Goal: Information Seeking & Learning: Learn about a topic

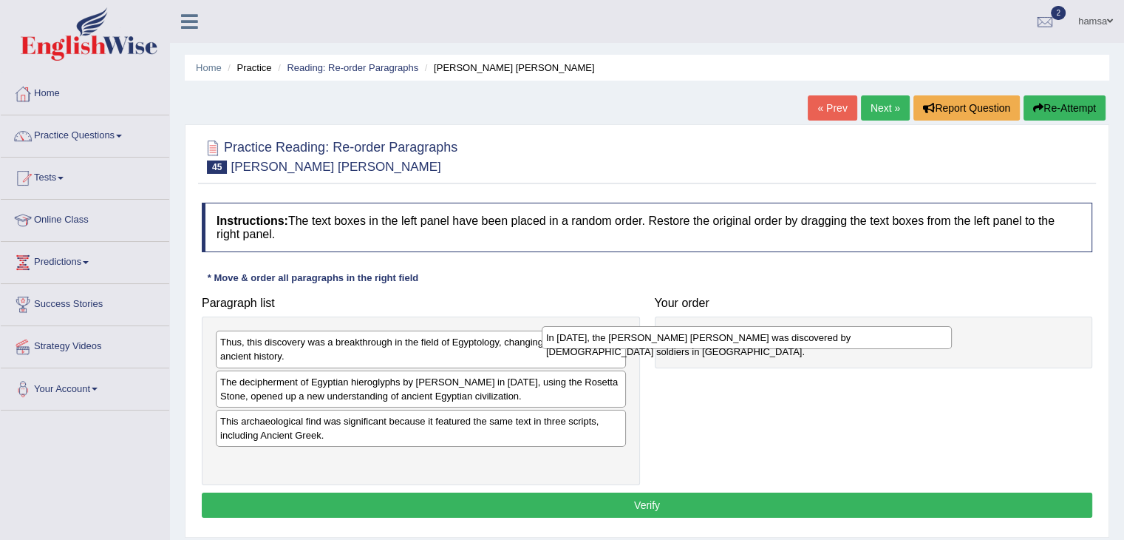
drag, startPoint x: 351, startPoint y: 382, endPoint x: 707, endPoint y: 339, distance: 358.1
click at [707, 339] on div "In 1799, the Rosetta Stone was discovered by French soldiers in Egypt." at bounding box center [747, 337] width 410 height 23
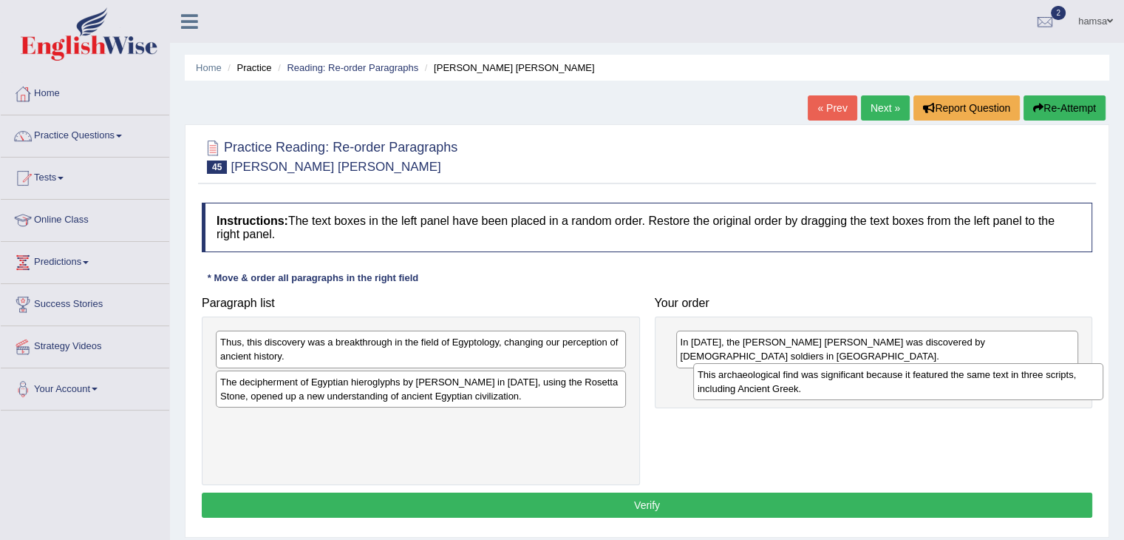
drag, startPoint x: 341, startPoint y: 428, endPoint x: 815, endPoint y: 379, distance: 477.0
click at [815, 379] on div "This archaeological find was significant because it featured the same text in t…" at bounding box center [898, 381] width 410 height 37
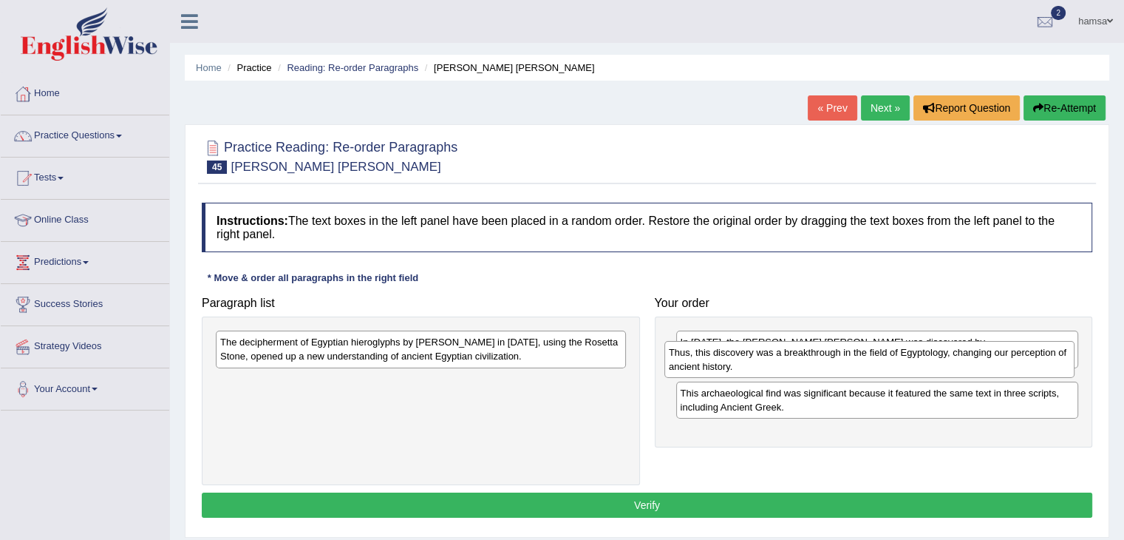
drag, startPoint x: 312, startPoint y: 351, endPoint x: 760, endPoint y: 361, distance: 448.7
click at [760, 361] on div "Thus, this discovery was a breakthrough in the field of Egyptology, changing ou…" at bounding box center [869, 359] width 410 height 37
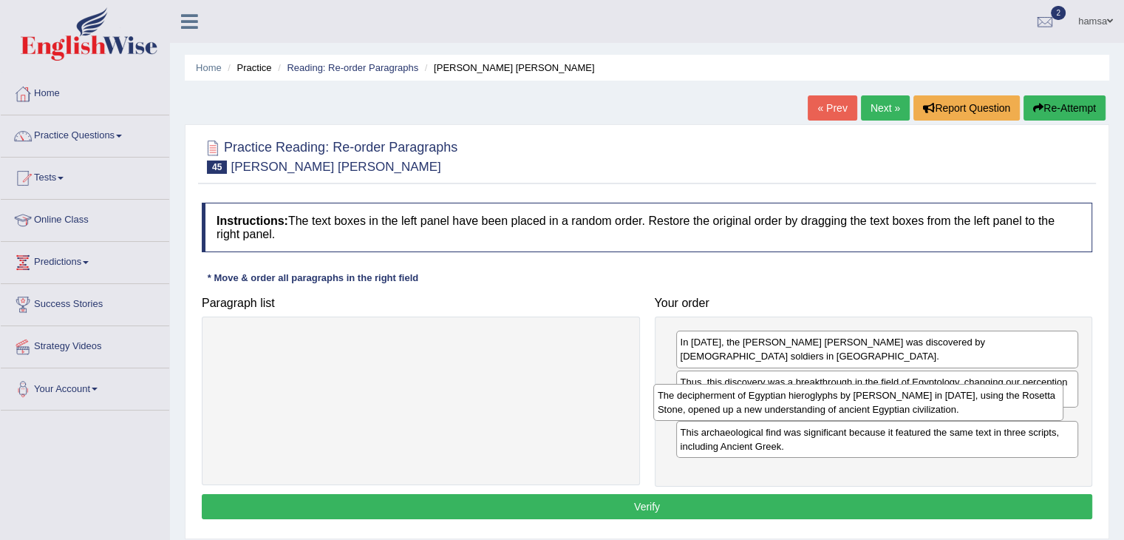
drag, startPoint x: 417, startPoint y: 348, endPoint x: 864, endPoint y: 401, distance: 450.3
click at [864, 401] on div "The decipherment of Egyptian hieroglyphs by Jean-Fran_ois Champollion in 1822, …" at bounding box center [858, 402] width 410 height 37
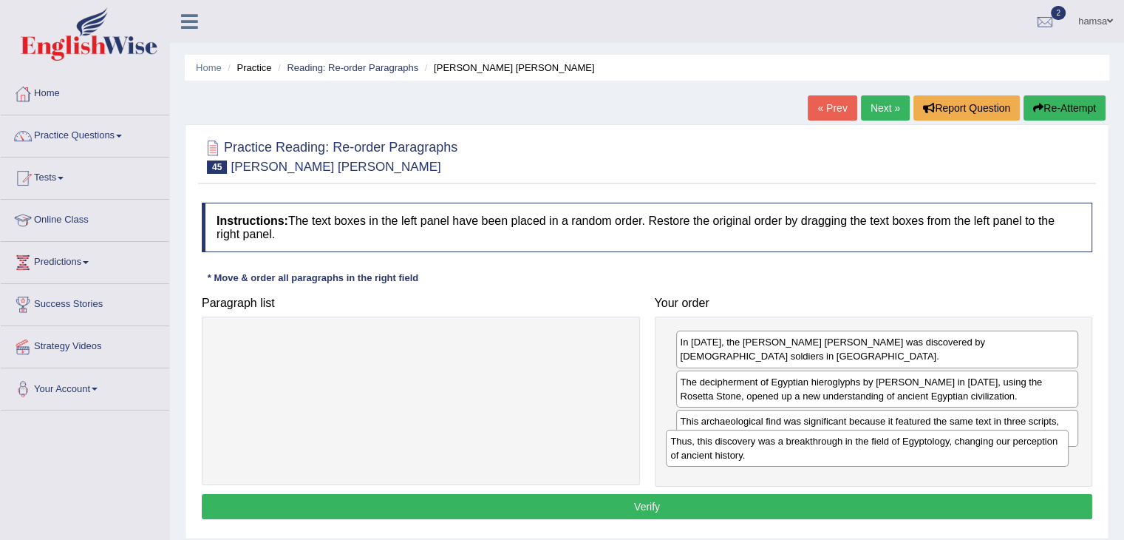
drag, startPoint x: 723, startPoint y: 371, endPoint x: 712, endPoint y: 445, distance: 74.6
click at [712, 445] on div "Thus, this discovery was a breakthrough in the field of Egyptology, changing ou…" at bounding box center [867, 447] width 403 height 37
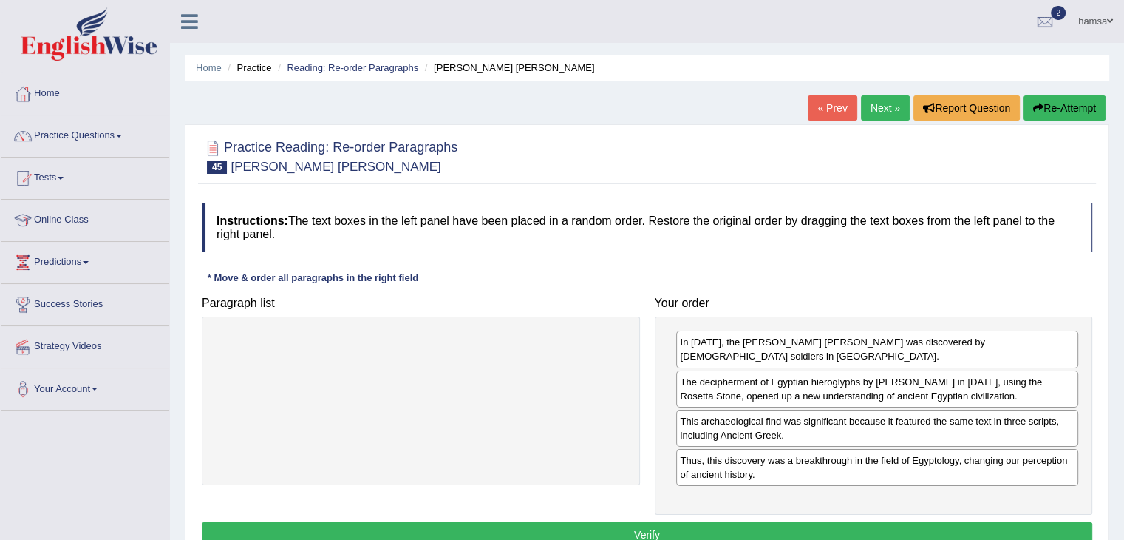
click at [636, 522] on button "Verify" at bounding box center [647, 534] width 891 height 25
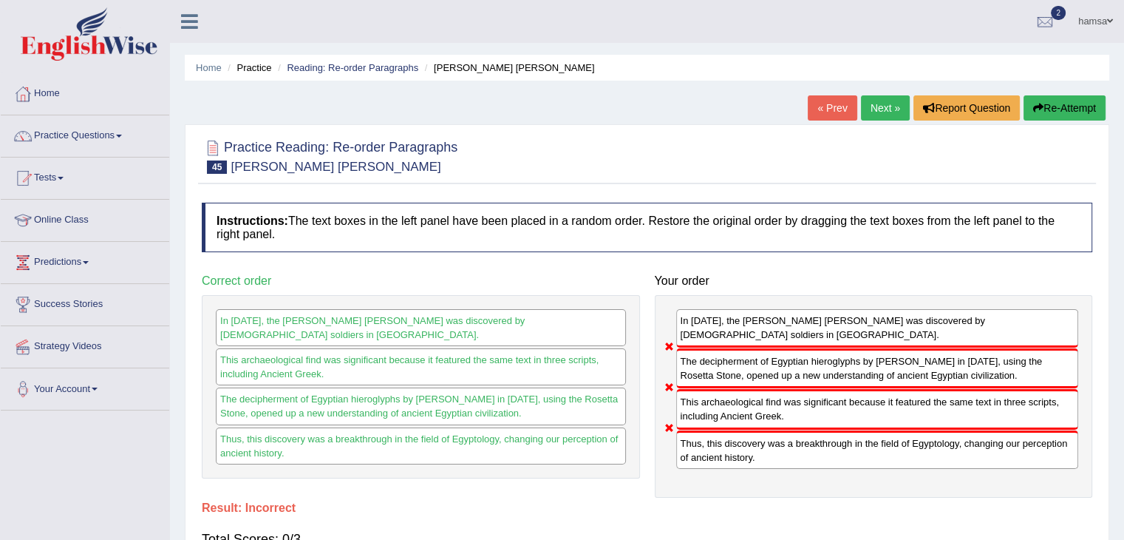
click at [879, 99] on link "Next »" at bounding box center [885, 107] width 49 height 25
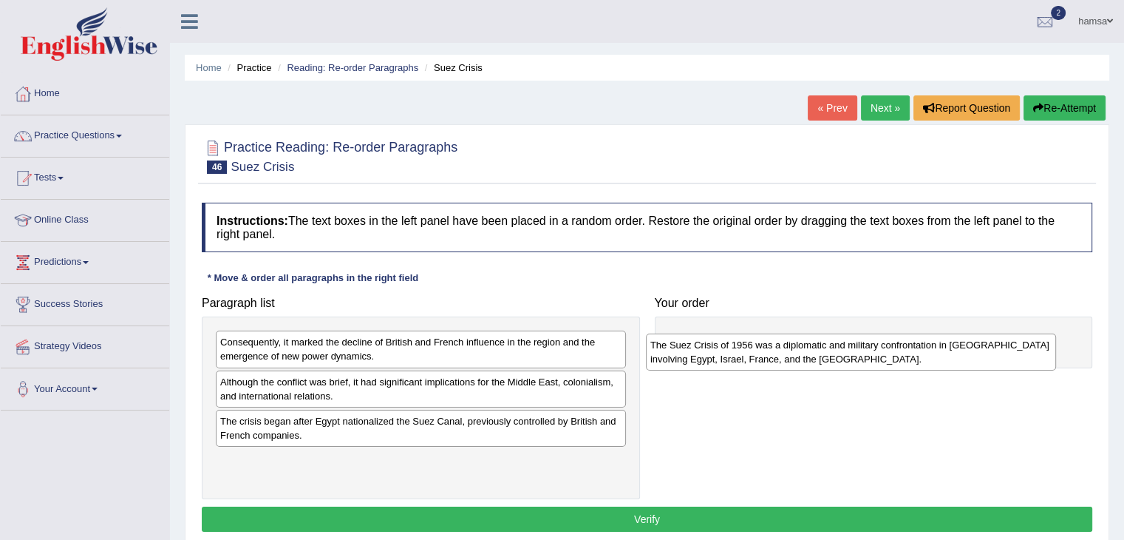
drag, startPoint x: 313, startPoint y: 344, endPoint x: 742, endPoint y: 345, distance: 429.4
click at [742, 345] on div "The Suez Crisis of 1956 was a diplomatic and military confrontation in Egypt in…" at bounding box center [851, 351] width 410 height 37
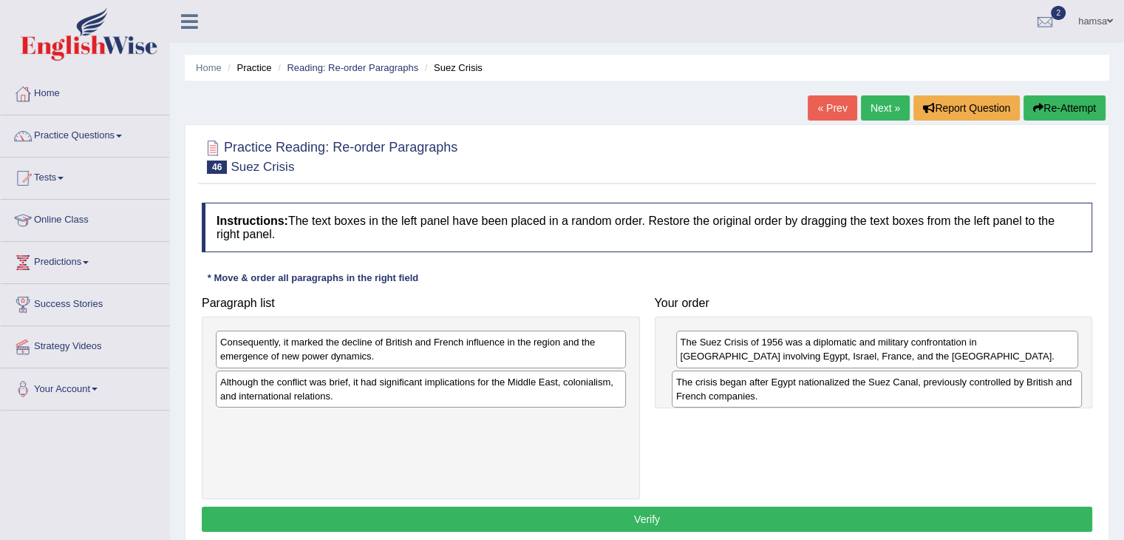
drag, startPoint x: 303, startPoint y: 429, endPoint x: 759, endPoint y: 391, distance: 457.6
click at [759, 391] on div "The crisis began after Egypt nationalized the Suez Canal, previously controlled…" at bounding box center [877, 388] width 410 height 37
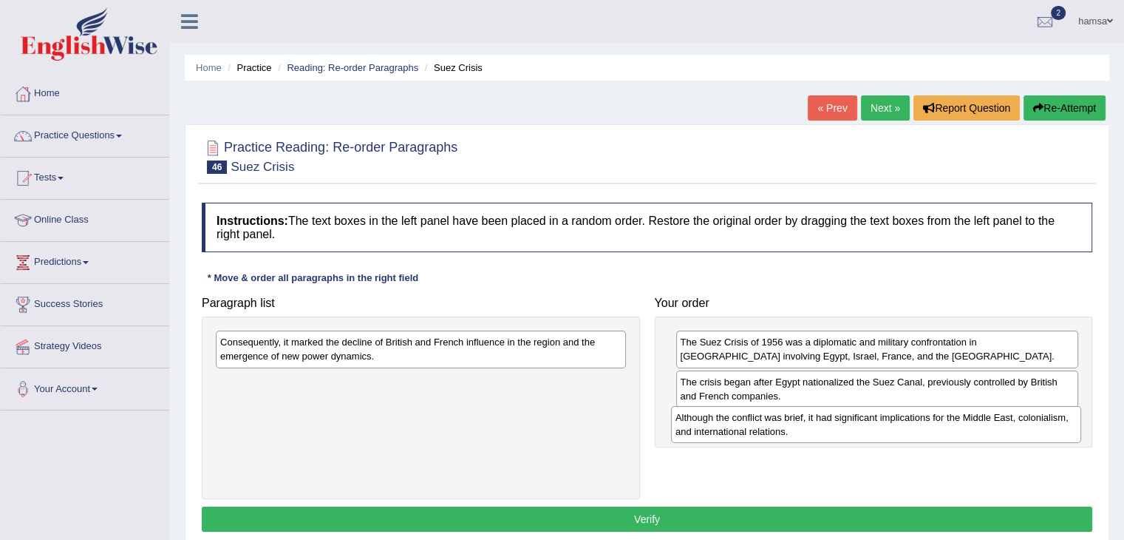
drag, startPoint x: 477, startPoint y: 387, endPoint x: 933, endPoint y: 423, distance: 456.7
click at [933, 423] on div "Although the conflict was brief, it had significant implications for the Middle…" at bounding box center [876, 424] width 410 height 37
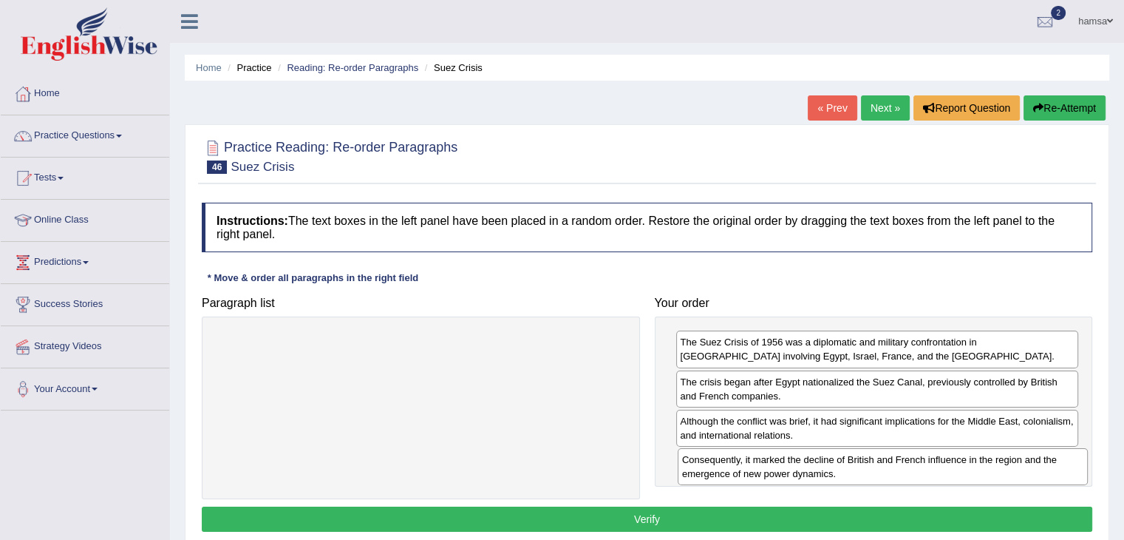
drag, startPoint x: 352, startPoint y: 347, endPoint x: 814, endPoint y: 465, distance: 476.6
click at [814, 465] on div "Consequently, it marked the decline of British and French influence in the regi…" at bounding box center [883, 466] width 410 height 37
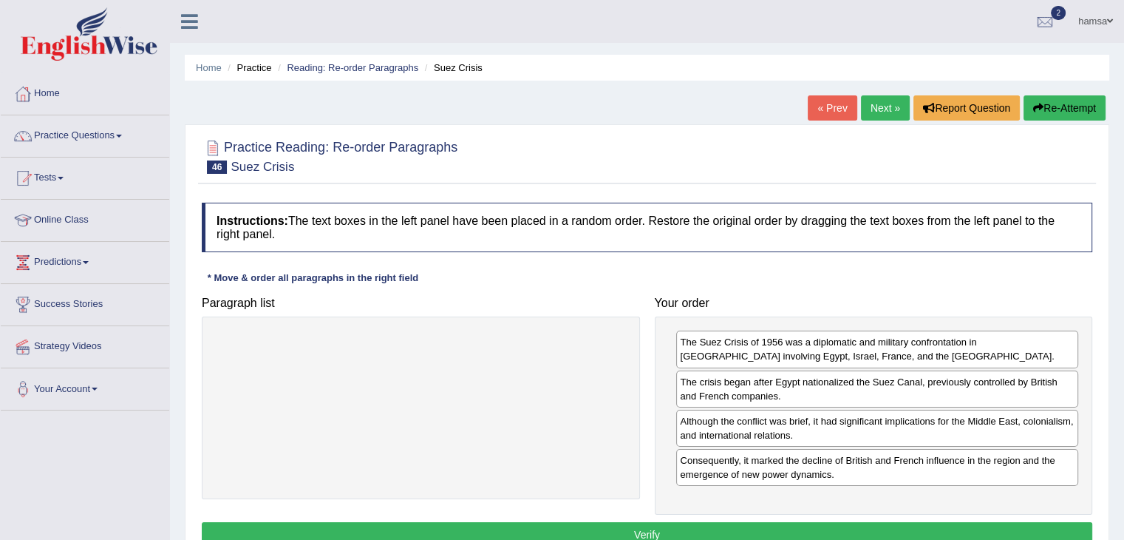
click at [671, 524] on button "Verify" at bounding box center [647, 534] width 891 height 25
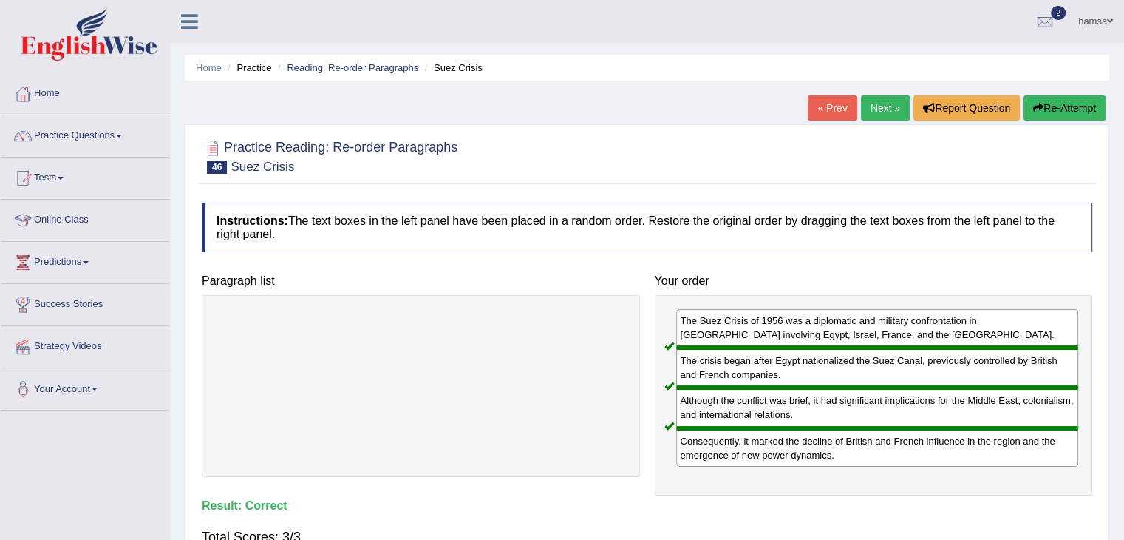
click at [876, 106] on link "Next »" at bounding box center [885, 107] width 49 height 25
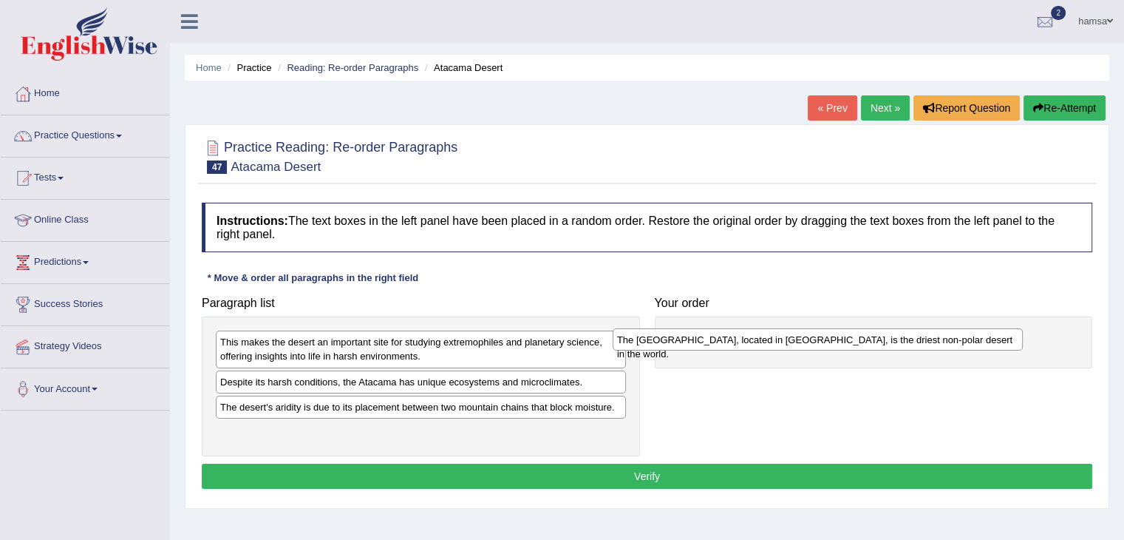
drag, startPoint x: 302, startPoint y: 407, endPoint x: 698, endPoint y: 341, distance: 402.4
click at [698, 341] on div "The [GEOGRAPHIC_DATA], located in [GEOGRAPHIC_DATA], is the driest non-polar de…" at bounding box center [818, 339] width 410 height 23
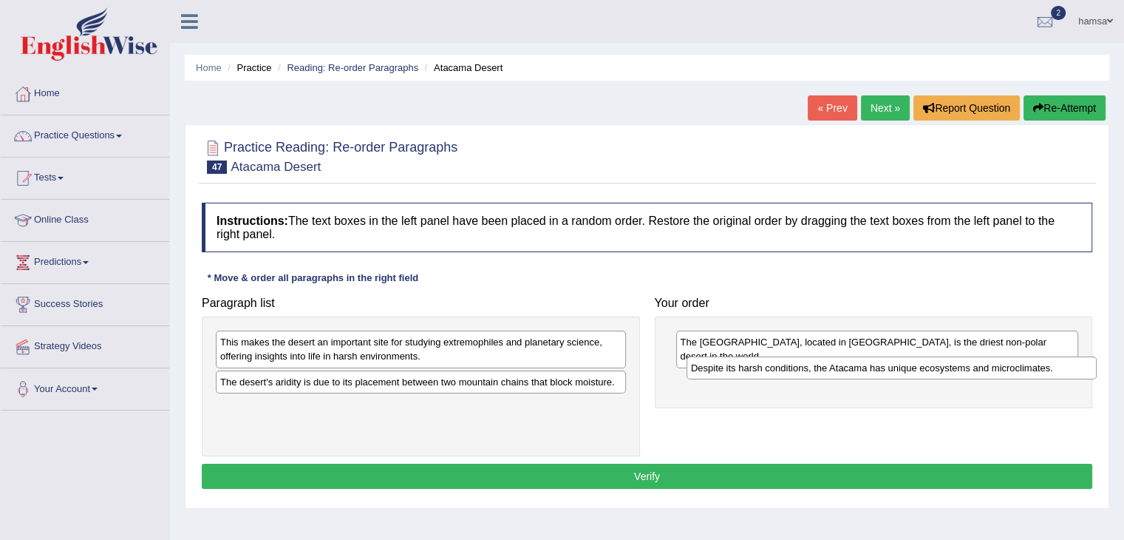
drag, startPoint x: 302, startPoint y: 383, endPoint x: 783, endPoint y: 361, distance: 481.6
click at [783, 361] on div "Despite its harsh conditions, the Atacama has unique ecosystems and microclimat…" at bounding box center [892, 367] width 410 height 23
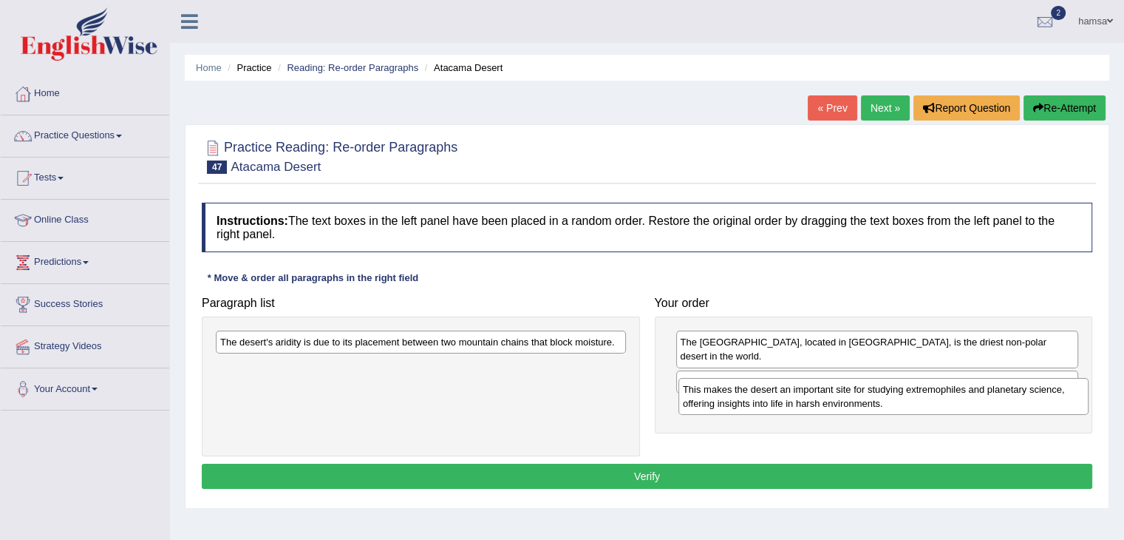
drag, startPoint x: 432, startPoint y: 352, endPoint x: 894, endPoint y: 400, distance: 465.1
click at [894, 400] on div "This makes the desert an important site for studying extremophiles and planetar…" at bounding box center [883, 396] width 410 height 37
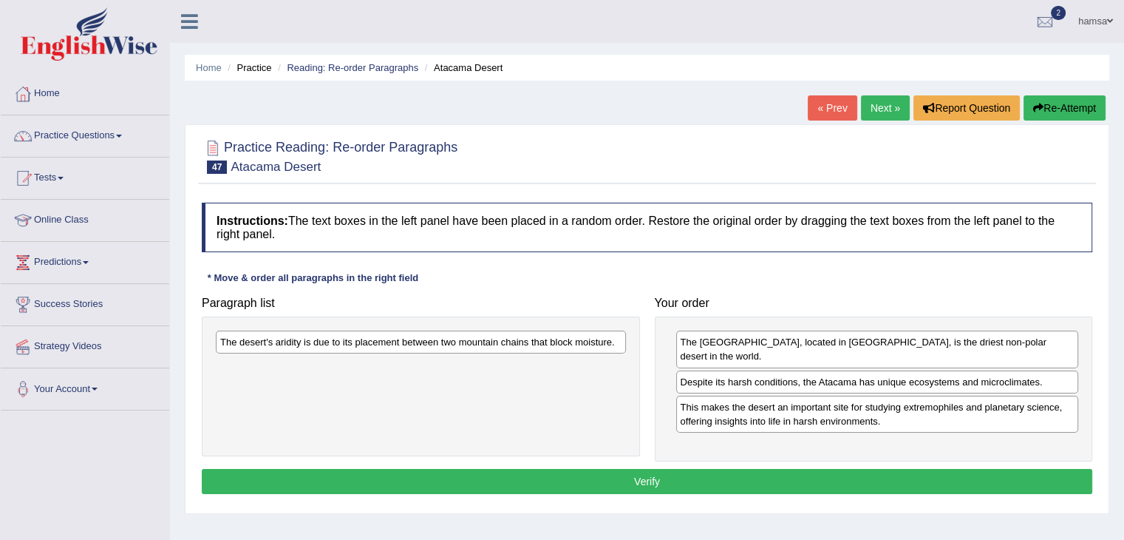
click at [517, 338] on div "The desert's aridity is due to its placement between two mountain chains that b…" at bounding box center [421, 341] width 410 height 23
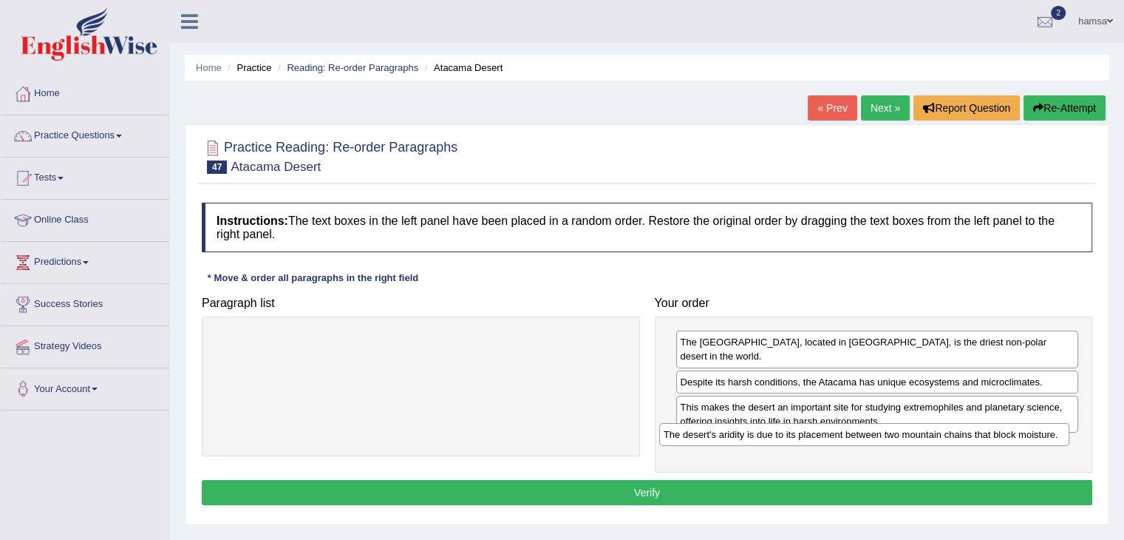
drag, startPoint x: 553, startPoint y: 340, endPoint x: 1012, endPoint y: 432, distance: 468.7
click at [1012, 432] on div "The desert's aridity is due to its placement between two mountain chains that b…" at bounding box center [864, 434] width 410 height 23
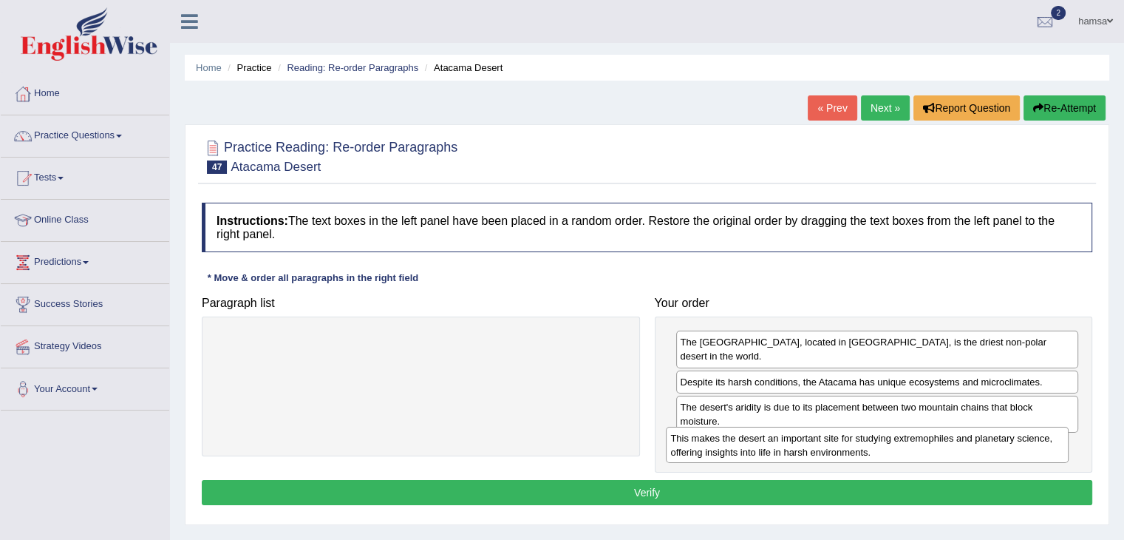
drag, startPoint x: 853, startPoint y: 403, endPoint x: 843, endPoint y: 449, distance: 46.8
click at [843, 449] on div "This makes the desert an important site for studying extremophiles and planetar…" at bounding box center [867, 444] width 403 height 37
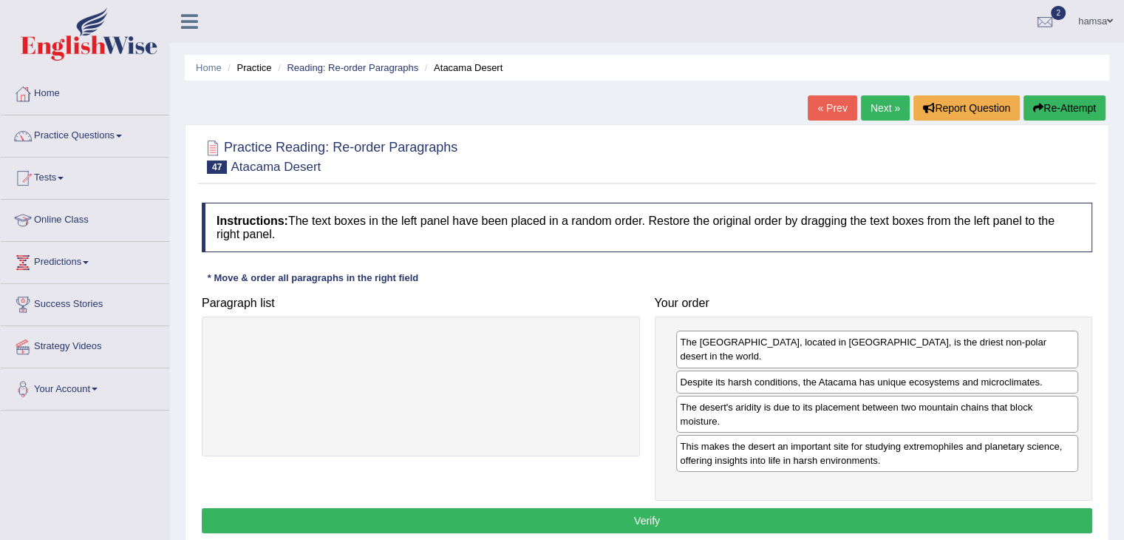
click at [642, 508] on button "Verify" at bounding box center [647, 520] width 891 height 25
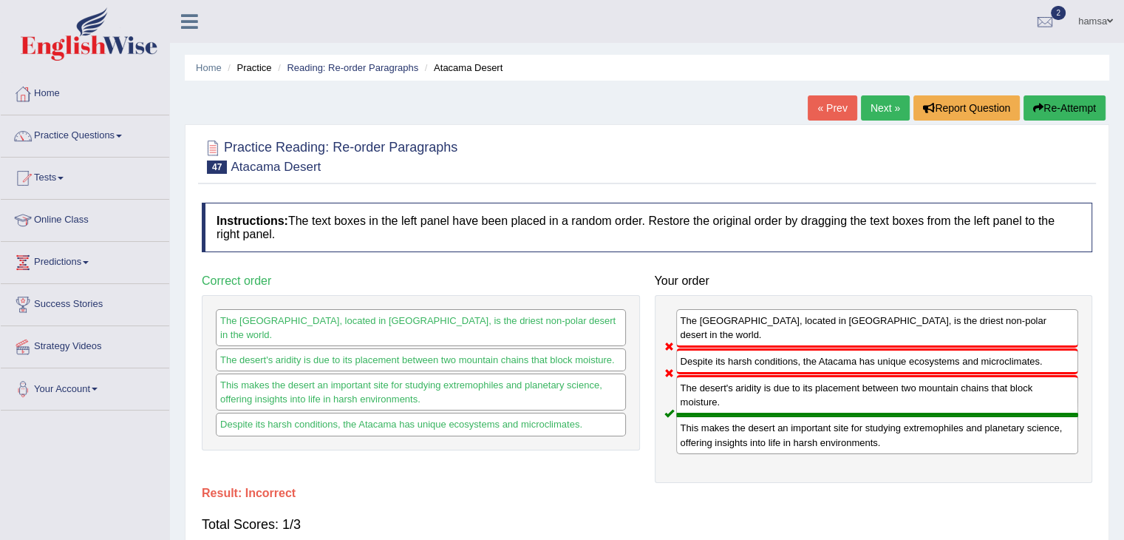
click at [875, 105] on link "Next »" at bounding box center [885, 107] width 49 height 25
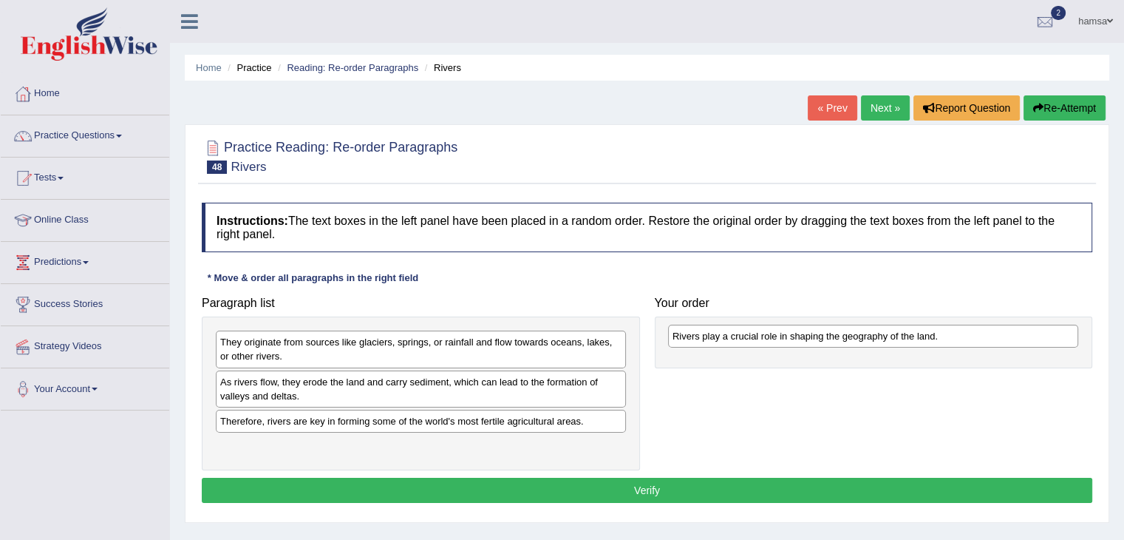
drag, startPoint x: 310, startPoint y: 382, endPoint x: 749, endPoint y: 335, distance: 440.8
click at [749, 335] on div "Rivers play a crucial role in shaping the geography of the land." at bounding box center [873, 335] width 410 height 23
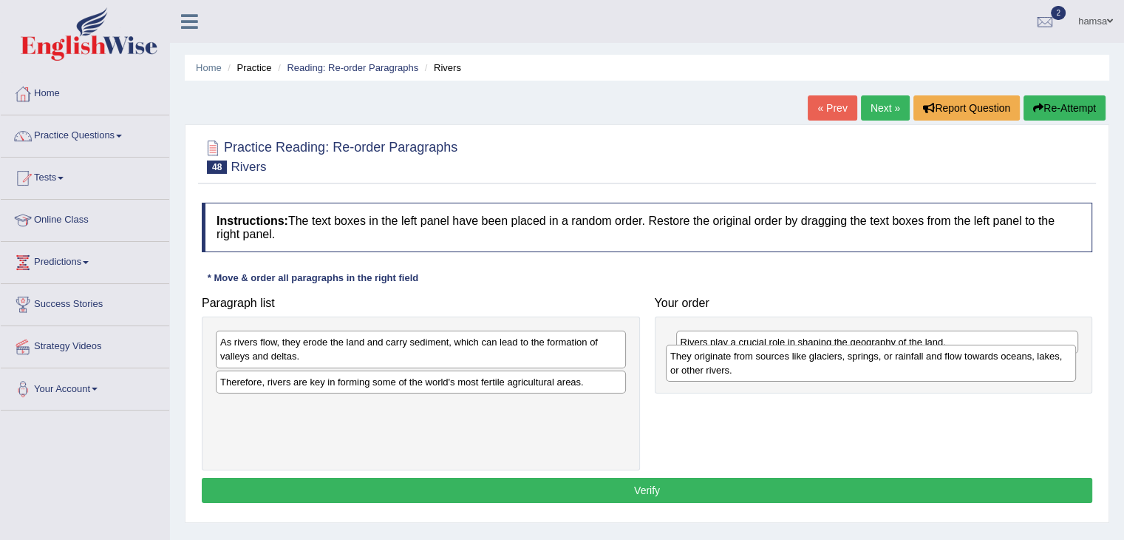
drag, startPoint x: 348, startPoint y: 353, endPoint x: 807, endPoint y: 367, distance: 459.2
click at [807, 367] on div "They originate from sources like glaciers, springs, or rainfall and flow toward…" at bounding box center [871, 362] width 410 height 37
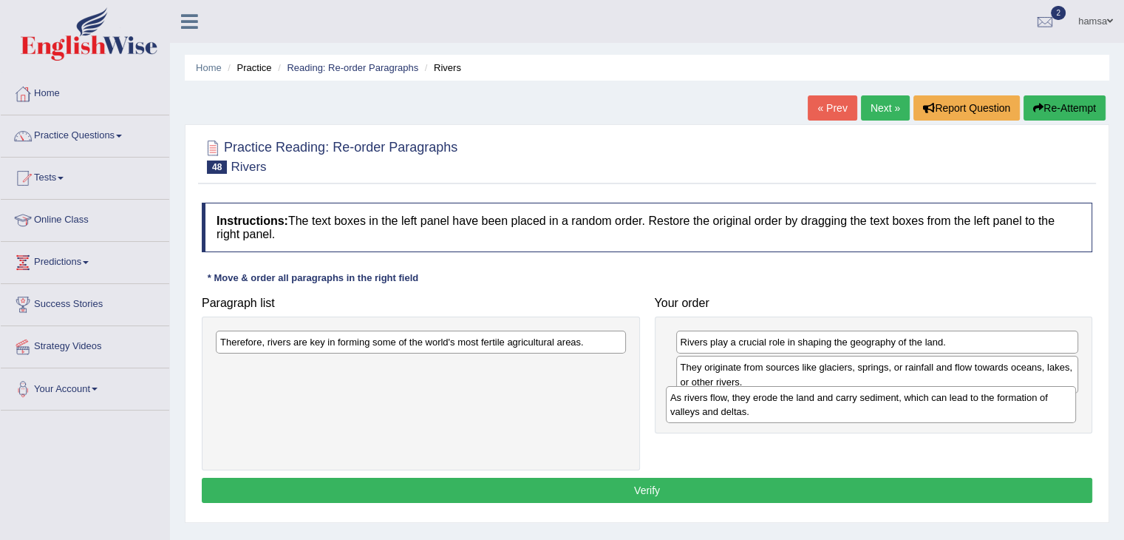
drag, startPoint x: 348, startPoint y: 349, endPoint x: 817, endPoint y: 406, distance: 472.7
click at [817, 406] on div "As rivers flow, they erode the land and carry sediment, which can lead to the f…" at bounding box center [871, 404] width 410 height 37
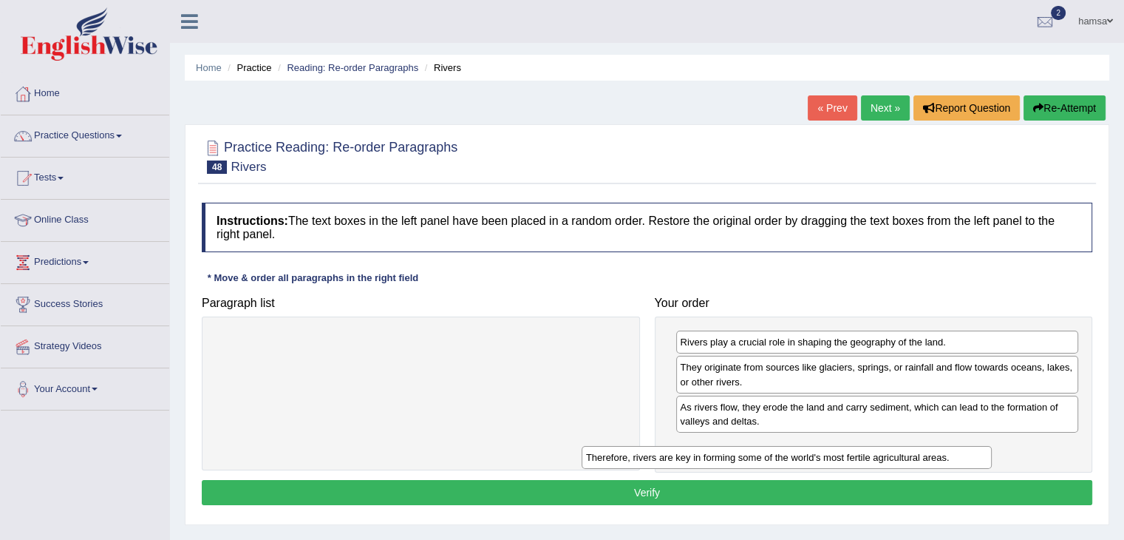
drag, startPoint x: 384, startPoint y: 342, endPoint x: 749, endPoint y: 455, distance: 382.0
click at [749, 455] on div "Therefore, rivers are key in forming some of the world's most fertile agricultu…" at bounding box center [787, 457] width 410 height 23
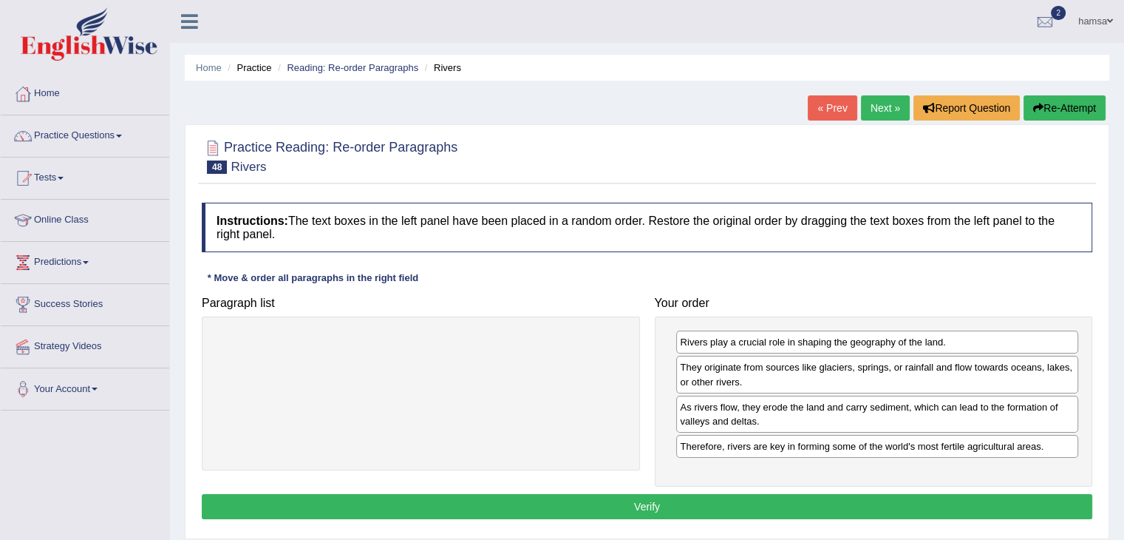
click at [649, 500] on button "Verify" at bounding box center [647, 506] width 891 height 25
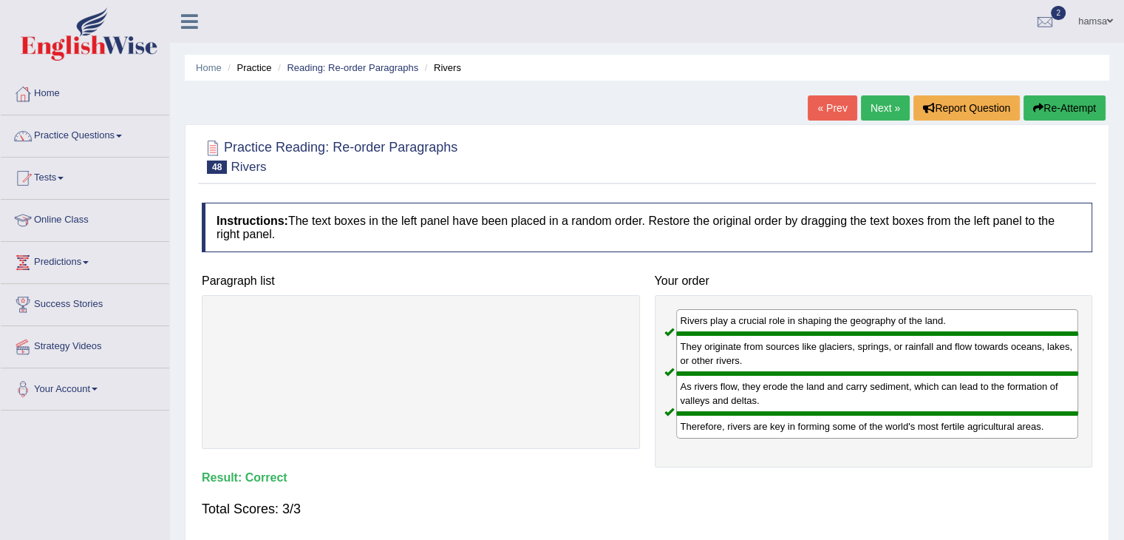
click at [878, 113] on link "Next »" at bounding box center [885, 107] width 49 height 25
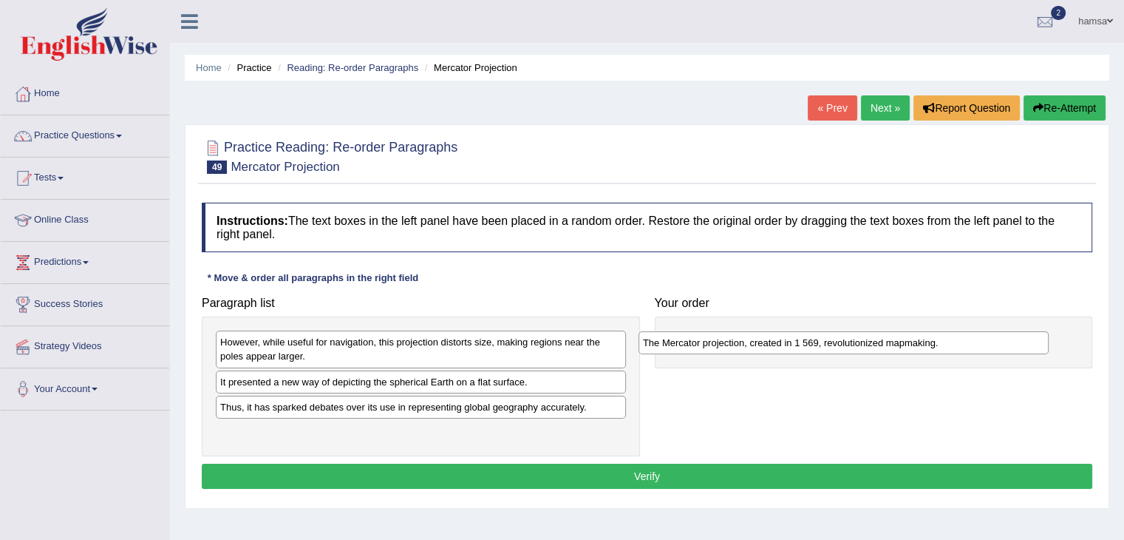
drag, startPoint x: 307, startPoint y: 433, endPoint x: 760, endPoint y: 337, distance: 462.4
click at [760, 337] on div "The Mercator projection, created in 1 569, revolutionized mapmaking." at bounding box center [844, 342] width 410 height 23
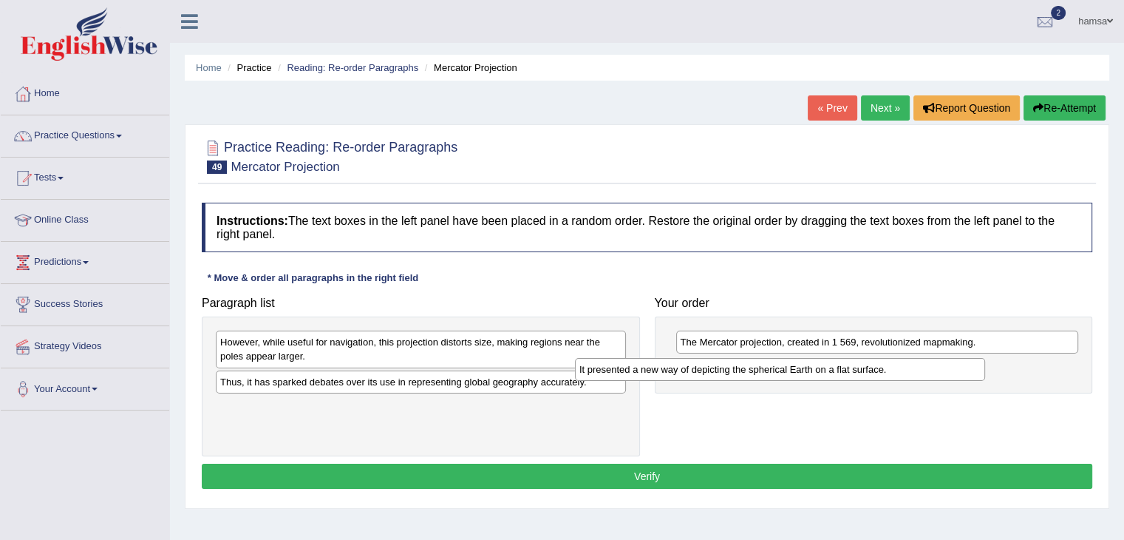
drag, startPoint x: 383, startPoint y: 380, endPoint x: 741, endPoint y: 367, distance: 357.9
click at [741, 367] on div "It presented a new way of depicting the spherical Earth on a flat surface." at bounding box center [780, 369] width 410 height 23
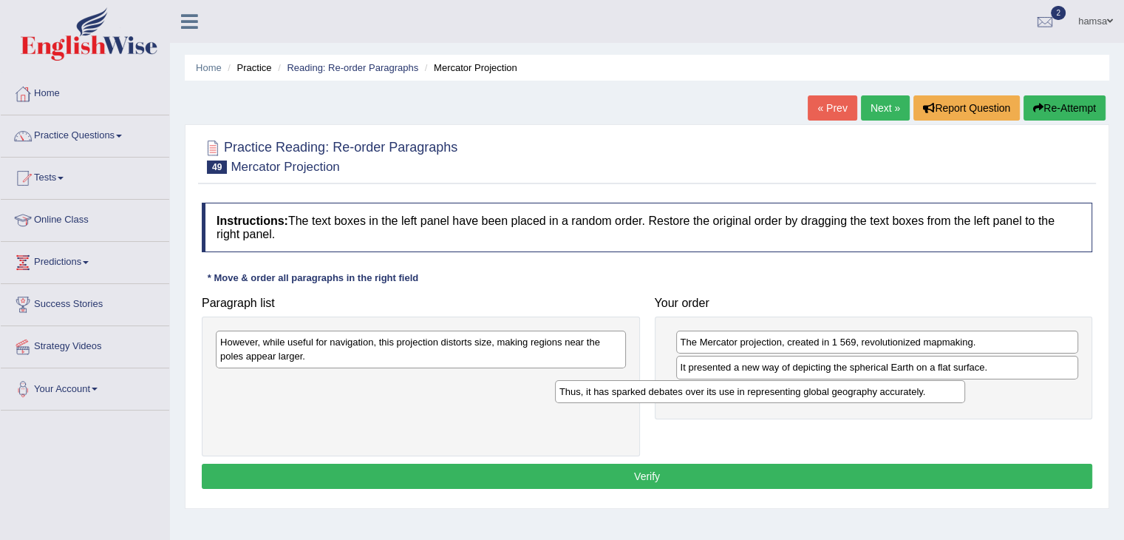
drag, startPoint x: 313, startPoint y: 383, endPoint x: 650, endPoint y: 393, distance: 337.2
click at [650, 393] on div "Thus, it has sparked debates over its use in representing global geography accu…" at bounding box center [760, 391] width 410 height 23
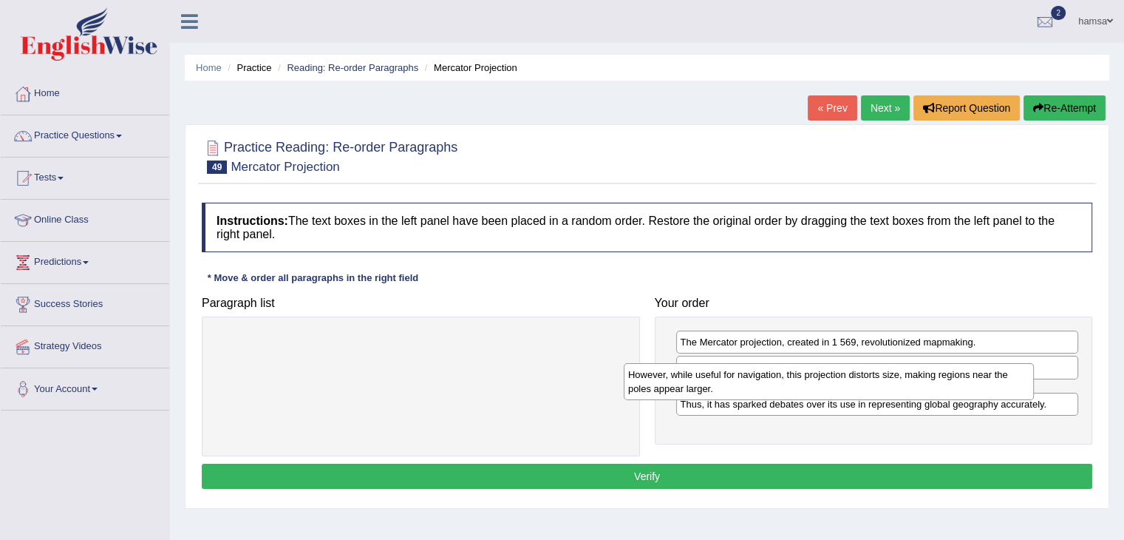
drag, startPoint x: 440, startPoint y: 353, endPoint x: 848, endPoint y: 385, distance: 409.2
click at [848, 385] on div "However, while useful for navigation, this projection distorts size, making reg…" at bounding box center [829, 381] width 410 height 37
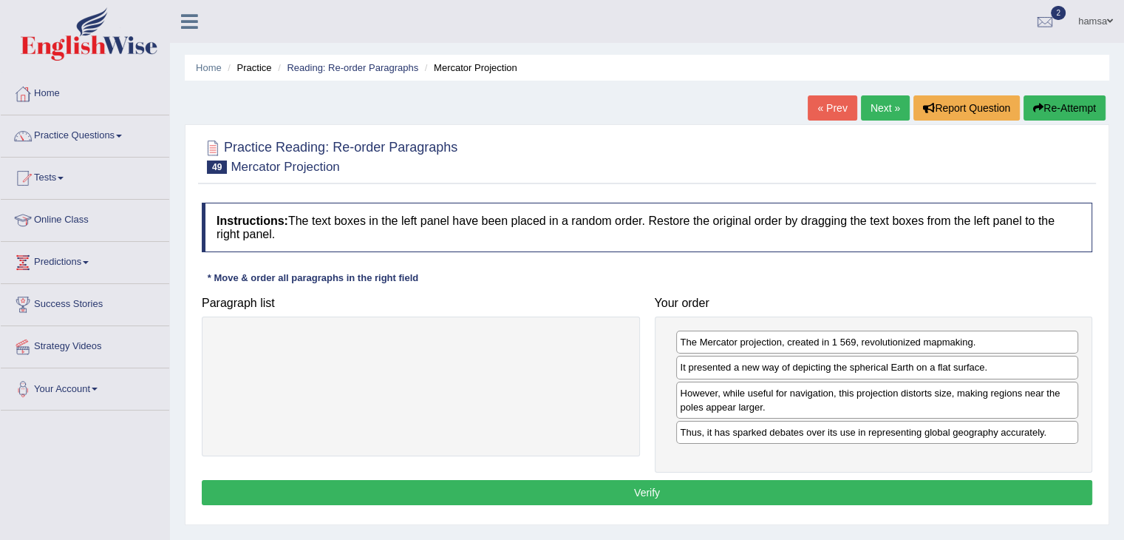
click at [627, 480] on button "Verify" at bounding box center [647, 492] width 891 height 25
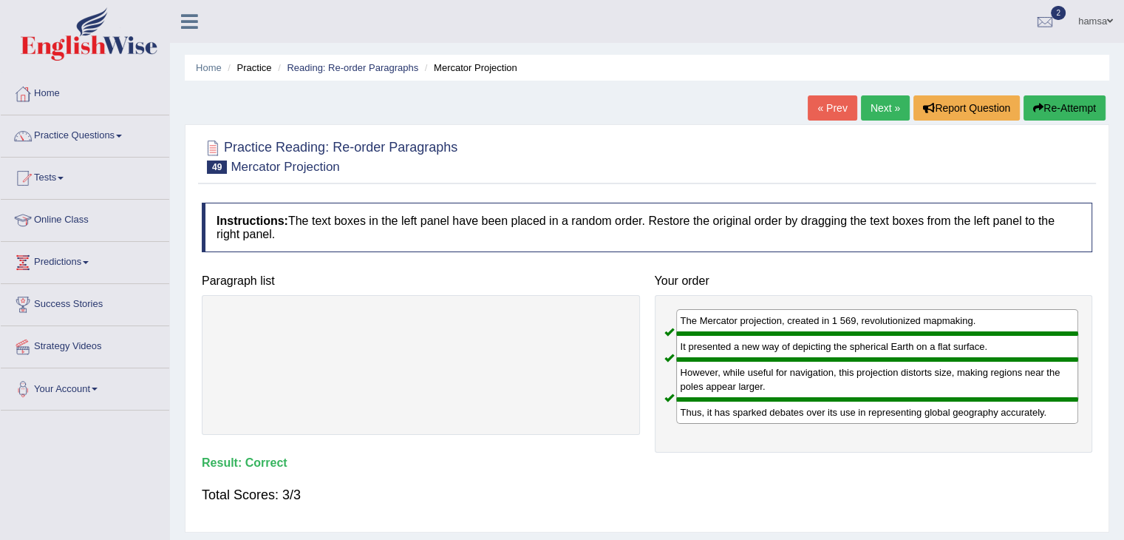
click at [877, 101] on link "Next »" at bounding box center [885, 107] width 49 height 25
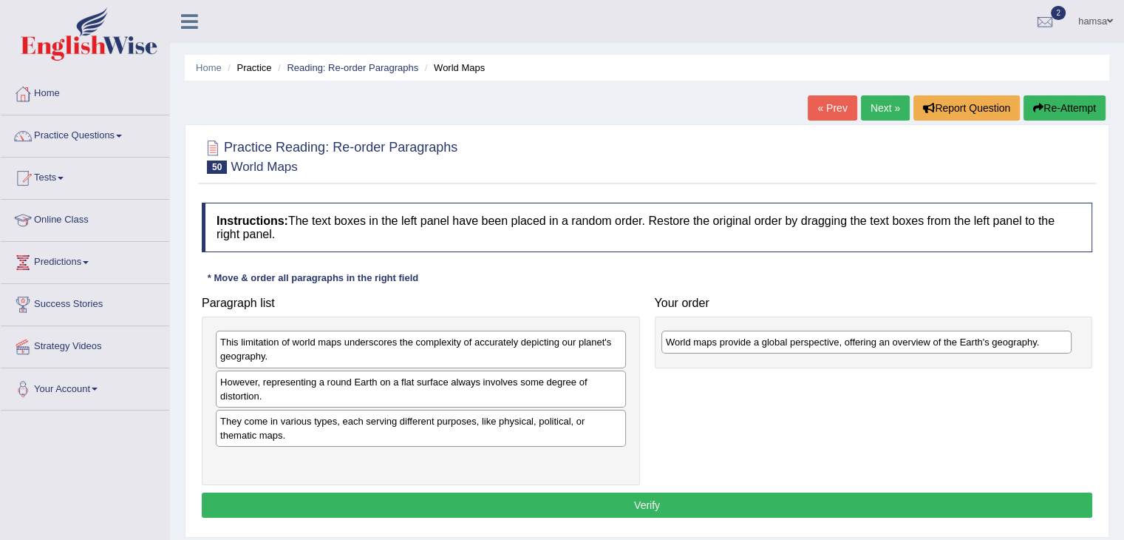
drag, startPoint x: 293, startPoint y: 423, endPoint x: 741, endPoint y: 344, distance: 454.1
click at [741, 344] on div "World maps provide a global perspective, offering an overview of the Earth's ge…" at bounding box center [866, 341] width 410 height 23
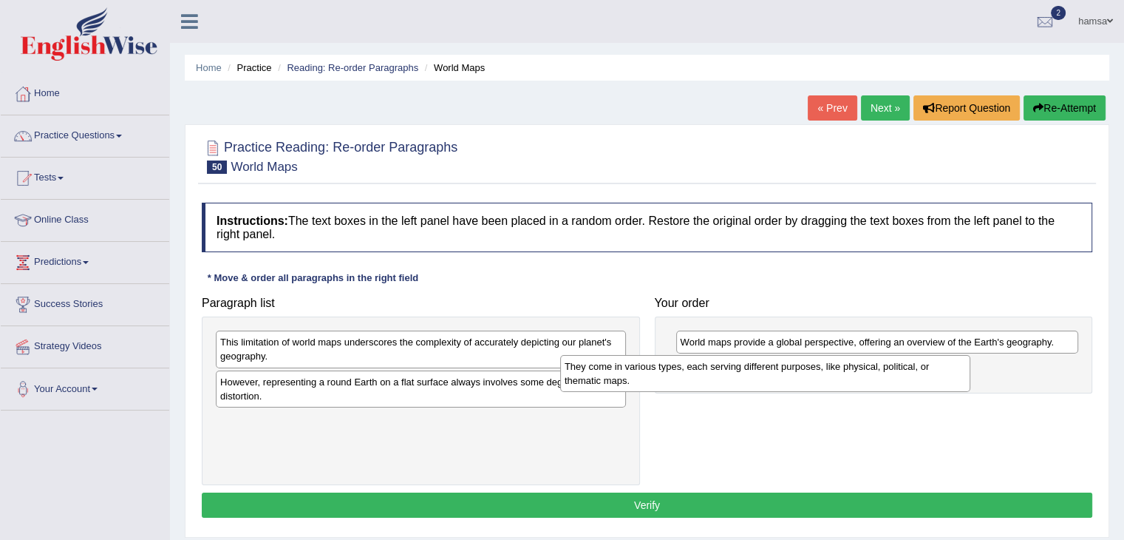
drag, startPoint x: 511, startPoint y: 429, endPoint x: 854, endPoint y: 373, distance: 347.4
click at [854, 373] on div "They come in various types, each serving different purposes, like physical, pol…" at bounding box center [765, 373] width 410 height 37
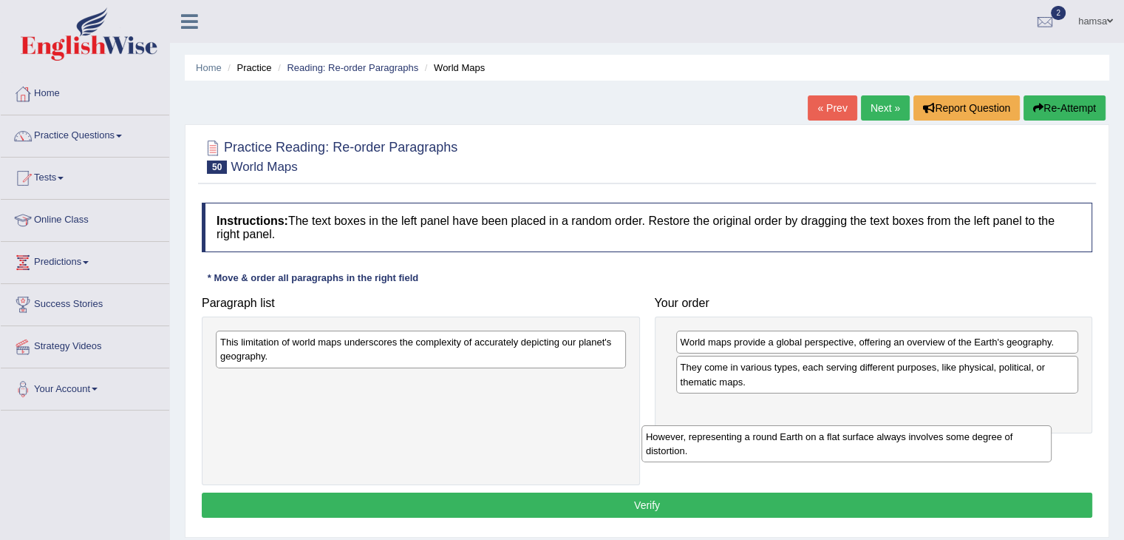
drag, startPoint x: 313, startPoint y: 387, endPoint x: 741, endPoint y: 440, distance: 431.2
click at [741, 440] on div "However, representing a round Earth on a flat surface always involves some degr…" at bounding box center [846, 443] width 410 height 37
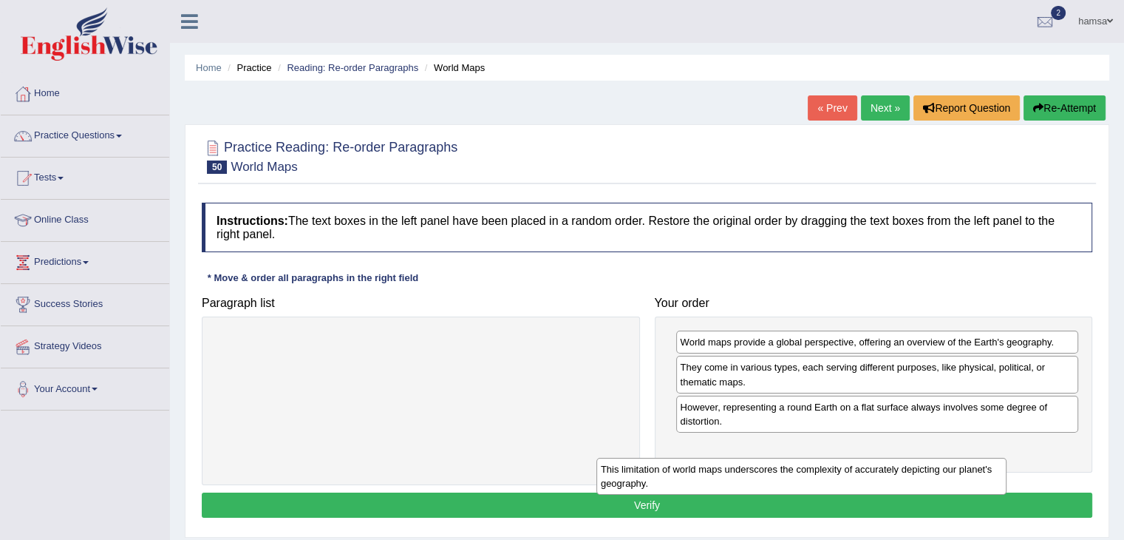
drag, startPoint x: 390, startPoint y: 350, endPoint x: 775, endPoint y: 474, distance: 403.9
click at [775, 474] on div "This limitation of world maps underscores the complexity of accurately depictin…" at bounding box center [801, 475] width 410 height 37
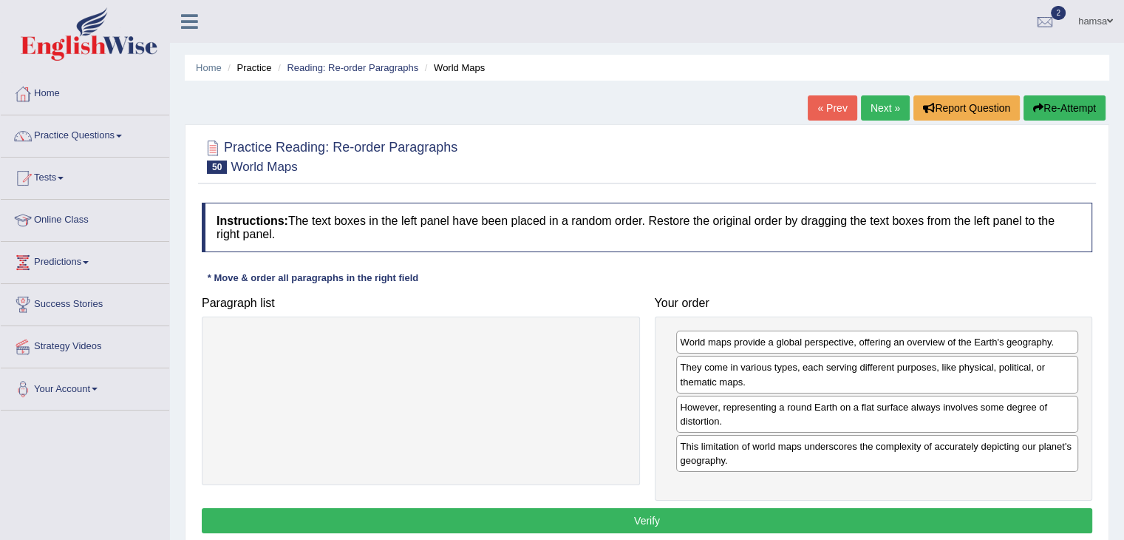
click at [641, 514] on button "Verify" at bounding box center [647, 520] width 891 height 25
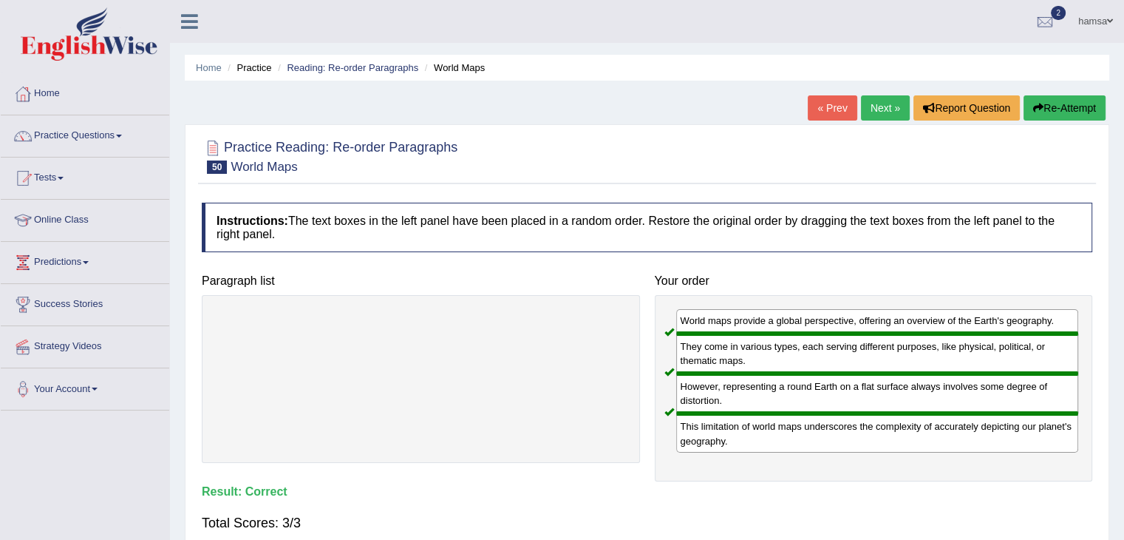
click at [868, 106] on link "Next »" at bounding box center [885, 107] width 49 height 25
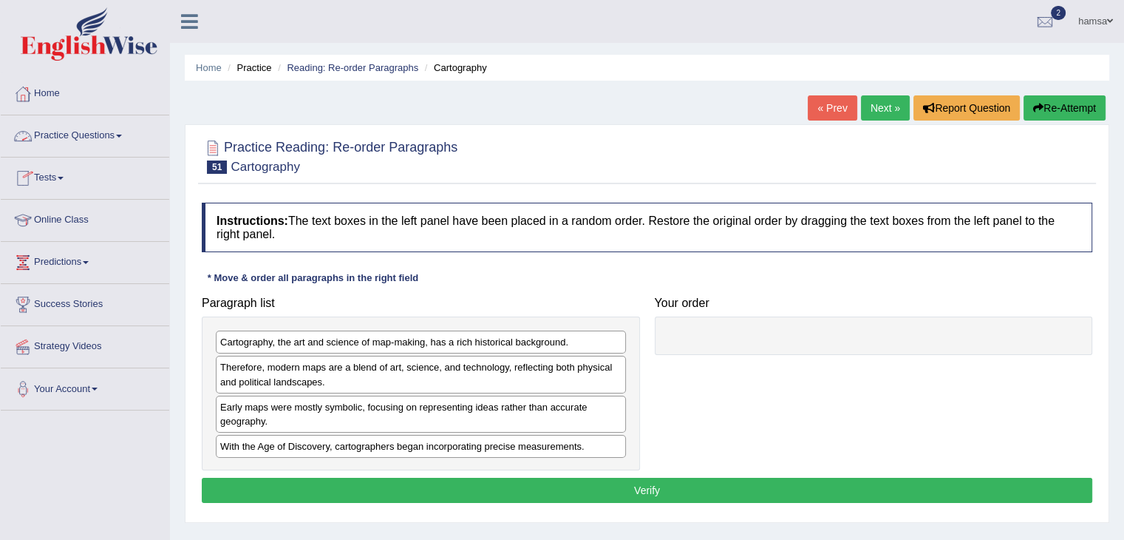
click at [99, 133] on link "Practice Questions" at bounding box center [85, 133] width 169 height 37
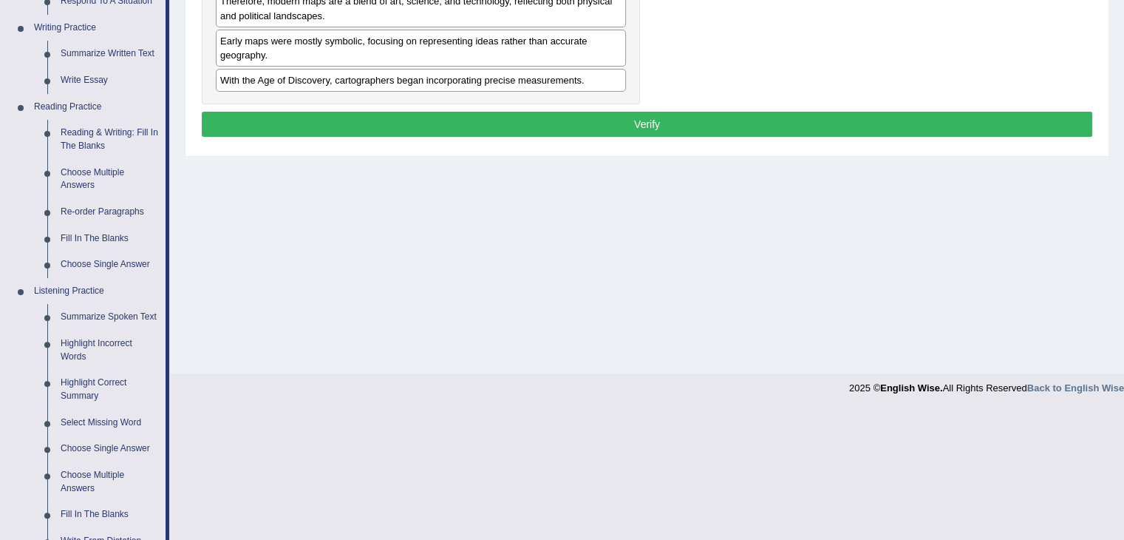
scroll to position [364, 0]
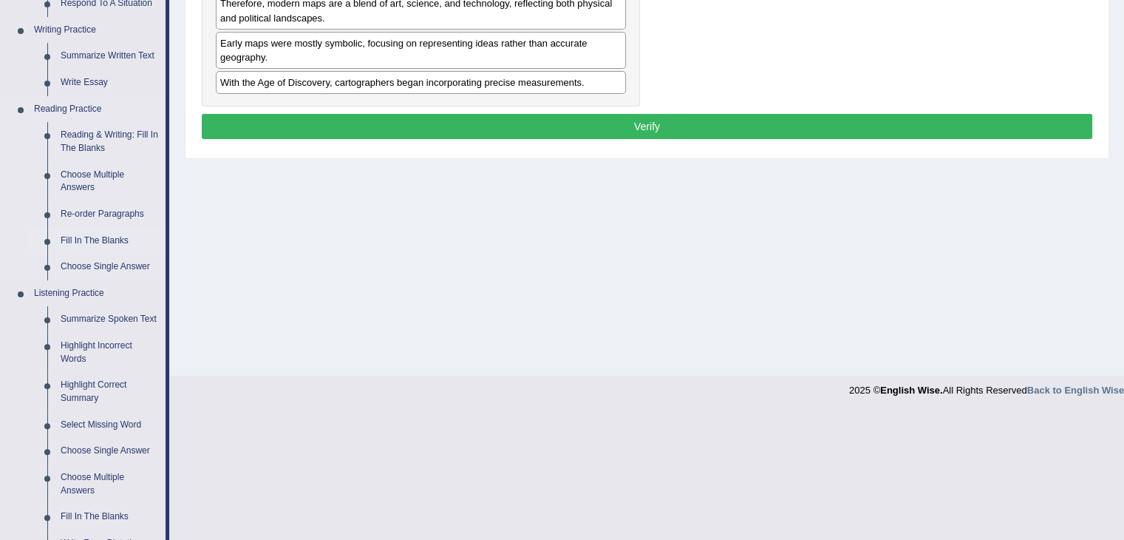
click at [85, 240] on link "Fill In The Blanks" at bounding box center [110, 241] width 112 height 27
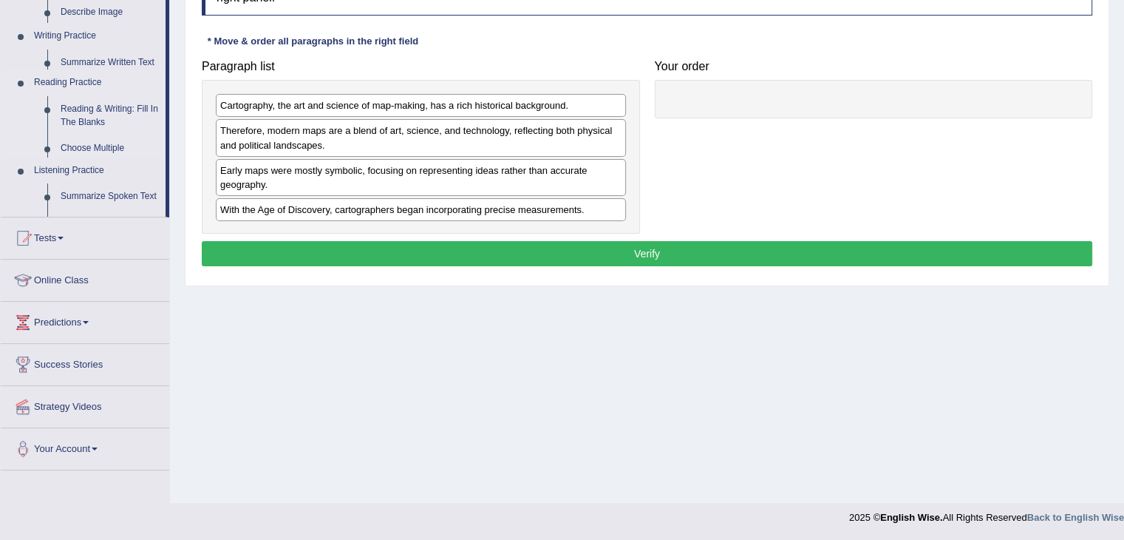
scroll to position [236, 0]
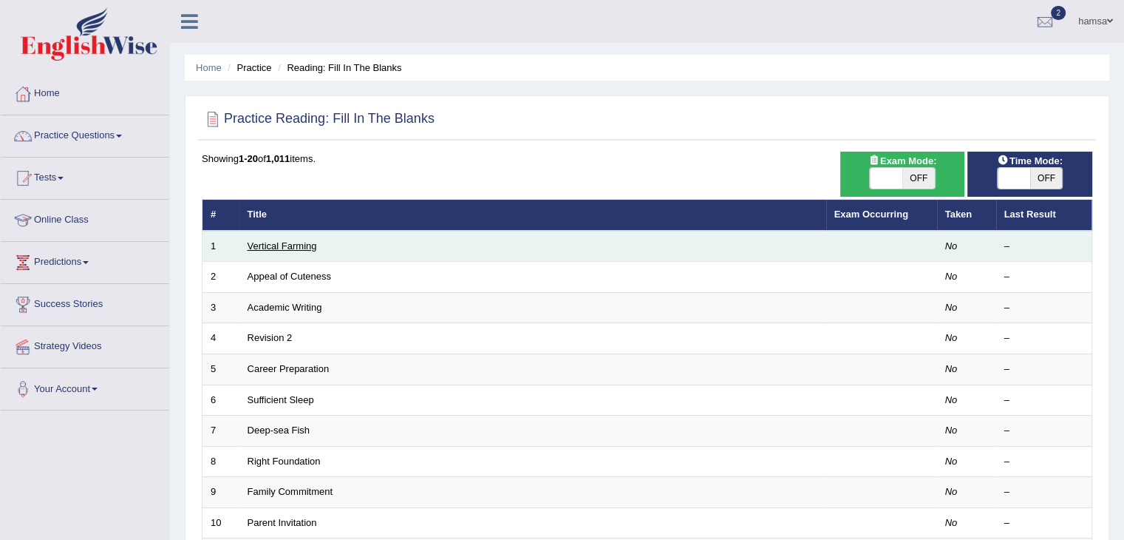
click at [264, 245] on link "Vertical Farming" at bounding box center [282, 245] width 69 height 11
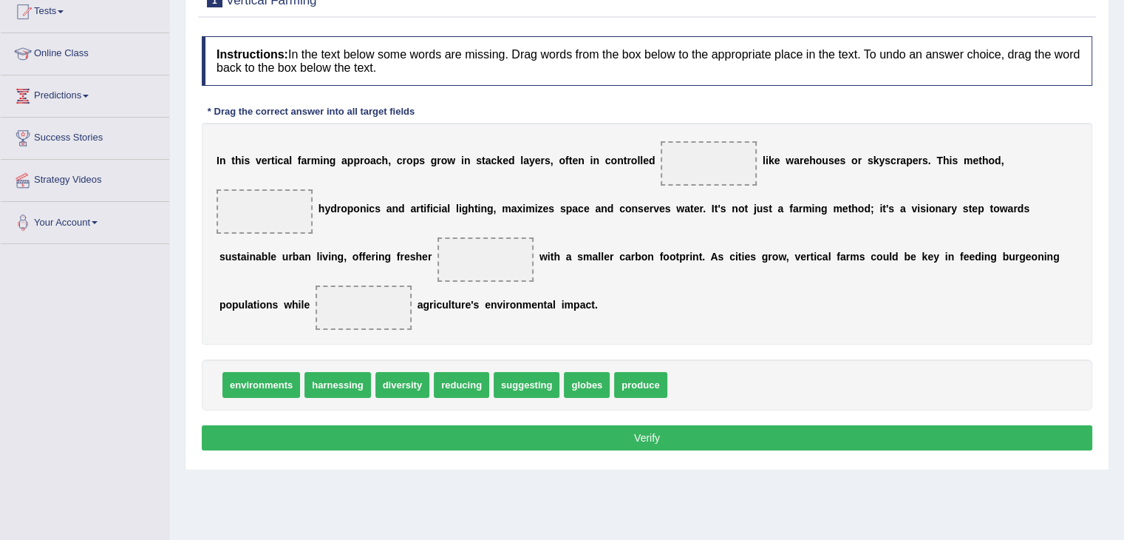
scroll to position [169, 0]
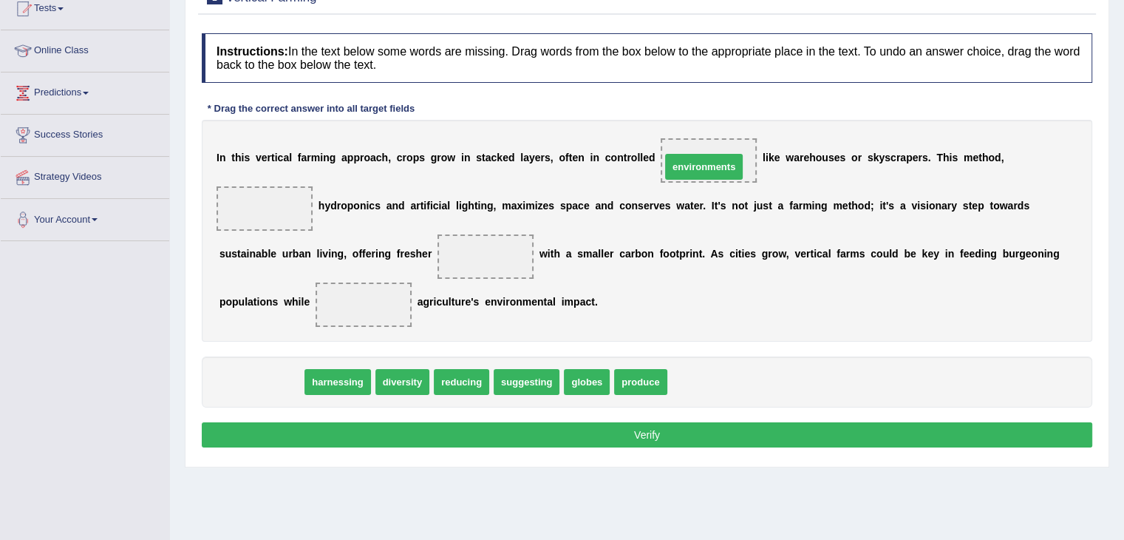
drag, startPoint x: 263, startPoint y: 377, endPoint x: 705, endPoint y: 163, distance: 491.2
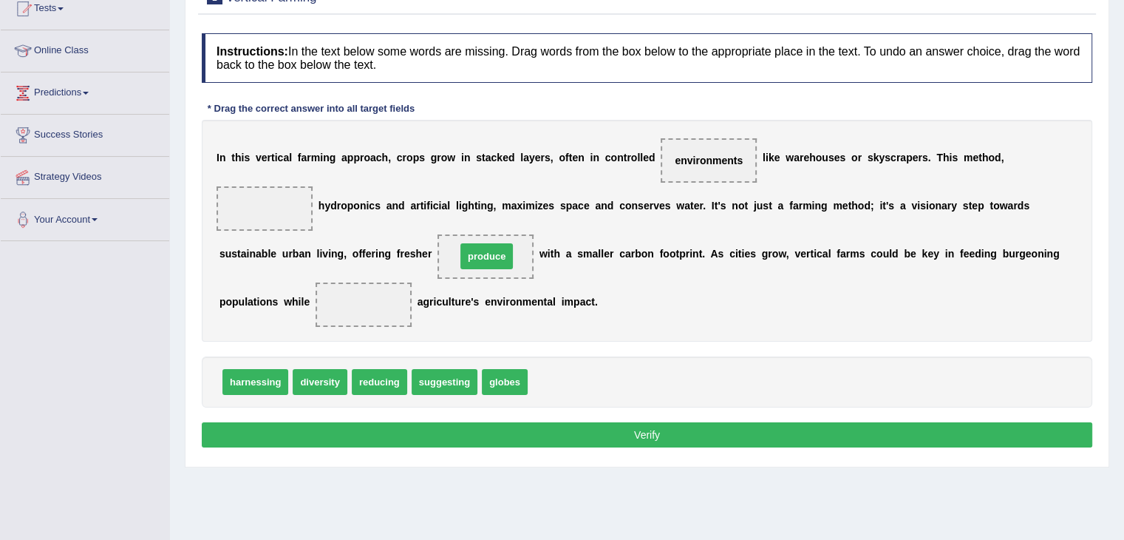
drag, startPoint x: 553, startPoint y: 387, endPoint x: 481, endPoint y: 261, distance: 145.3
drag, startPoint x: 377, startPoint y: 378, endPoint x: 357, endPoint y: 308, distance: 72.3
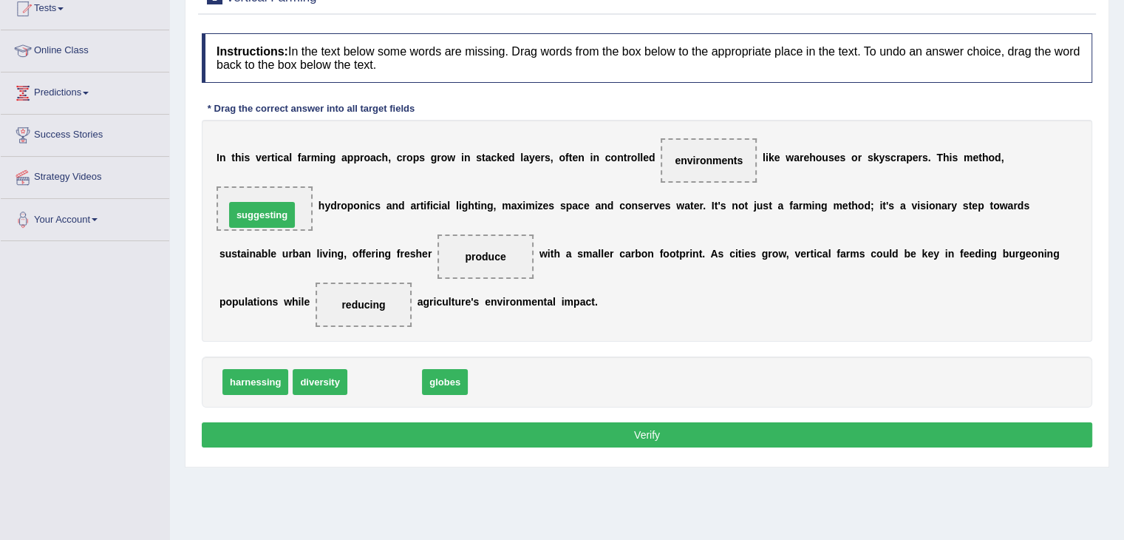
drag, startPoint x: 393, startPoint y: 380, endPoint x: 271, endPoint y: 205, distance: 212.8
drag, startPoint x: 370, startPoint y: 382, endPoint x: 253, endPoint y: 219, distance: 200.2
drag, startPoint x: 373, startPoint y: 379, endPoint x: 260, endPoint y: 208, distance: 205.4
click at [258, 379] on span "harnessing" at bounding box center [255, 382] width 66 height 26
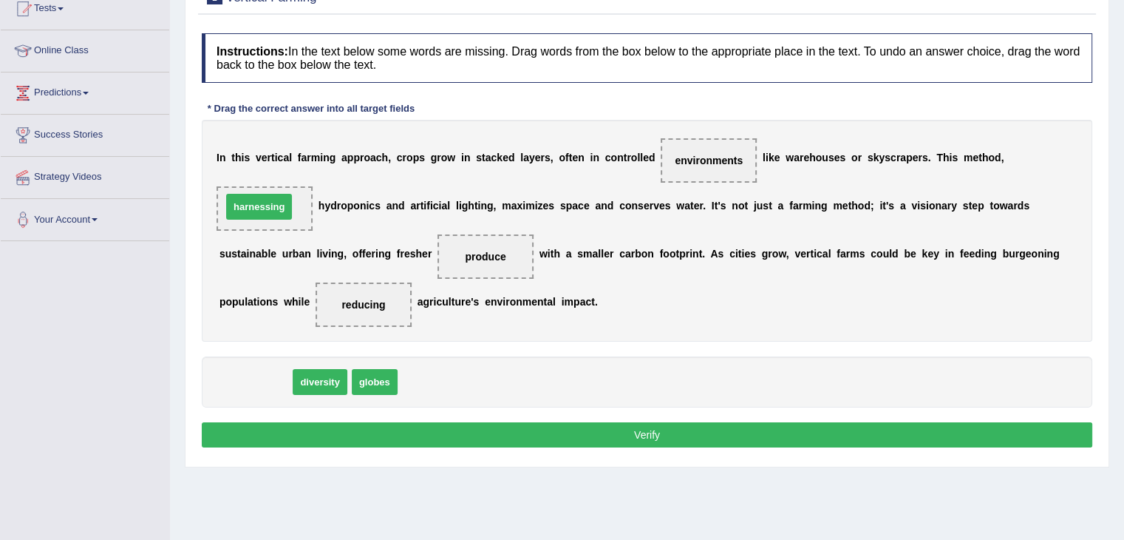
drag, startPoint x: 248, startPoint y: 382, endPoint x: 253, endPoint y: 208, distance: 174.5
click at [665, 432] on button "Verify" at bounding box center [647, 434] width 891 height 25
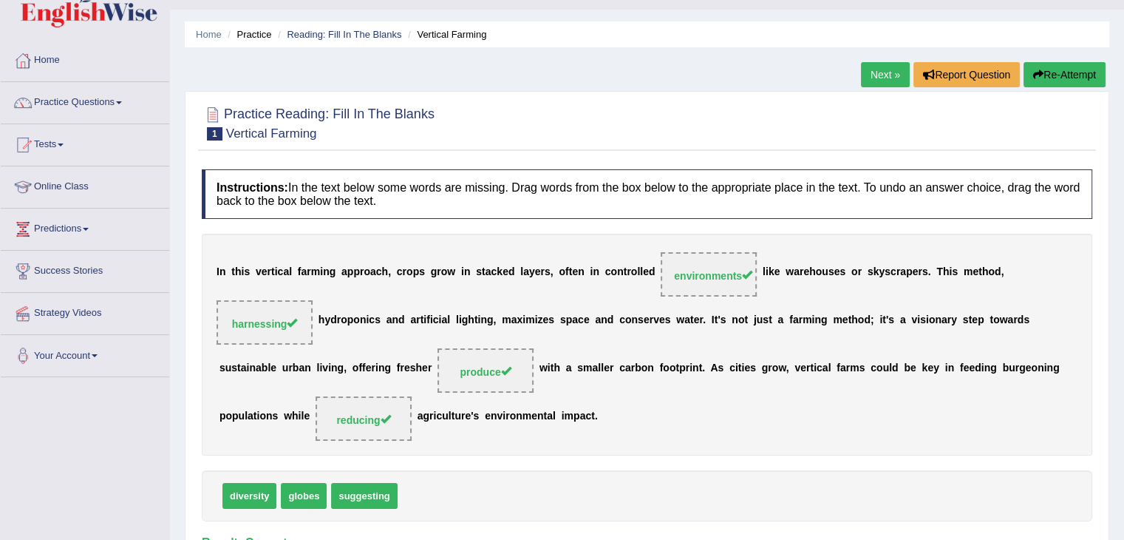
scroll to position [28, 0]
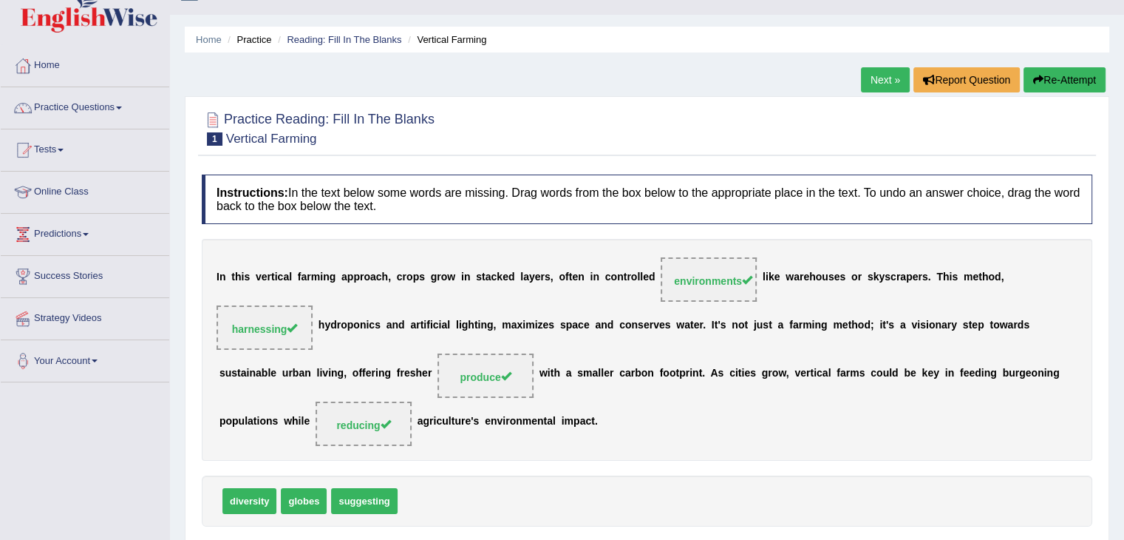
click at [878, 72] on link "Next »" at bounding box center [885, 79] width 49 height 25
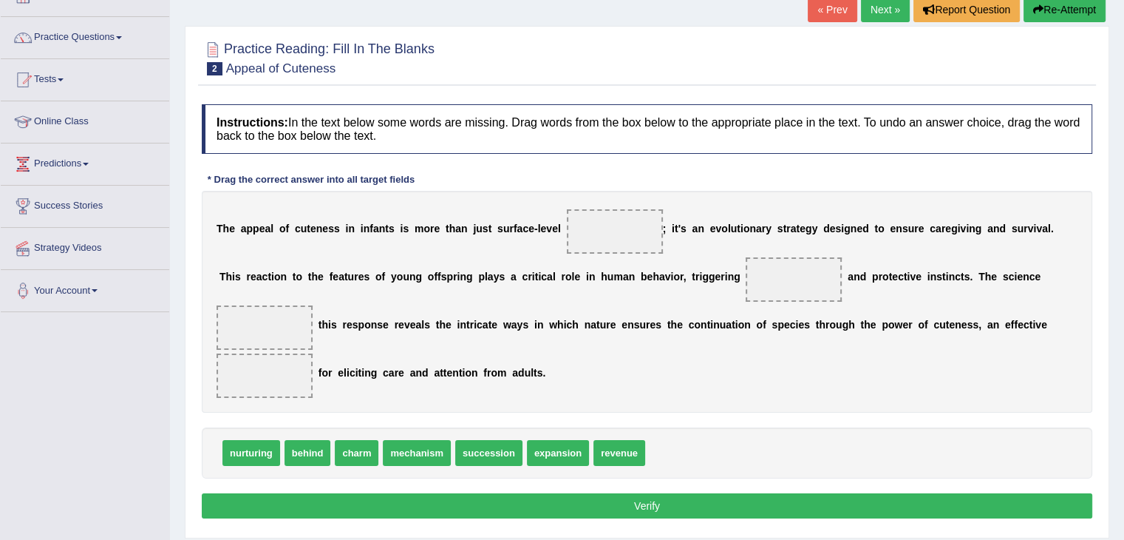
scroll to position [151, 0]
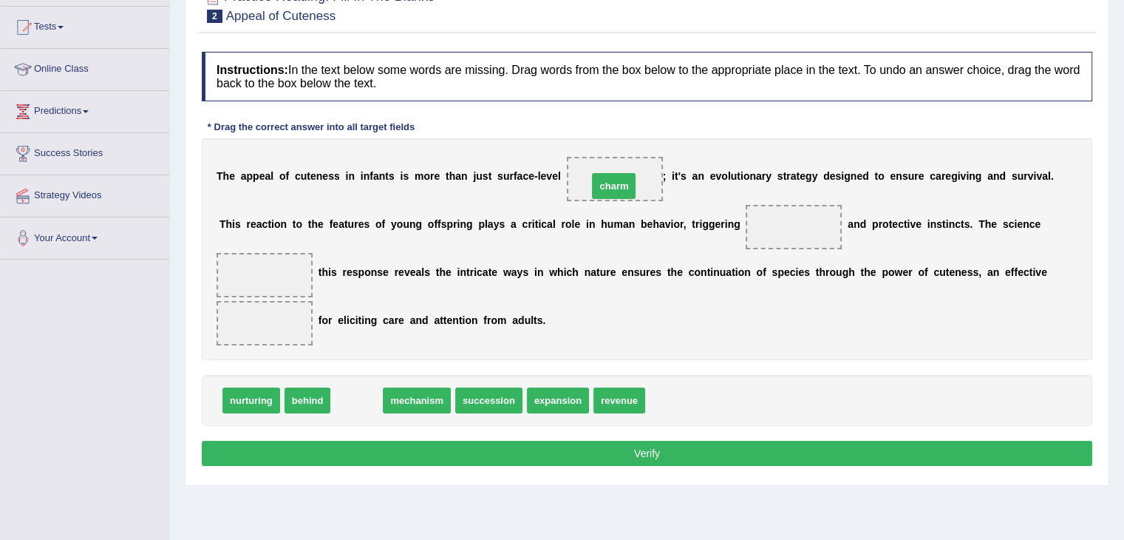
drag, startPoint x: 355, startPoint y: 399, endPoint x: 612, endPoint y: 185, distance: 334.8
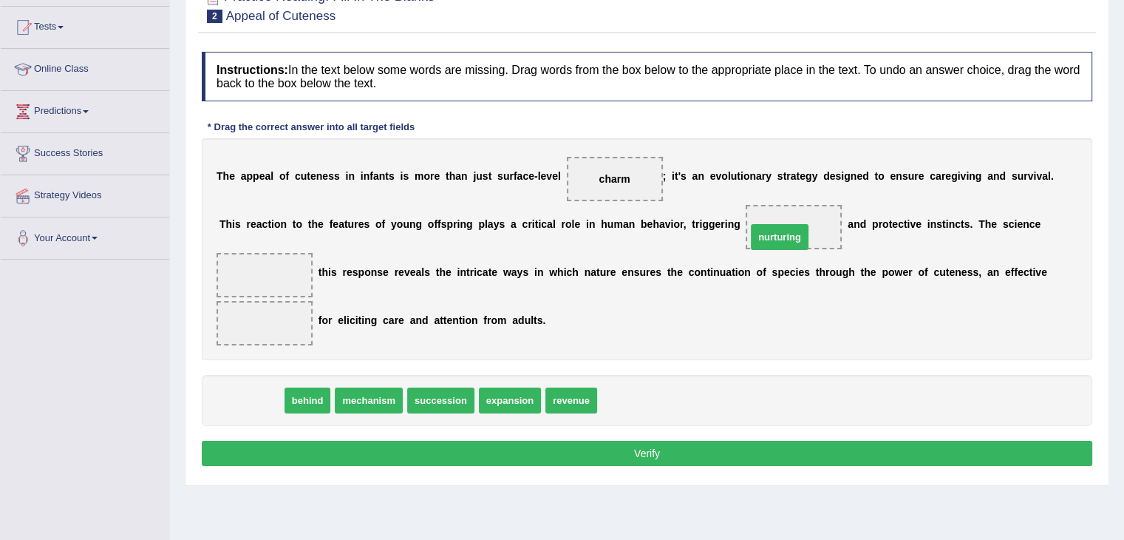
drag, startPoint x: 261, startPoint y: 399, endPoint x: 788, endPoint y: 234, distance: 552.1
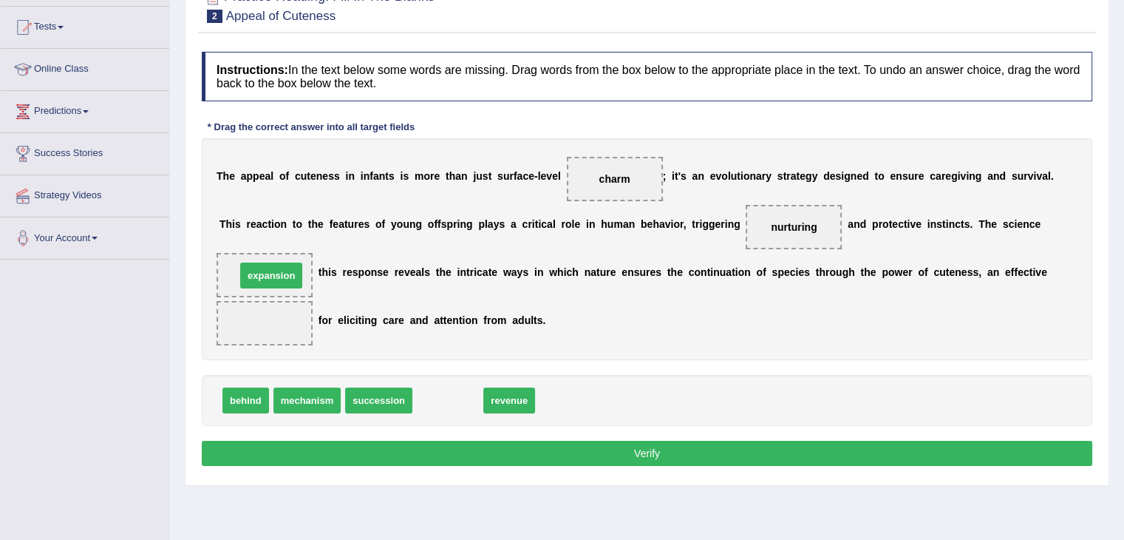
drag, startPoint x: 446, startPoint y: 395, endPoint x: 270, endPoint y: 270, distance: 215.7
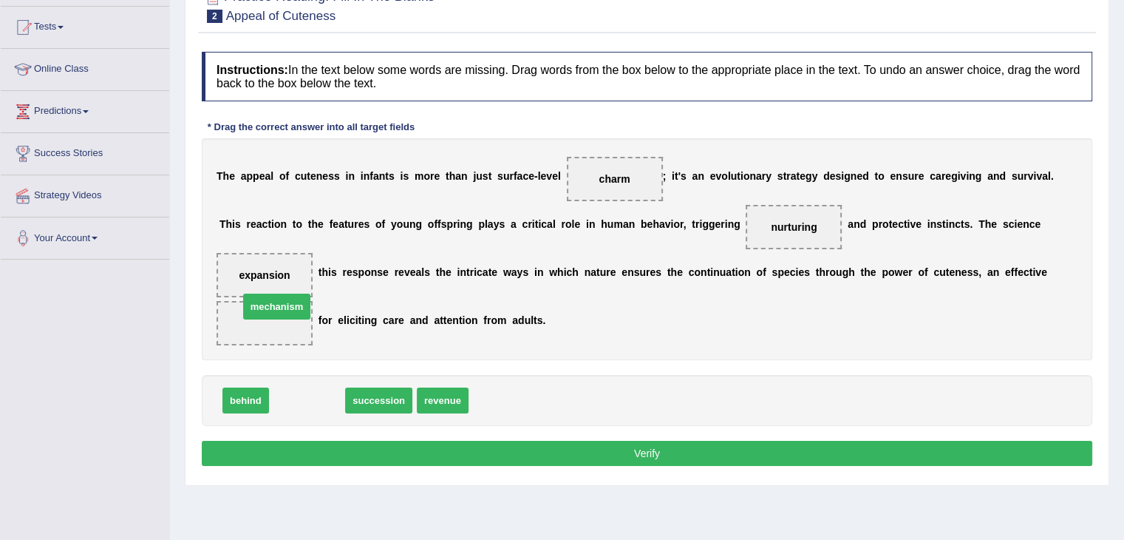
drag, startPoint x: 293, startPoint y: 394, endPoint x: 262, endPoint y: 299, distance: 99.3
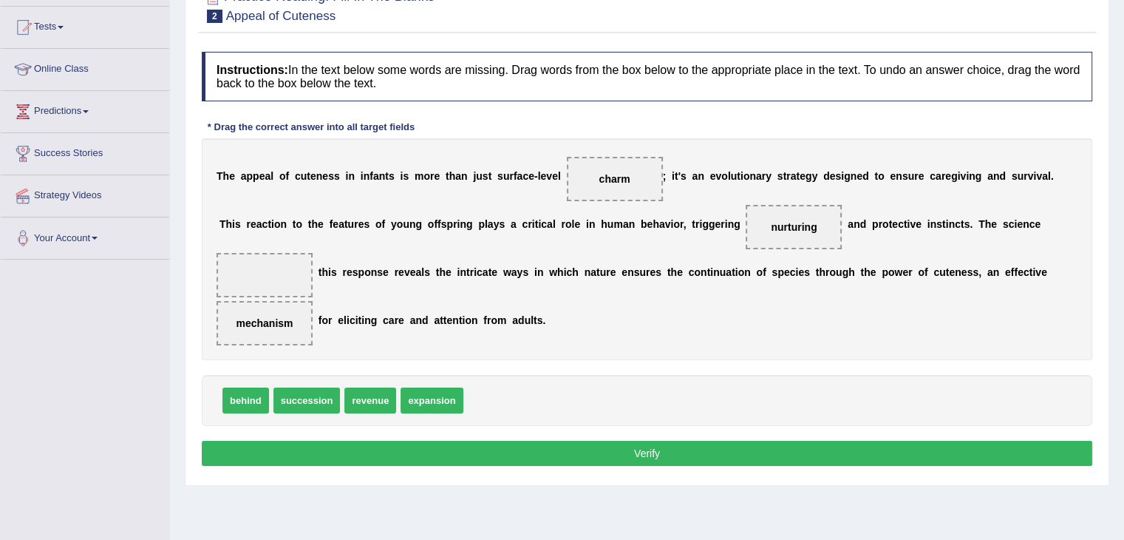
click at [665, 457] on button "Verify" at bounding box center [647, 452] width 891 height 25
drag, startPoint x: 436, startPoint y: 399, endPoint x: 268, endPoint y: 273, distance: 210.0
click at [621, 454] on button "Verify" at bounding box center [647, 452] width 891 height 25
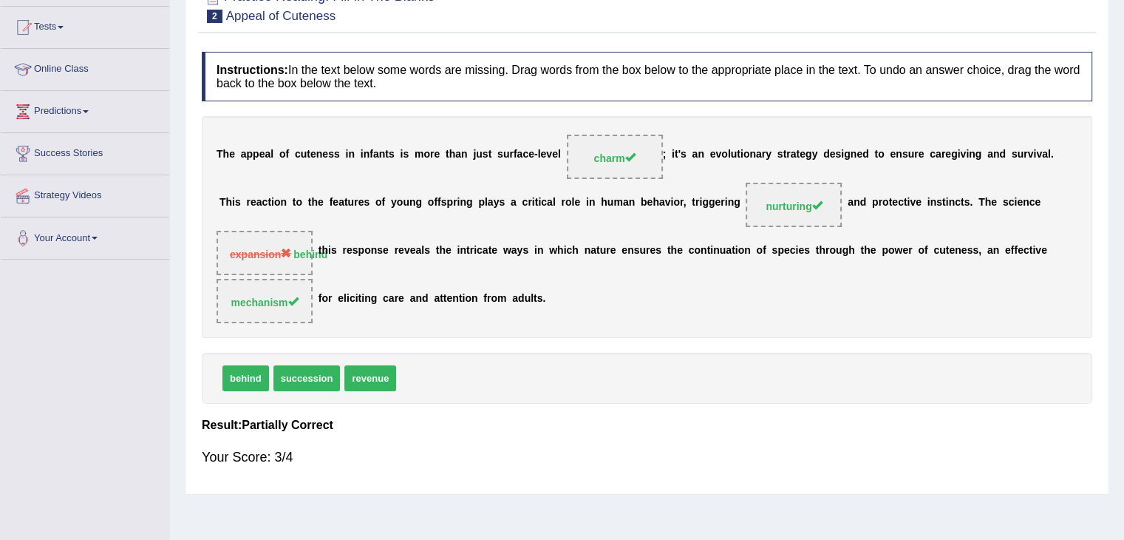
scroll to position [0, 0]
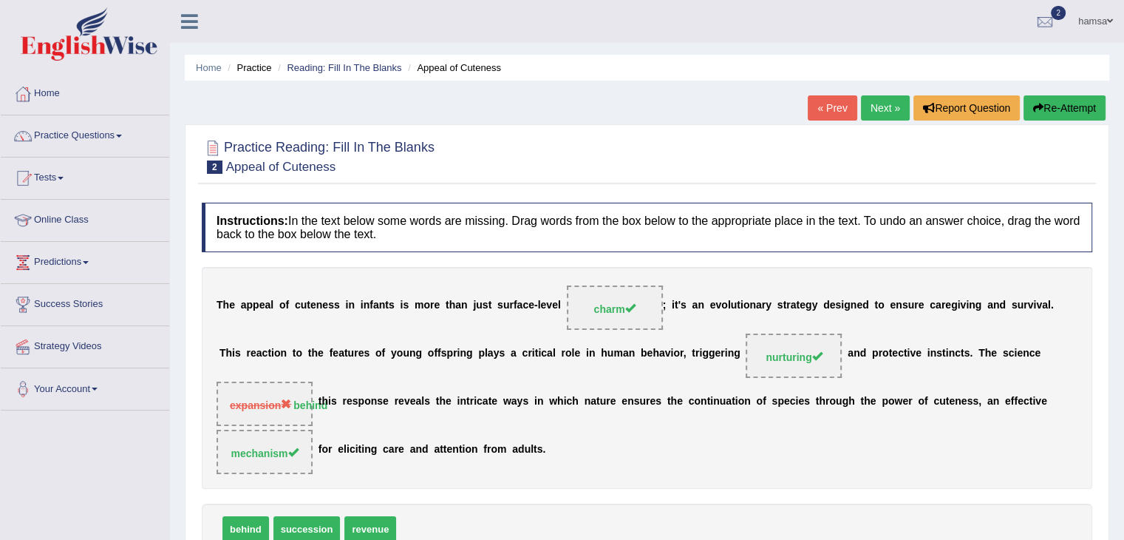
click at [883, 103] on link "Next »" at bounding box center [885, 107] width 49 height 25
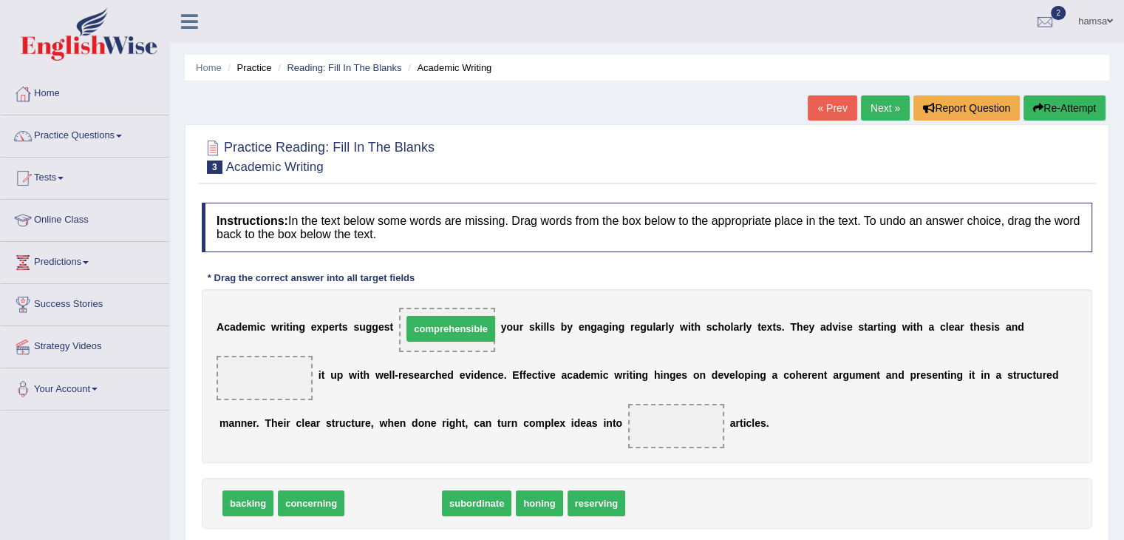
drag, startPoint x: 404, startPoint y: 506, endPoint x: 462, endPoint y: 331, distance: 183.7
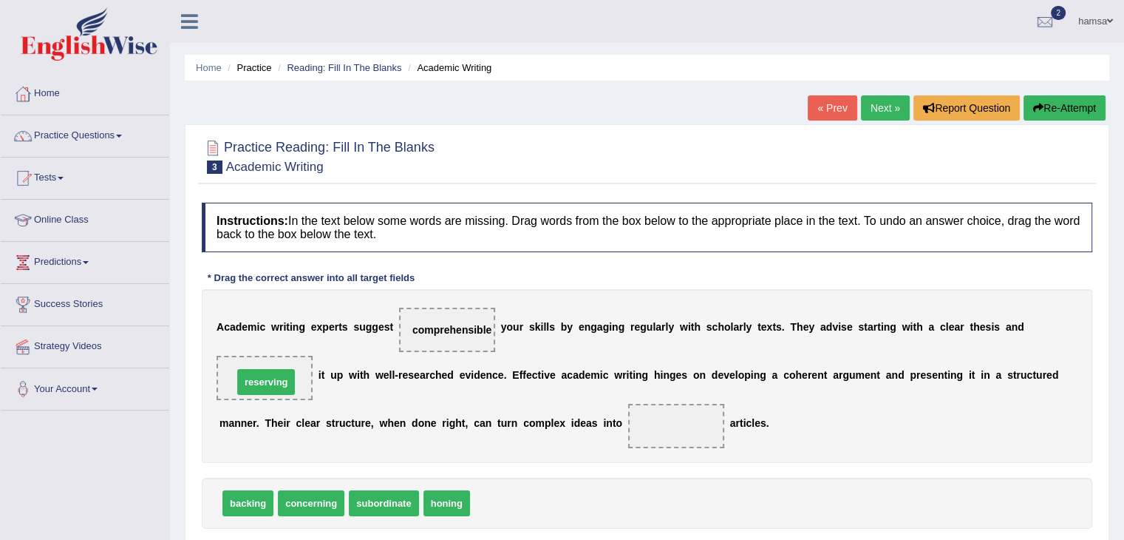
drag, startPoint x: 518, startPoint y: 500, endPoint x: 281, endPoint y: 379, distance: 266.4
drag, startPoint x: 445, startPoint y: 335, endPoint x: 394, endPoint y: 271, distance: 81.5
click at [394, 271] on div "Instructions: In the text below some words are missing. Drag words from the box…" at bounding box center [647, 387] width 898 height 385
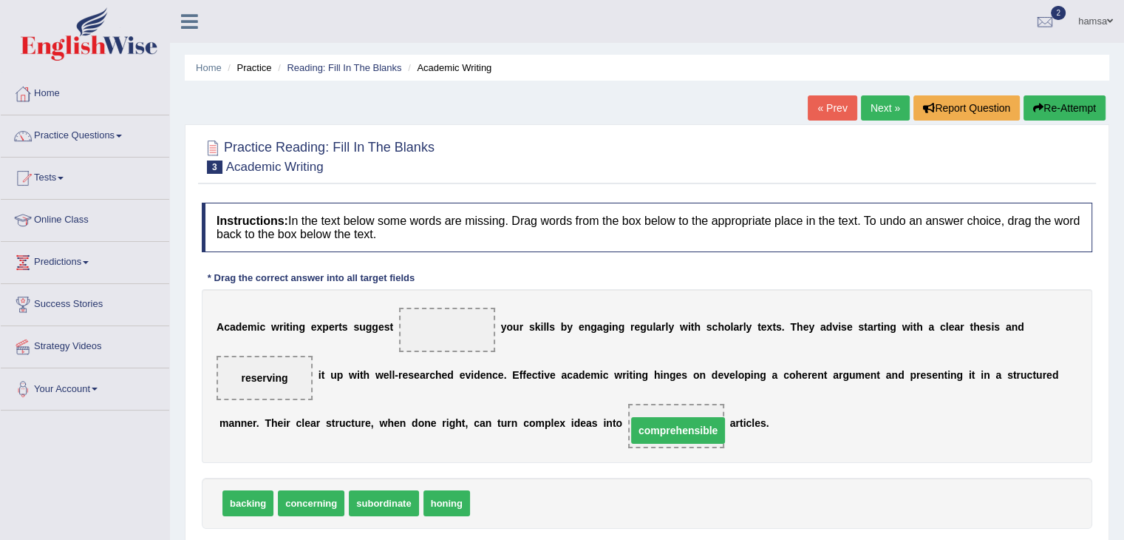
drag, startPoint x: 436, startPoint y: 329, endPoint x: 651, endPoint y: 432, distance: 238.3
click at [254, 510] on span "backing" at bounding box center [247, 503] width 51 height 26
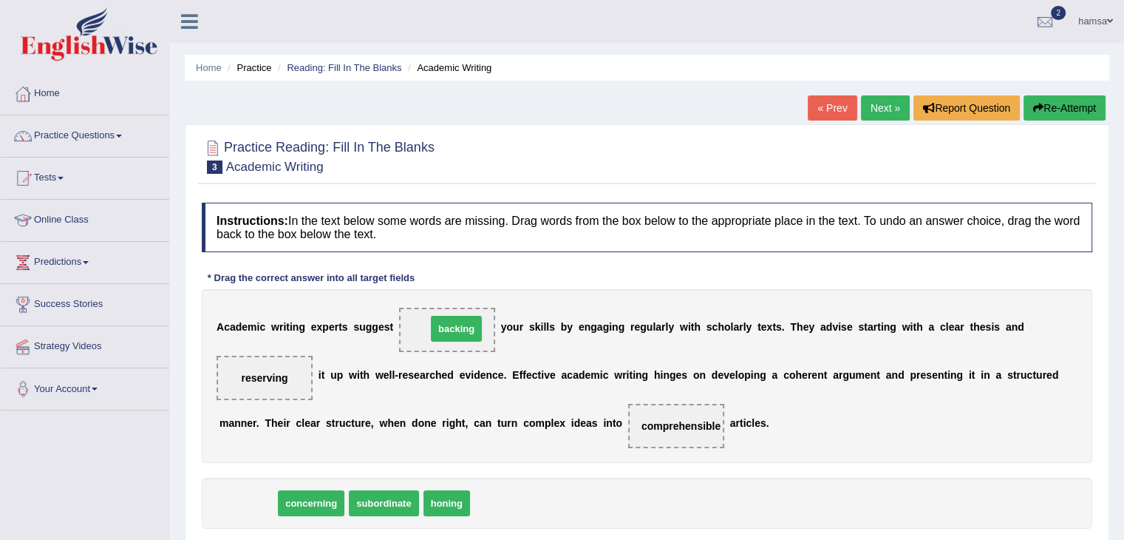
drag, startPoint x: 250, startPoint y: 503, endPoint x: 458, endPoint y: 329, distance: 271.8
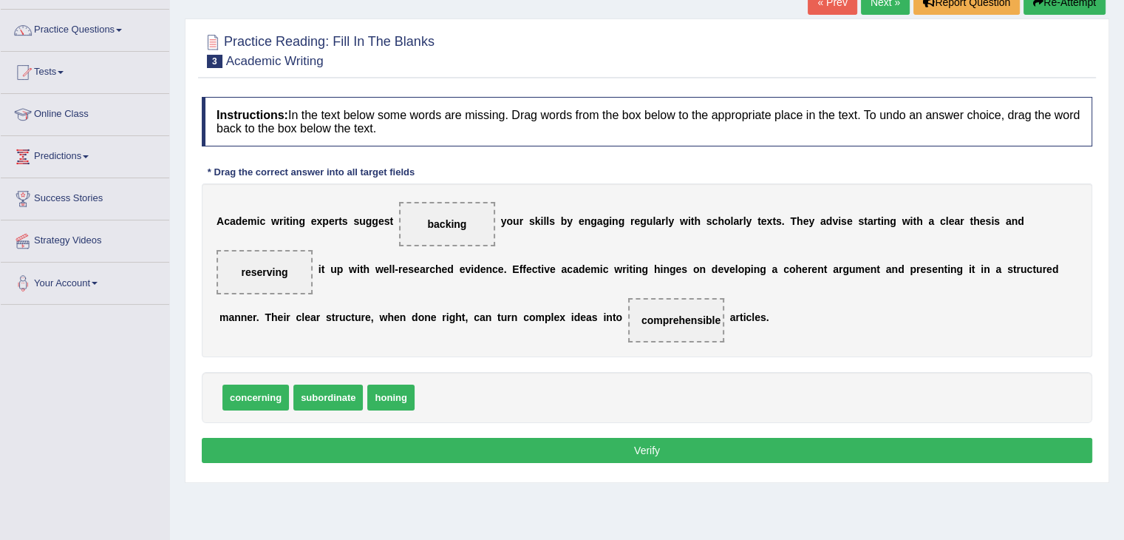
scroll to position [157, 0]
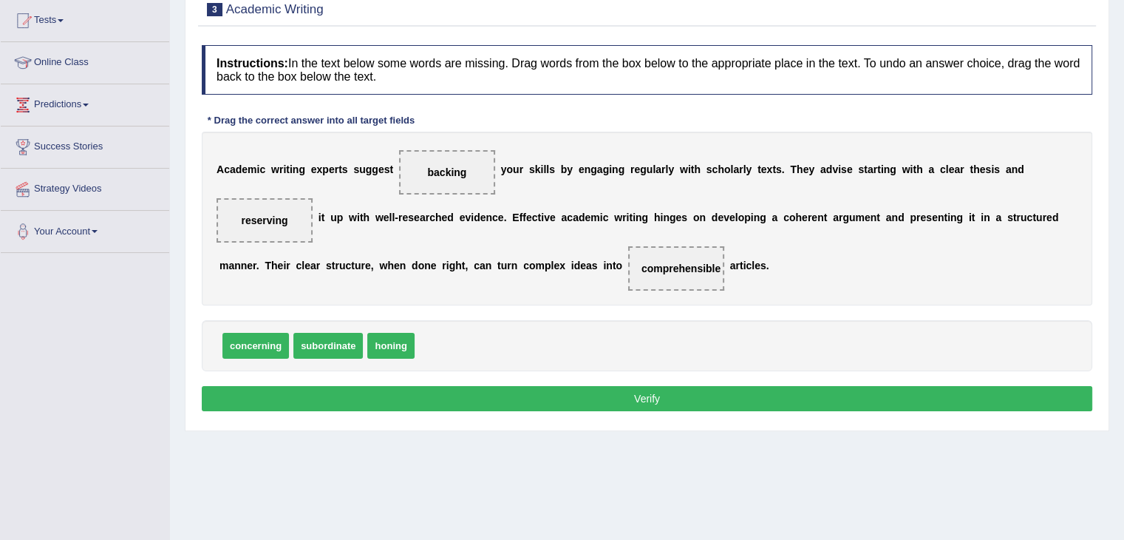
click at [677, 394] on button "Verify" at bounding box center [647, 398] width 891 height 25
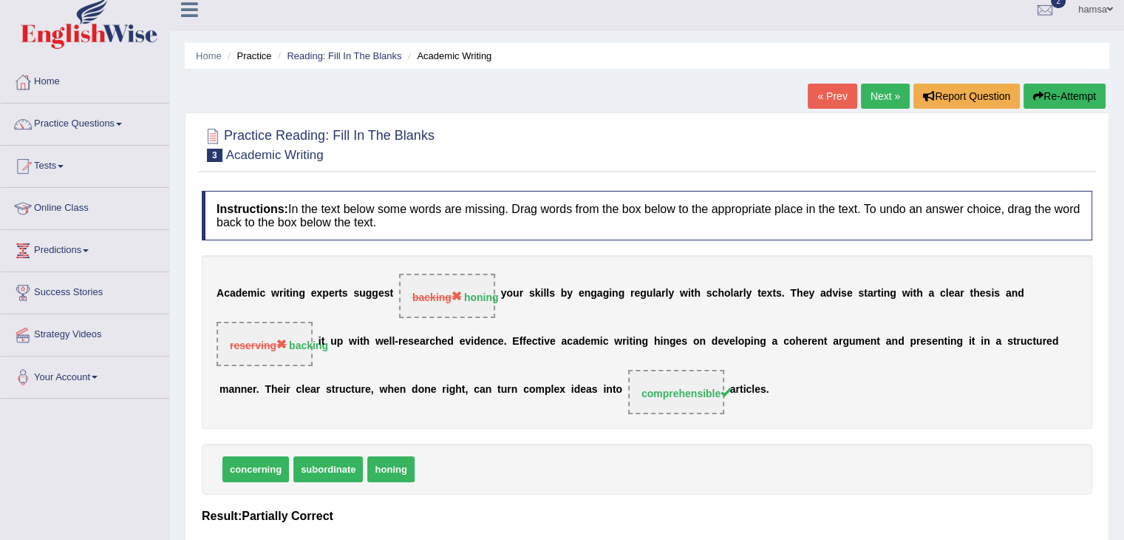
scroll to position [3, 0]
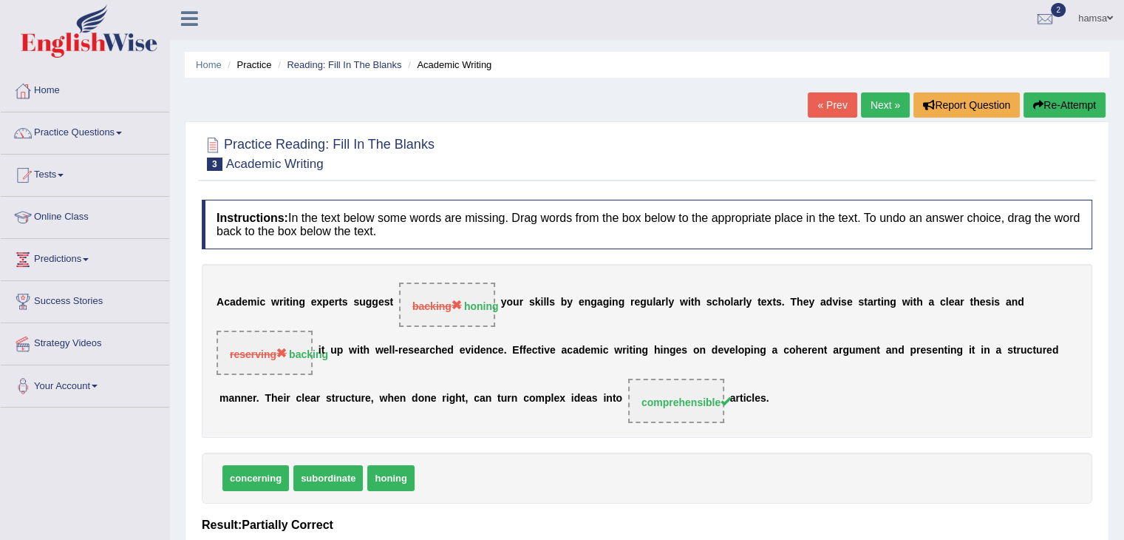
click at [880, 109] on link "Next »" at bounding box center [885, 104] width 49 height 25
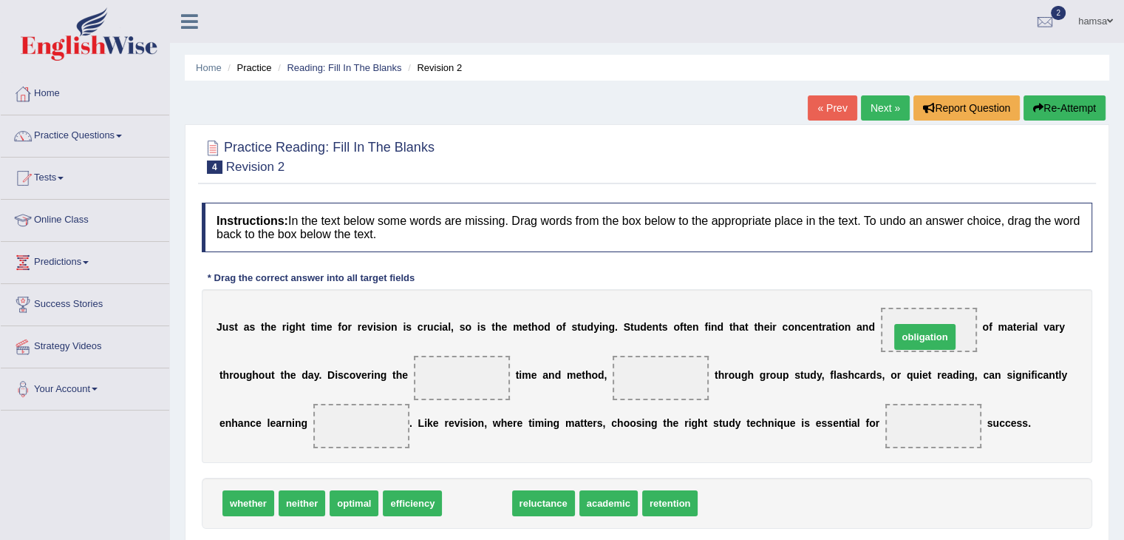
drag, startPoint x: 472, startPoint y: 502, endPoint x: 920, endPoint y: 336, distance: 477.7
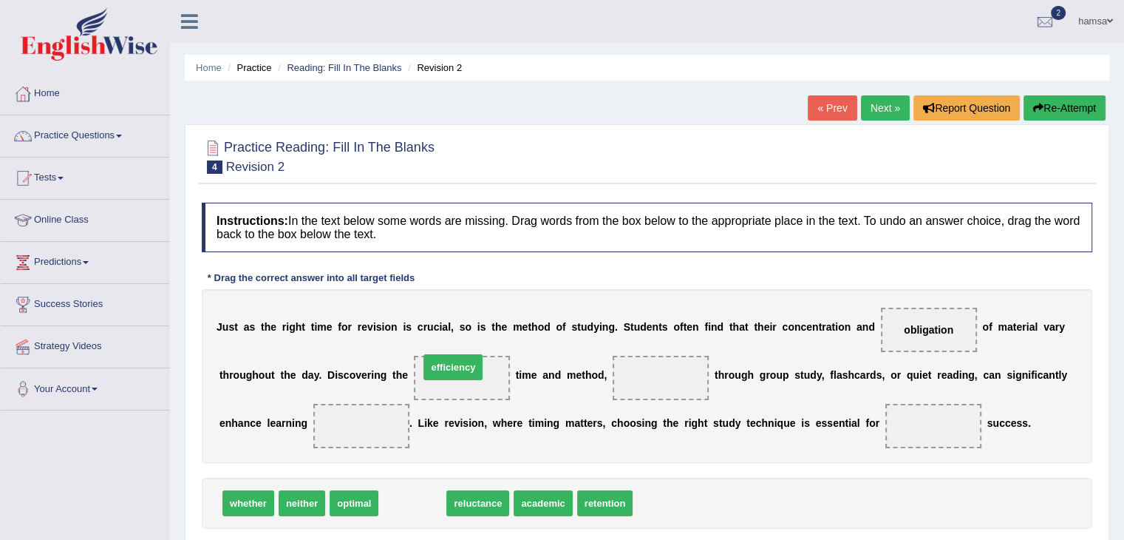
drag, startPoint x: 412, startPoint y: 503, endPoint x: 452, endPoint y: 367, distance: 141.9
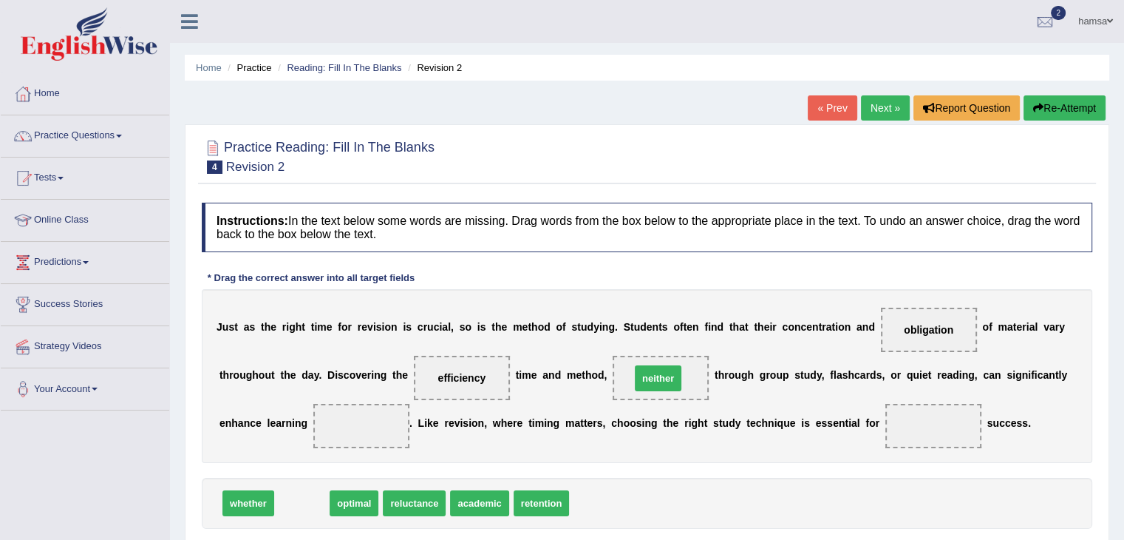
drag, startPoint x: 310, startPoint y: 503, endPoint x: 666, endPoint y: 378, distance: 377.5
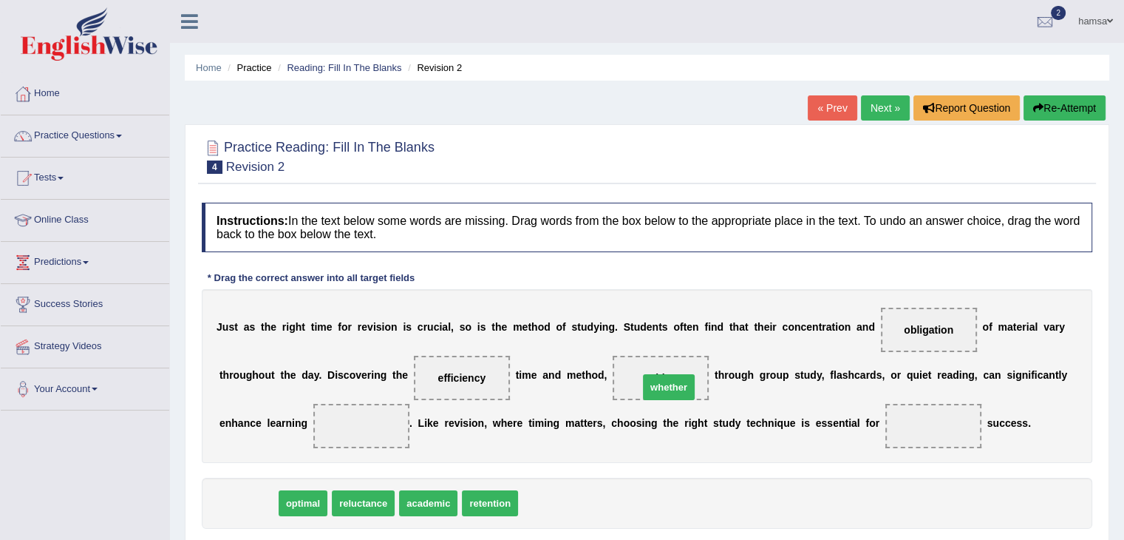
drag, startPoint x: 248, startPoint y: 501, endPoint x: 668, endPoint y: 385, distance: 436.2
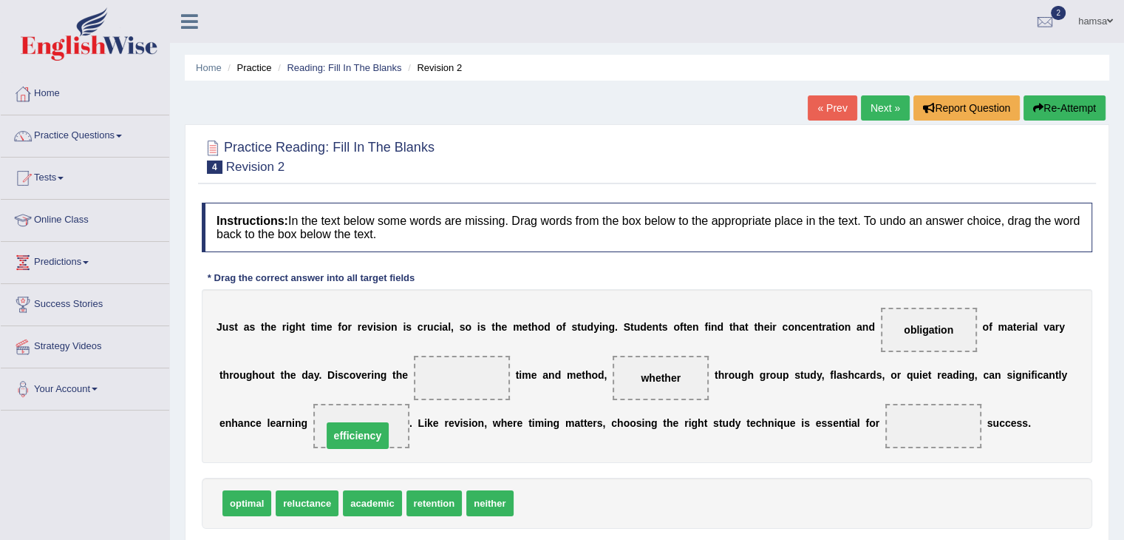
drag, startPoint x: 462, startPoint y: 375, endPoint x: 358, endPoint y: 433, distance: 118.4
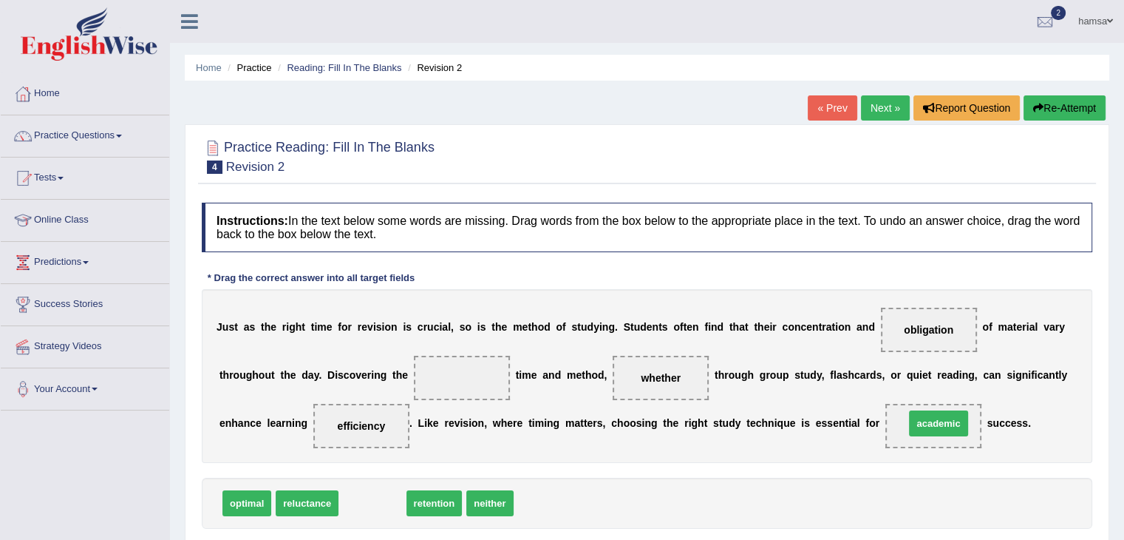
drag, startPoint x: 370, startPoint y: 500, endPoint x: 936, endPoint y: 421, distance: 571.7
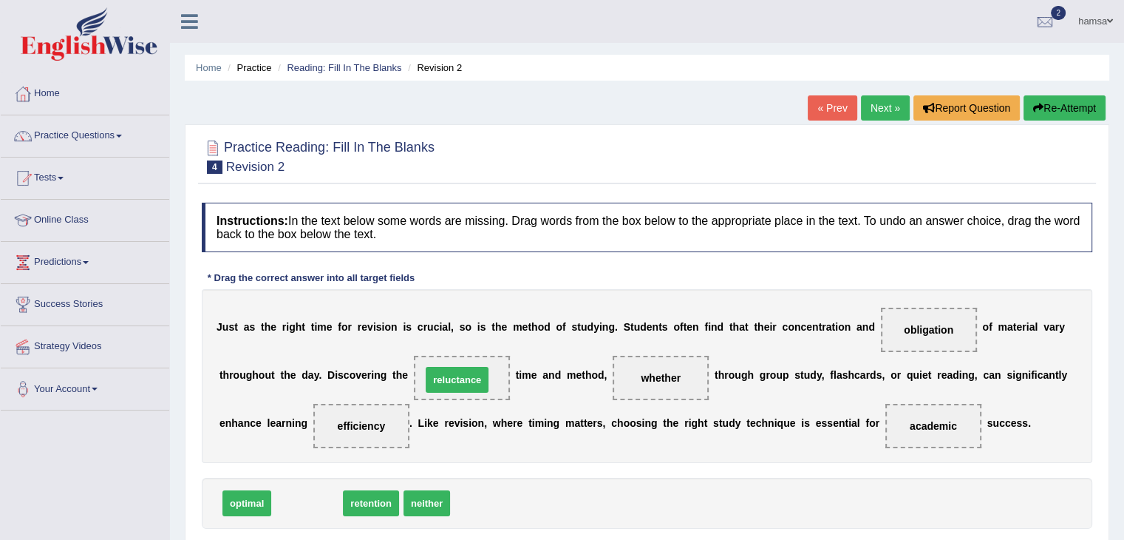
drag, startPoint x: 308, startPoint y: 496, endPoint x: 460, endPoint y: 370, distance: 197.3
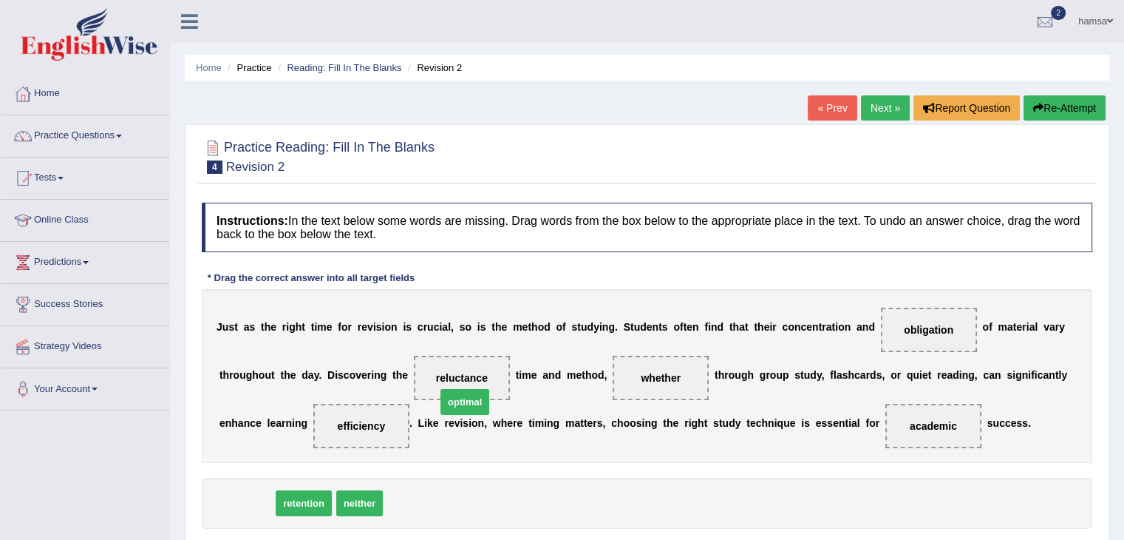
drag, startPoint x: 248, startPoint y: 508, endPoint x: 474, endPoint y: 405, distance: 249.1
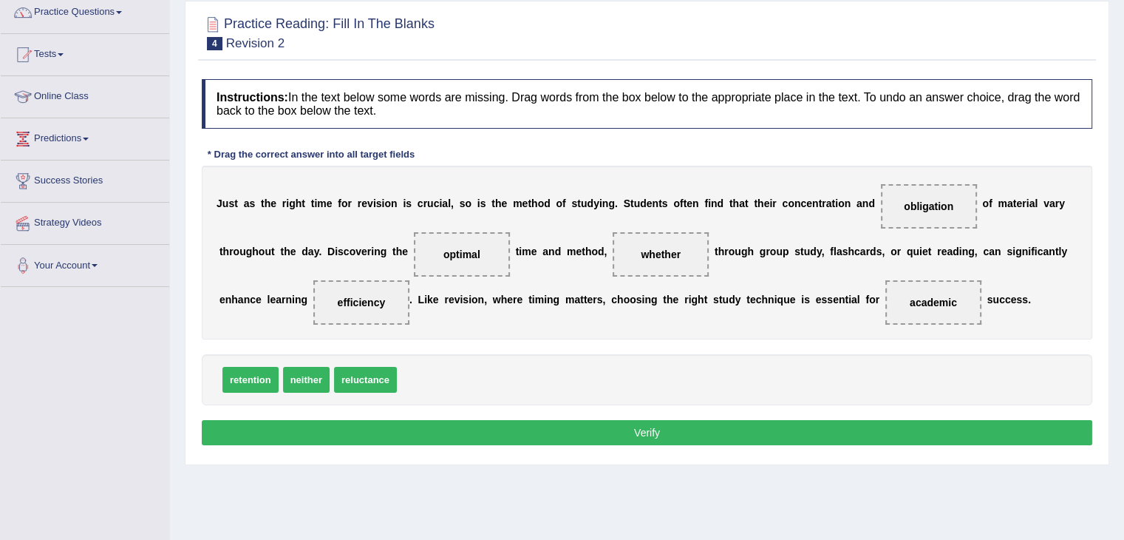
scroll to position [126, 0]
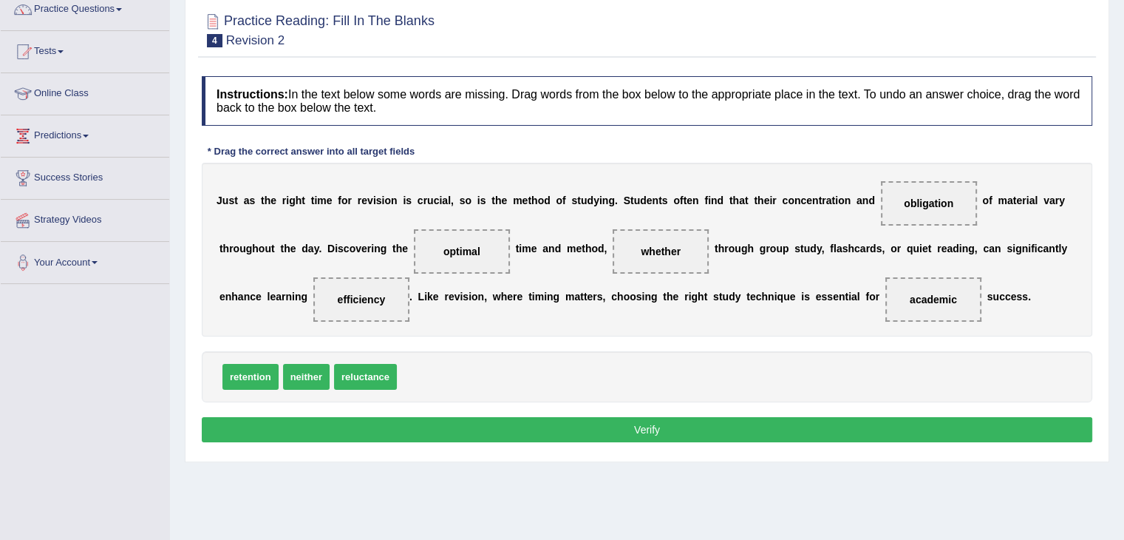
click at [642, 434] on button "Verify" at bounding box center [647, 429] width 891 height 25
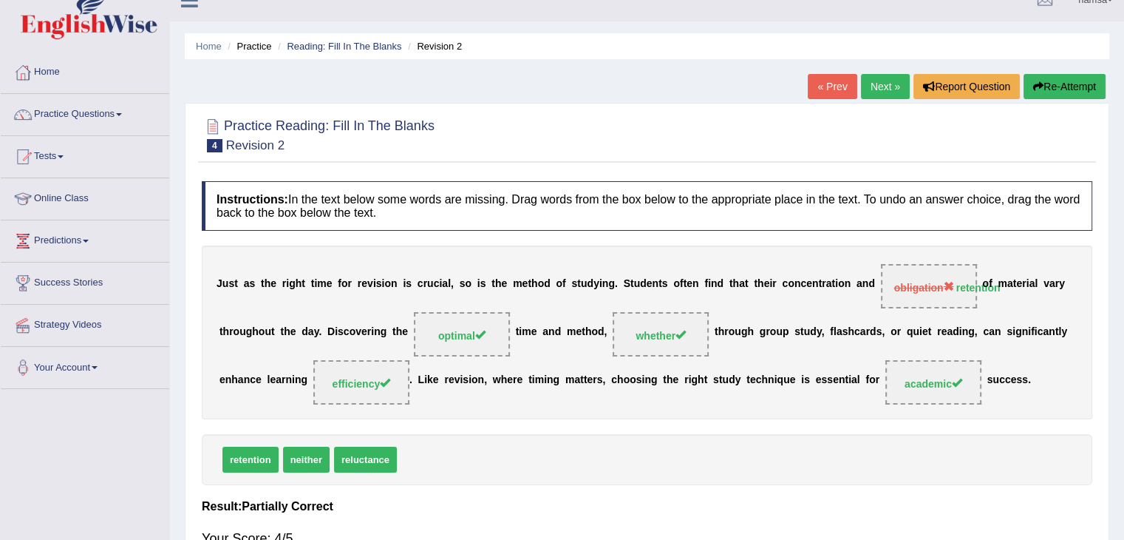
scroll to position [0, 0]
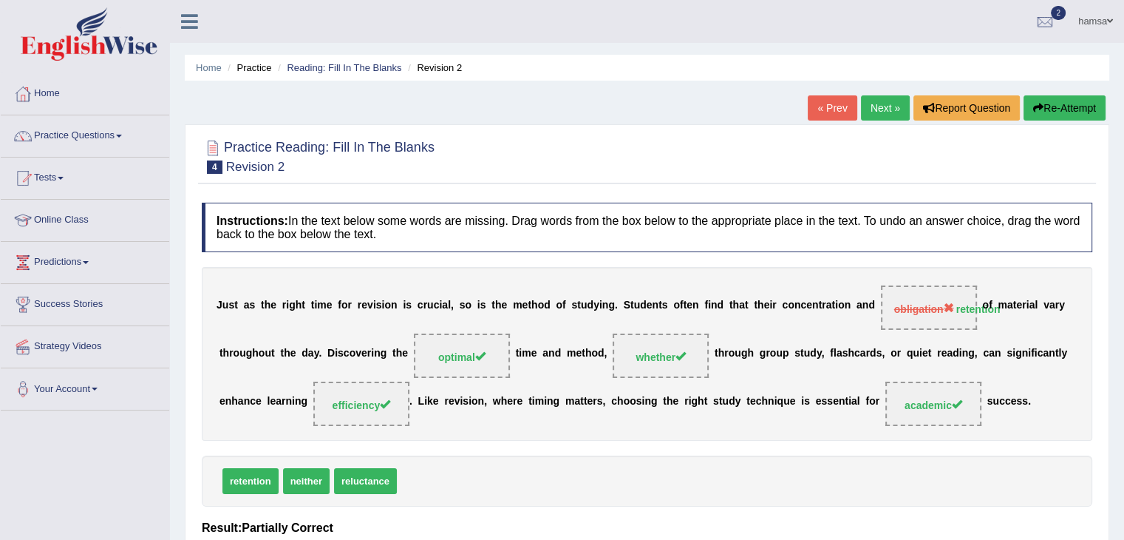
click at [876, 103] on link "Next »" at bounding box center [885, 107] width 49 height 25
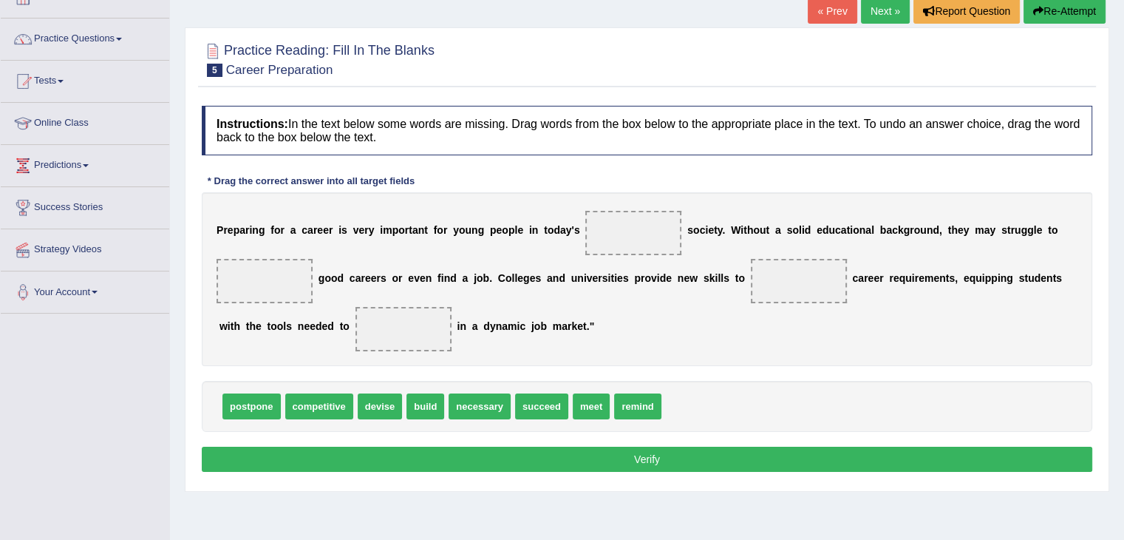
scroll to position [98, 0]
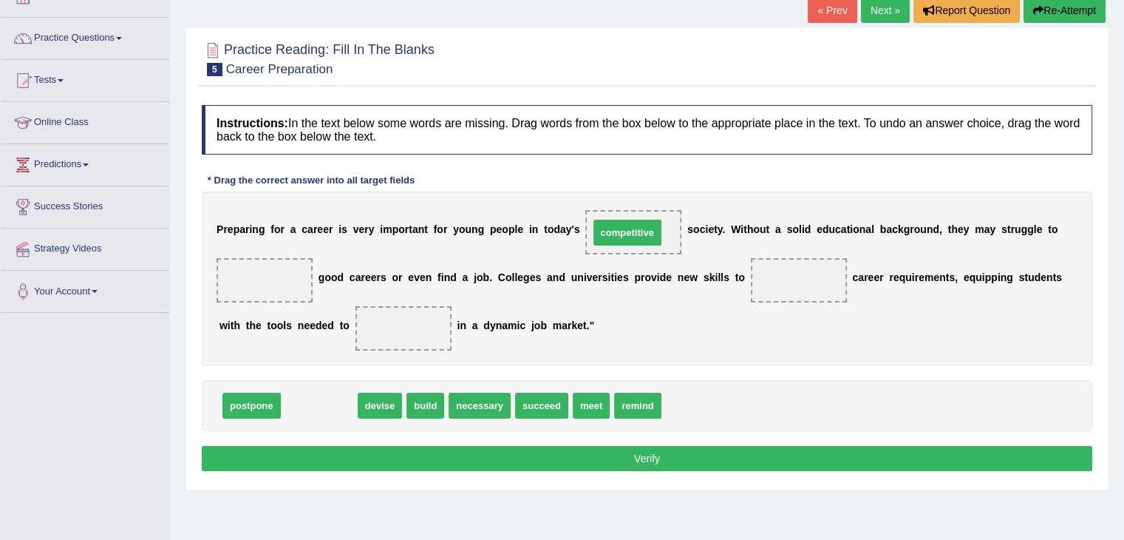
drag, startPoint x: 327, startPoint y: 407, endPoint x: 635, endPoint y: 234, distance: 353.4
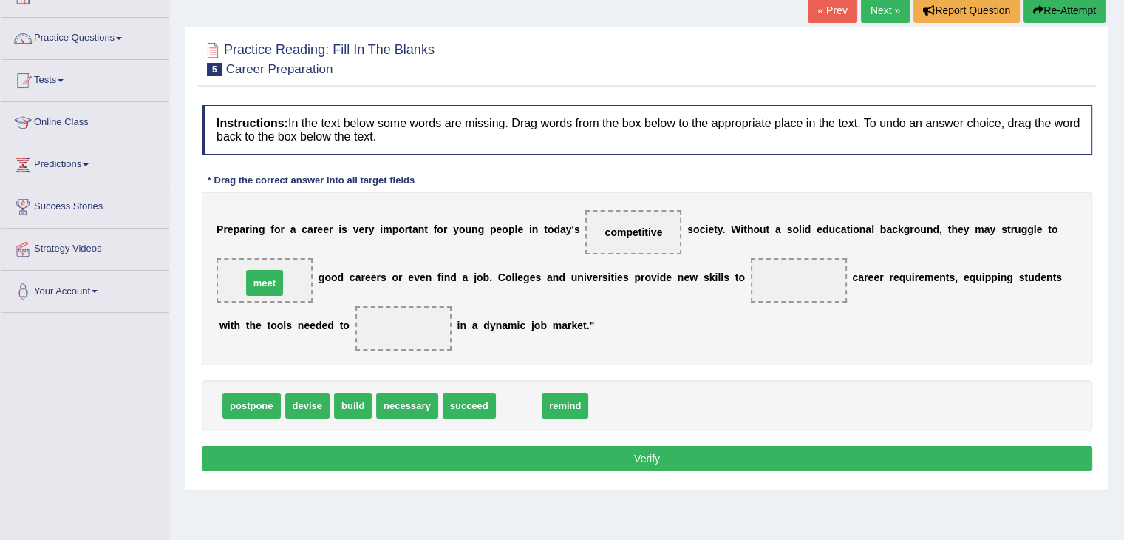
drag, startPoint x: 520, startPoint y: 412, endPoint x: 269, endPoint y: 291, distance: 278.7
drag, startPoint x: 294, startPoint y: 289, endPoint x: 310, endPoint y: 288, distance: 16.3
click at [310, 288] on span "meet" at bounding box center [265, 280] width 96 height 44
drag, startPoint x: 275, startPoint y: 287, endPoint x: 368, endPoint y: 377, distance: 129.1
click at [368, 377] on div "Instructions: In the text below some words are missing. Drag words from the box…" at bounding box center [647, 290] width 898 height 385
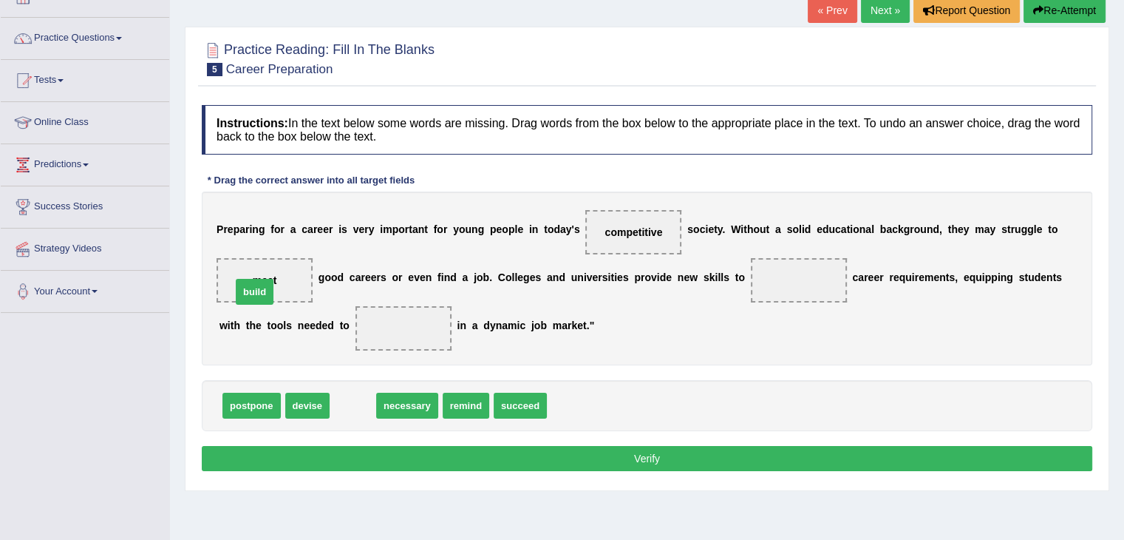
drag, startPoint x: 353, startPoint y: 409, endPoint x: 254, endPoint y: 295, distance: 150.4
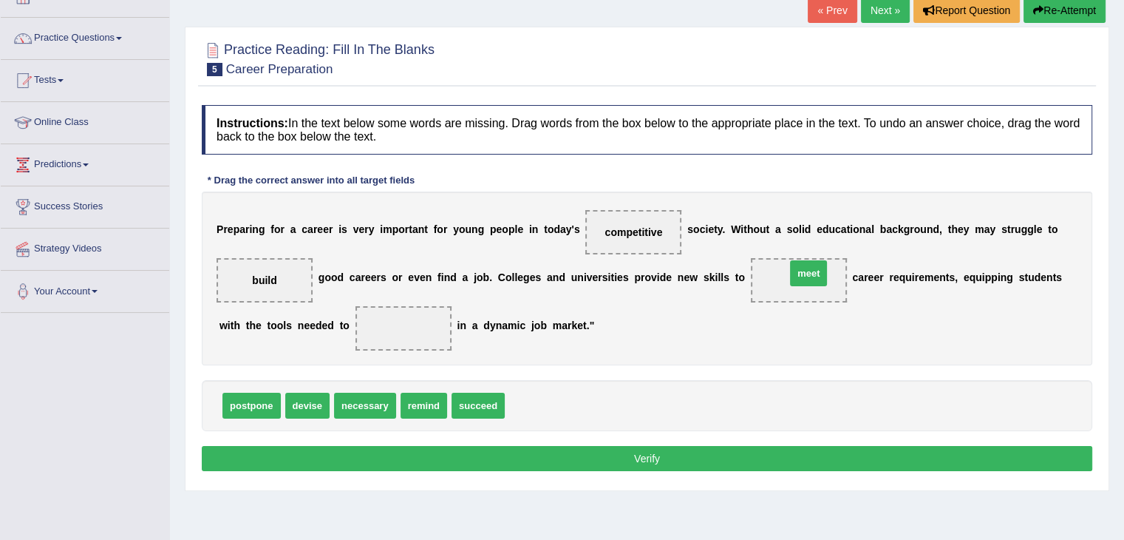
drag, startPoint x: 517, startPoint y: 408, endPoint x: 831, endPoint y: 279, distance: 339.0
drag, startPoint x: 462, startPoint y: 403, endPoint x: 377, endPoint y: 329, distance: 112.6
click at [624, 456] on button "Verify" at bounding box center [647, 458] width 891 height 25
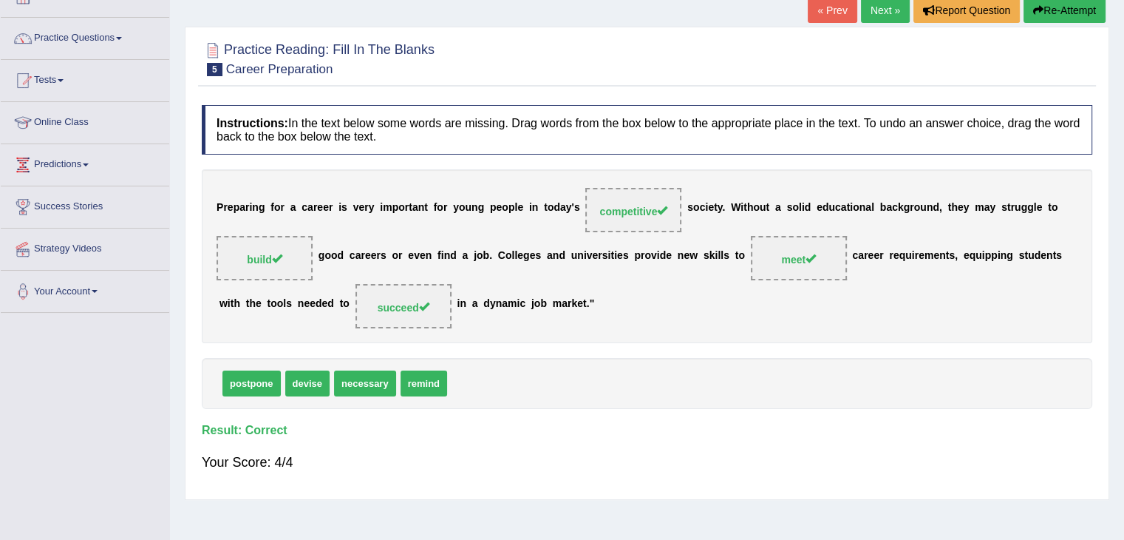
click at [874, 17] on link "Next »" at bounding box center [885, 10] width 49 height 25
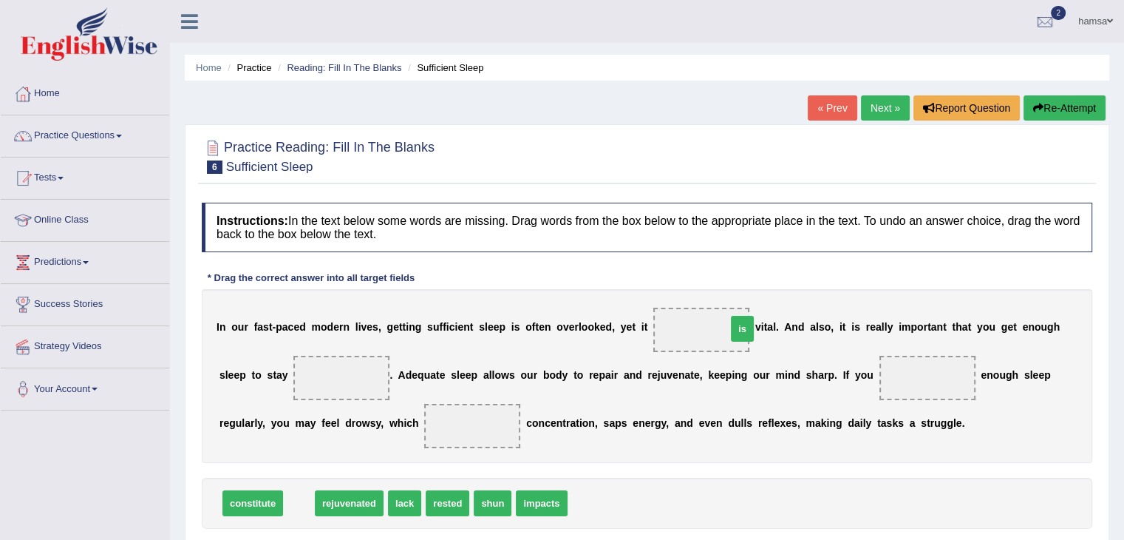
drag, startPoint x: 293, startPoint y: 503, endPoint x: 761, endPoint y: 328, distance: 500.2
click at [754, 328] on span "is" at bounding box center [742, 329] width 23 height 26
drag, startPoint x: 296, startPoint y: 509, endPoint x: 708, endPoint y: 332, distance: 448.9
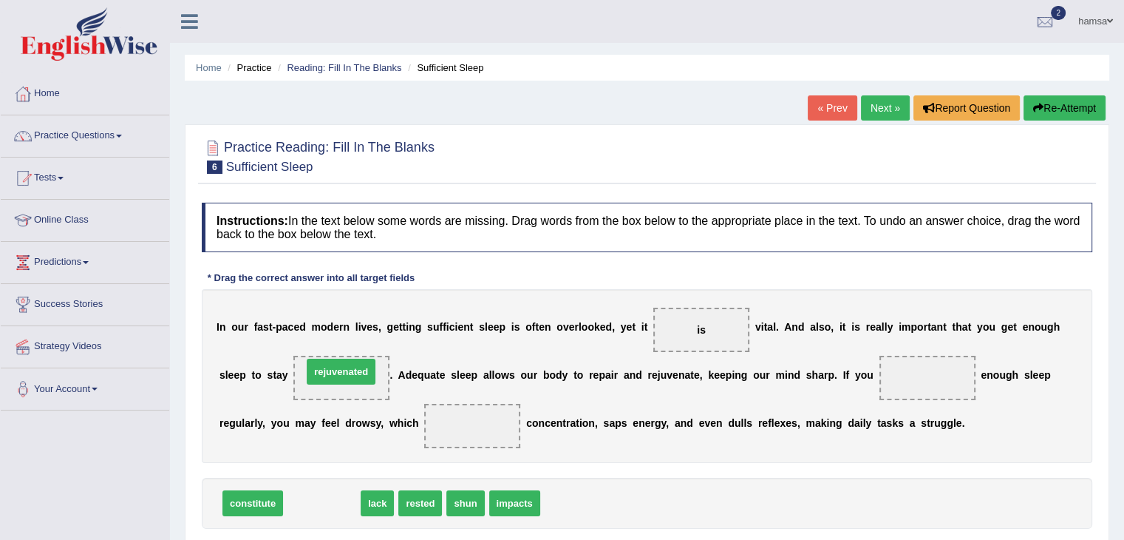
drag, startPoint x: 328, startPoint y: 502, endPoint x: 347, endPoint y: 370, distance: 132.8
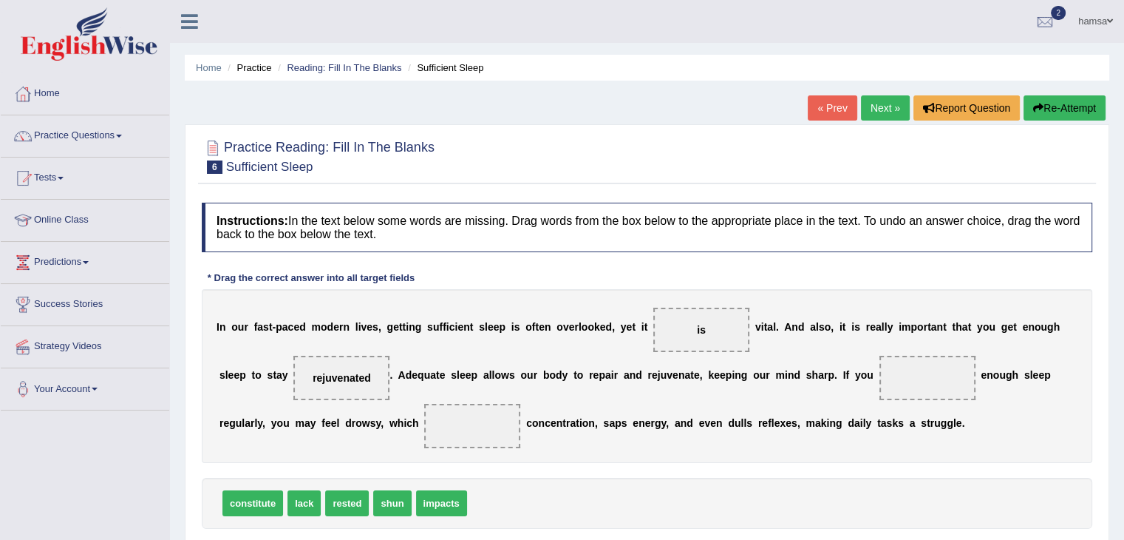
click at [262, 504] on span "constitute" at bounding box center [252, 503] width 61 height 26
drag, startPoint x: 262, startPoint y: 504, endPoint x: 775, endPoint y: 433, distance: 517.8
click at [775, 433] on span "constitute" at bounding box center [753, 442] width 61 height 26
click at [409, 471] on div "Instructions: In the text below some words are missing. Drag words from the box…" at bounding box center [647, 387] width 898 height 385
drag, startPoint x: 242, startPoint y: 520, endPoint x: 903, endPoint y: 415, distance: 669.0
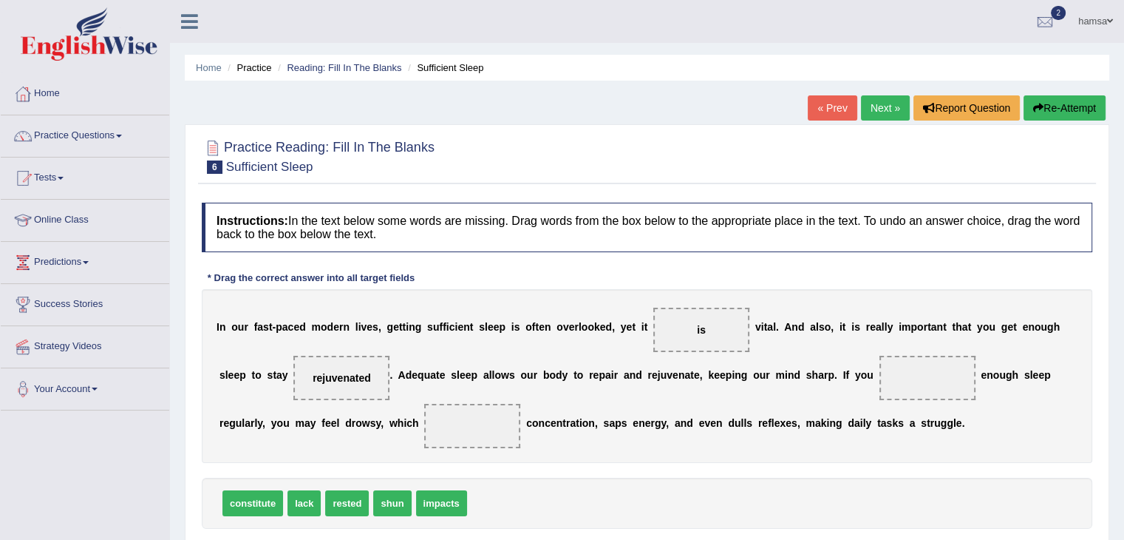
click at [903, 415] on div "Instructions: In the text below some words are missing. Drag words from the box…" at bounding box center [647, 387] width 898 height 385
click at [245, 497] on span "constitute" at bounding box center [252, 503] width 61 height 26
drag, startPoint x: 239, startPoint y: 502, endPoint x: 931, endPoint y: 384, distance: 701.8
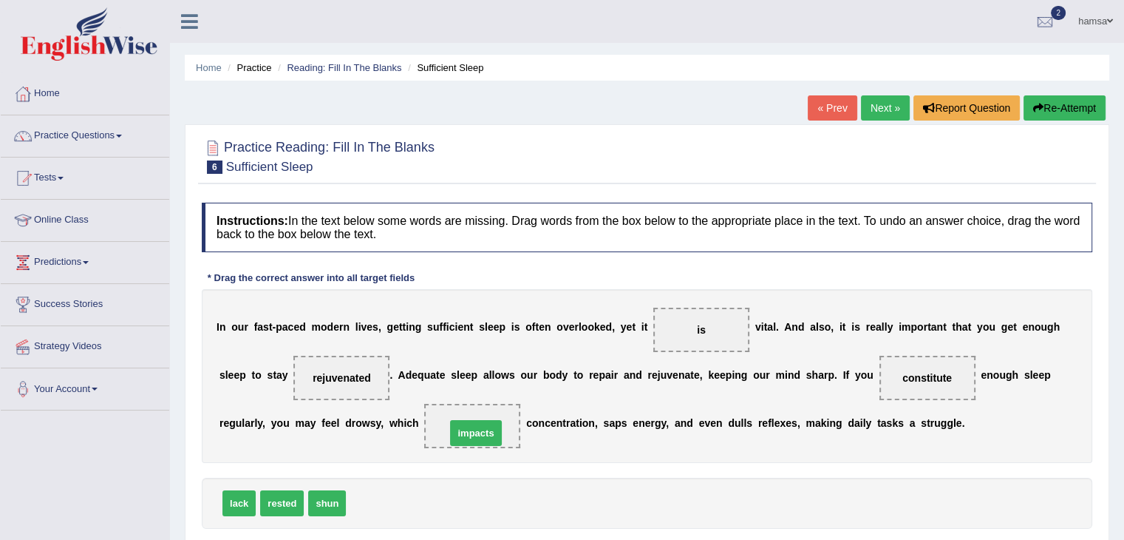
drag, startPoint x: 373, startPoint y: 497, endPoint x: 473, endPoint y: 426, distance: 122.0
drag, startPoint x: 236, startPoint y: 506, endPoint x: 946, endPoint y: 386, distance: 719.5
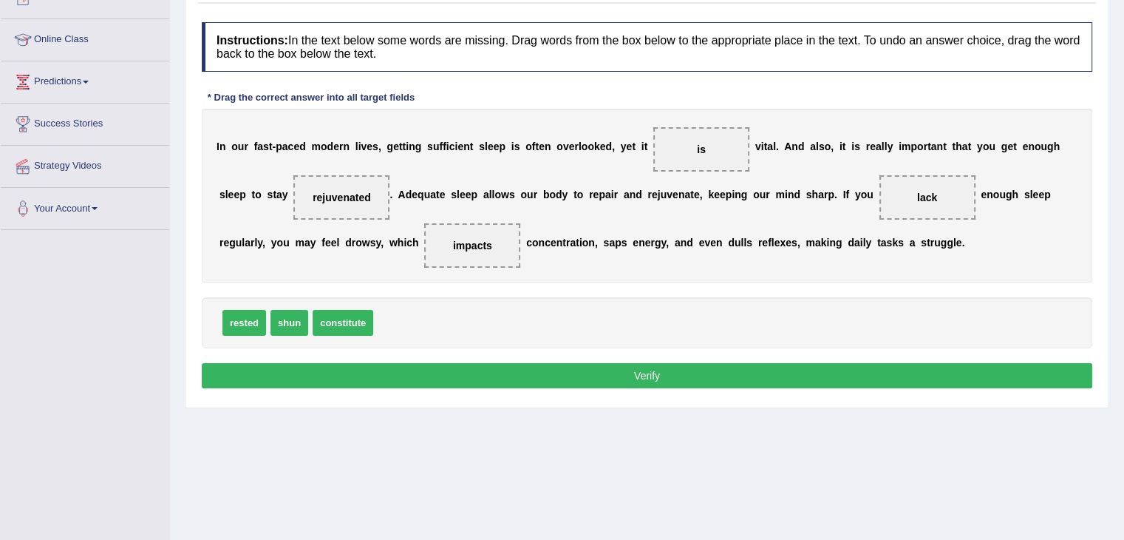
scroll to position [196, 0]
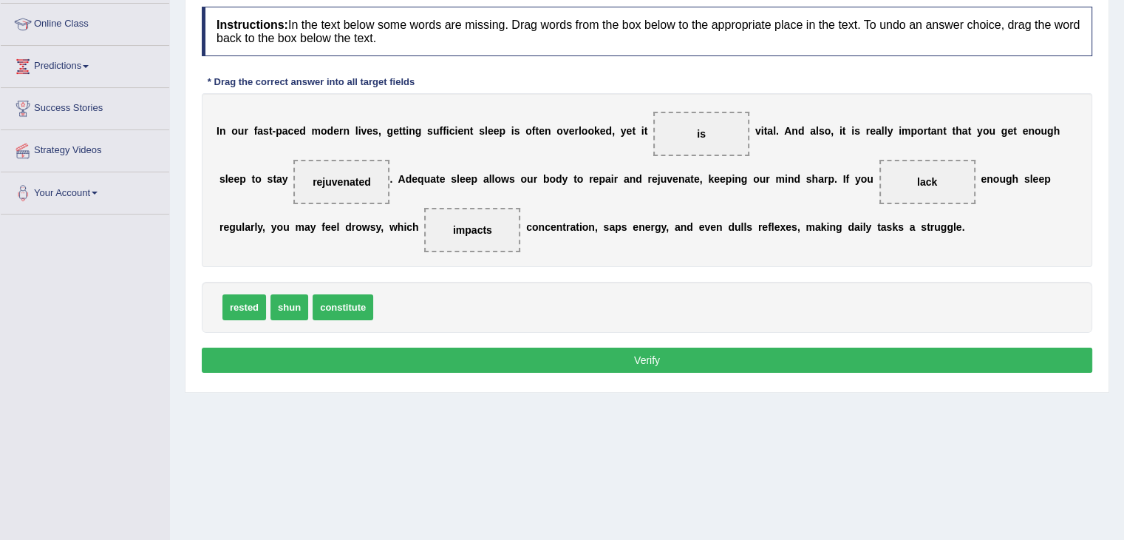
click at [650, 368] on button "Verify" at bounding box center [647, 359] width 891 height 25
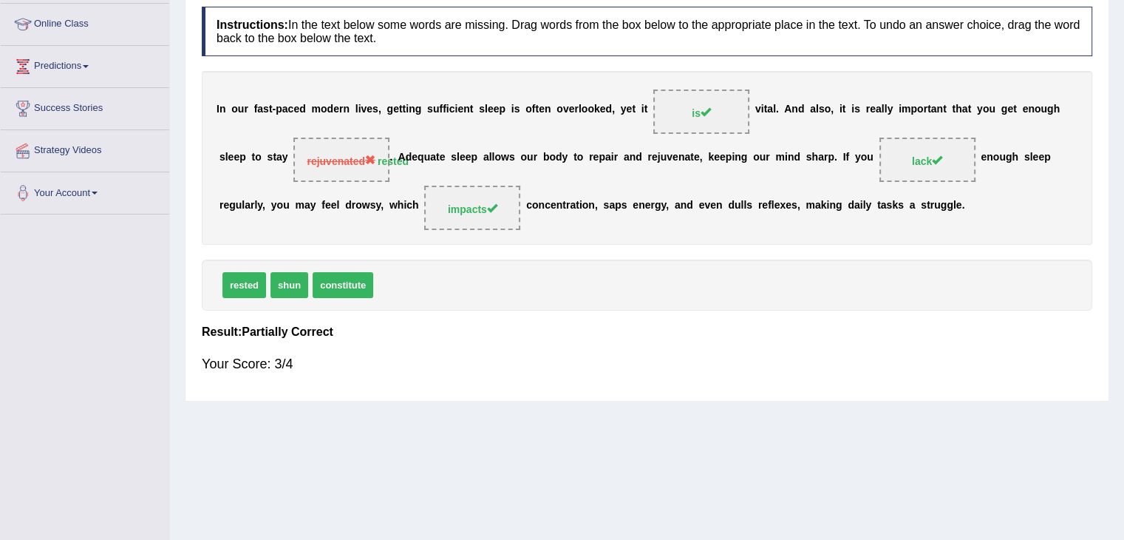
scroll to position [0, 0]
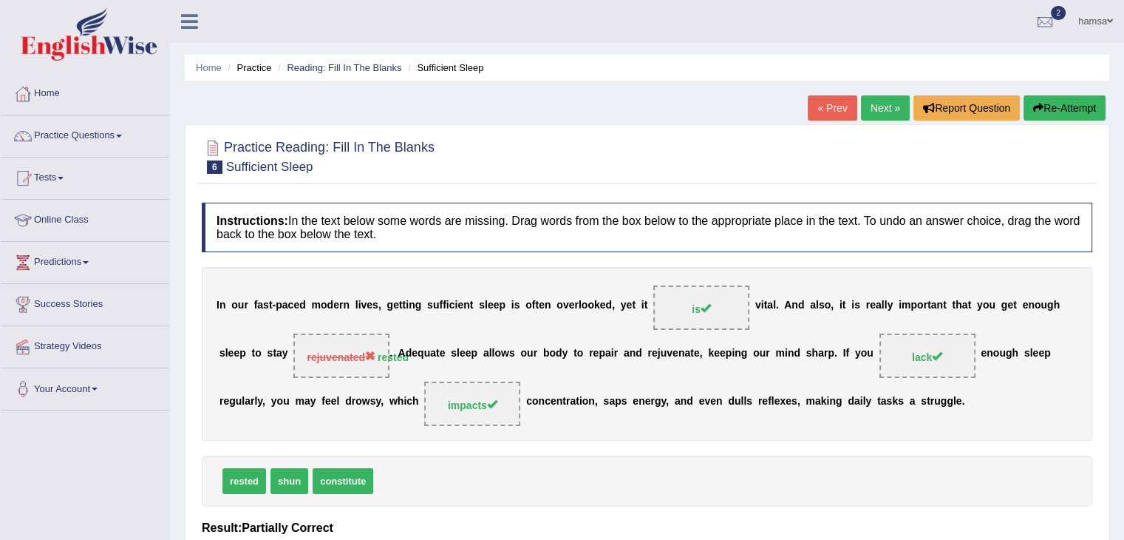
click at [875, 110] on link "Next »" at bounding box center [885, 107] width 49 height 25
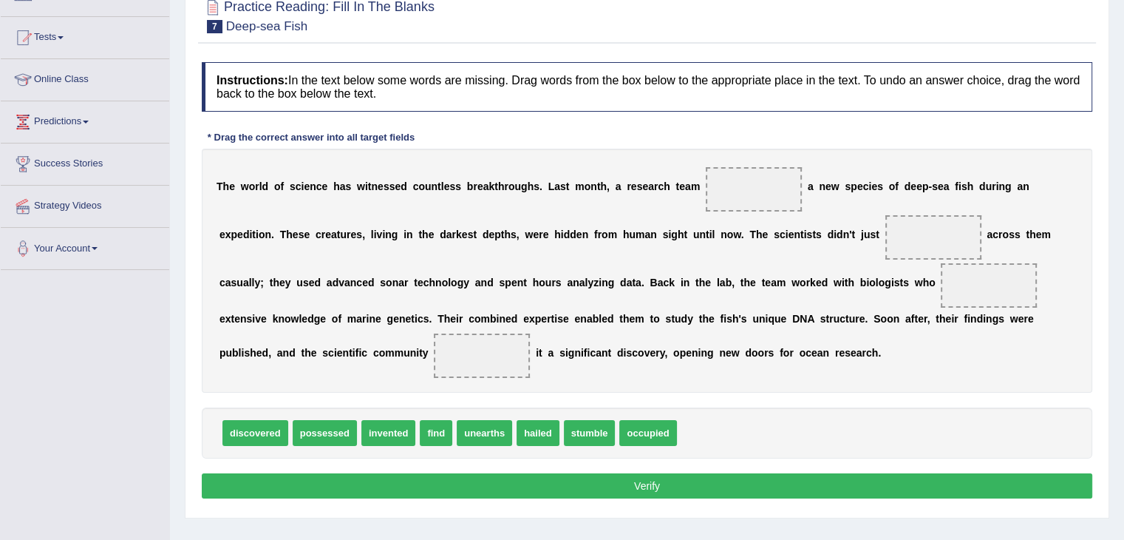
scroll to position [142, 0]
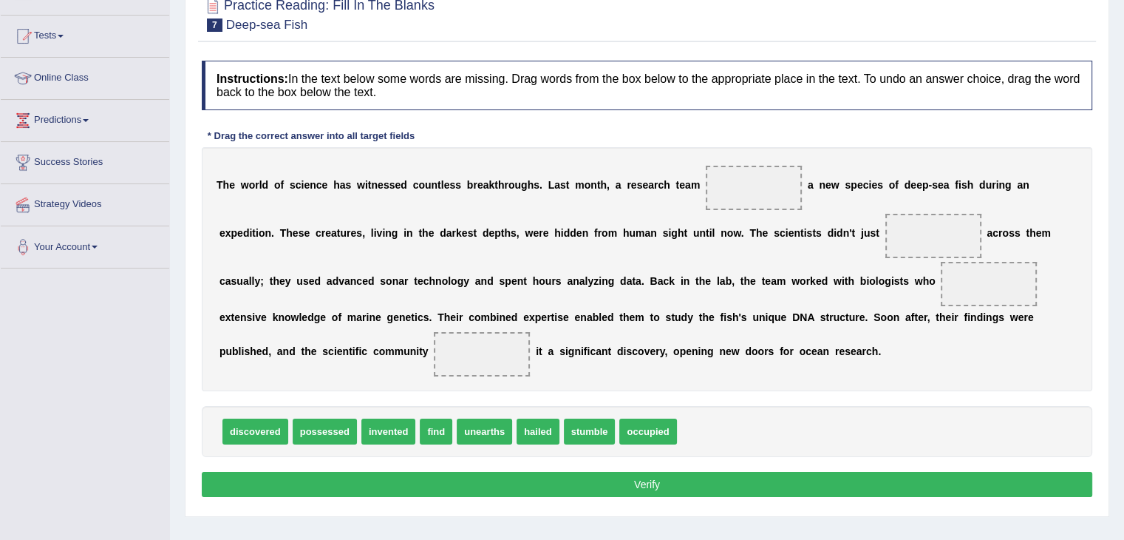
click at [254, 432] on span "discovered" at bounding box center [255, 431] width 66 height 26
drag, startPoint x: 243, startPoint y: 425, endPoint x: 721, endPoint y: 182, distance: 536.4
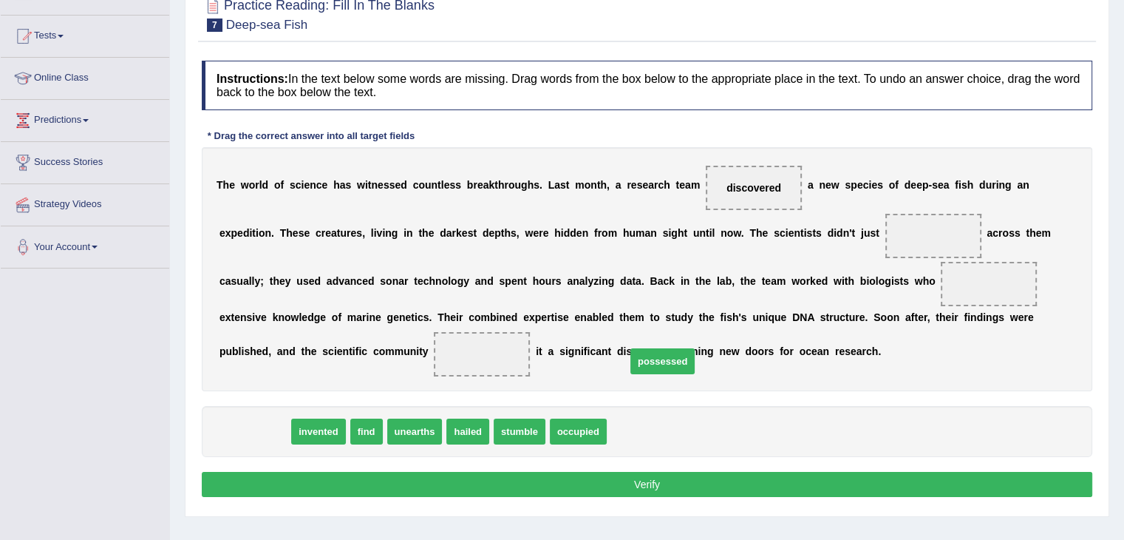
drag, startPoint x: 260, startPoint y: 429, endPoint x: 674, endPoint y: 358, distance: 419.8
click at [674, 358] on span "possessed" at bounding box center [662, 361] width 64 height 26
drag, startPoint x: 266, startPoint y: 423, endPoint x: 936, endPoint y: 232, distance: 696.4
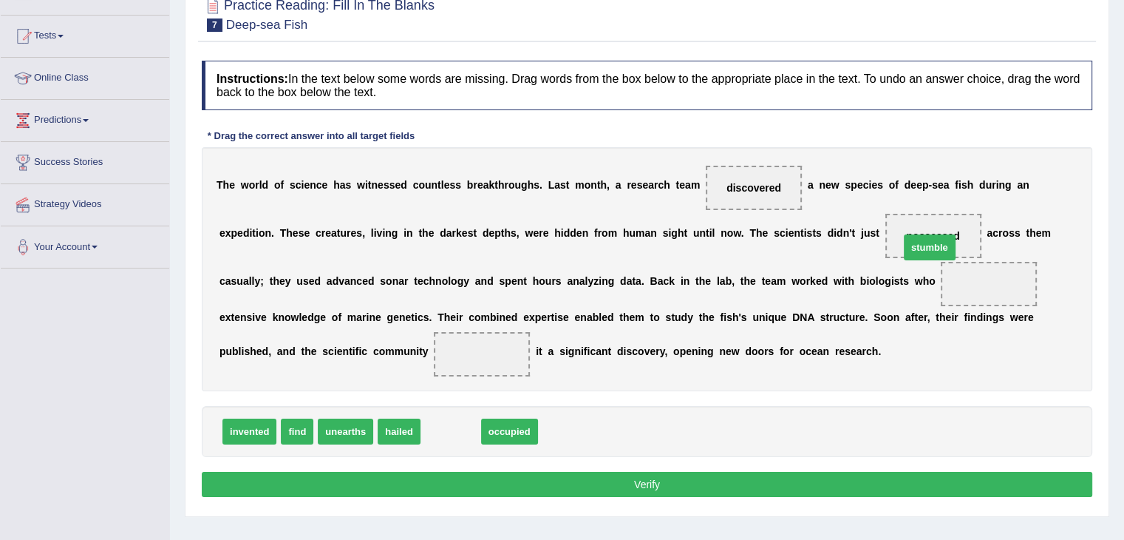
drag, startPoint x: 460, startPoint y: 430, endPoint x: 939, endPoint y: 246, distance: 513.0
click at [299, 435] on span "find" at bounding box center [297, 431] width 33 height 26
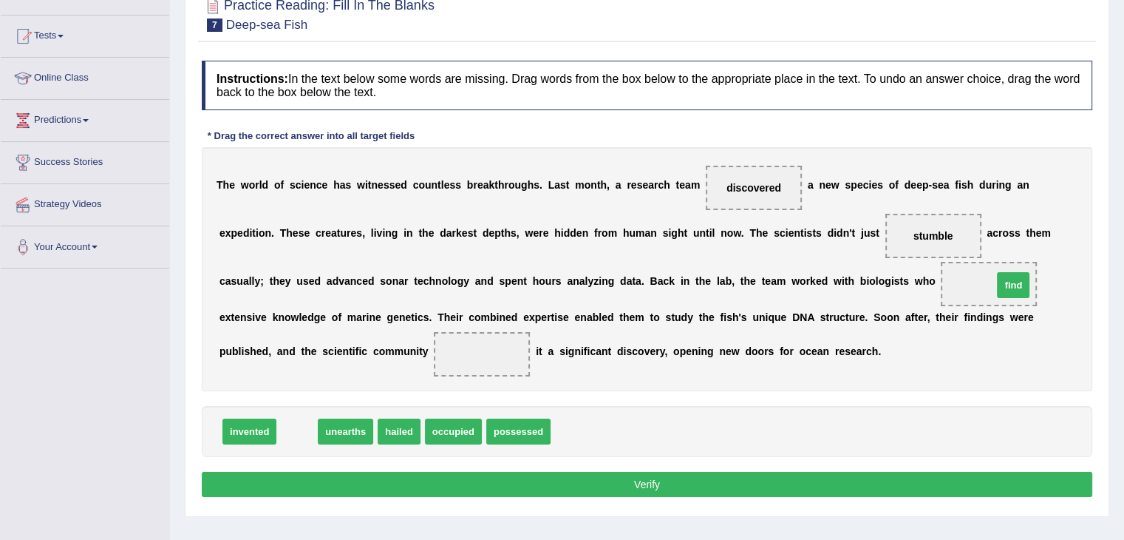
drag, startPoint x: 291, startPoint y: 431, endPoint x: 1023, endPoint y: 285, distance: 746.1
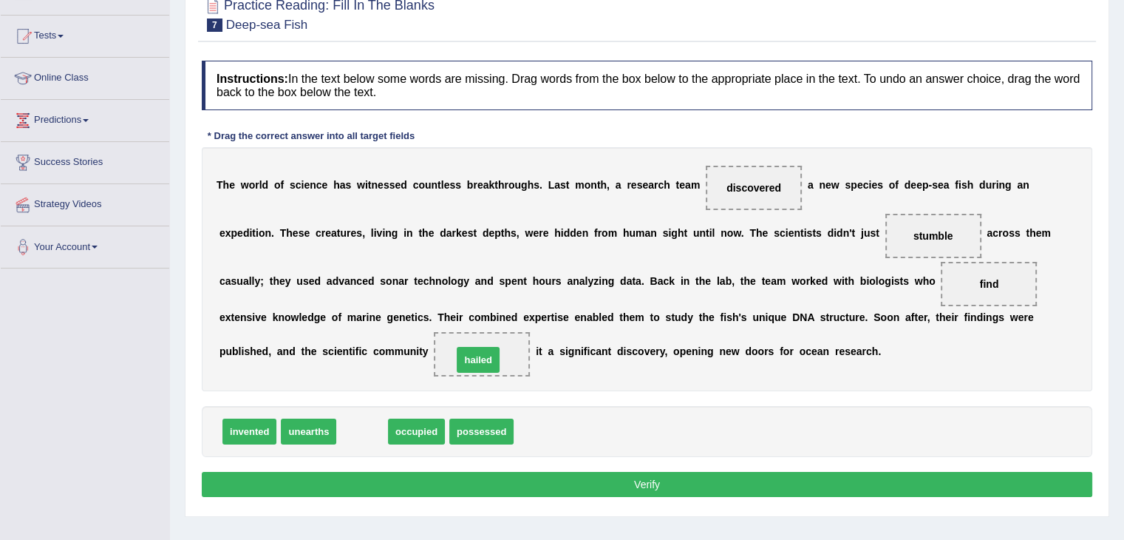
drag, startPoint x: 366, startPoint y: 433, endPoint x: 482, endPoint y: 361, distance: 136.4
click at [636, 480] on button "Verify" at bounding box center [647, 484] width 891 height 25
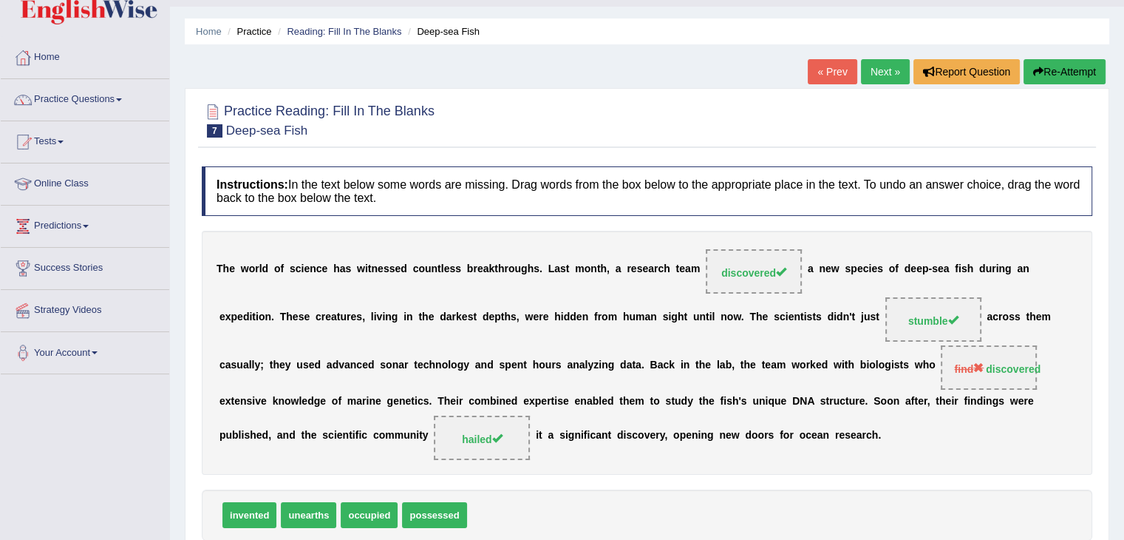
scroll to position [0, 0]
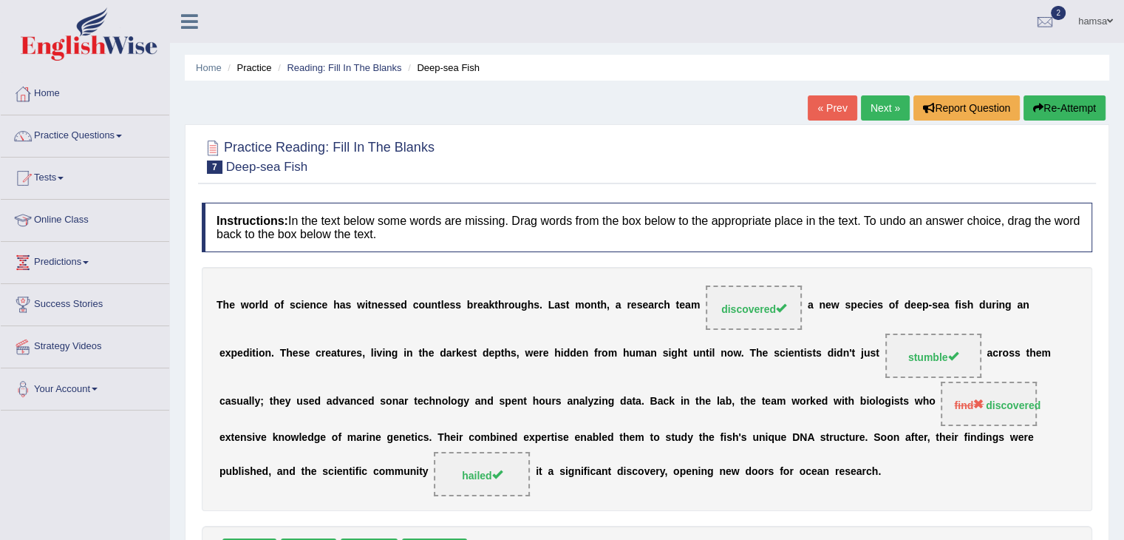
click at [873, 106] on link "Next »" at bounding box center [885, 107] width 49 height 25
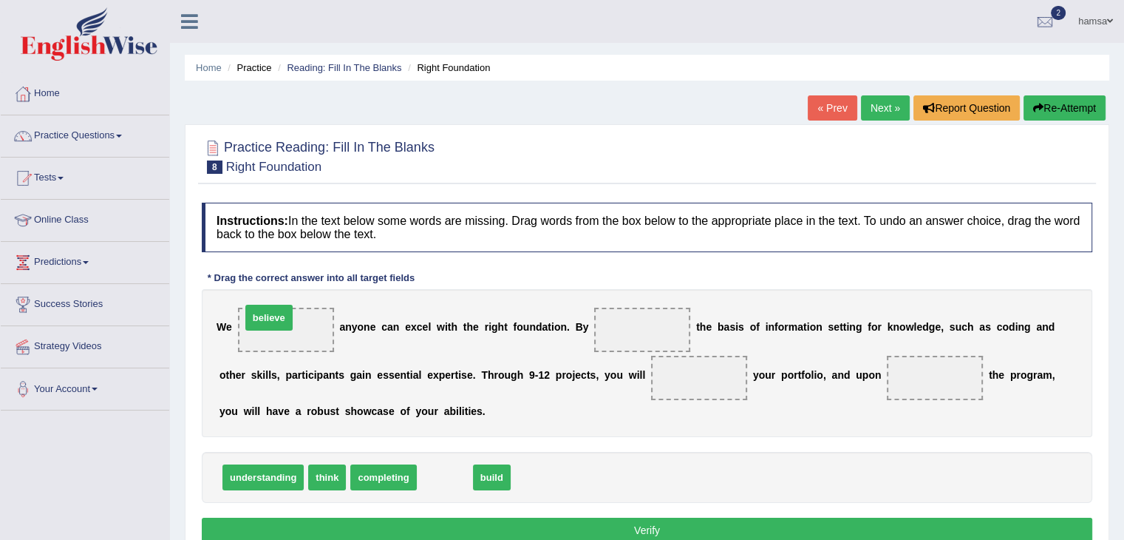
drag, startPoint x: 449, startPoint y: 474, endPoint x: 273, endPoint y: 314, distance: 237.5
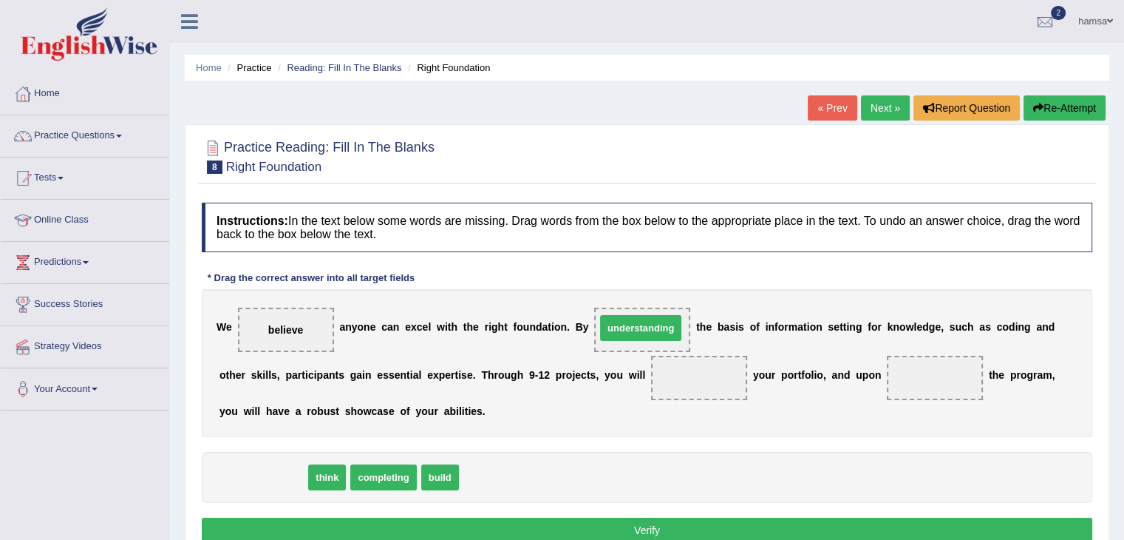
drag, startPoint x: 257, startPoint y: 476, endPoint x: 636, endPoint y: 327, distance: 406.8
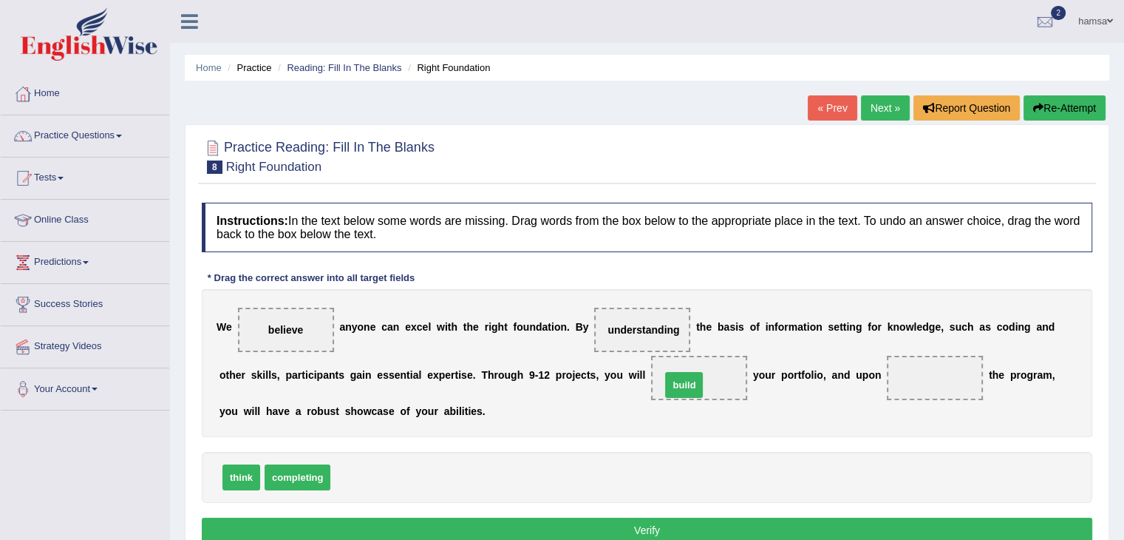
drag, startPoint x: 355, startPoint y: 474, endPoint x: 685, endPoint y: 382, distance: 343.0
click at [299, 475] on span "completing" at bounding box center [298, 477] width 66 height 26
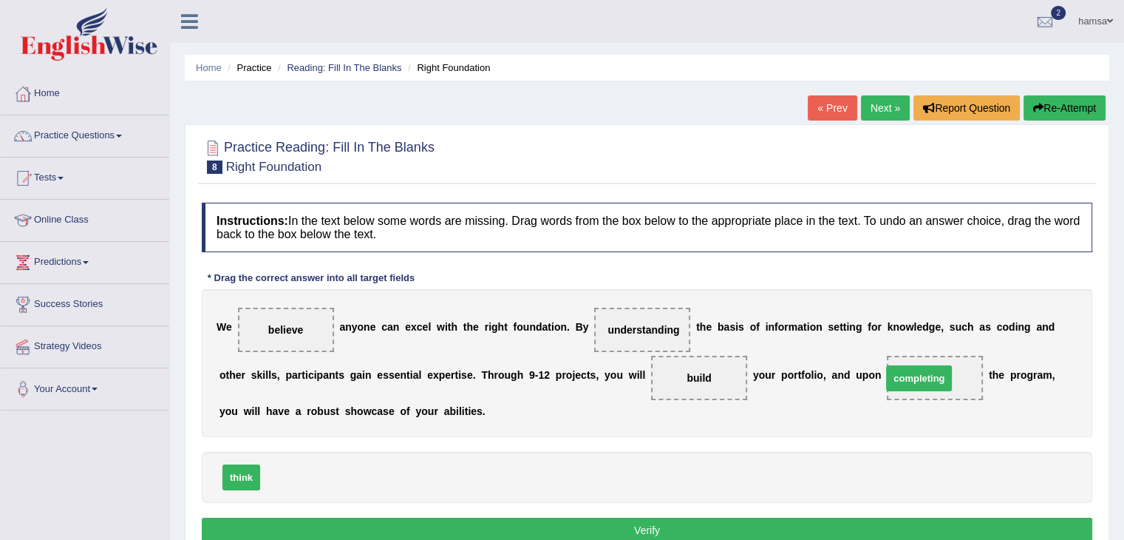
drag, startPoint x: 299, startPoint y: 474, endPoint x: 920, endPoint y: 375, distance: 629.4
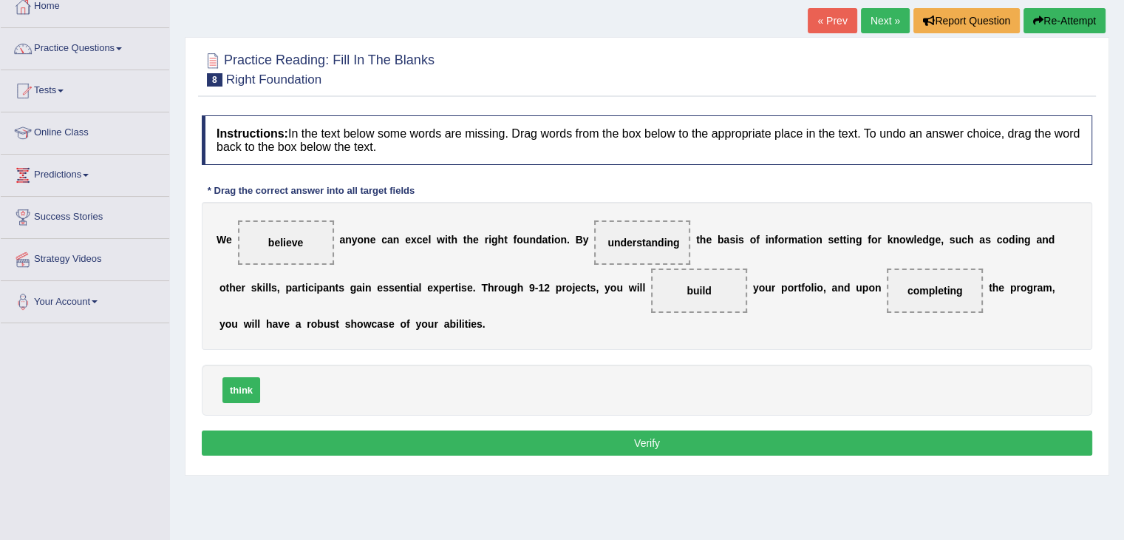
scroll to position [106, 0]
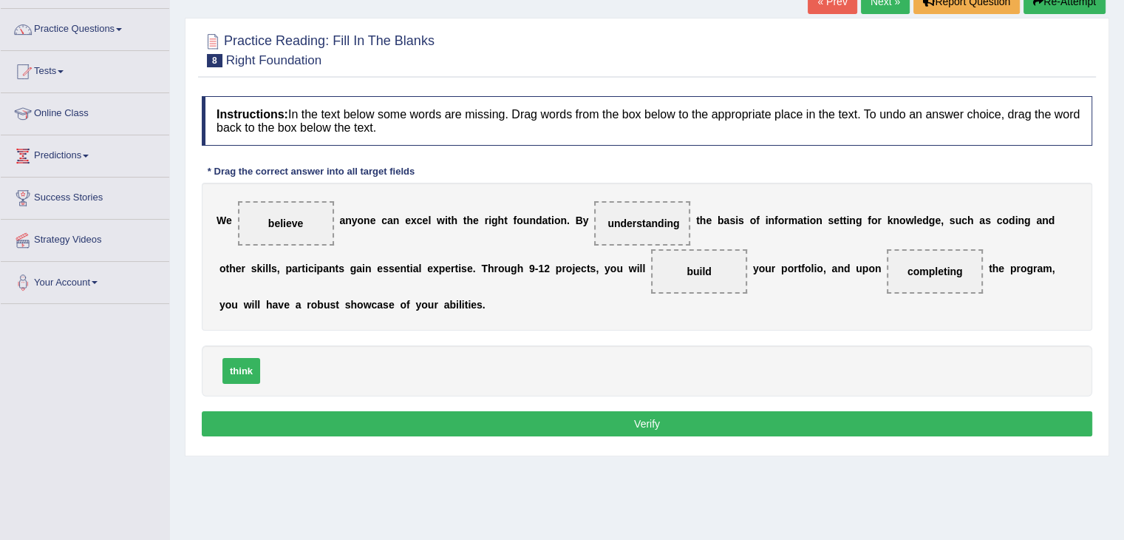
click at [647, 429] on button "Verify" at bounding box center [647, 423] width 891 height 25
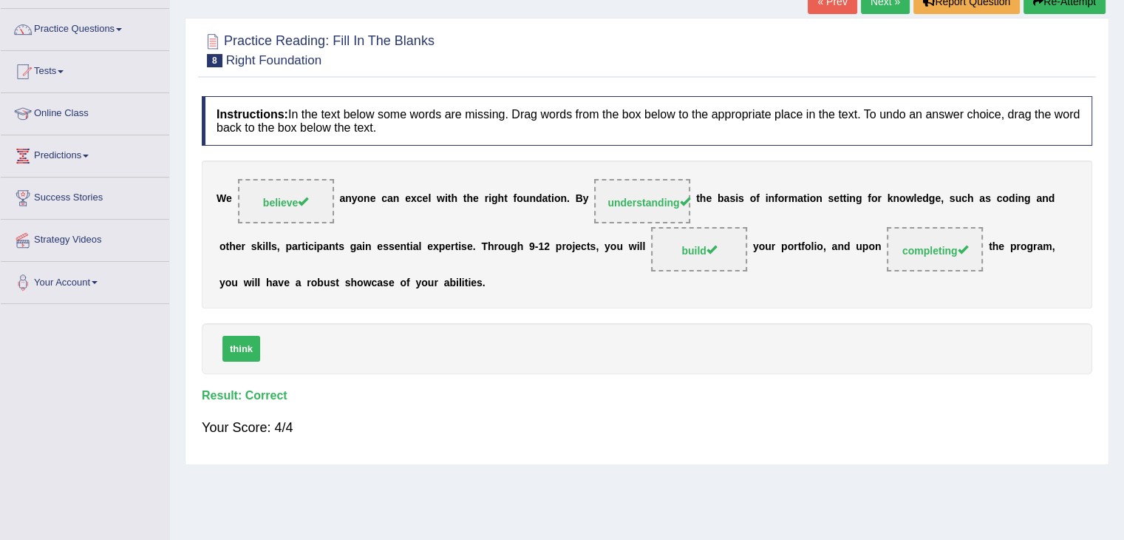
scroll to position [0, 0]
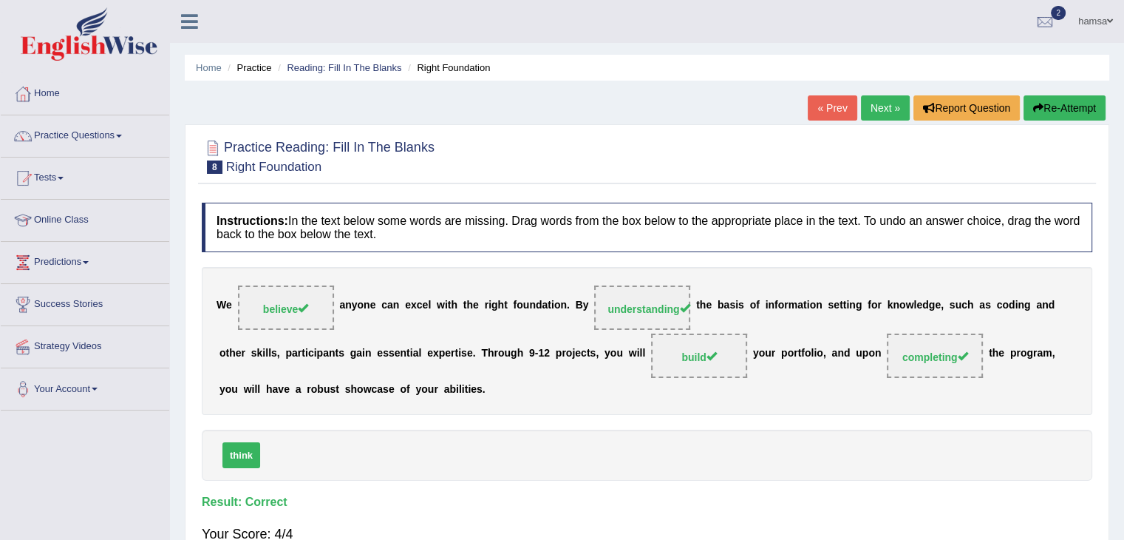
click at [874, 104] on link "Next »" at bounding box center [885, 107] width 49 height 25
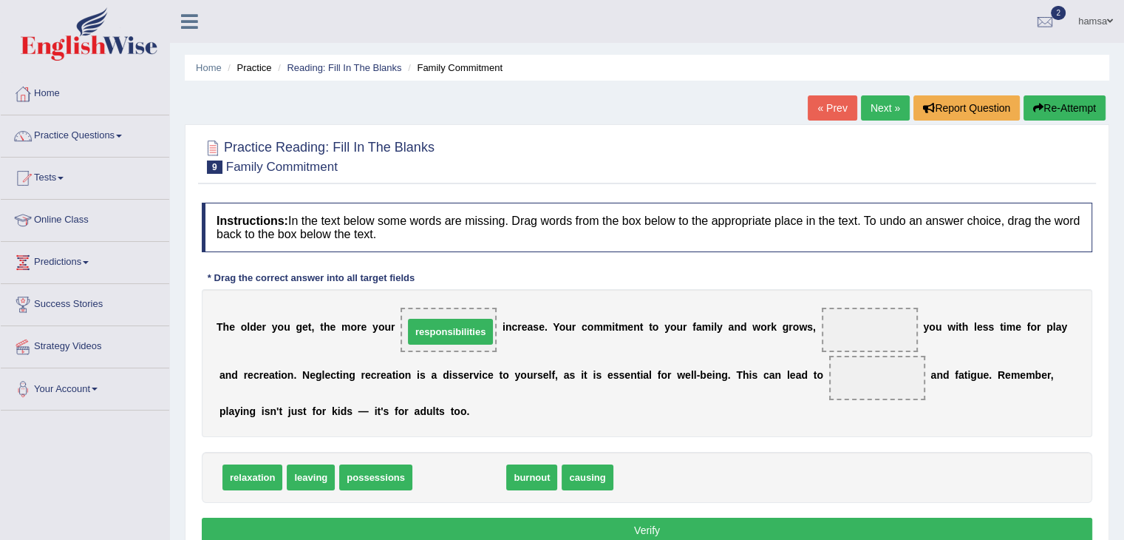
drag, startPoint x: 467, startPoint y: 480, endPoint x: 458, endPoint y: 334, distance: 145.9
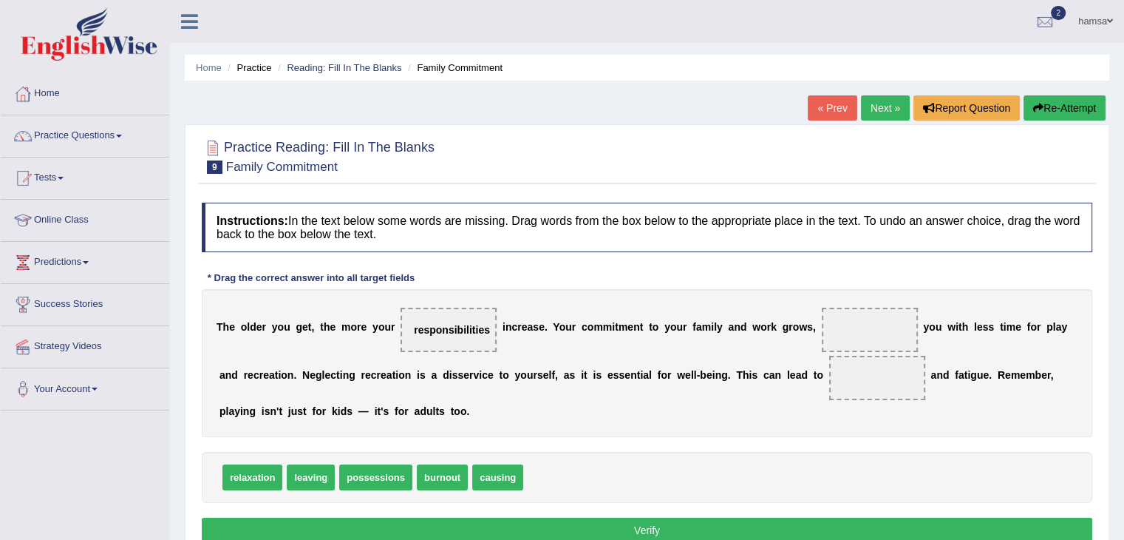
click at [314, 473] on span "leaving" at bounding box center [311, 477] width 48 height 26
click at [317, 469] on span "leaving" at bounding box center [311, 477] width 48 height 26
drag, startPoint x: 304, startPoint y: 478, endPoint x: 841, endPoint y: 333, distance: 556.7
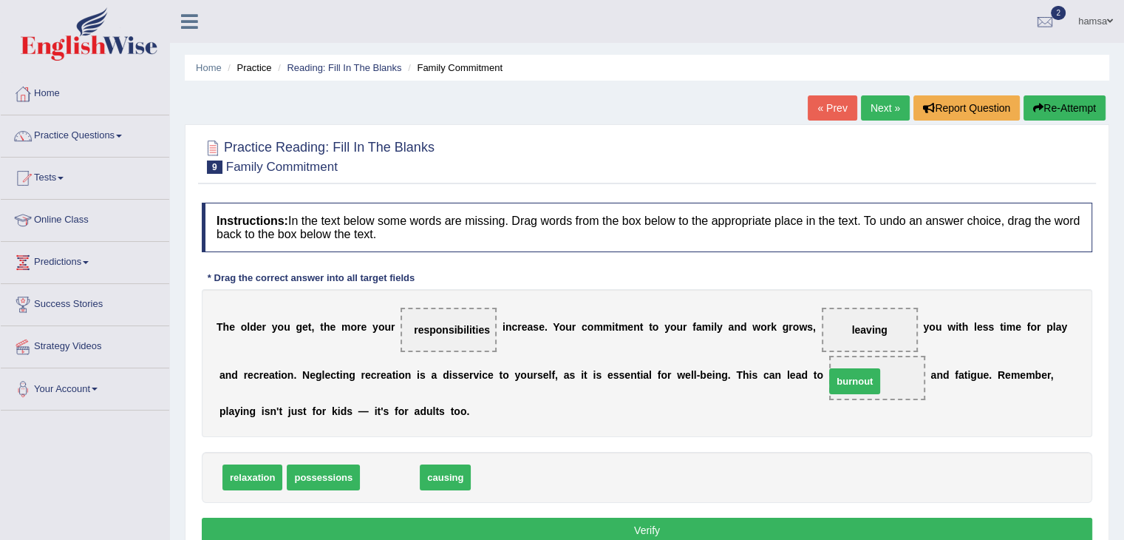
drag, startPoint x: 399, startPoint y: 477, endPoint x: 868, endPoint y: 381, distance: 479.0
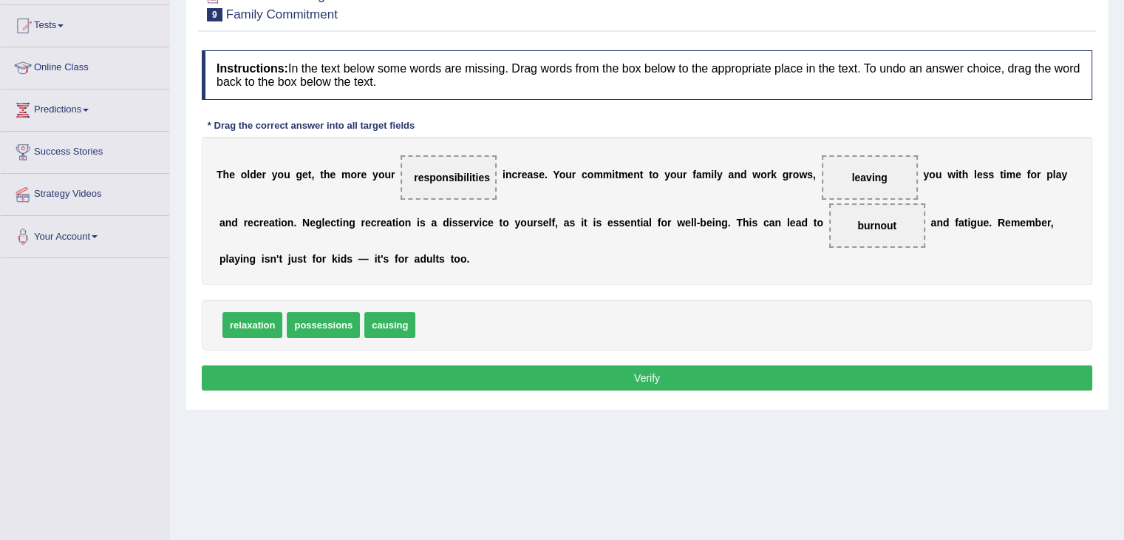
scroll to position [154, 0]
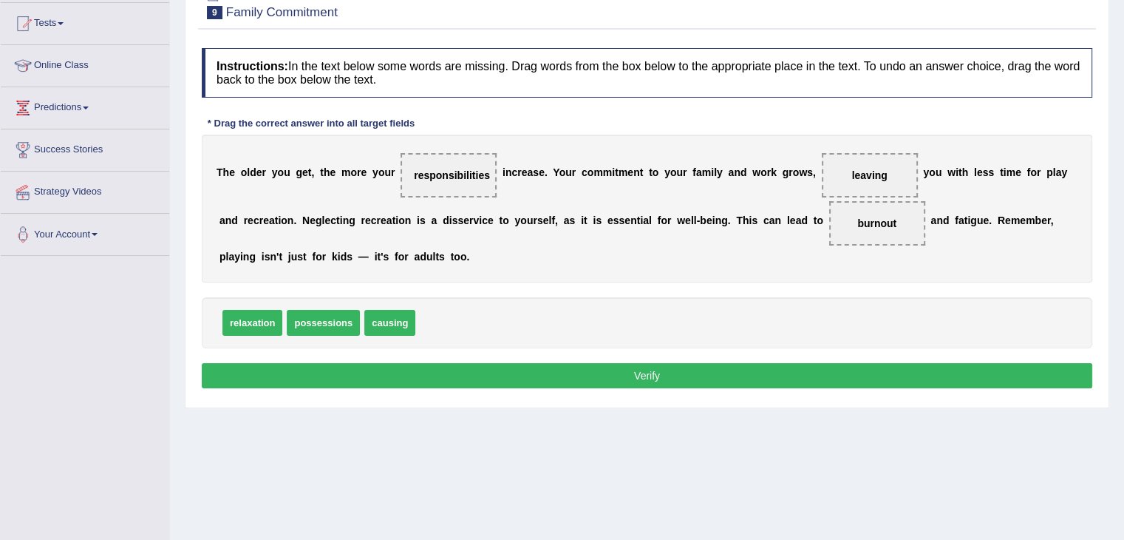
click at [648, 372] on button "Verify" at bounding box center [647, 375] width 891 height 25
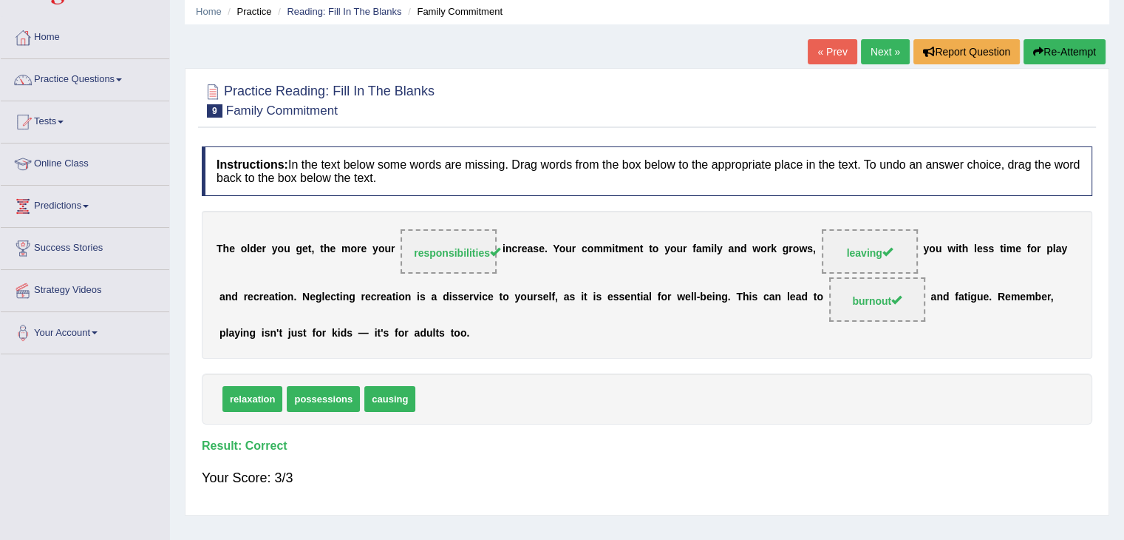
scroll to position [0, 0]
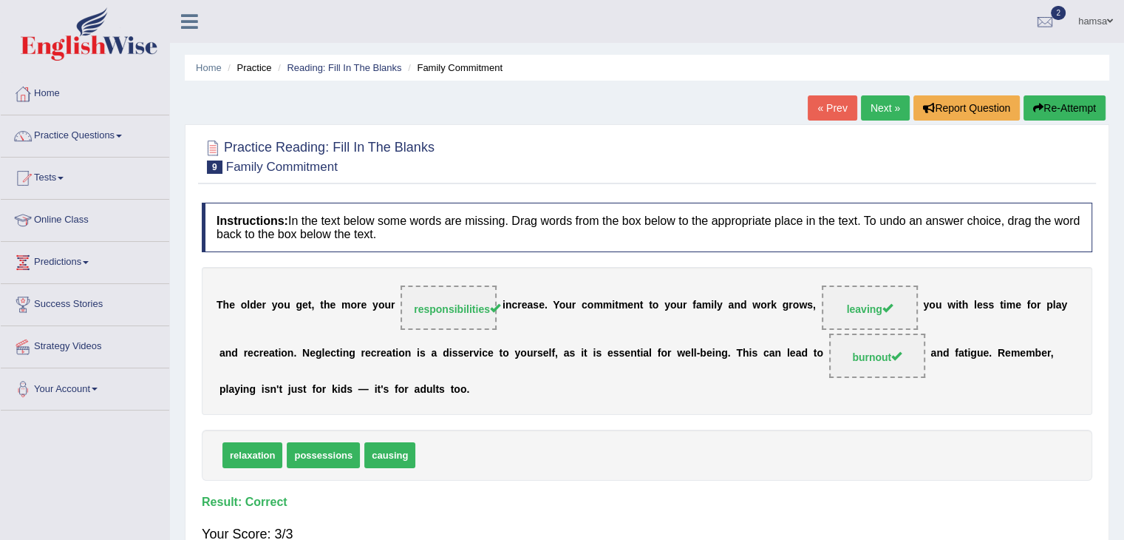
click at [885, 108] on link "Next »" at bounding box center [885, 107] width 49 height 25
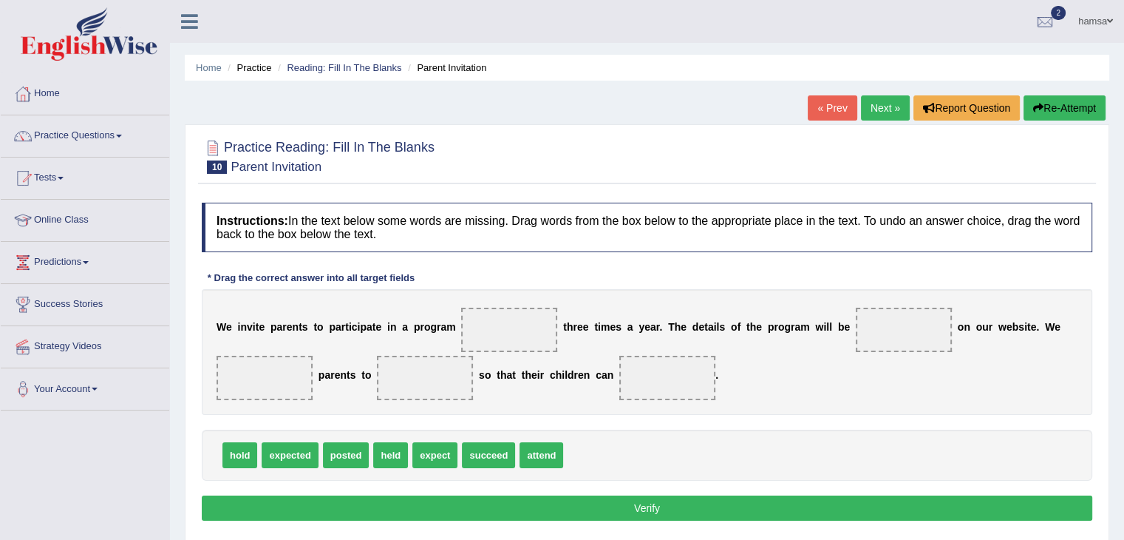
click at [389, 452] on span "held" at bounding box center [390, 455] width 35 height 26
drag, startPoint x: 393, startPoint y: 446, endPoint x: 522, endPoint y: 315, distance: 183.4
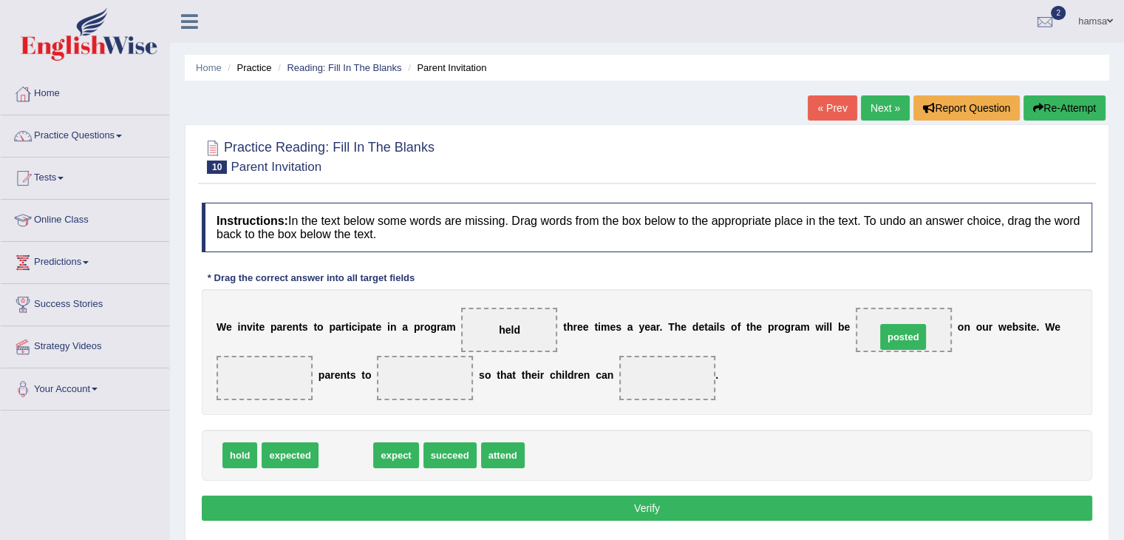
drag, startPoint x: 344, startPoint y: 456, endPoint x: 902, endPoint y: 338, distance: 569.6
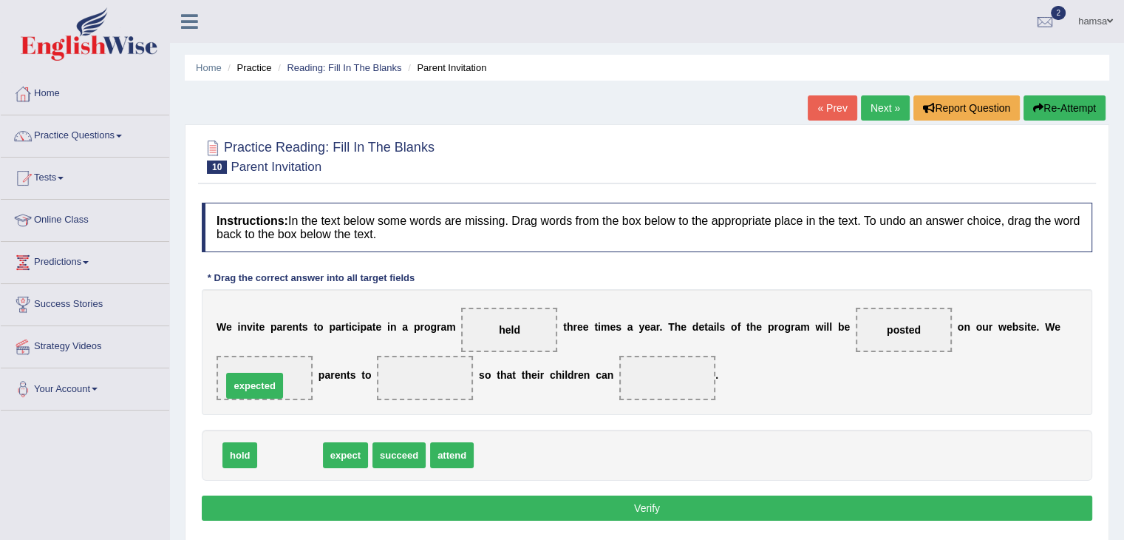
drag, startPoint x: 290, startPoint y: 449, endPoint x: 254, endPoint y: 380, distance: 78.0
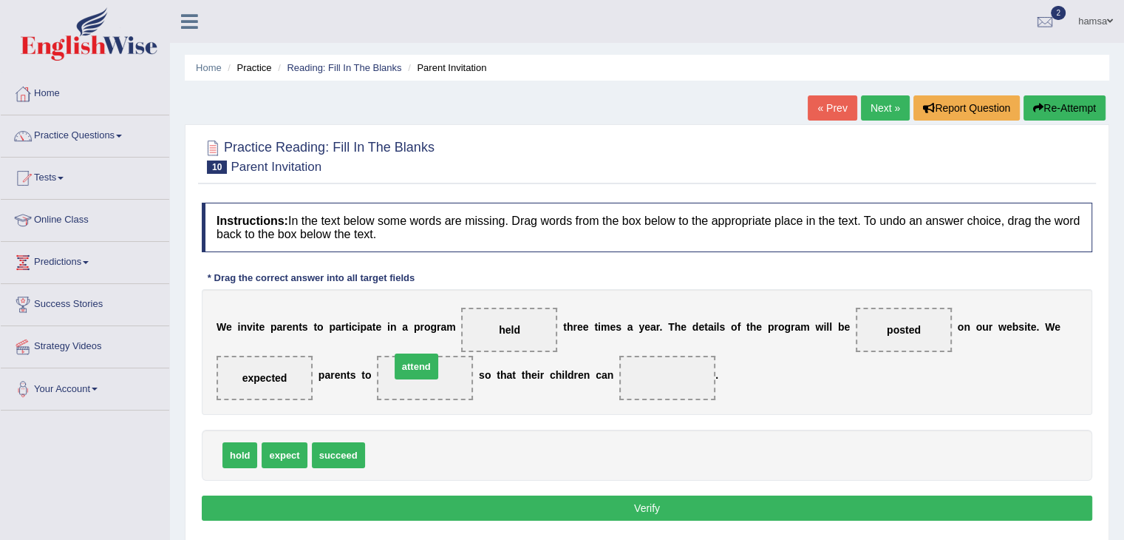
drag, startPoint x: 387, startPoint y: 463, endPoint x: 412, endPoint y: 374, distance: 92.2
drag, startPoint x: 289, startPoint y: 456, endPoint x: 262, endPoint y: 376, distance: 84.4
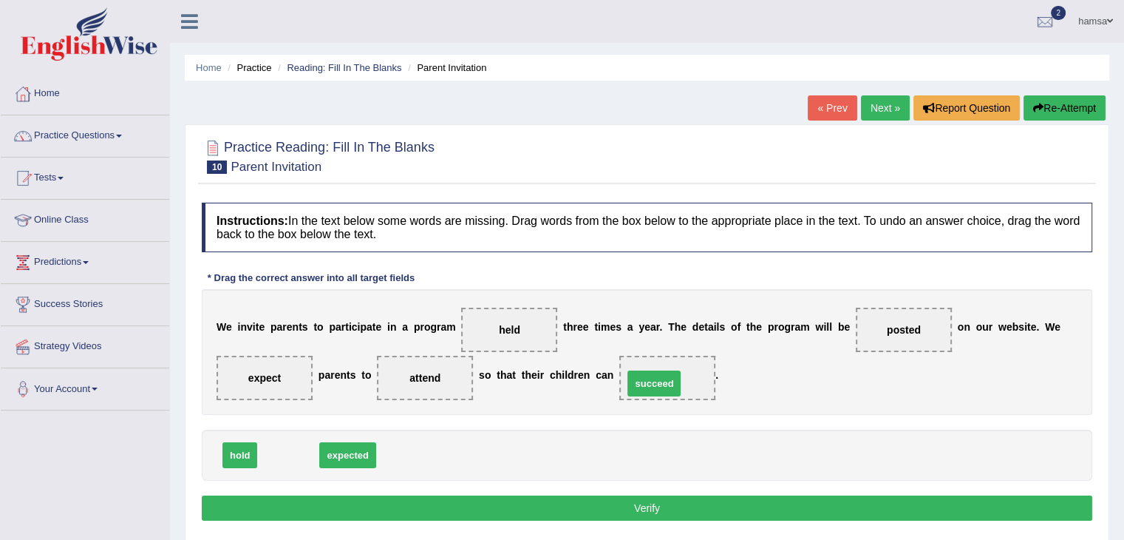
drag, startPoint x: 285, startPoint y: 453, endPoint x: 650, endPoint y: 381, distance: 372.8
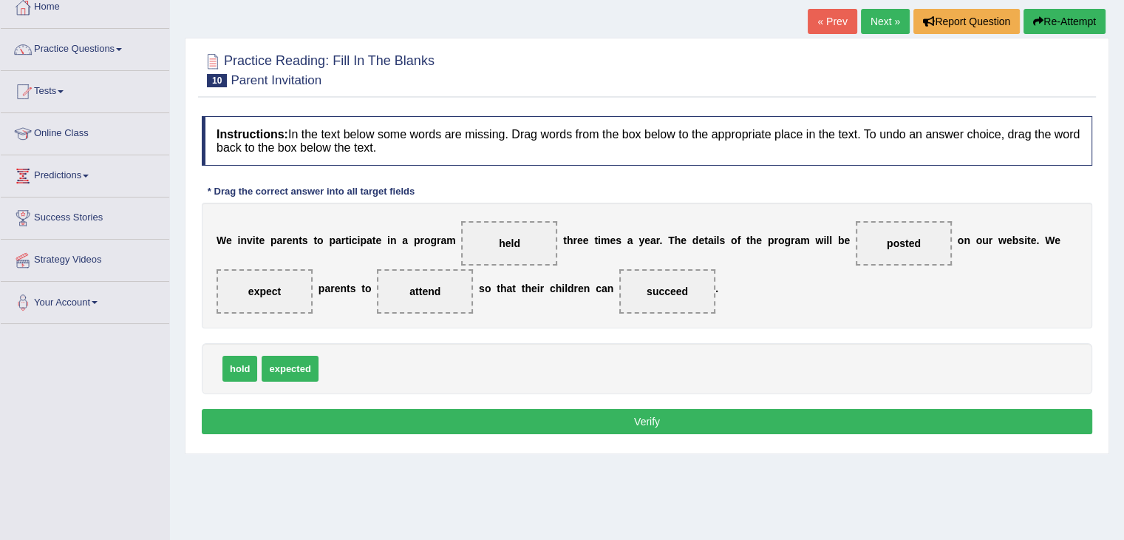
scroll to position [128, 0]
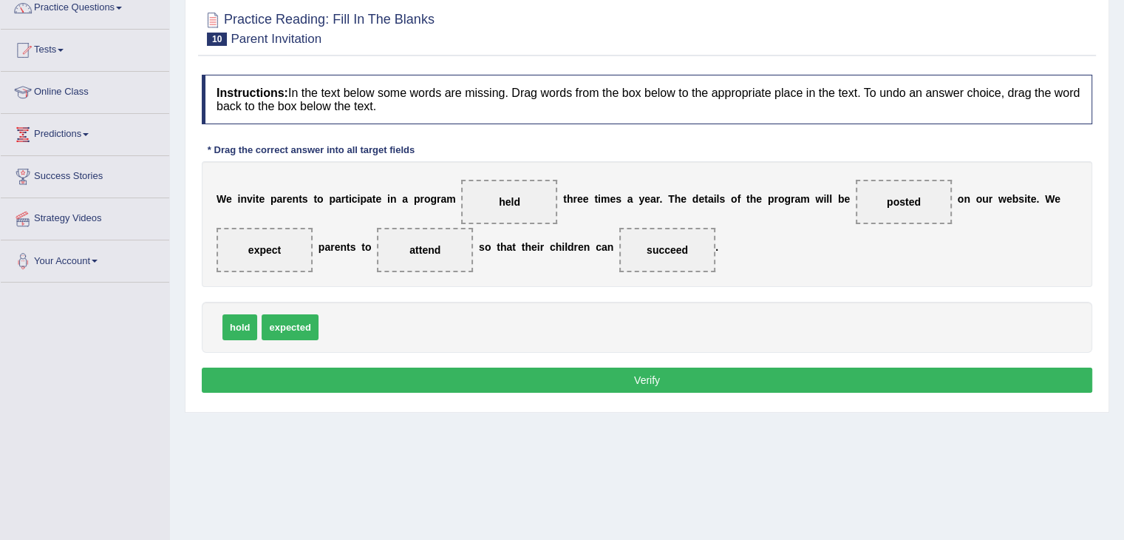
click at [661, 384] on button "Verify" at bounding box center [647, 379] width 891 height 25
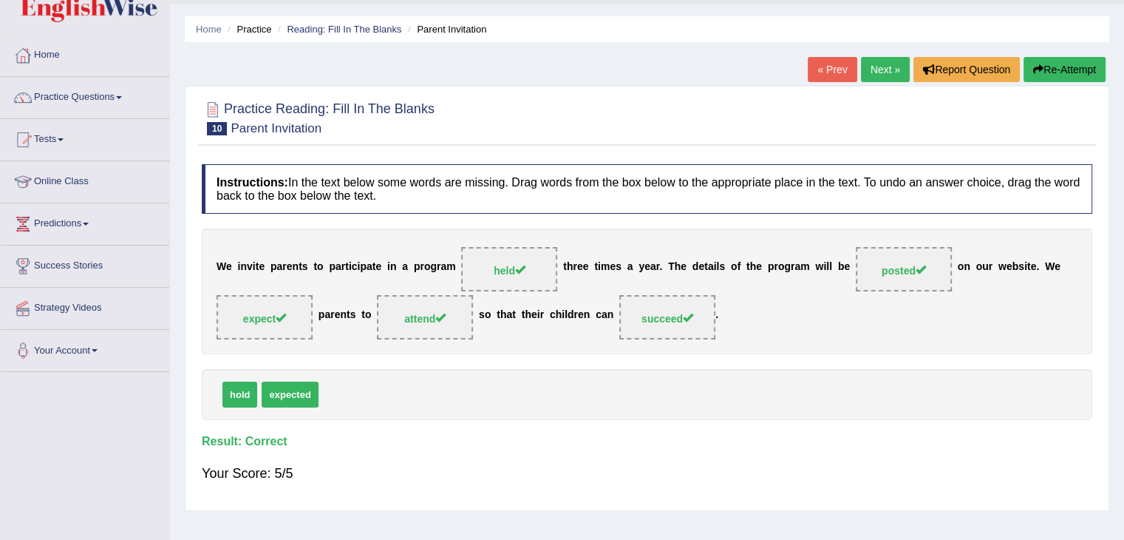
scroll to position [0, 0]
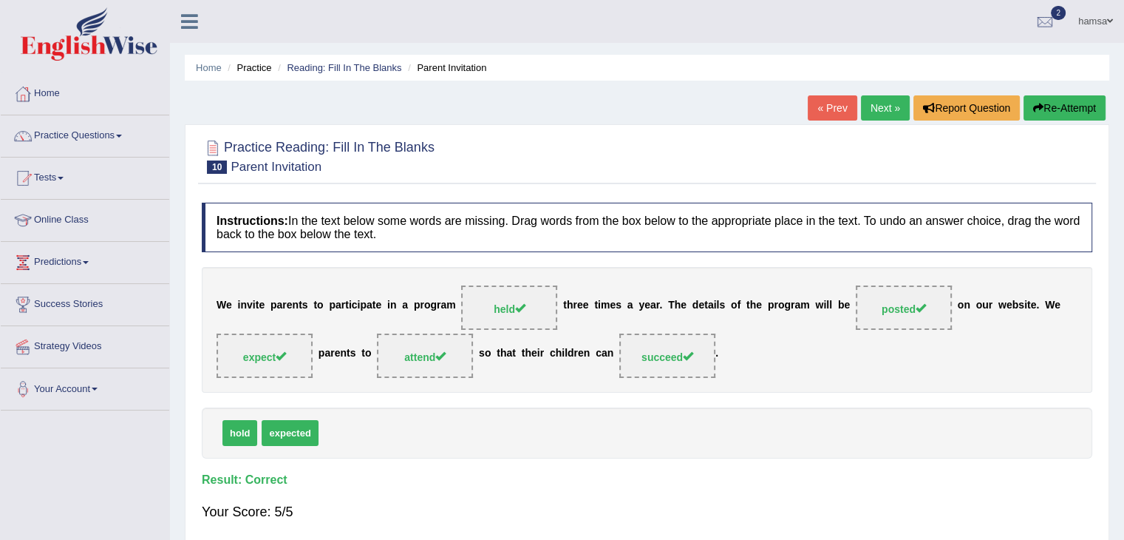
click at [876, 114] on link "Next »" at bounding box center [885, 107] width 49 height 25
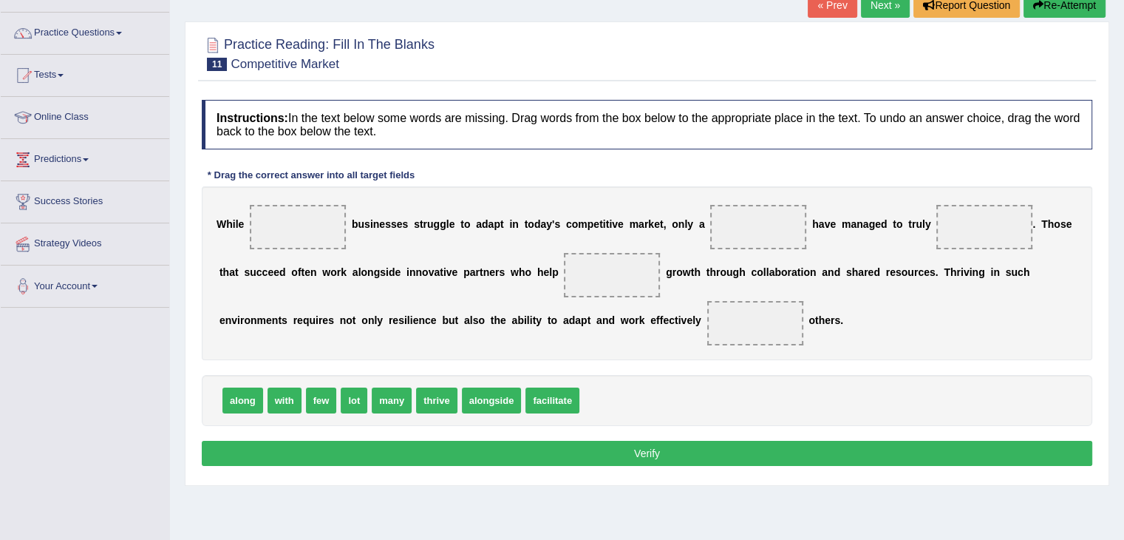
scroll to position [102, 0]
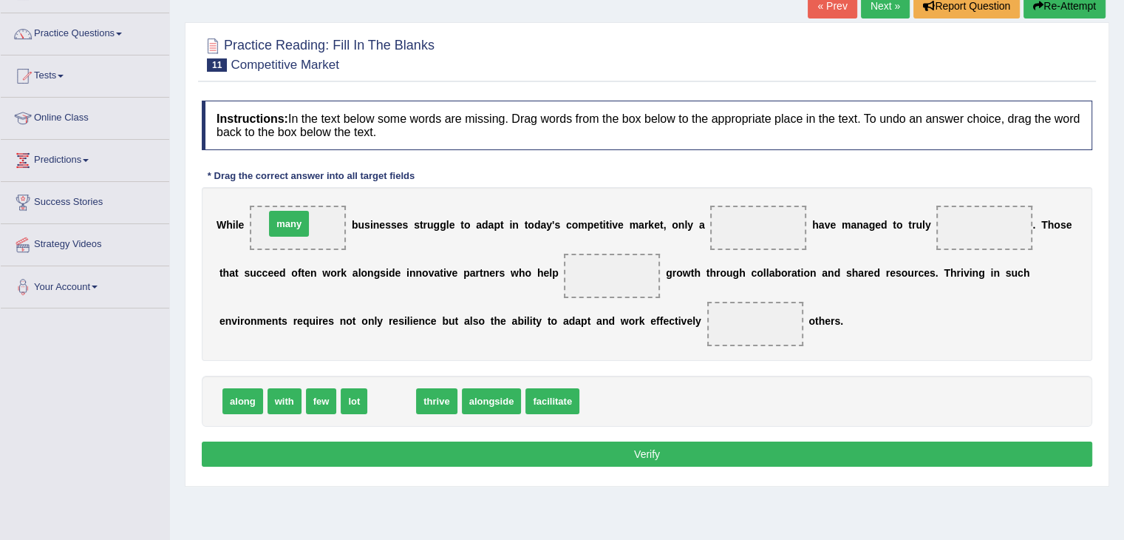
drag, startPoint x: 389, startPoint y: 404, endPoint x: 287, endPoint y: 228, distance: 203.1
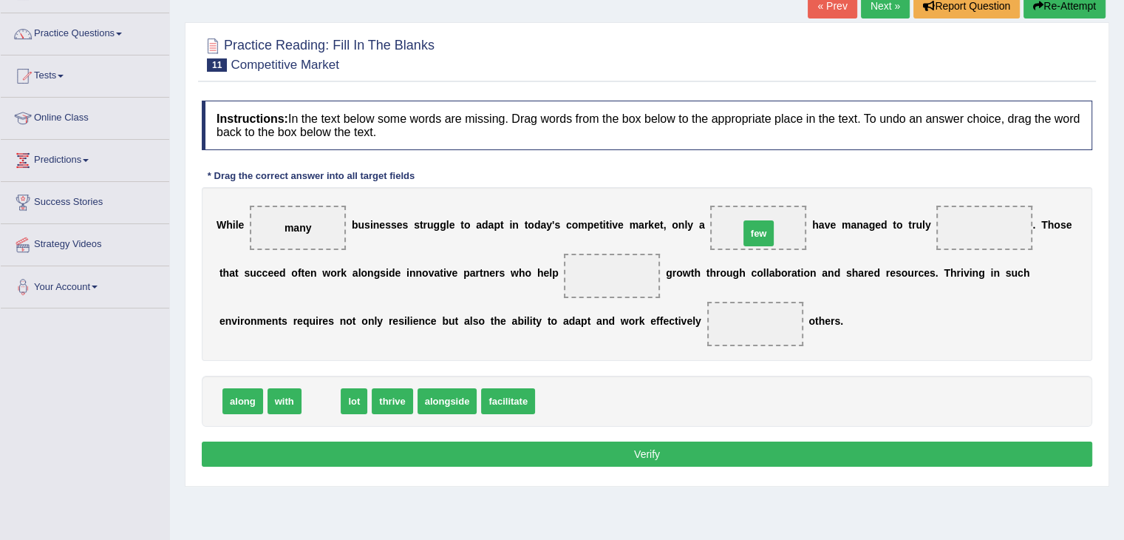
drag, startPoint x: 331, startPoint y: 398, endPoint x: 769, endPoint y: 231, distance: 468.6
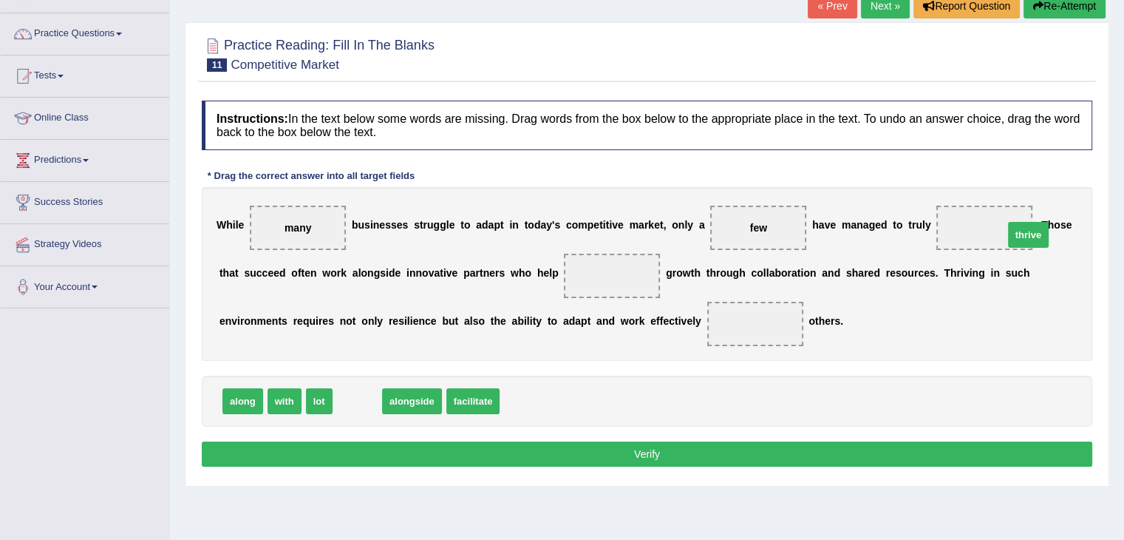
drag, startPoint x: 349, startPoint y: 402, endPoint x: 1035, endPoint y: 236, distance: 705.7
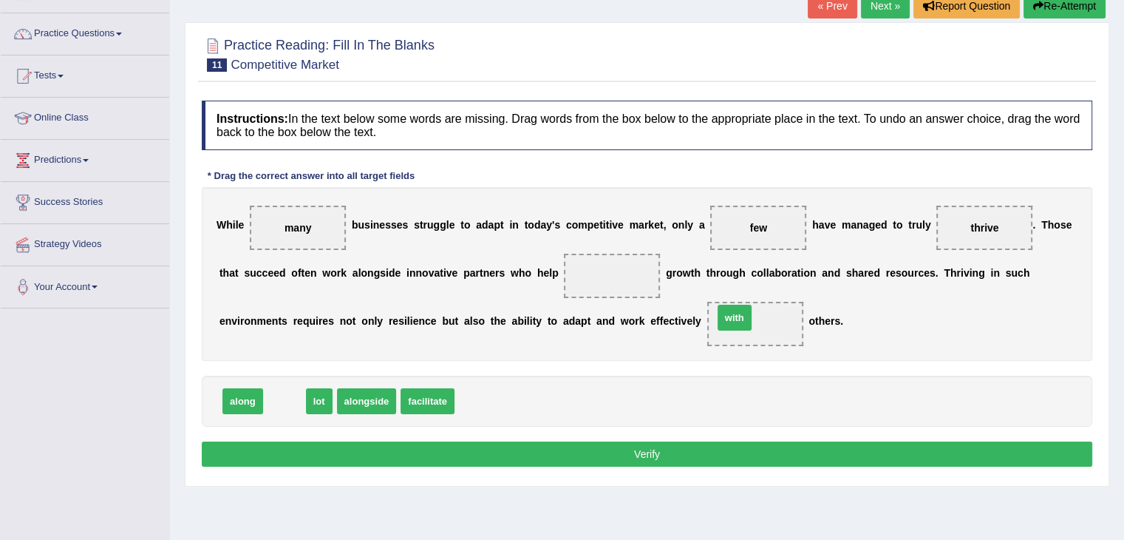
drag, startPoint x: 291, startPoint y: 388, endPoint x: 741, endPoint y: 304, distance: 457.8
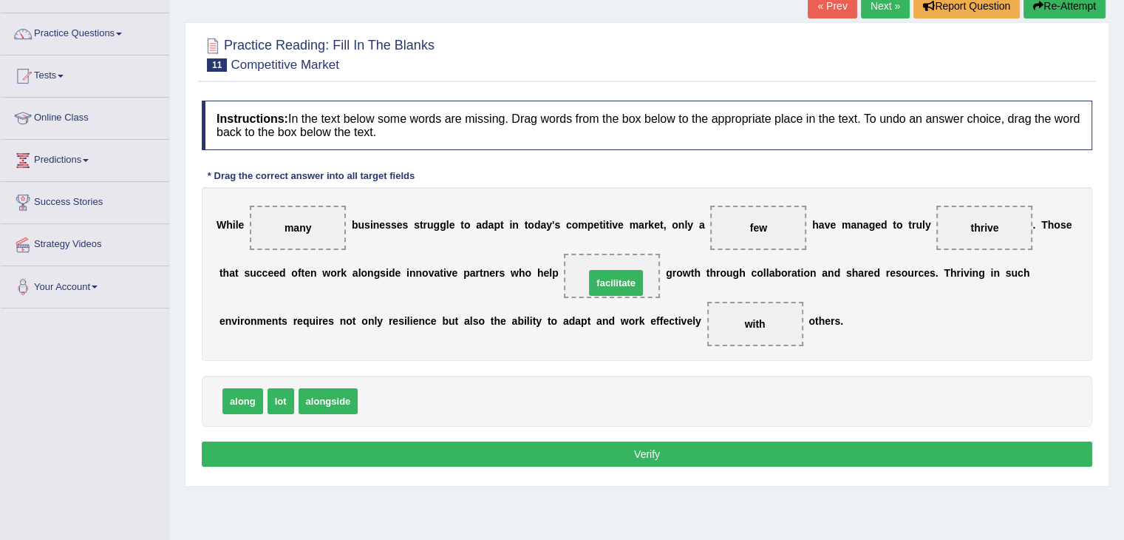
drag, startPoint x: 395, startPoint y: 395, endPoint x: 622, endPoint y: 277, distance: 255.9
click at [647, 448] on button "Verify" at bounding box center [647, 453] width 891 height 25
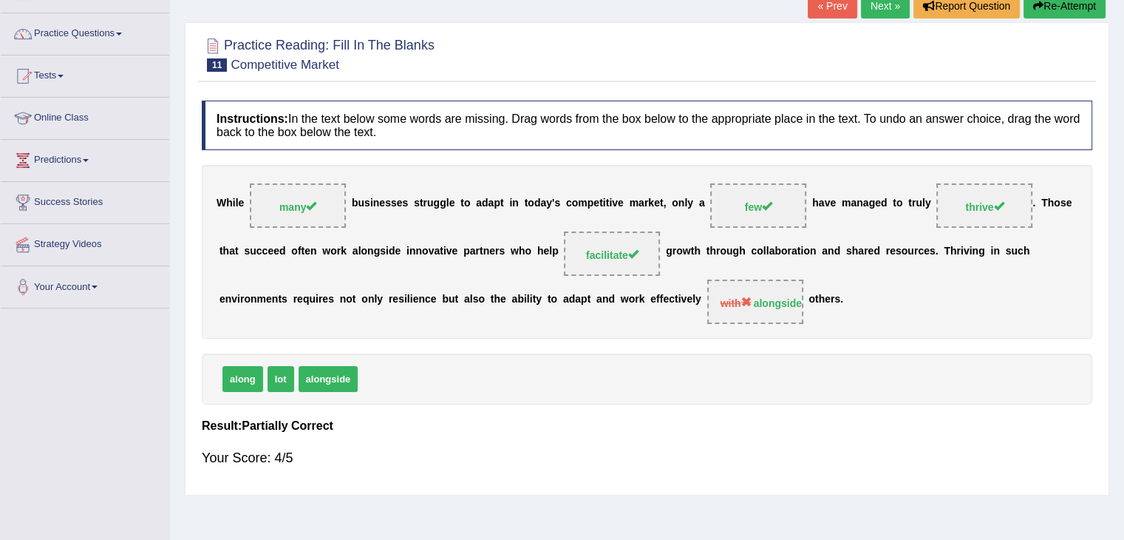
scroll to position [18, 0]
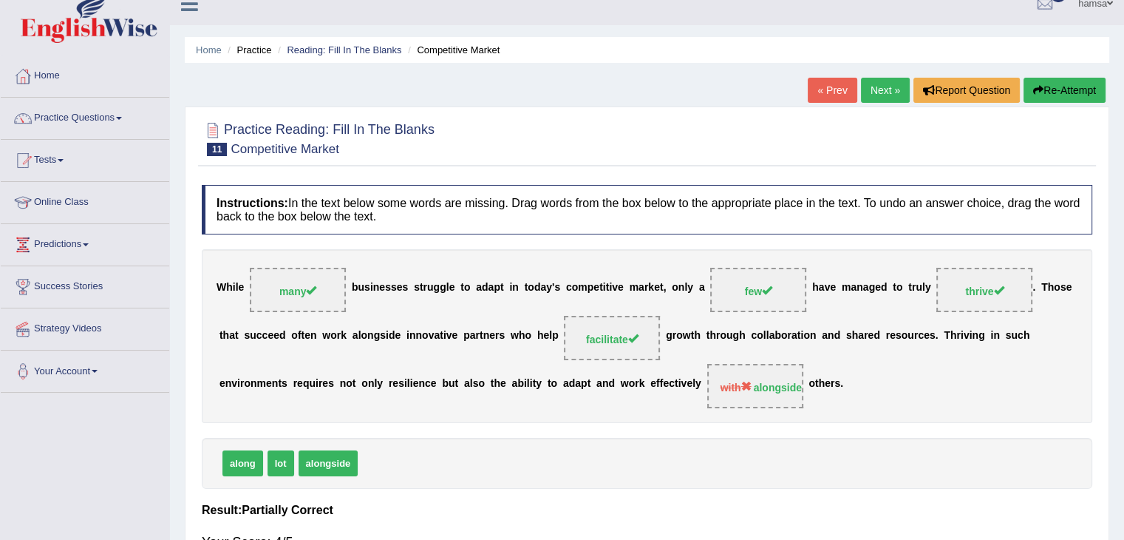
click at [876, 89] on link "Next »" at bounding box center [885, 90] width 49 height 25
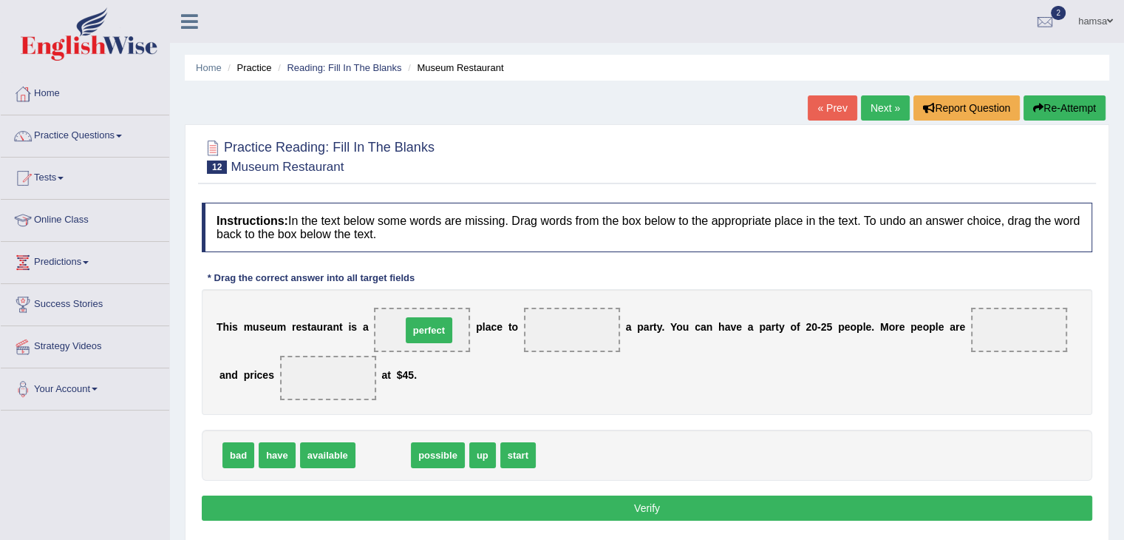
drag, startPoint x: 381, startPoint y: 456, endPoint x: 426, endPoint y: 331, distance: 133.0
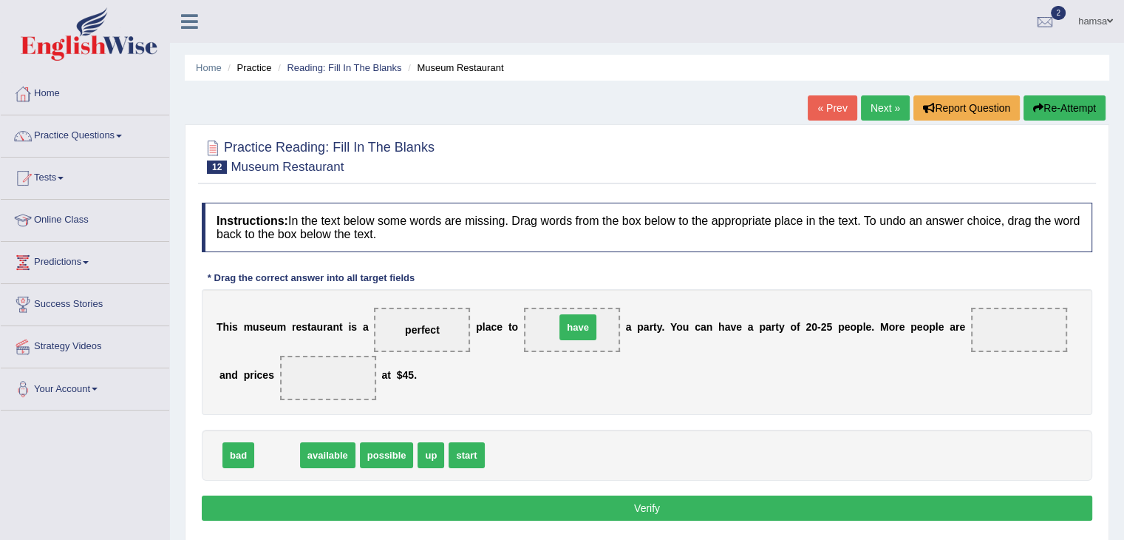
drag, startPoint x: 274, startPoint y: 455, endPoint x: 573, endPoint y: 327, distance: 325.5
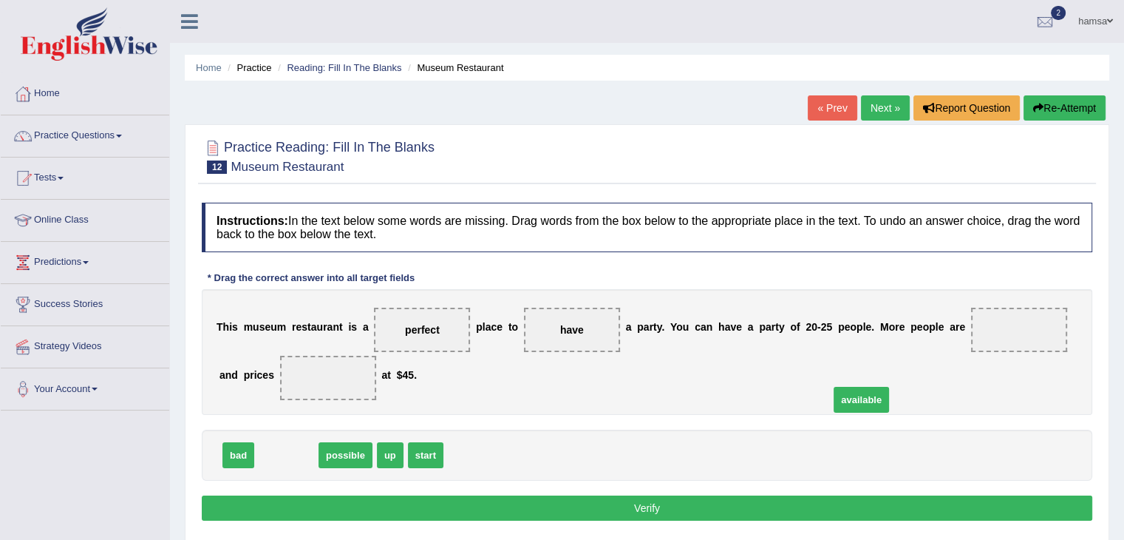
drag, startPoint x: 291, startPoint y: 452, endPoint x: 869, endPoint y: 397, distance: 580.6
click at [869, 397] on span "available" at bounding box center [861, 400] width 55 height 26
drag, startPoint x: 282, startPoint y: 457, endPoint x: 1012, endPoint y: 325, distance: 741.2
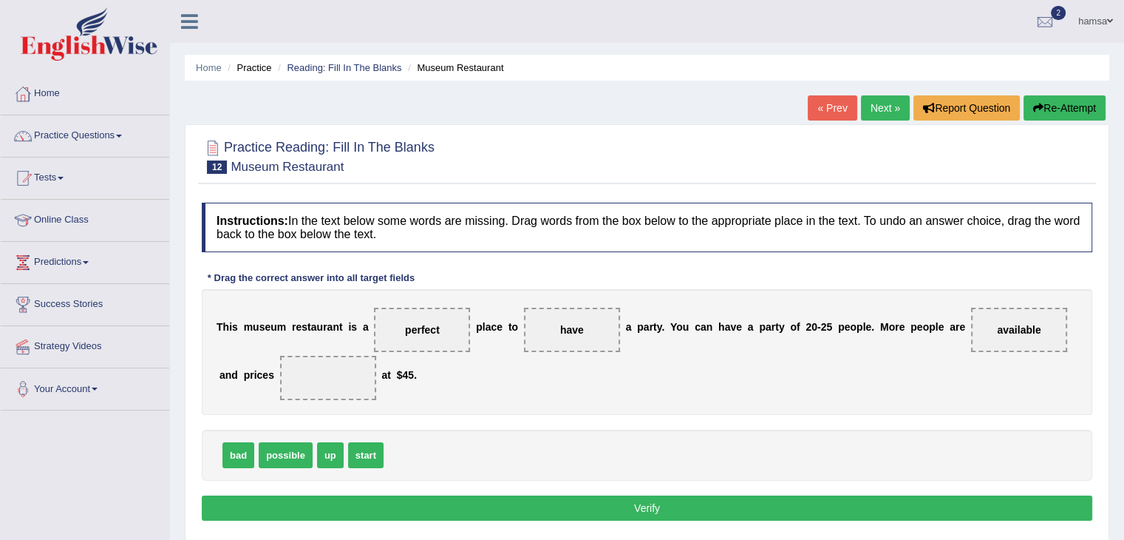
click at [630, 507] on button "Verify" at bounding box center [647, 507] width 891 height 25
drag, startPoint x: 367, startPoint y: 456, endPoint x: 333, endPoint y: 389, distance: 74.7
click at [565, 504] on button "Verify" at bounding box center [647, 507] width 891 height 25
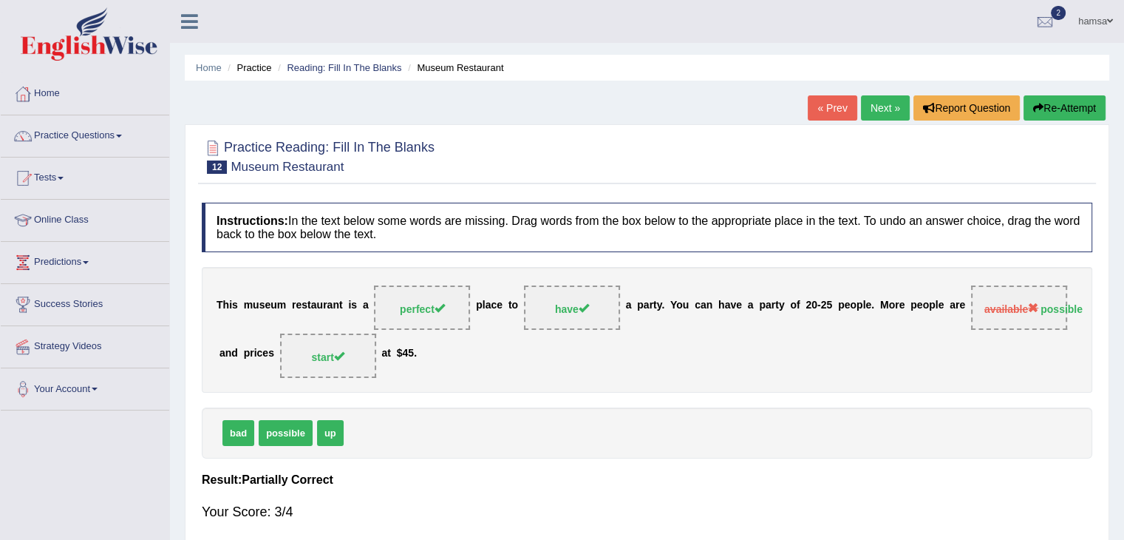
click at [873, 112] on link "Next »" at bounding box center [885, 107] width 49 height 25
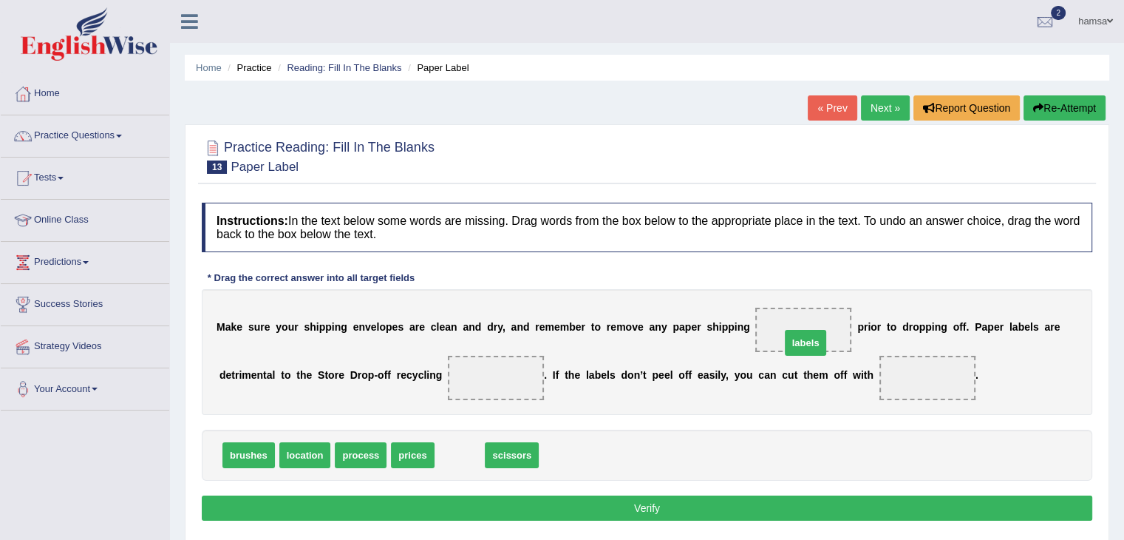
drag, startPoint x: 460, startPoint y: 453, endPoint x: 806, endPoint y: 341, distance: 363.7
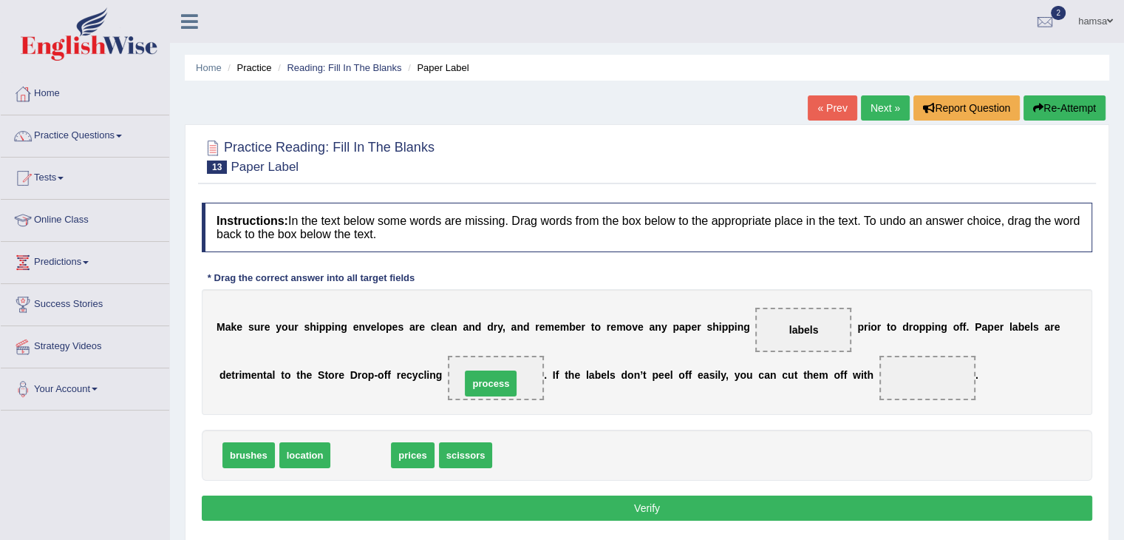
drag, startPoint x: 367, startPoint y: 456, endPoint x: 497, endPoint y: 384, distance: 148.5
click at [418, 457] on span "scissors" at bounding box center [410, 455] width 54 height 26
click at [417, 455] on span "scissors" at bounding box center [410, 455] width 54 height 26
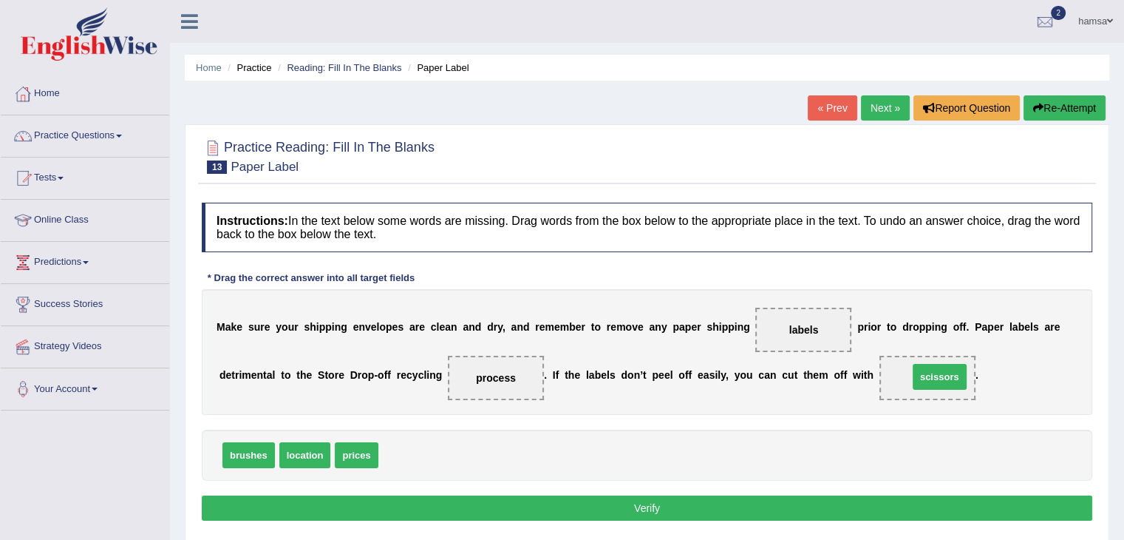
drag, startPoint x: 405, startPoint y: 445, endPoint x: 931, endPoint y: 369, distance: 531.7
click at [652, 509] on button "Verify" at bounding box center [647, 507] width 891 height 25
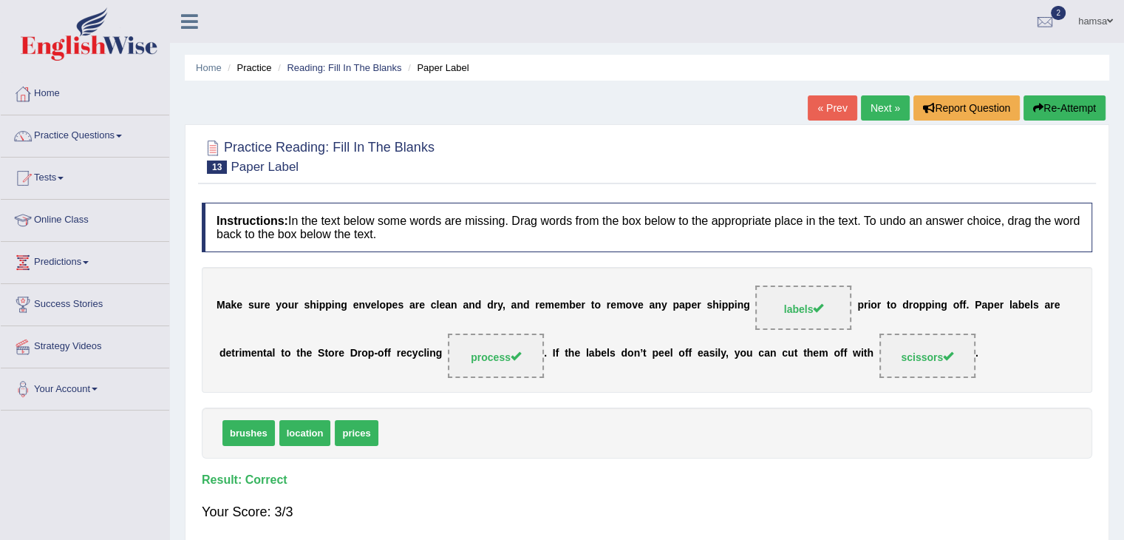
click at [869, 101] on link "Next »" at bounding box center [885, 107] width 49 height 25
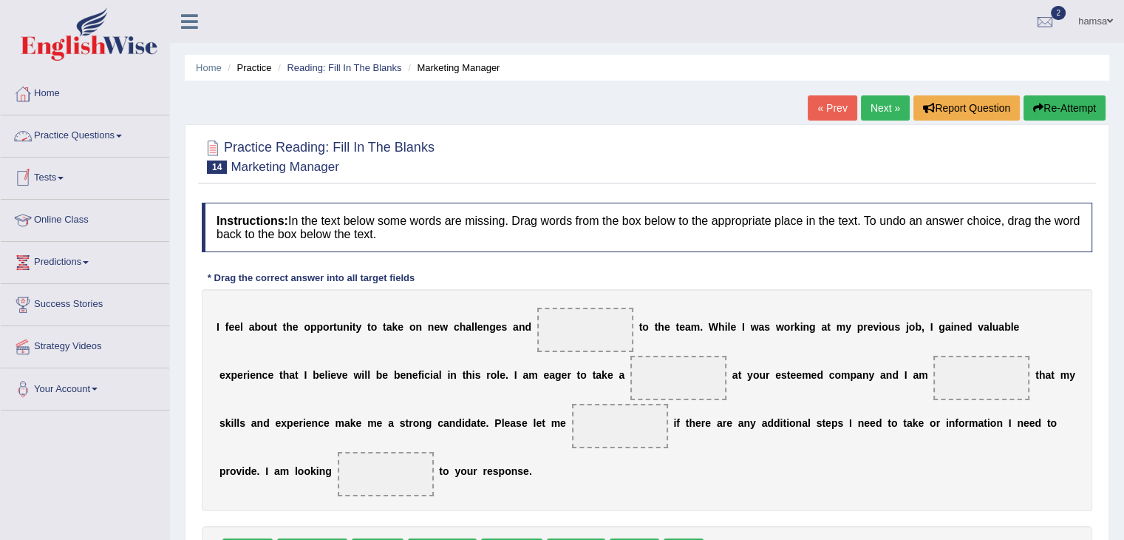
click at [64, 133] on link "Practice Questions" at bounding box center [85, 133] width 169 height 37
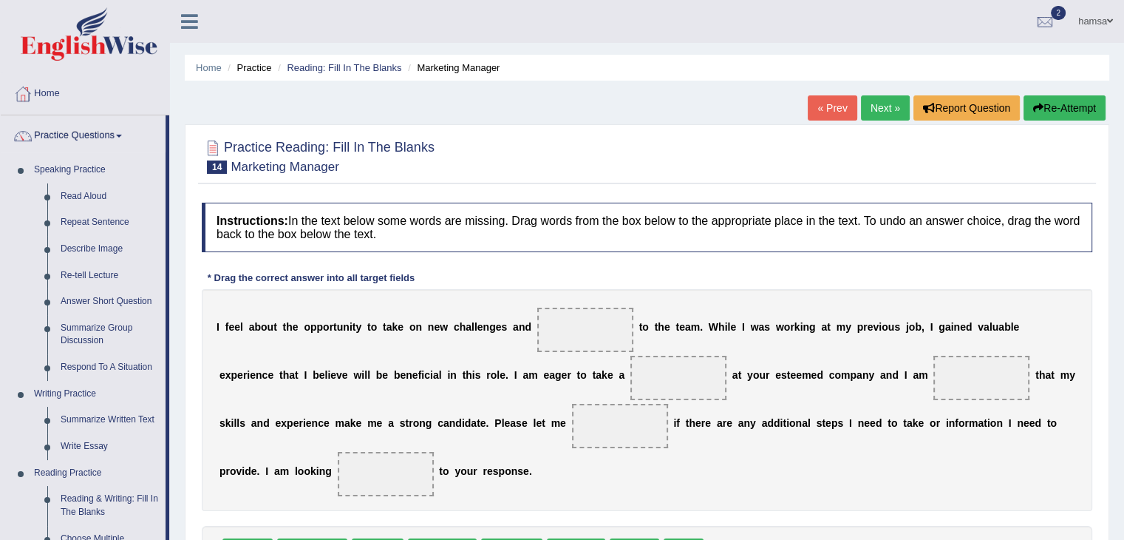
drag, startPoint x: 170, startPoint y: 165, endPoint x: 665, endPoint y: 354, distance: 530.1
click at [665, 354] on div "Home Practice Reading: Fill In The Blanks Marketing Manager « Prev Next » Repor…" at bounding box center [647, 369] width 954 height 739
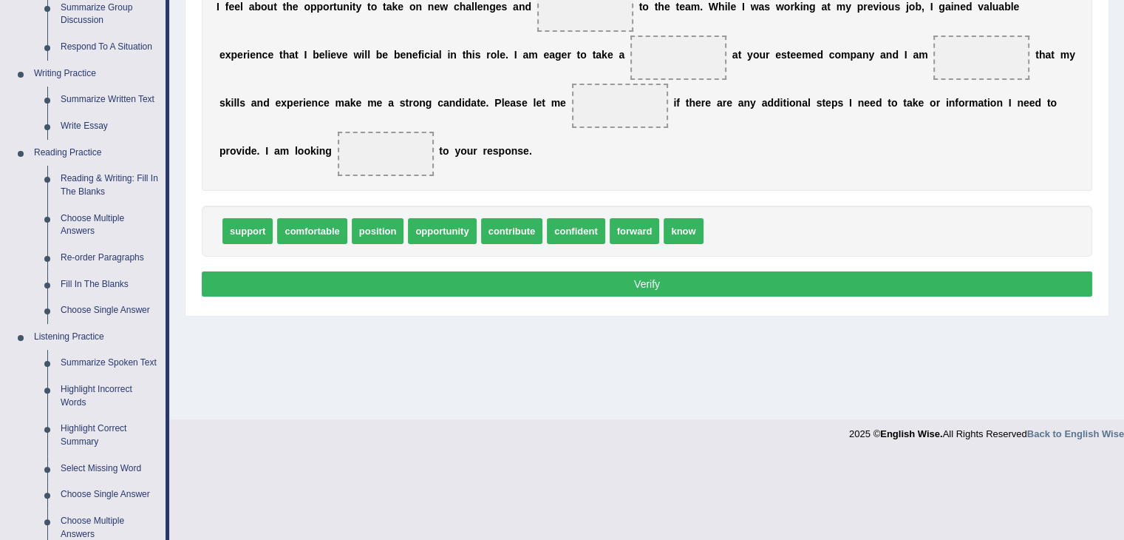
scroll to position [327, 0]
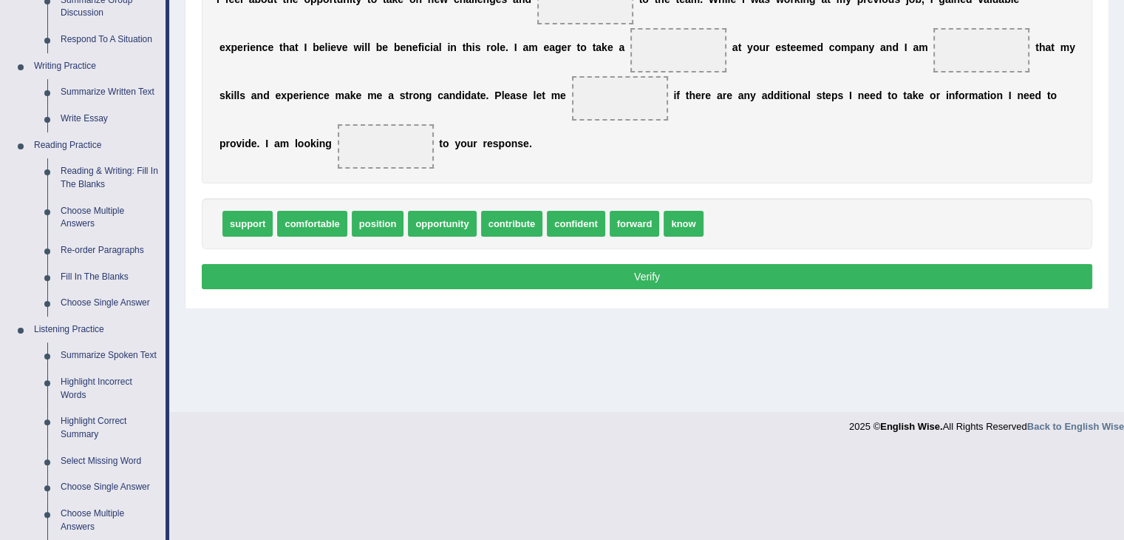
drag, startPoint x: 1123, startPoint y: 190, endPoint x: 1121, endPoint y: 148, distance: 42.2
click at [1121, 148] on div "Home Practice Reading: Fill In The Blanks Marketing Manager « Prev Next » Repor…" at bounding box center [647, 42] width 954 height 739
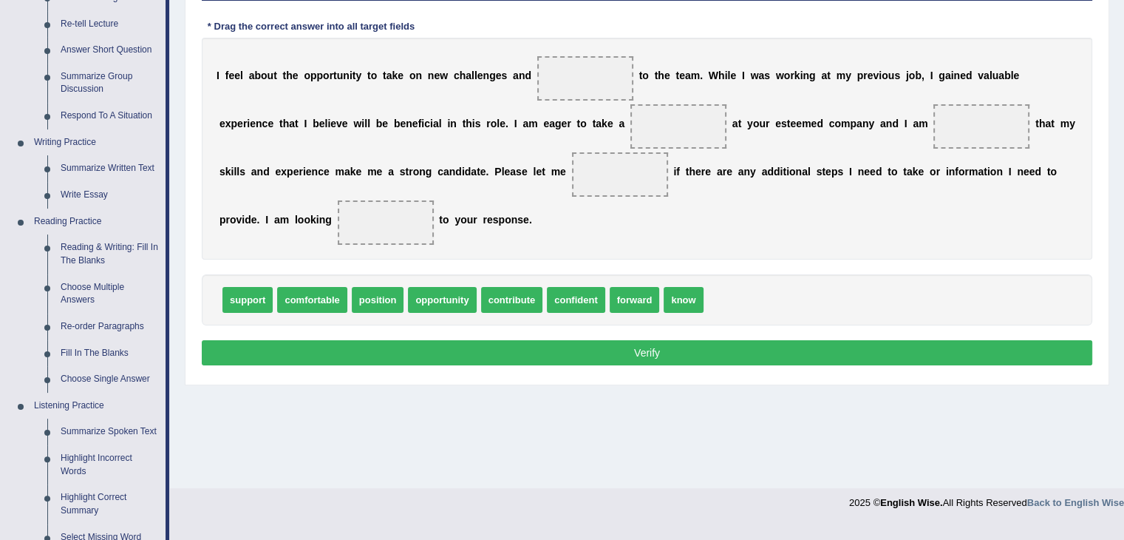
scroll to position [249, 0]
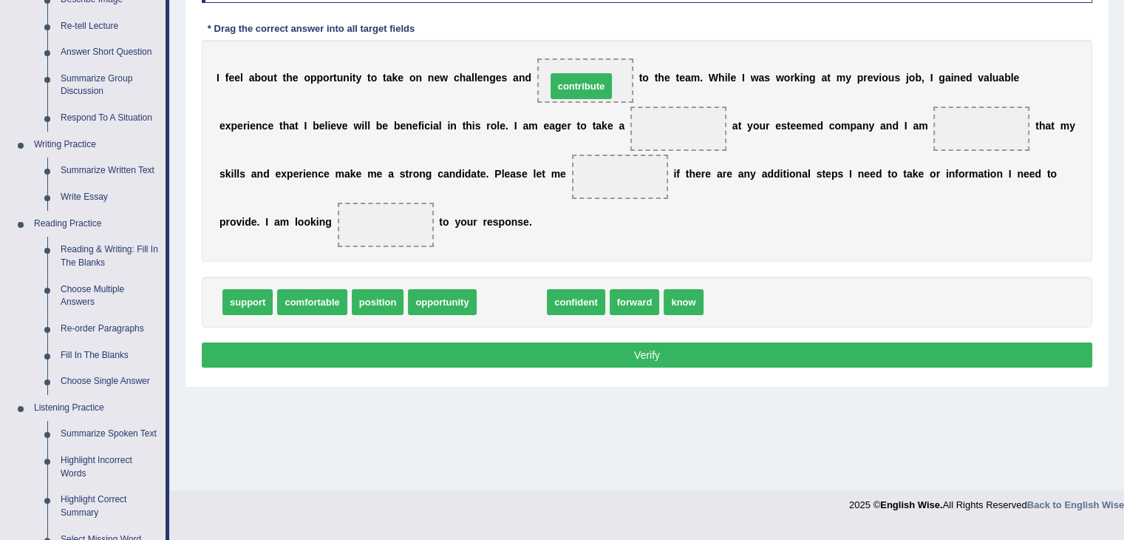
drag, startPoint x: 513, startPoint y: 299, endPoint x: 582, endPoint y: 82, distance: 228.1
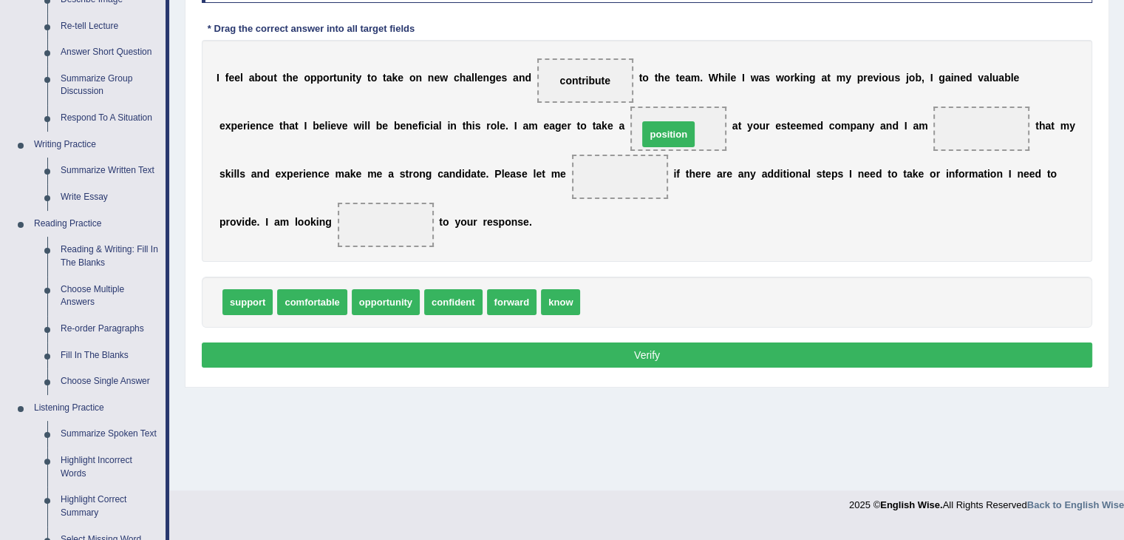
drag, startPoint x: 612, startPoint y: 304, endPoint x: 670, endPoint y: 137, distance: 177.4
click at [443, 299] on span "confident" at bounding box center [453, 302] width 58 height 26
drag, startPoint x: 458, startPoint y: 299, endPoint x: 978, endPoint y: 130, distance: 546.4
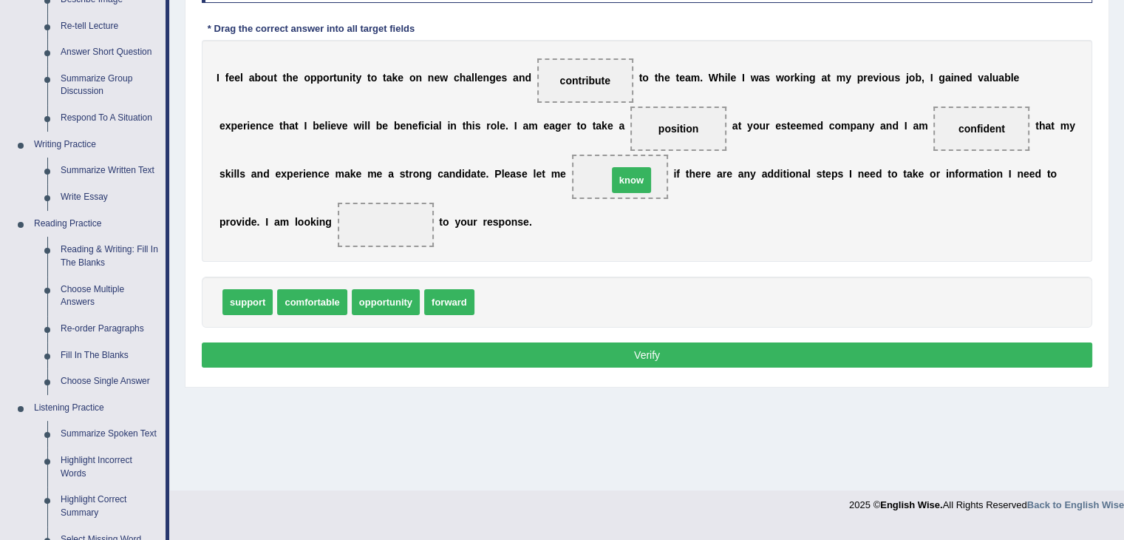
drag, startPoint x: 492, startPoint y: 299, endPoint x: 625, endPoint y: 178, distance: 180.0
drag, startPoint x: 443, startPoint y: 304, endPoint x: 367, endPoint y: 228, distance: 107.1
click at [639, 348] on button "Verify" at bounding box center [647, 354] width 891 height 25
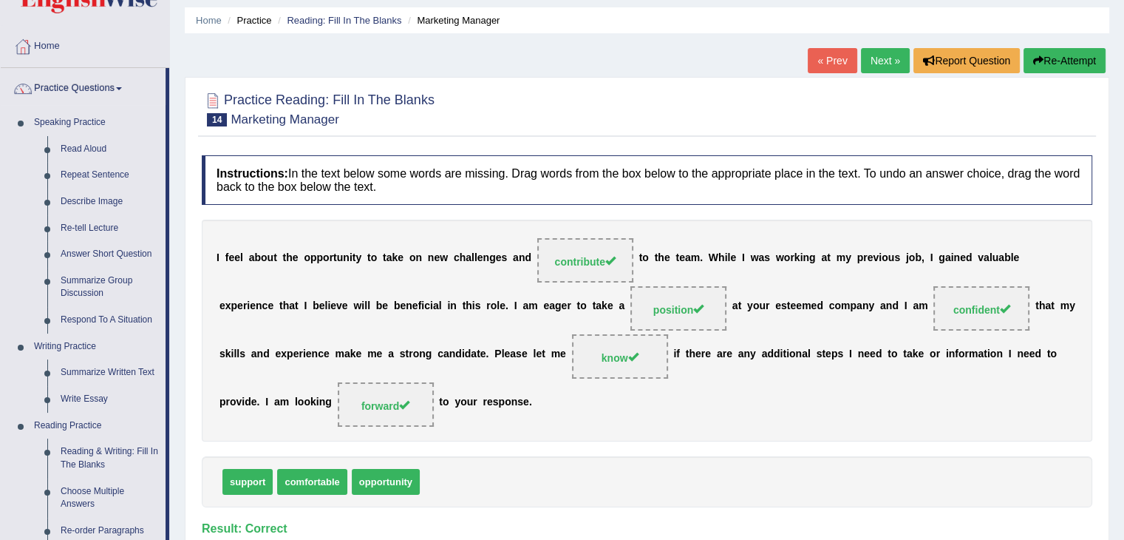
scroll to position [44, 0]
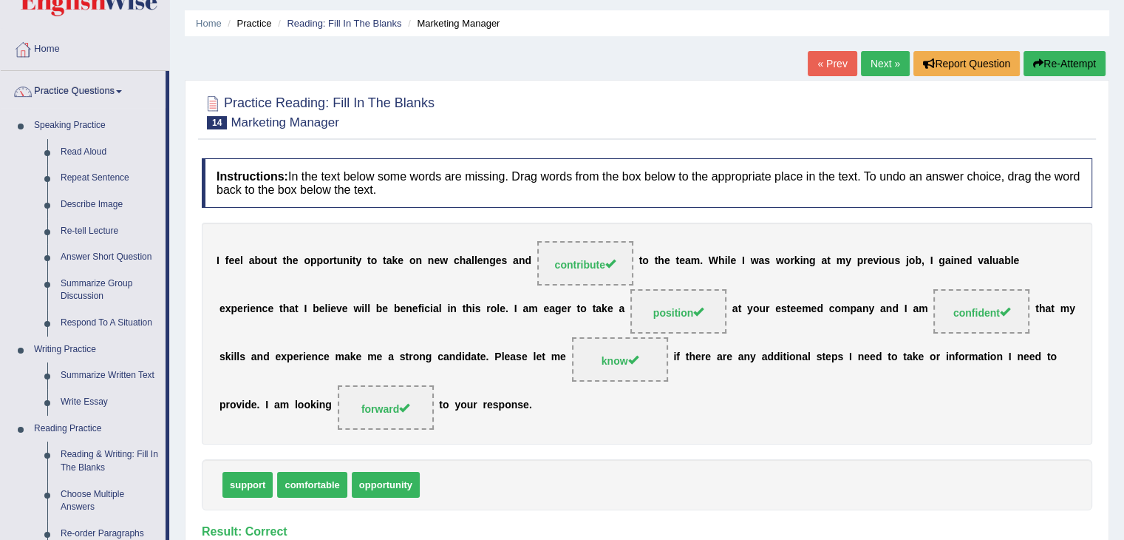
click at [875, 68] on link "Next »" at bounding box center [885, 63] width 49 height 25
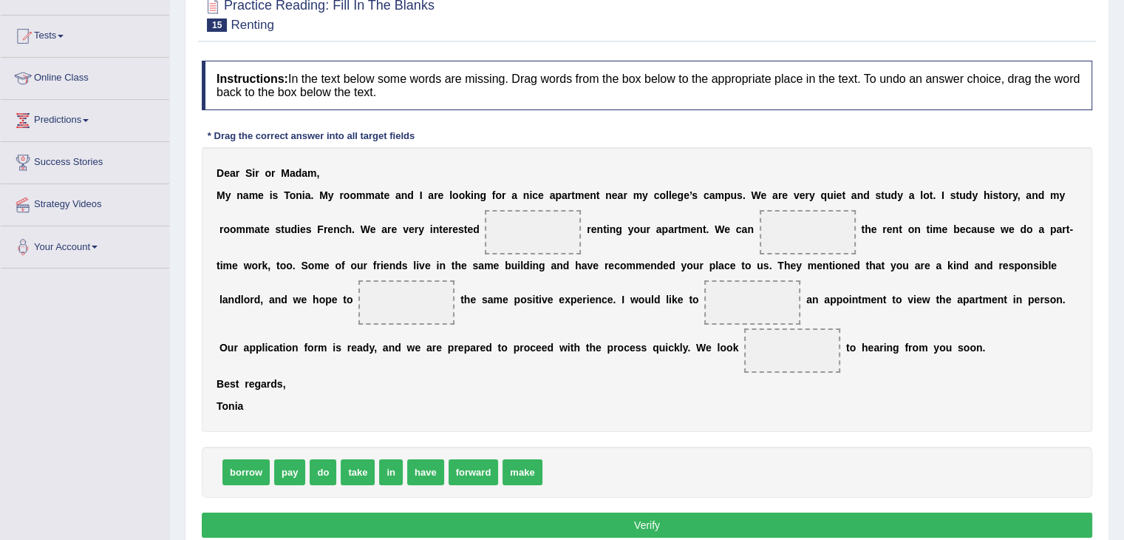
scroll to position [154, 0]
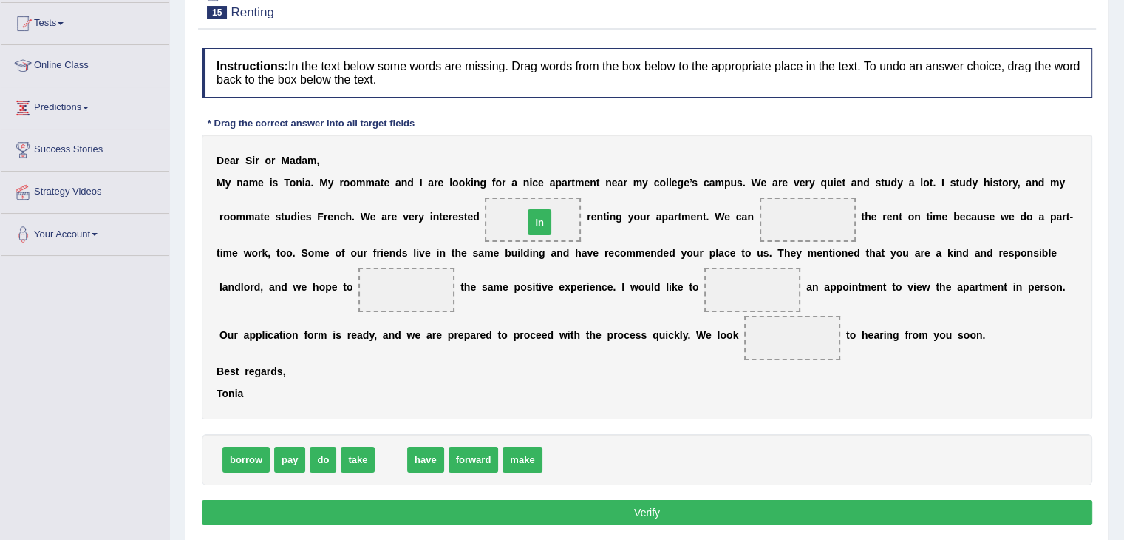
drag, startPoint x: 387, startPoint y: 461, endPoint x: 535, endPoint y: 225, distance: 278.9
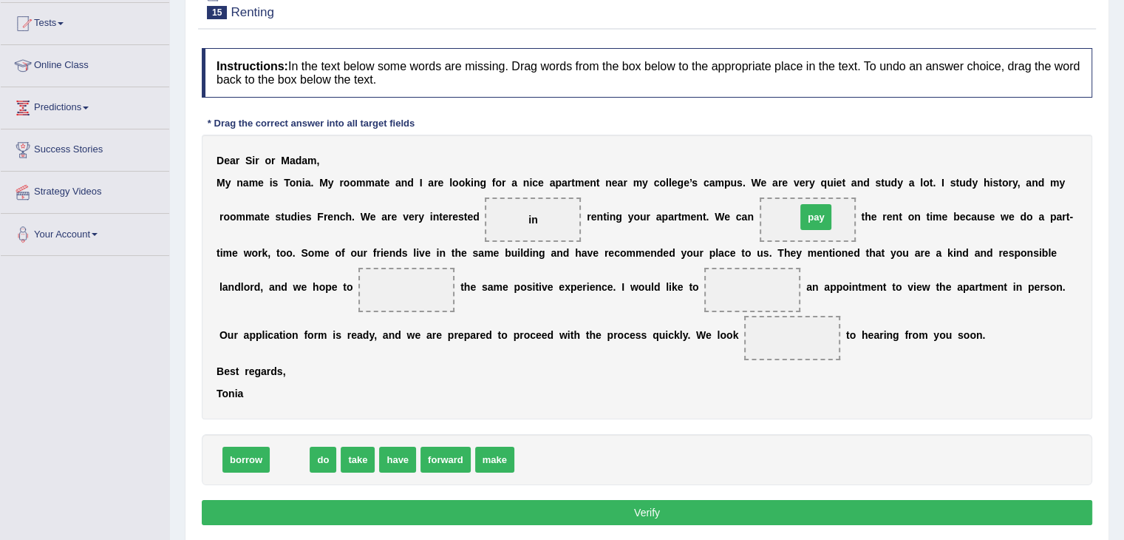
drag, startPoint x: 292, startPoint y: 452, endPoint x: 819, endPoint y: 211, distance: 579.4
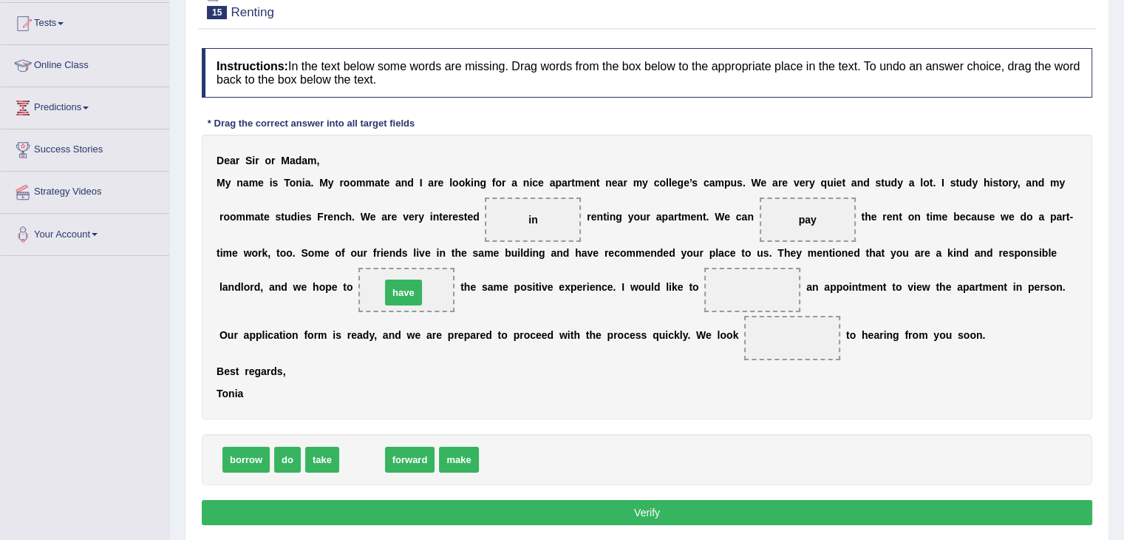
drag, startPoint x: 354, startPoint y: 454, endPoint x: 395, endPoint y: 287, distance: 171.4
click at [422, 458] on span "make" at bounding box center [417, 459] width 39 height 26
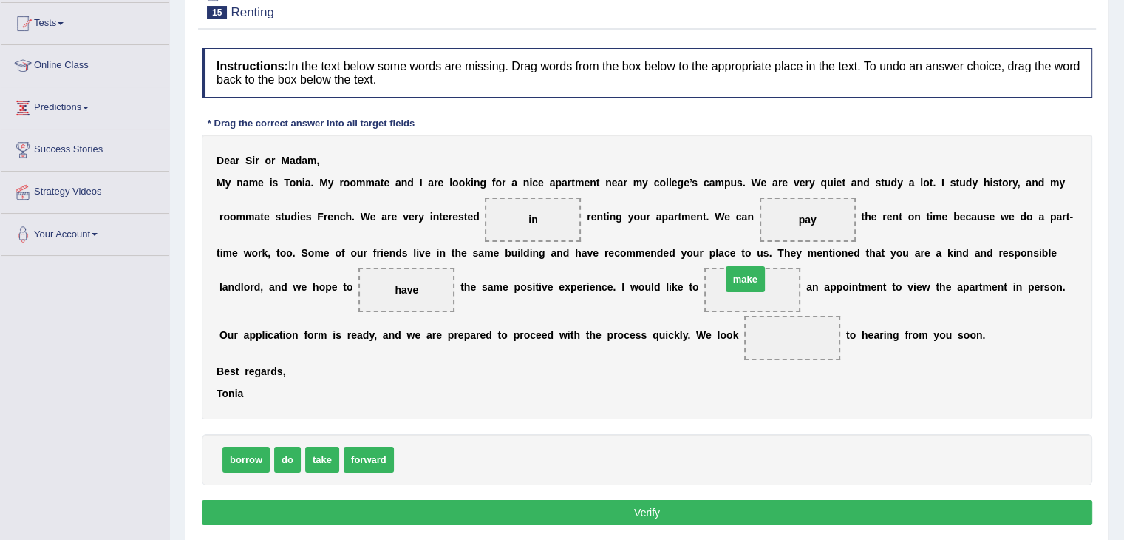
drag, startPoint x: 418, startPoint y: 453, endPoint x: 746, endPoint y: 273, distance: 373.8
drag, startPoint x: 378, startPoint y: 451, endPoint x: 792, endPoint y: 334, distance: 430.0
click at [633, 511] on button "Verify" at bounding box center [647, 512] width 891 height 25
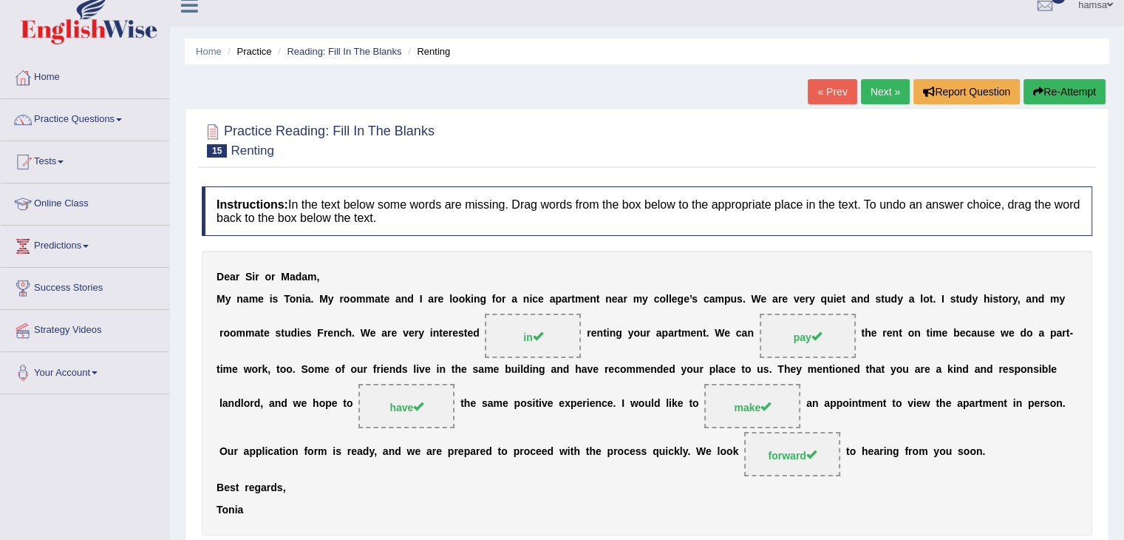
scroll to position [0, 0]
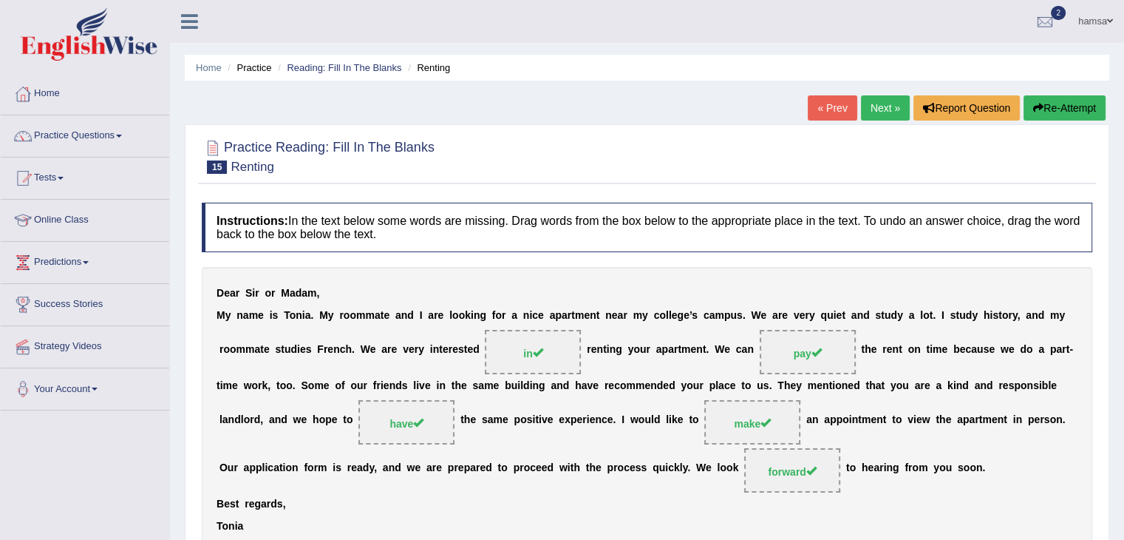
click at [875, 105] on link "Next »" at bounding box center [885, 107] width 49 height 25
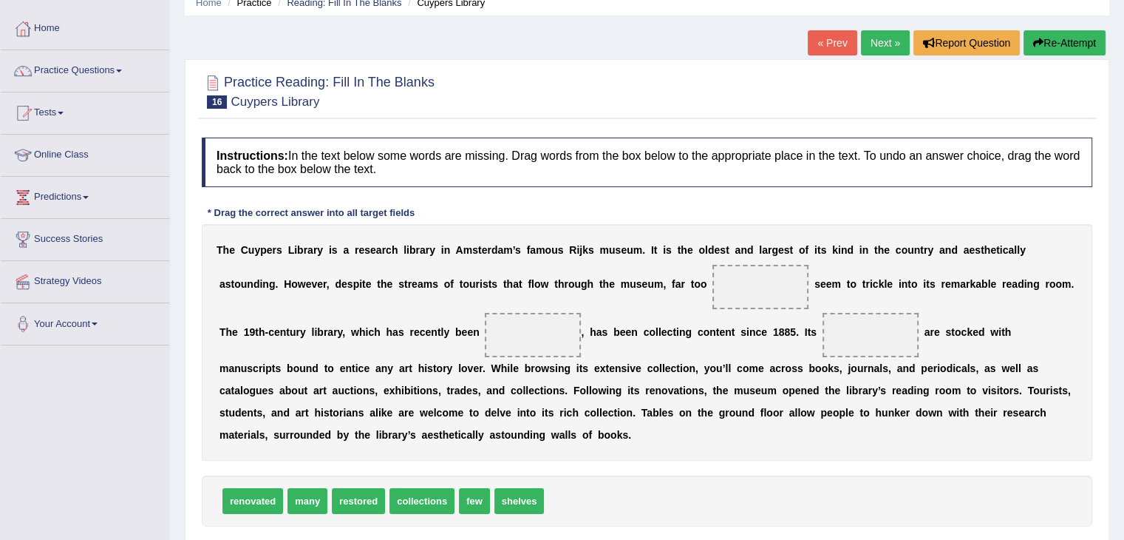
scroll to position [71, 0]
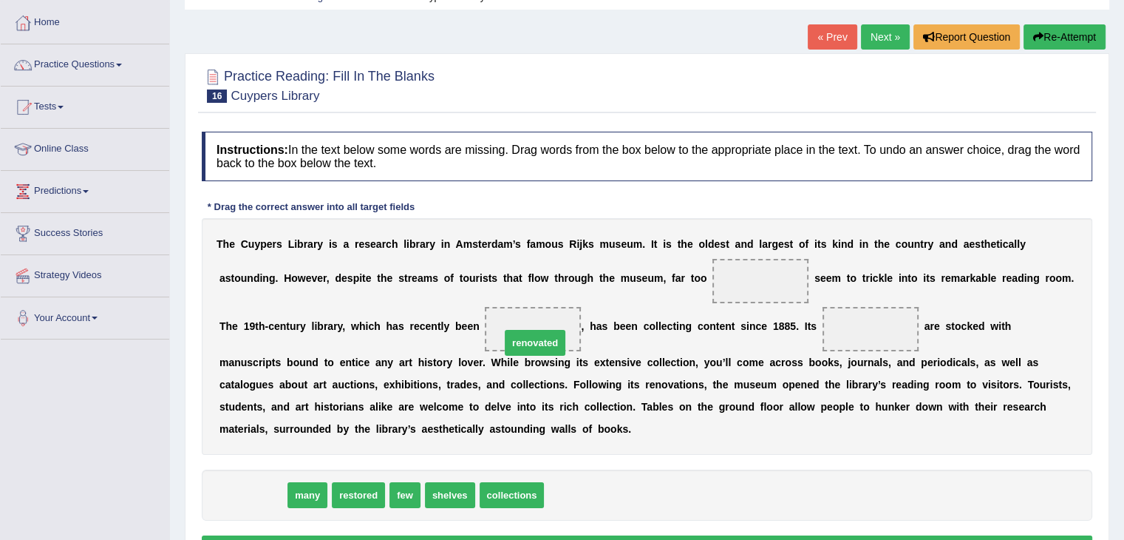
drag, startPoint x: 244, startPoint y: 497, endPoint x: 526, endPoint y: 344, distance: 321.1
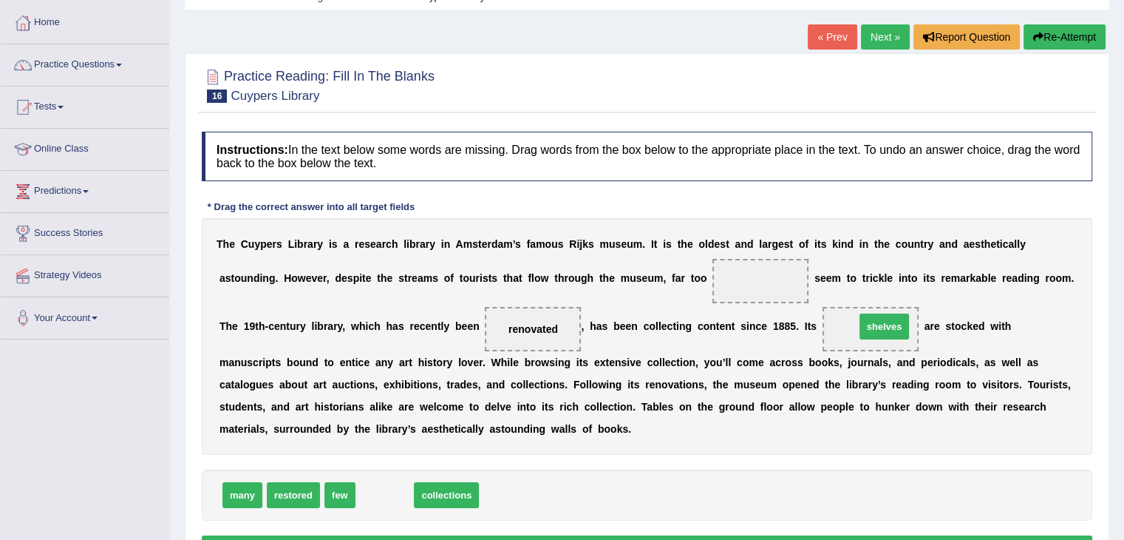
drag, startPoint x: 387, startPoint y: 494, endPoint x: 884, endPoint y: 329, distance: 523.3
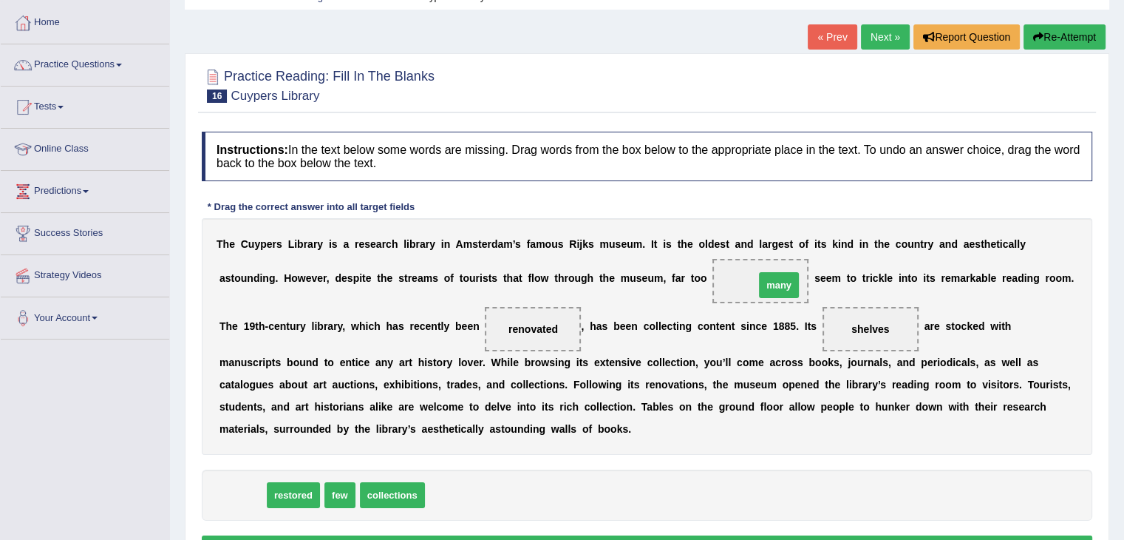
drag, startPoint x: 242, startPoint y: 488, endPoint x: 778, endPoint y: 277, distance: 576.4
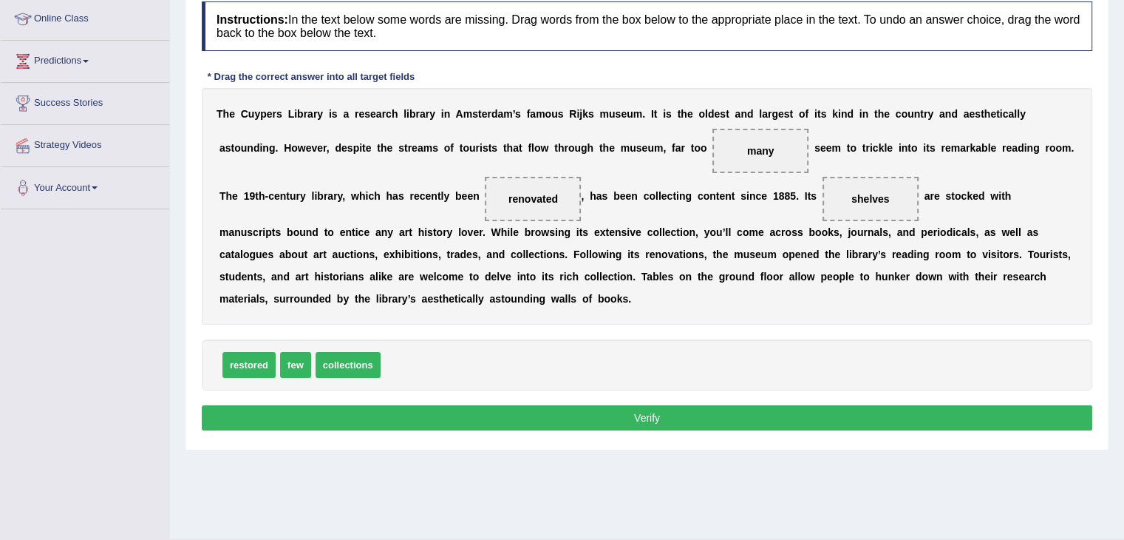
scroll to position [202, 0]
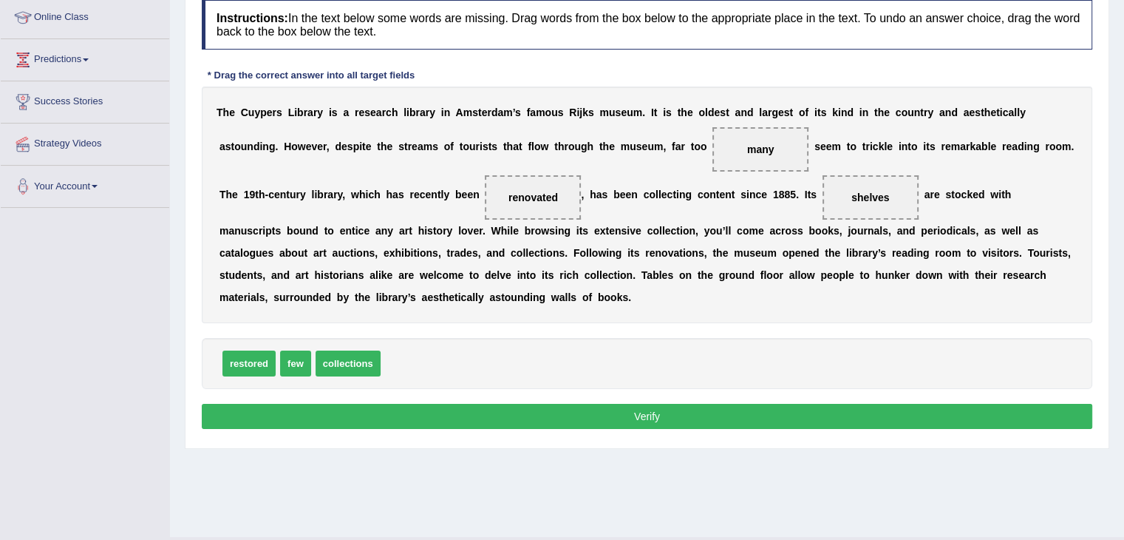
click at [622, 415] on button "Verify" at bounding box center [647, 416] width 891 height 25
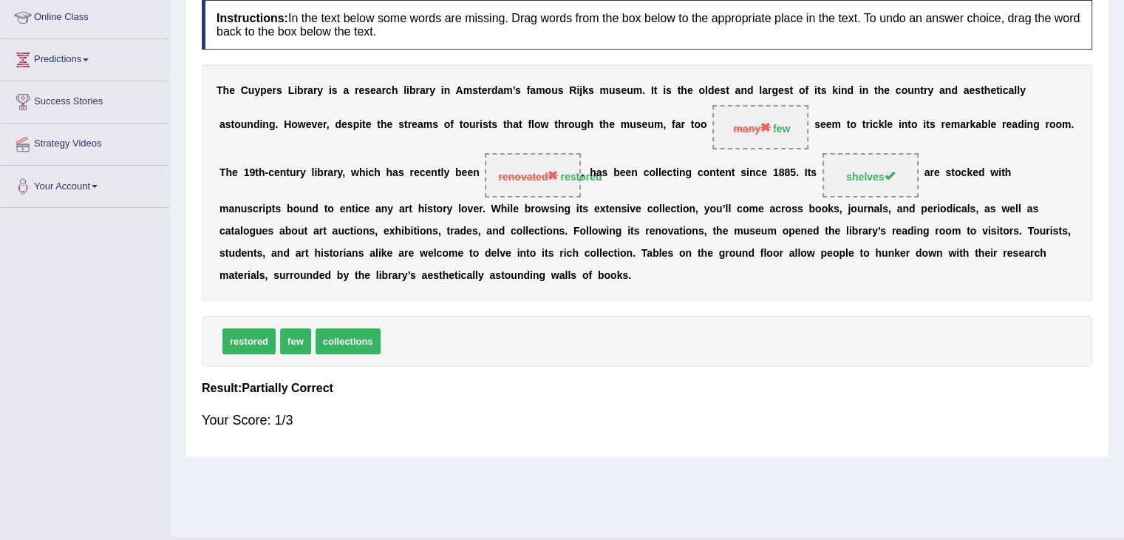
scroll to position [0, 0]
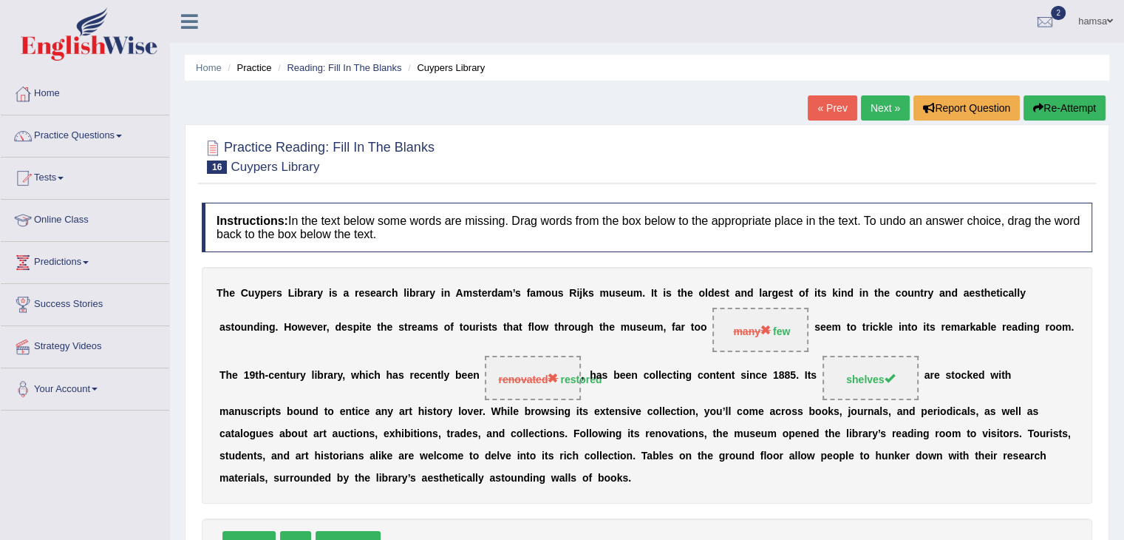
click at [869, 137] on div at bounding box center [647, 155] width 891 height 45
click at [881, 111] on link "Next »" at bounding box center [885, 107] width 49 height 25
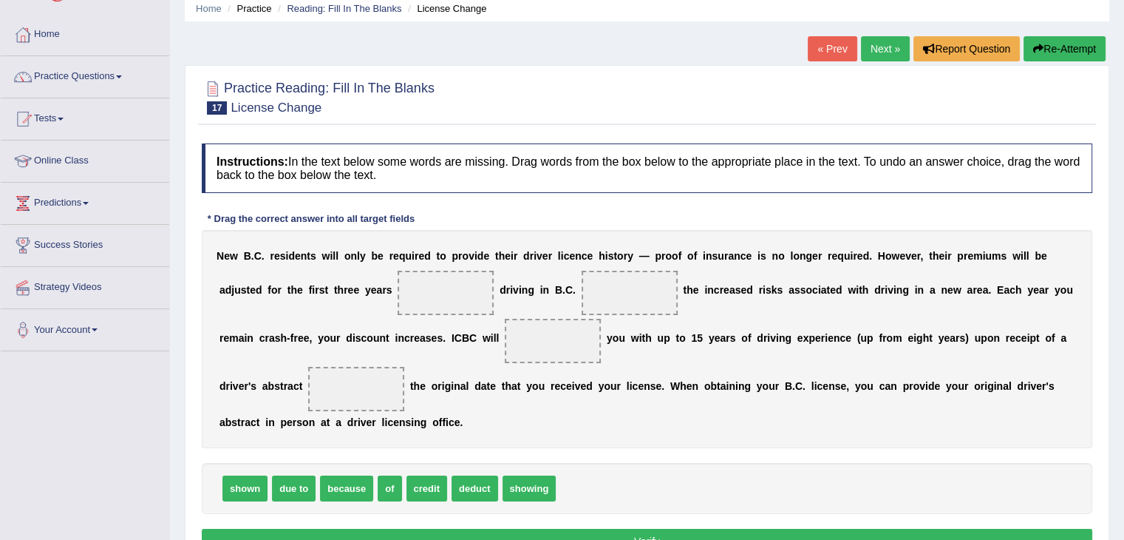
scroll to position [64, 0]
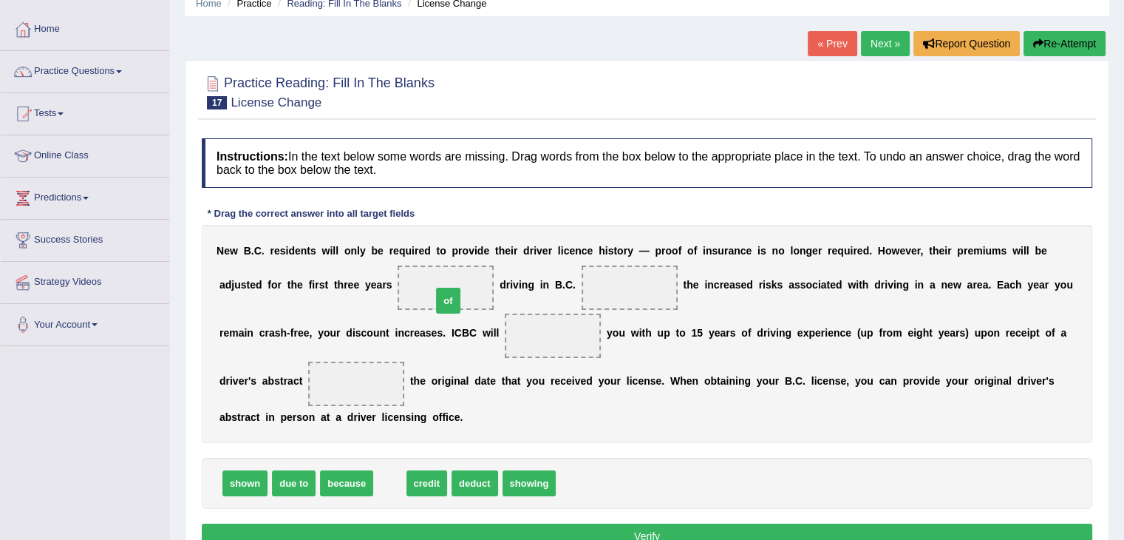
drag, startPoint x: 389, startPoint y: 483, endPoint x: 447, endPoint y: 300, distance: 191.7
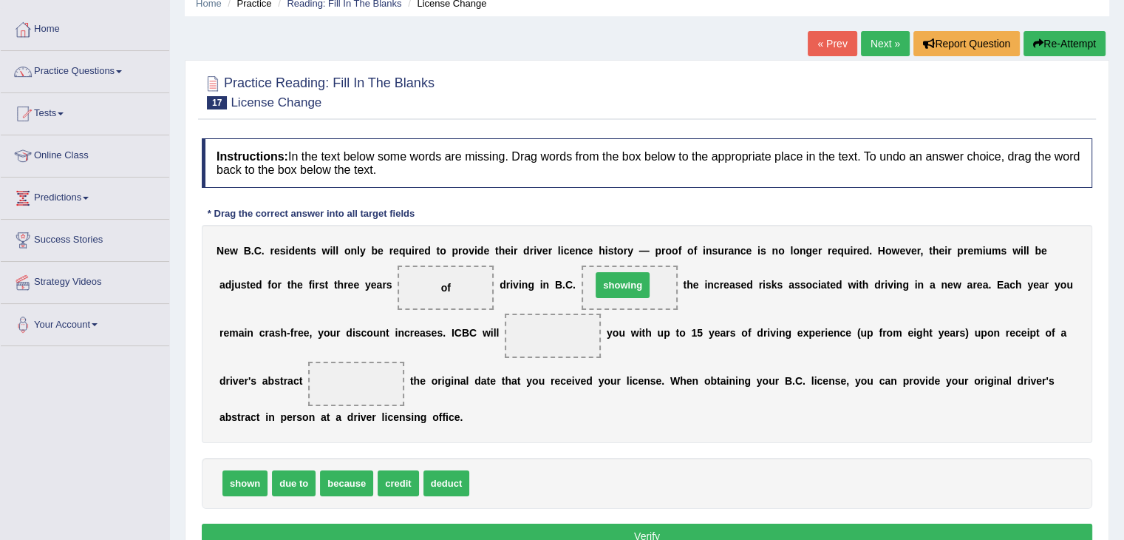
drag, startPoint x: 487, startPoint y: 480, endPoint x: 608, endPoint y: 283, distance: 230.9
drag, startPoint x: 405, startPoint y: 480, endPoint x: 568, endPoint y: 331, distance: 221.3
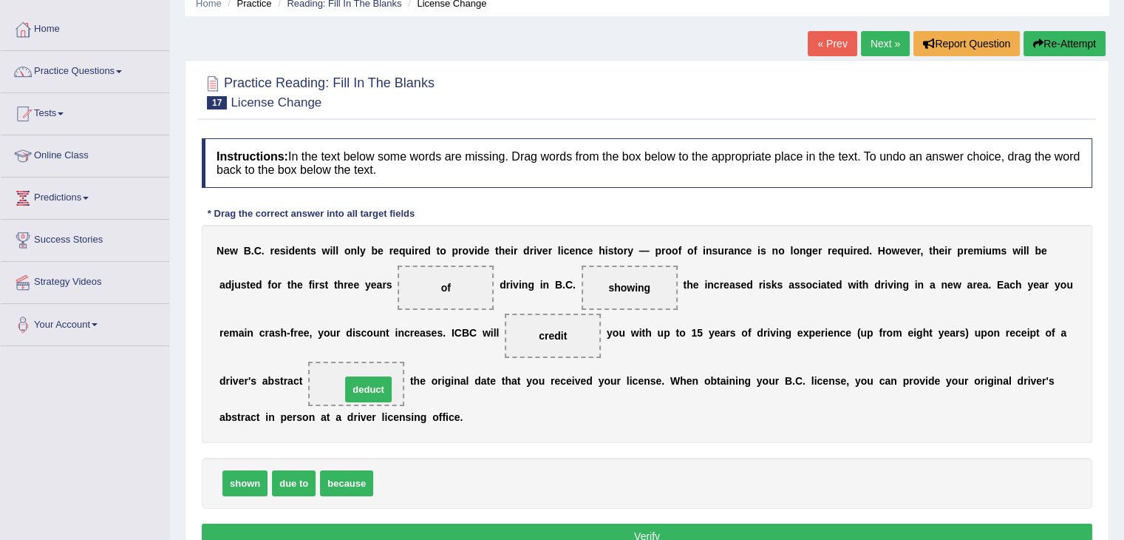
drag, startPoint x: 391, startPoint y: 485, endPoint x: 361, endPoint y: 394, distance: 95.8
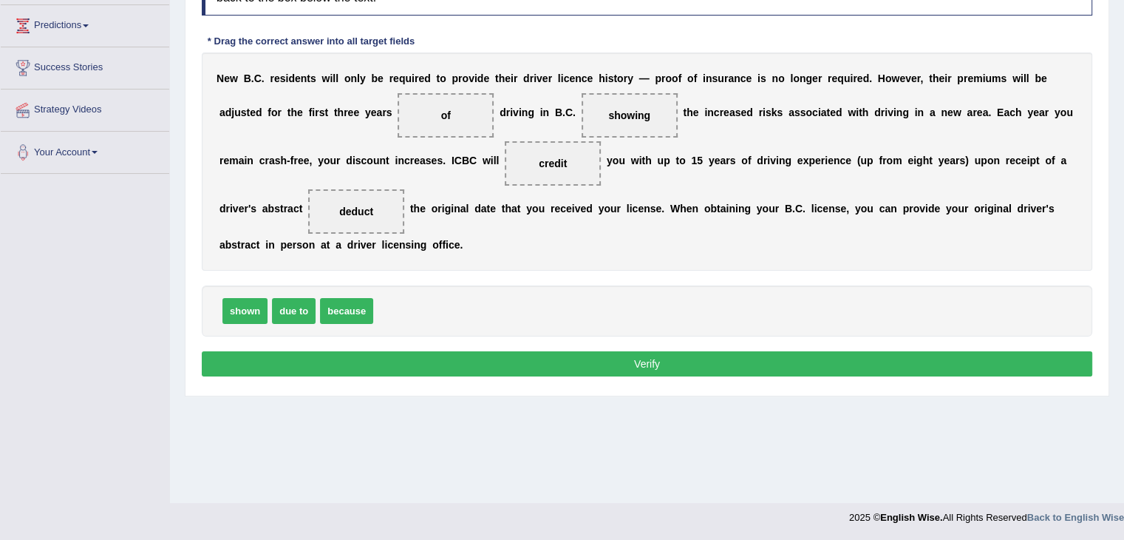
click at [688, 364] on button "Verify" at bounding box center [647, 363] width 891 height 25
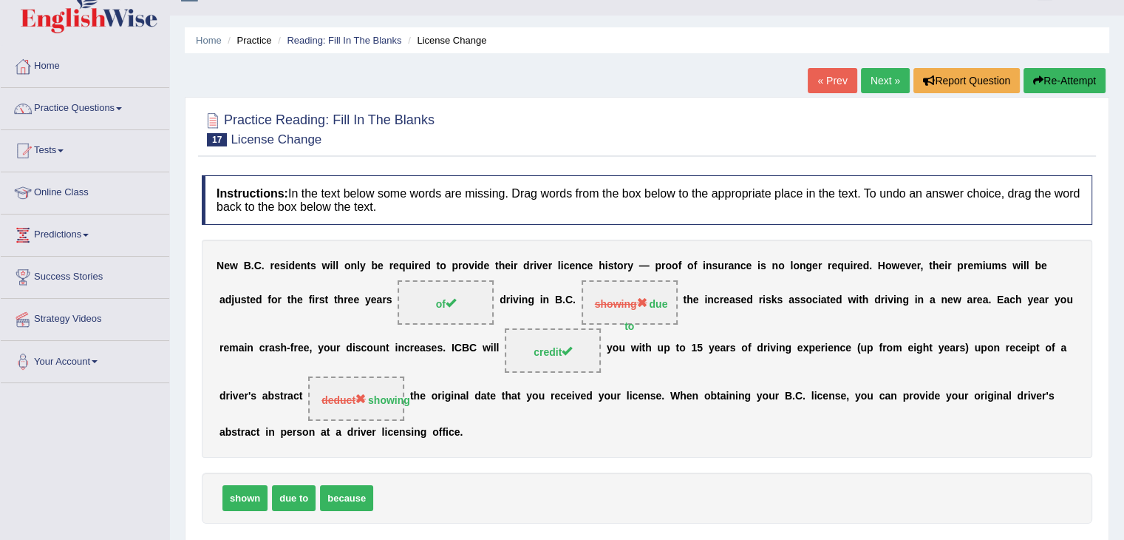
scroll to position [0, 0]
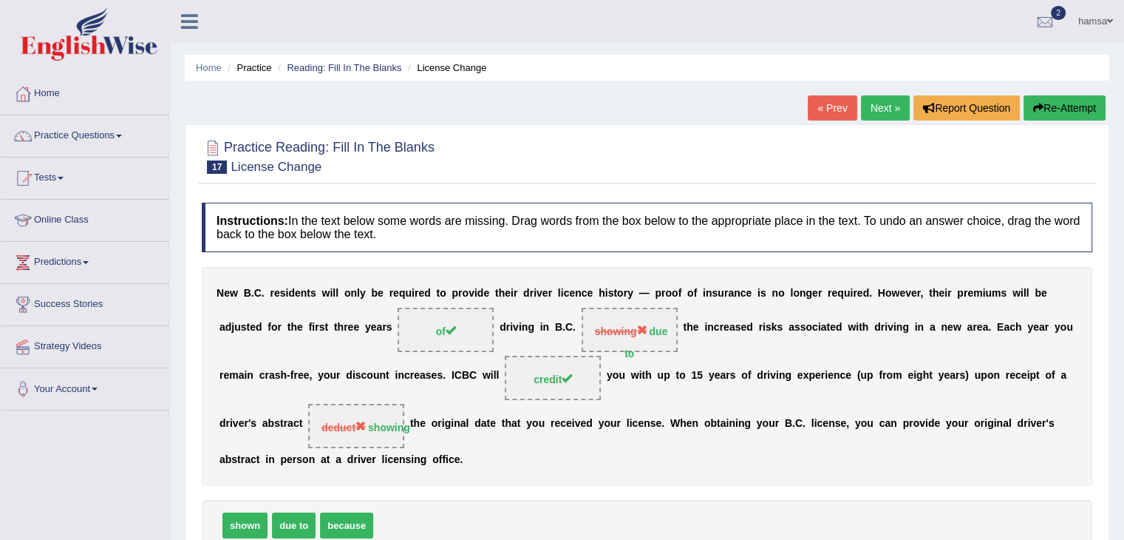
click at [873, 112] on link "Next »" at bounding box center [885, 107] width 49 height 25
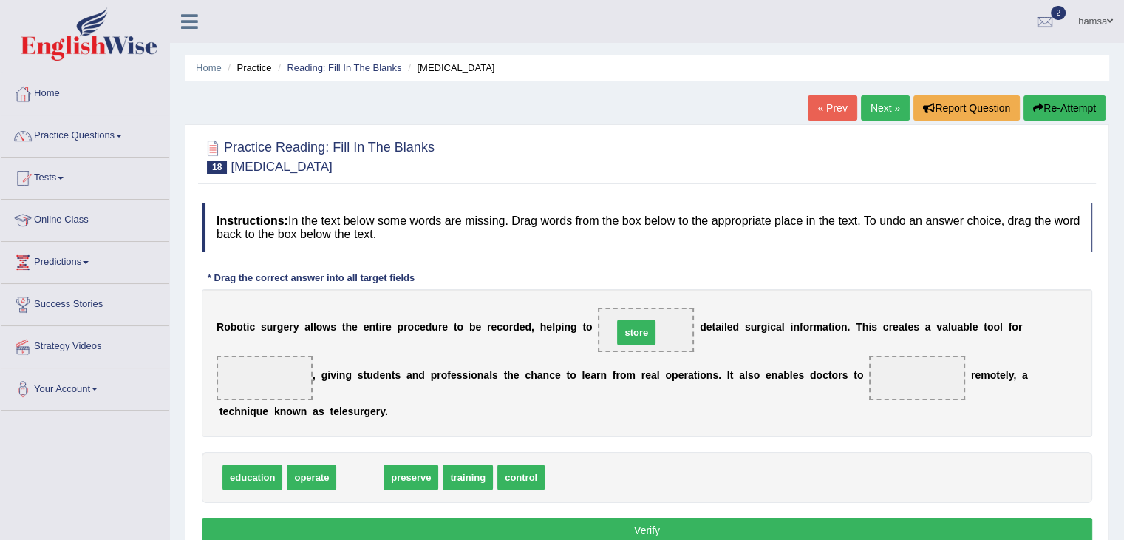
drag, startPoint x: 366, startPoint y: 476, endPoint x: 643, endPoint y: 331, distance: 312.7
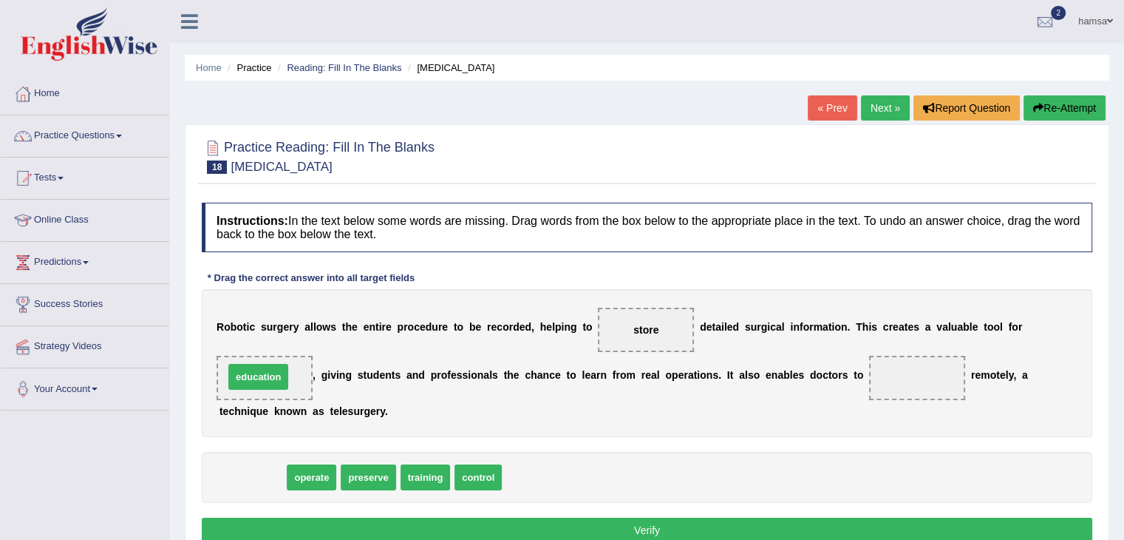
drag, startPoint x: 253, startPoint y: 480, endPoint x: 259, endPoint y: 381, distance: 99.2
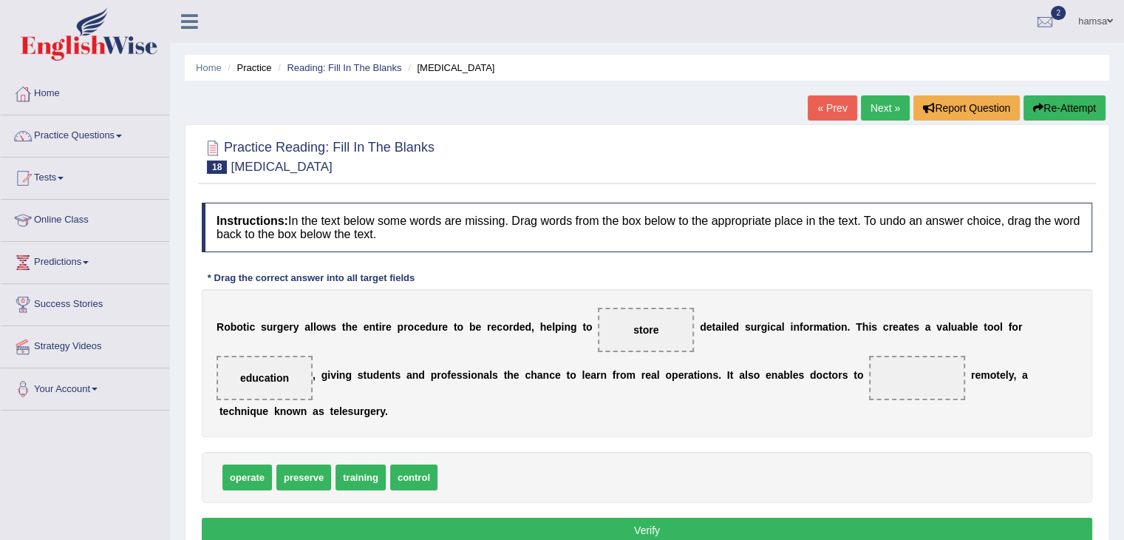
click at [523, 488] on div "operate preserve training control" at bounding box center [647, 477] width 891 height 51
drag, startPoint x: 260, startPoint y: 477, endPoint x: 923, endPoint y: 379, distance: 670.1
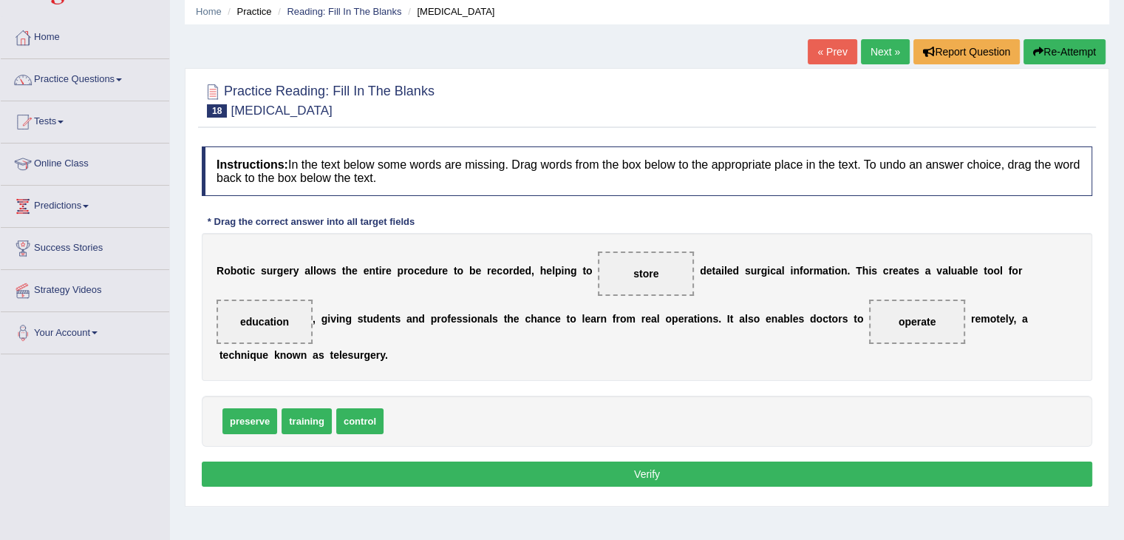
scroll to position [71, 0]
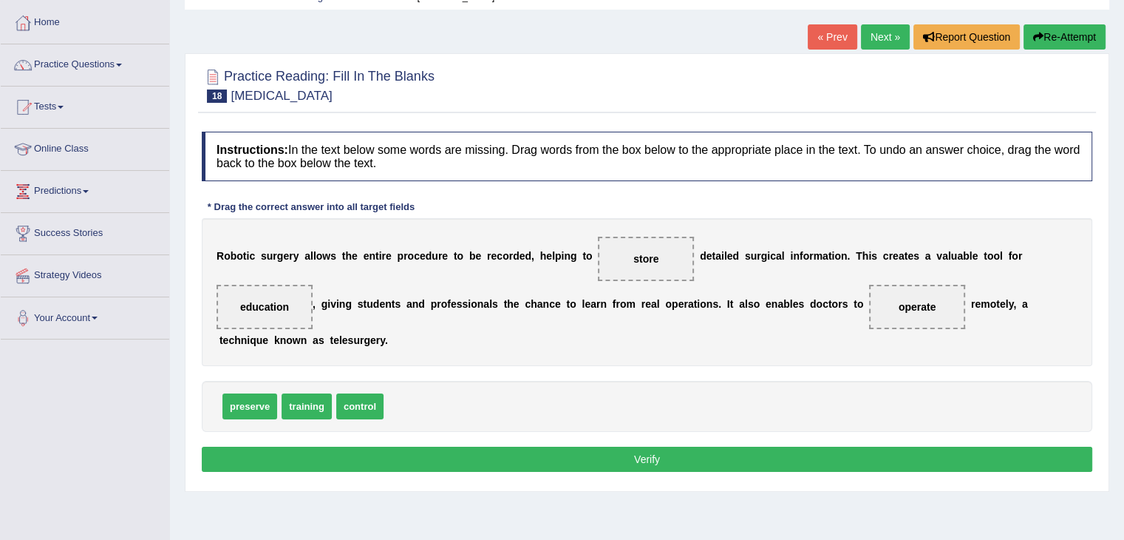
click at [671, 457] on button "Verify" at bounding box center [647, 458] width 891 height 25
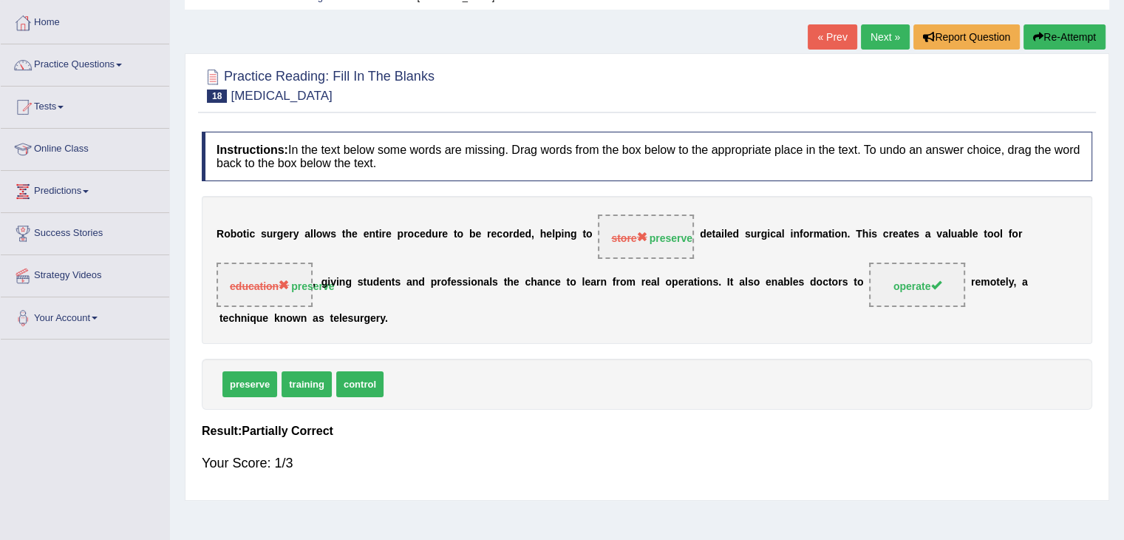
click at [1061, 42] on button "Re-Attempt" at bounding box center [1065, 36] width 82 height 25
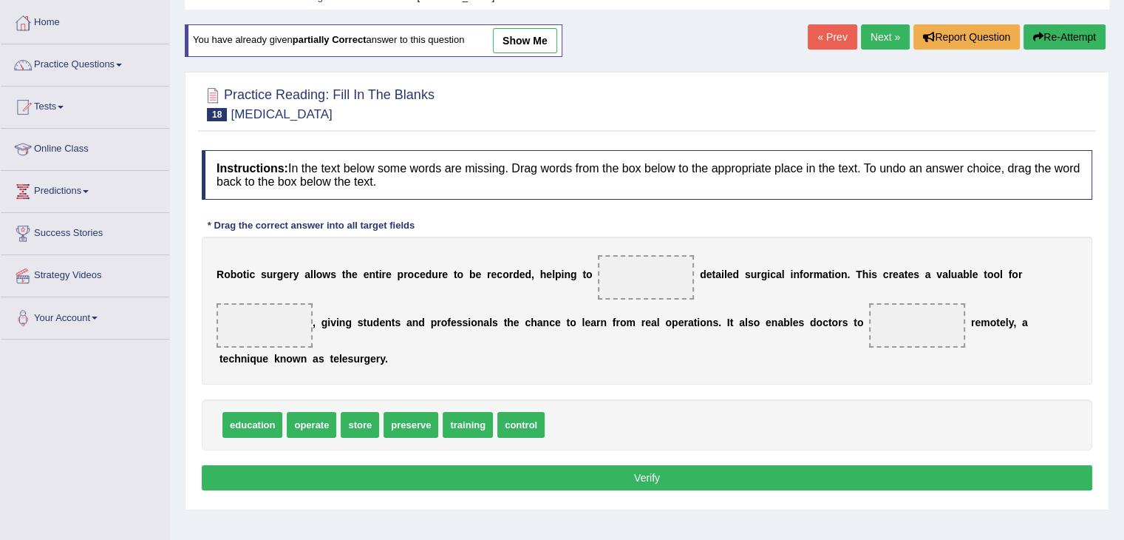
click at [443, 424] on span "training" at bounding box center [468, 425] width 50 height 26
drag, startPoint x: 316, startPoint y: 429, endPoint x: 914, endPoint y: 337, distance: 605.7
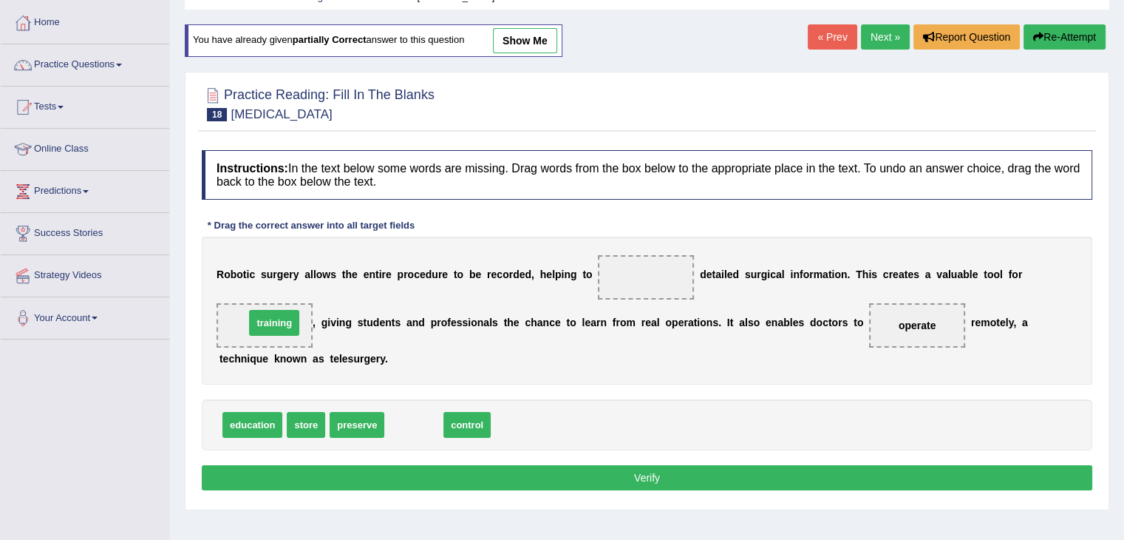
drag, startPoint x: 415, startPoint y: 424, endPoint x: 276, endPoint y: 326, distance: 170.8
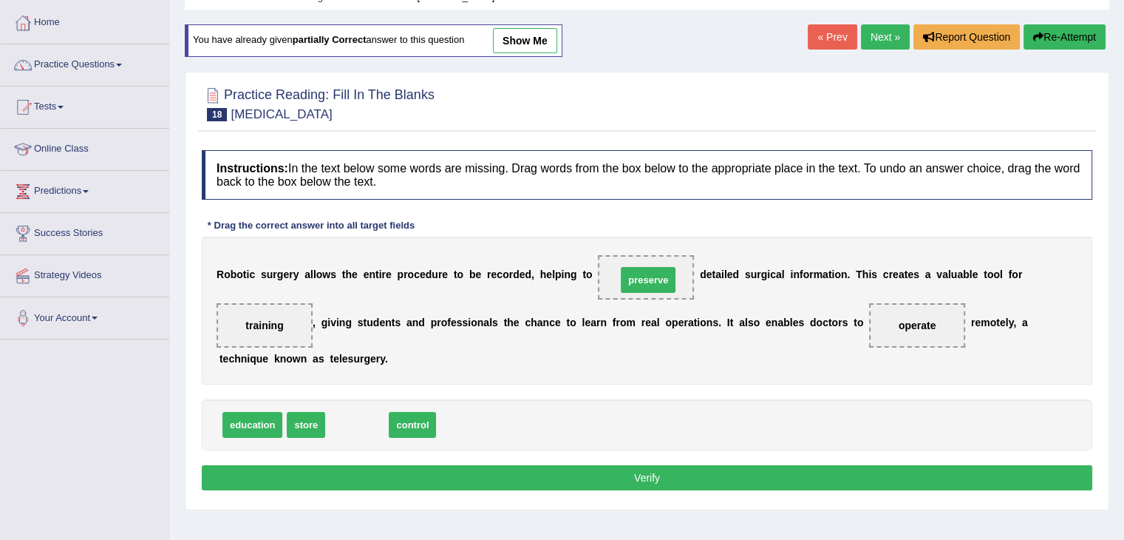
drag, startPoint x: 357, startPoint y: 421, endPoint x: 650, endPoint y: 260, distance: 334.4
click at [640, 479] on button "Verify" at bounding box center [647, 477] width 891 height 25
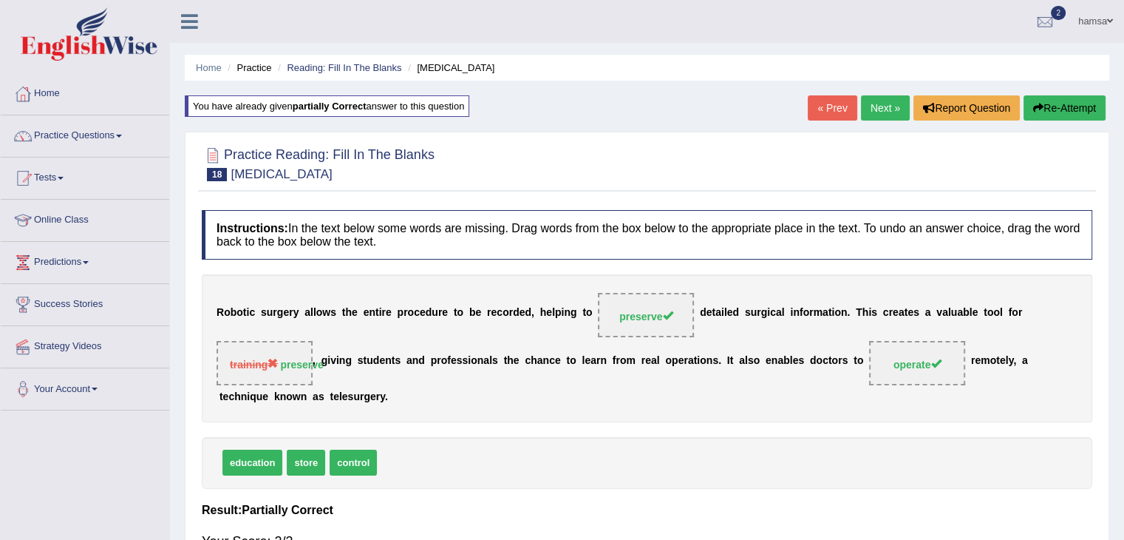
click at [885, 104] on link "Next »" at bounding box center [885, 107] width 49 height 25
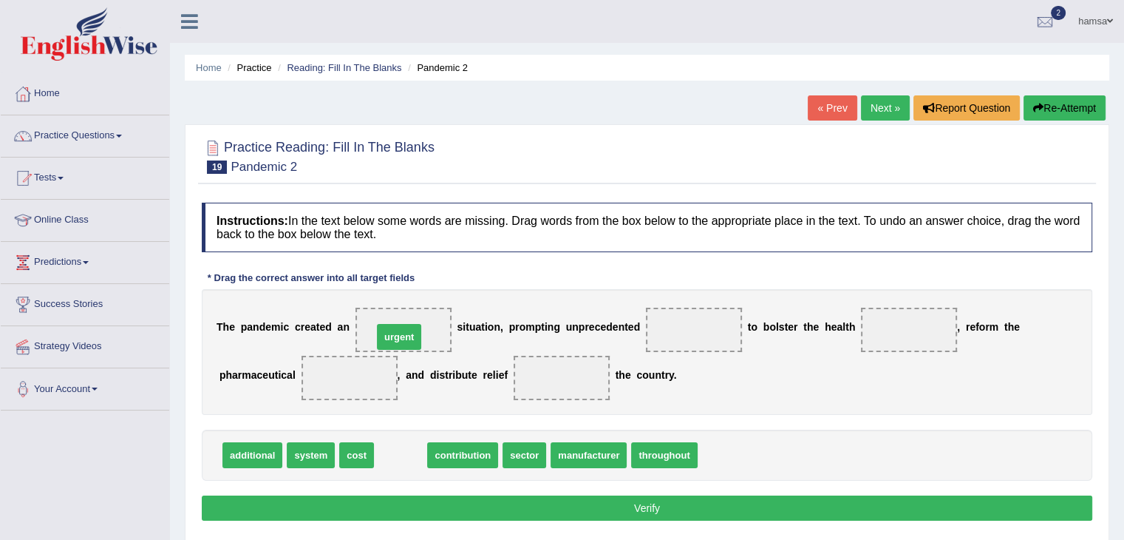
drag, startPoint x: 406, startPoint y: 456, endPoint x: 405, endPoint y: 338, distance: 118.3
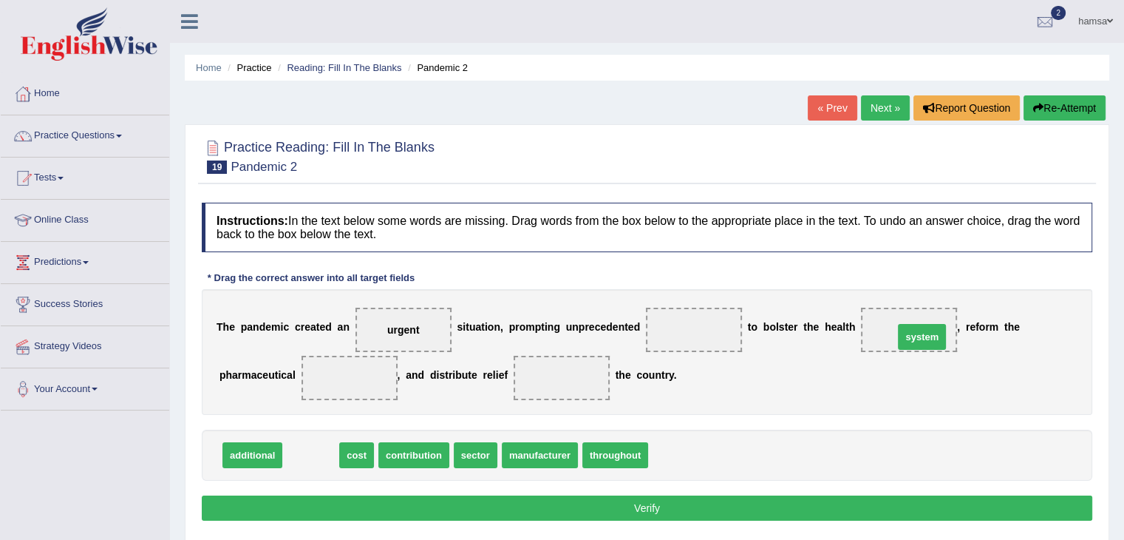
drag, startPoint x: 318, startPoint y: 453, endPoint x: 928, endPoint y: 335, distance: 621.8
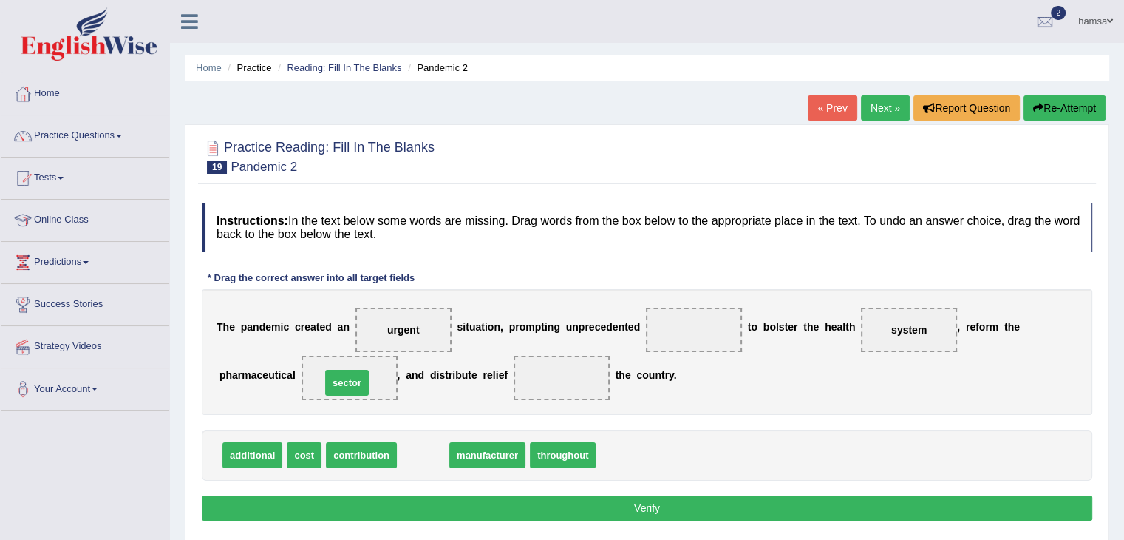
drag, startPoint x: 422, startPoint y: 455, endPoint x: 346, endPoint y: 382, distance: 105.1
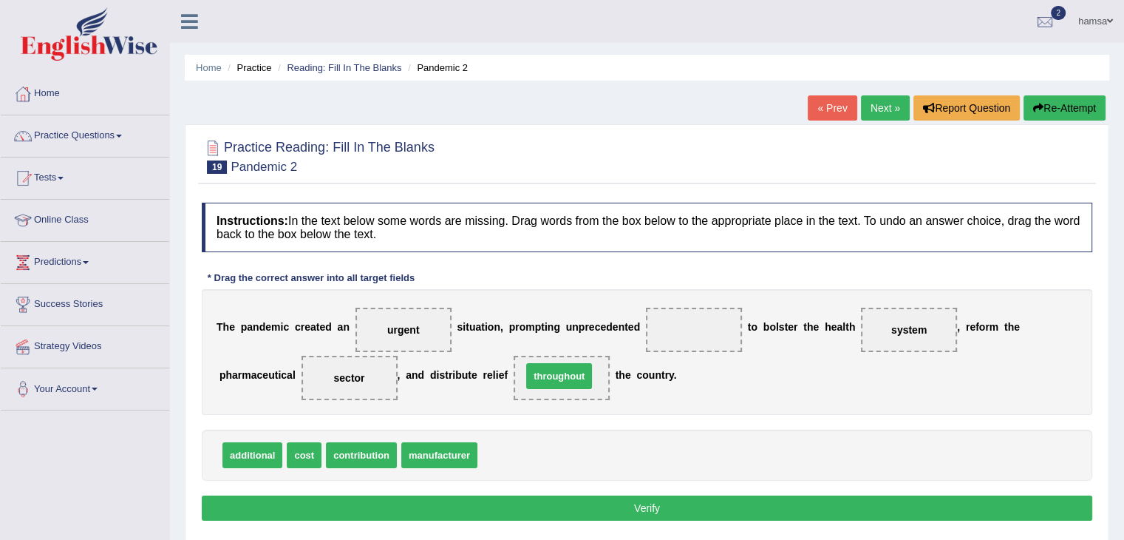
drag, startPoint x: 508, startPoint y: 457, endPoint x: 552, endPoint y: 378, distance: 90.7
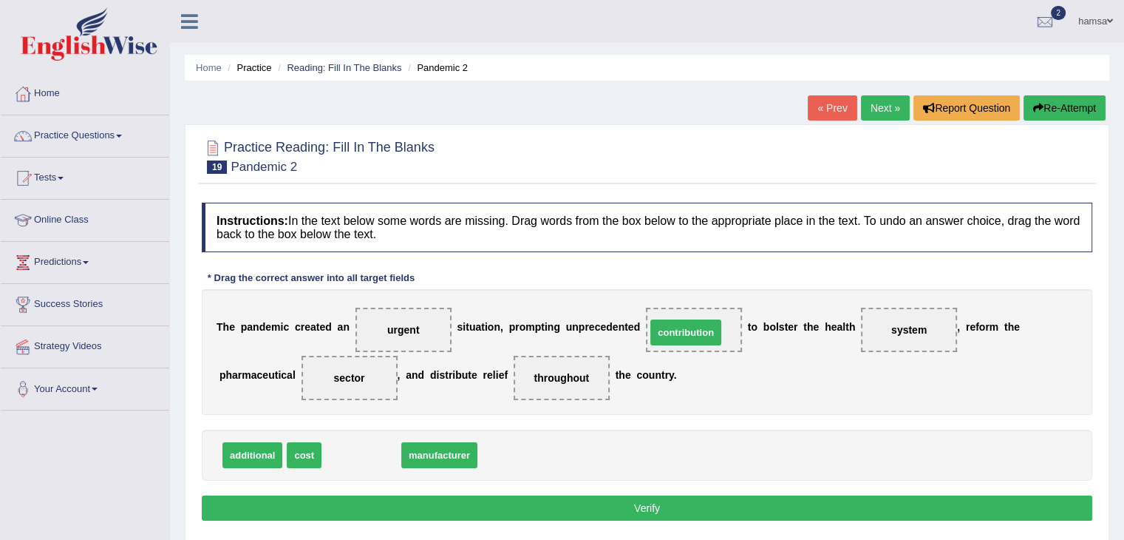
drag, startPoint x: 347, startPoint y: 455, endPoint x: 672, endPoint y: 332, distance: 346.9
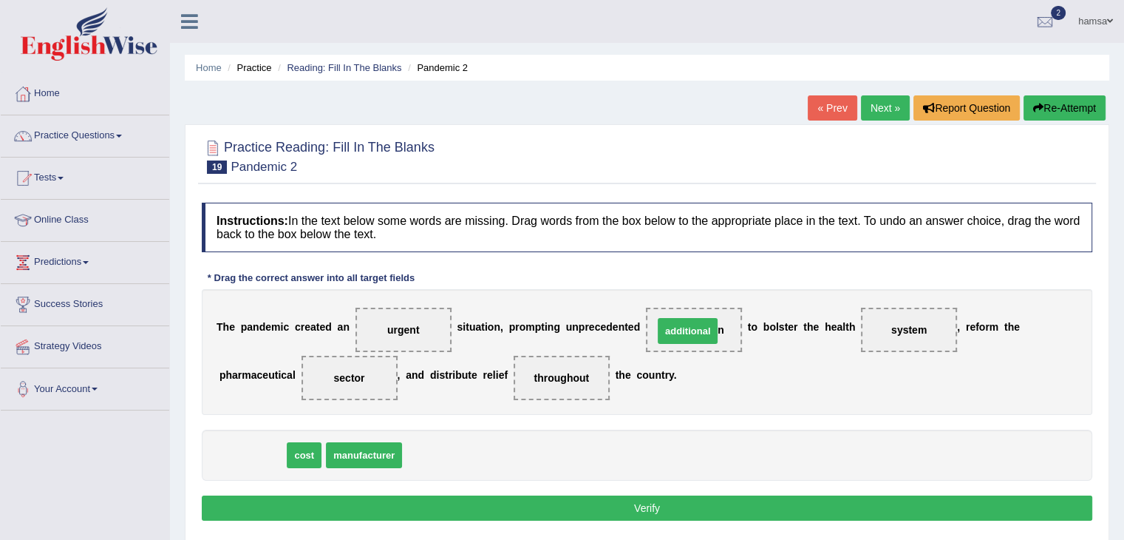
drag, startPoint x: 265, startPoint y: 450, endPoint x: 700, endPoint y: 326, distance: 452.7
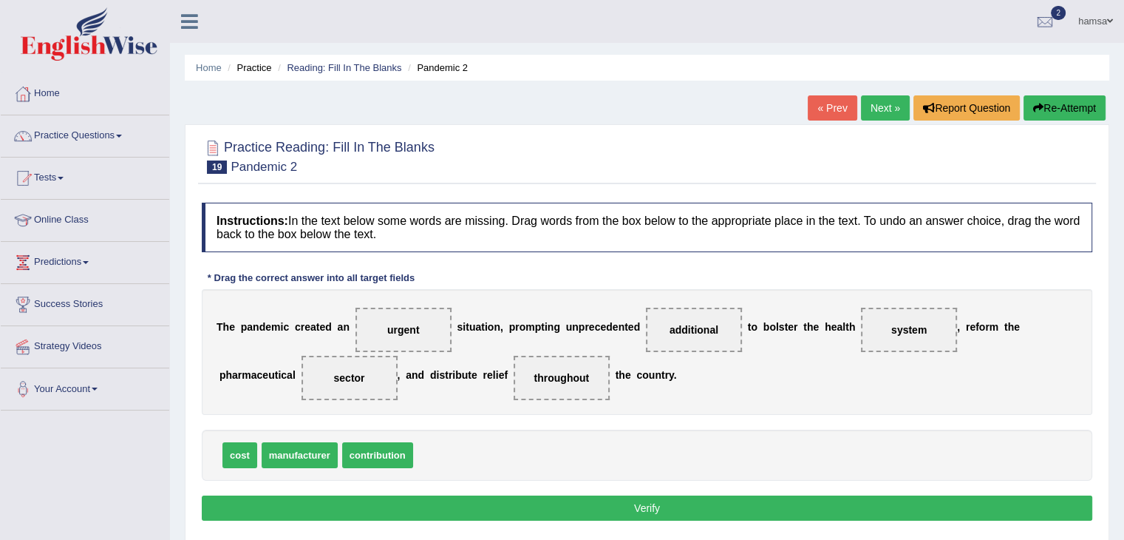
click at [540, 506] on button "Verify" at bounding box center [647, 507] width 891 height 25
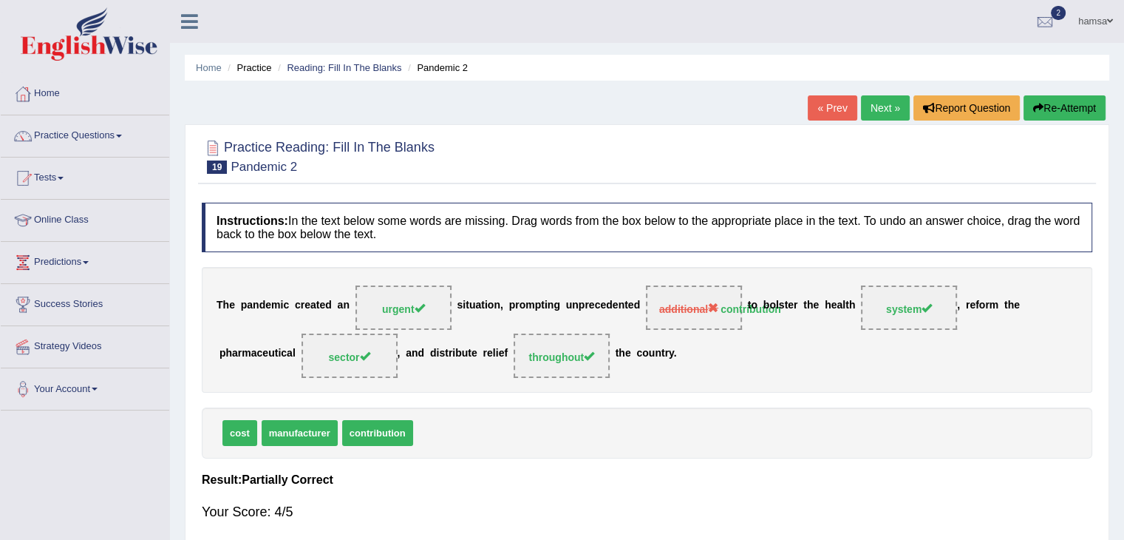
click at [884, 109] on link "Next »" at bounding box center [885, 107] width 49 height 25
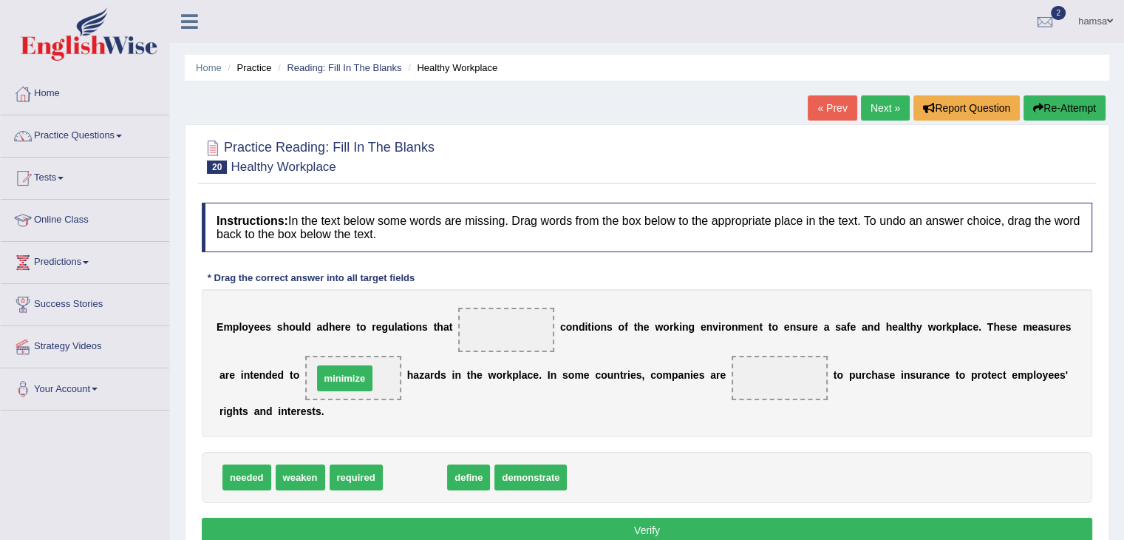
drag, startPoint x: 416, startPoint y: 477, endPoint x: 346, endPoint y: 378, distance: 121.4
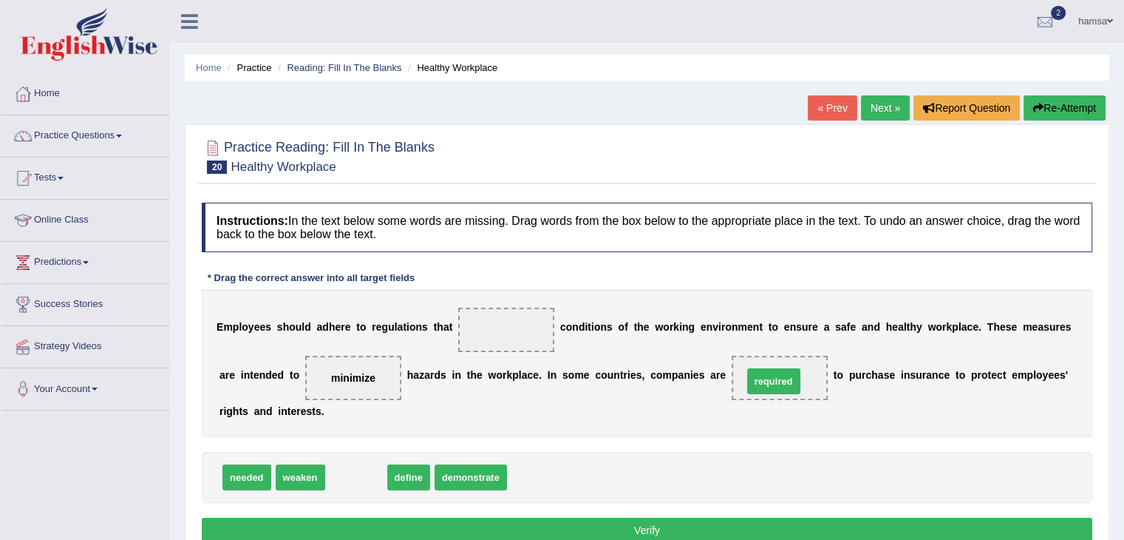
drag, startPoint x: 347, startPoint y: 477, endPoint x: 764, endPoint y: 381, distance: 428.5
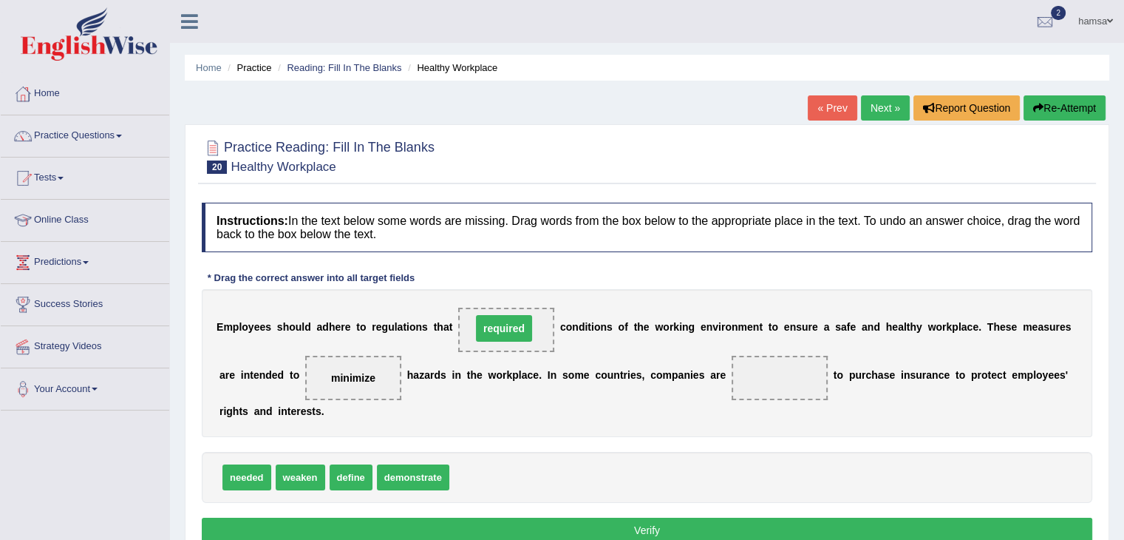
drag, startPoint x: 777, startPoint y: 375, endPoint x: 502, endPoint y: 325, distance: 280.1
drag, startPoint x: 242, startPoint y: 477, endPoint x: 759, endPoint y: 378, distance: 526.0
click at [630, 533] on button "Verify" at bounding box center [647, 529] width 891 height 25
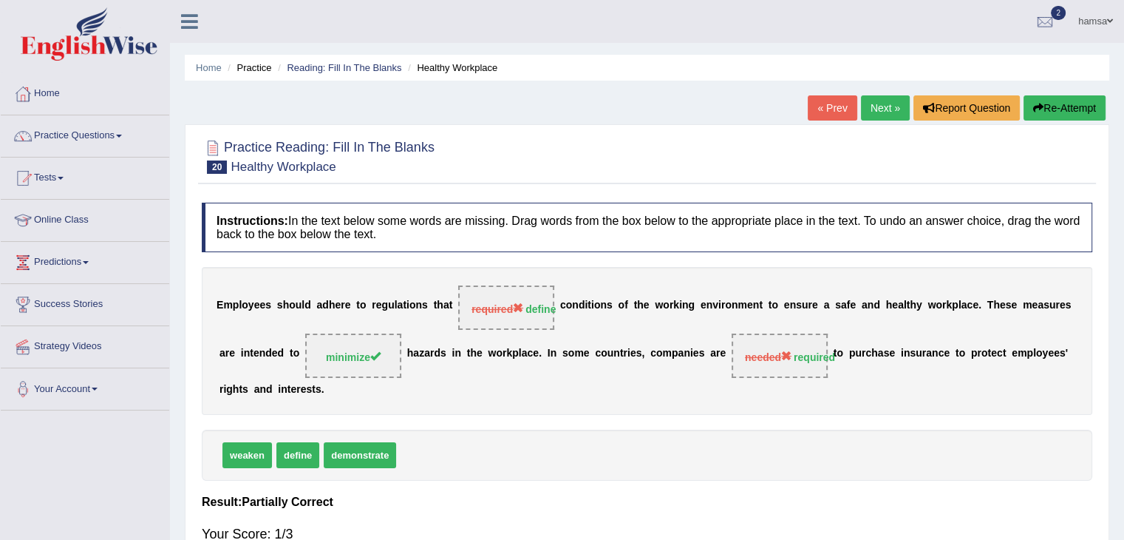
click at [883, 113] on link "Next »" at bounding box center [885, 107] width 49 height 25
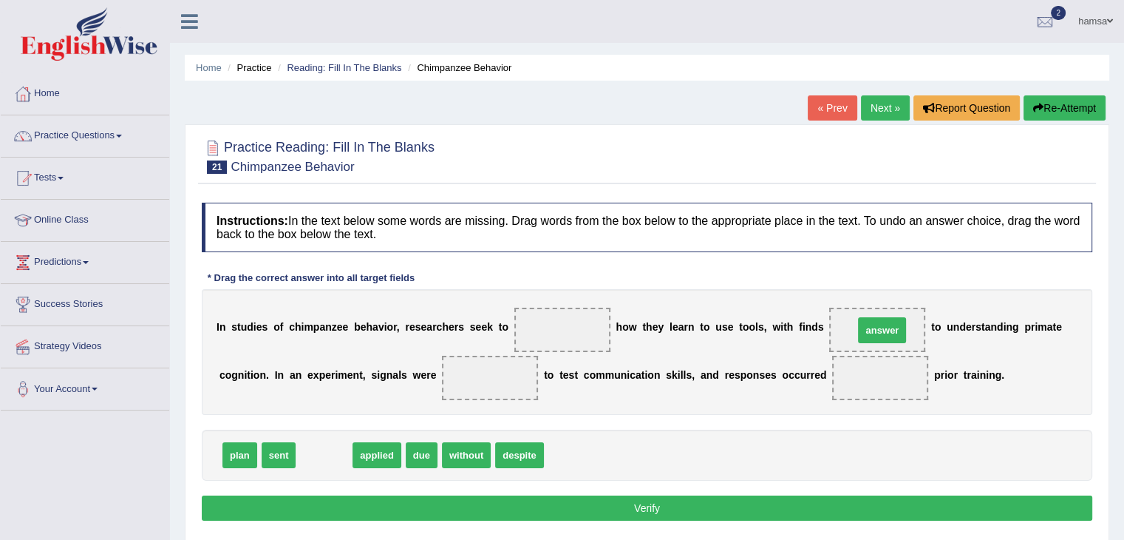
drag, startPoint x: 324, startPoint y: 450, endPoint x: 882, endPoint y: 325, distance: 571.8
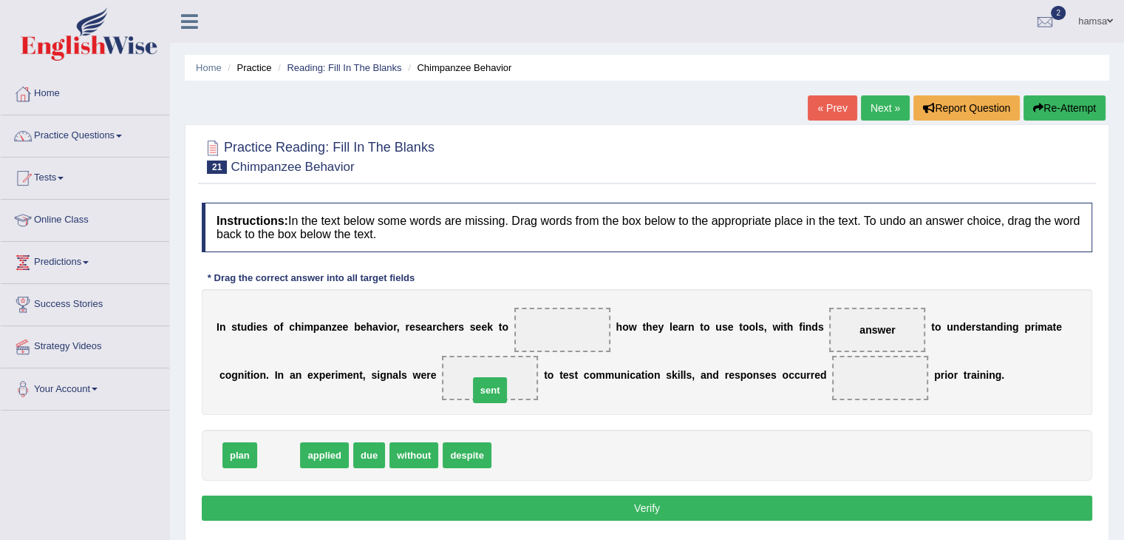
drag, startPoint x: 282, startPoint y: 450, endPoint x: 494, endPoint y: 385, distance: 221.1
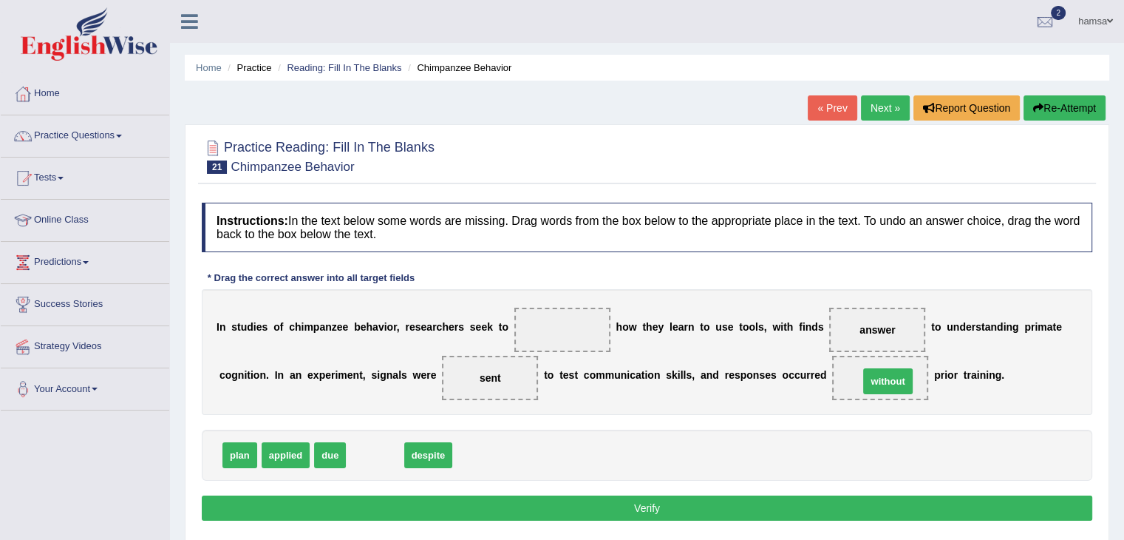
drag, startPoint x: 375, startPoint y: 456, endPoint x: 888, endPoint y: 382, distance: 518.2
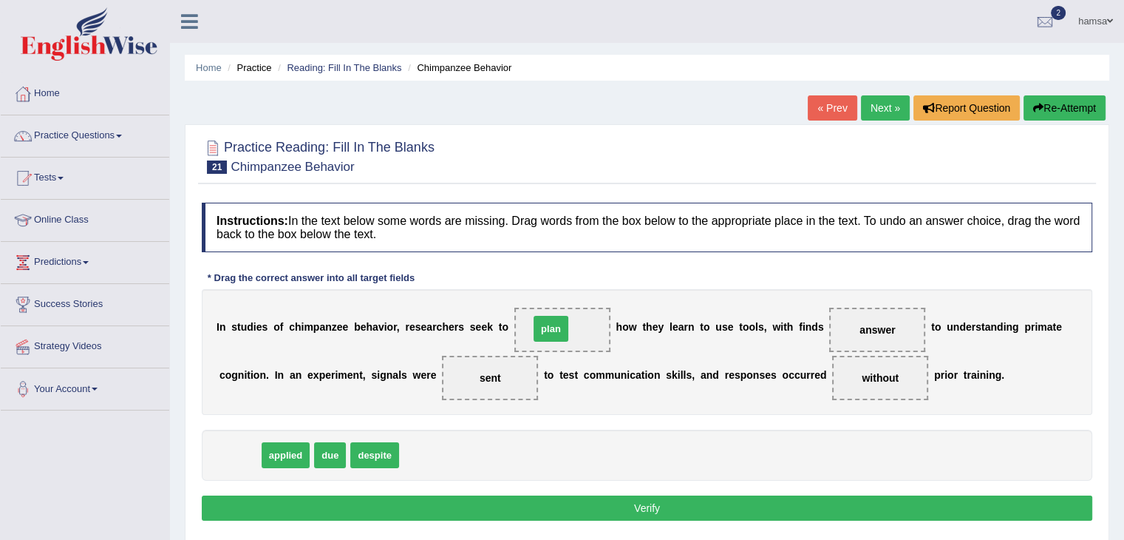
drag, startPoint x: 234, startPoint y: 448, endPoint x: 546, endPoint y: 321, distance: 336.5
click at [622, 510] on button "Verify" at bounding box center [647, 507] width 891 height 25
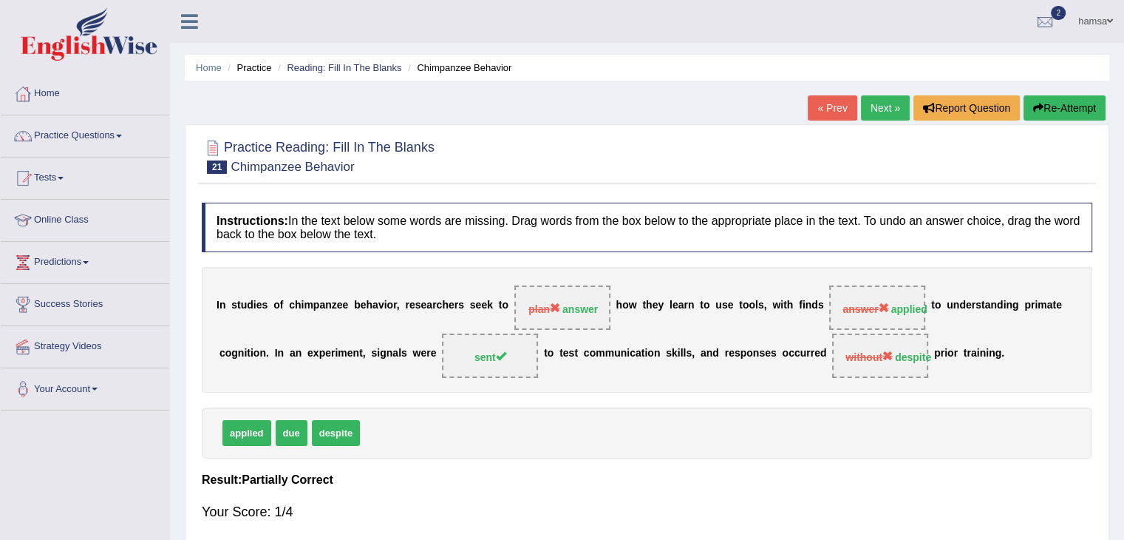
click at [879, 109] on link "Next »" at bounding box center [885, 107] width 49 height 25
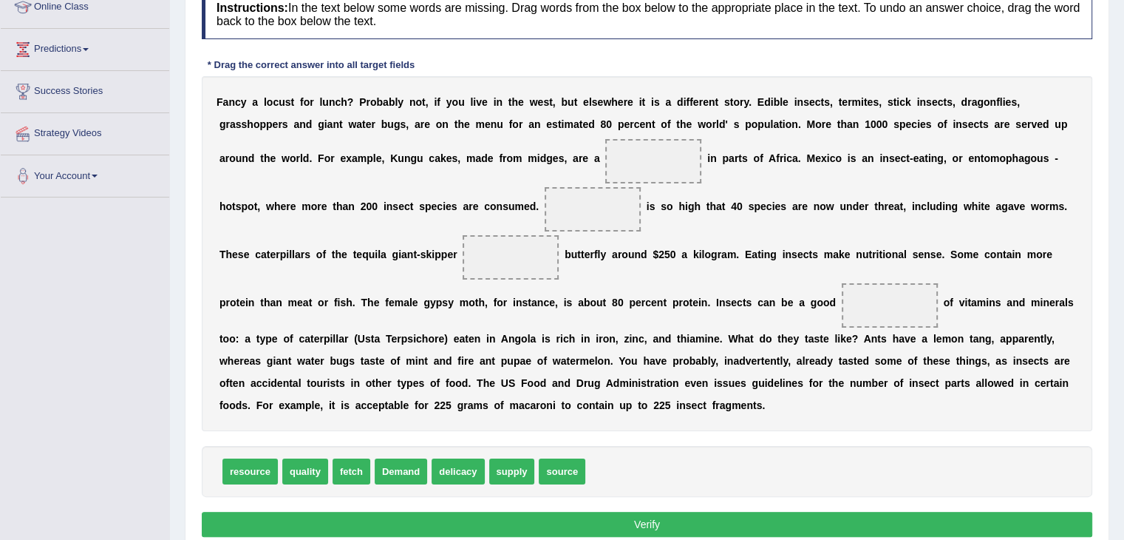
scroll to position [216, 0]
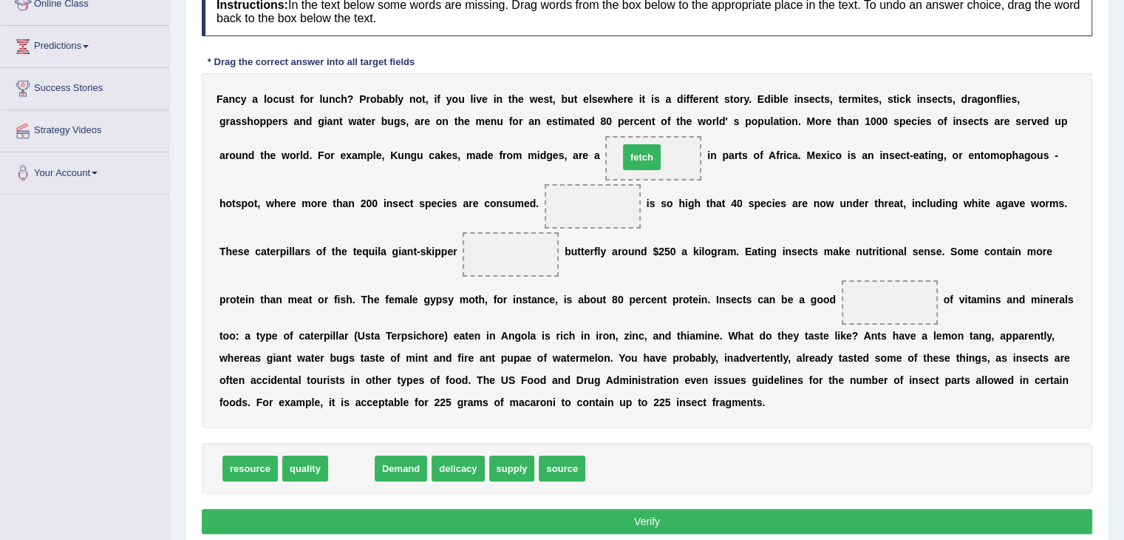
drag, startPoint x: 347, startPoint y: 469, endPoint x: 637, endPoint y: 157, distance: 426.2
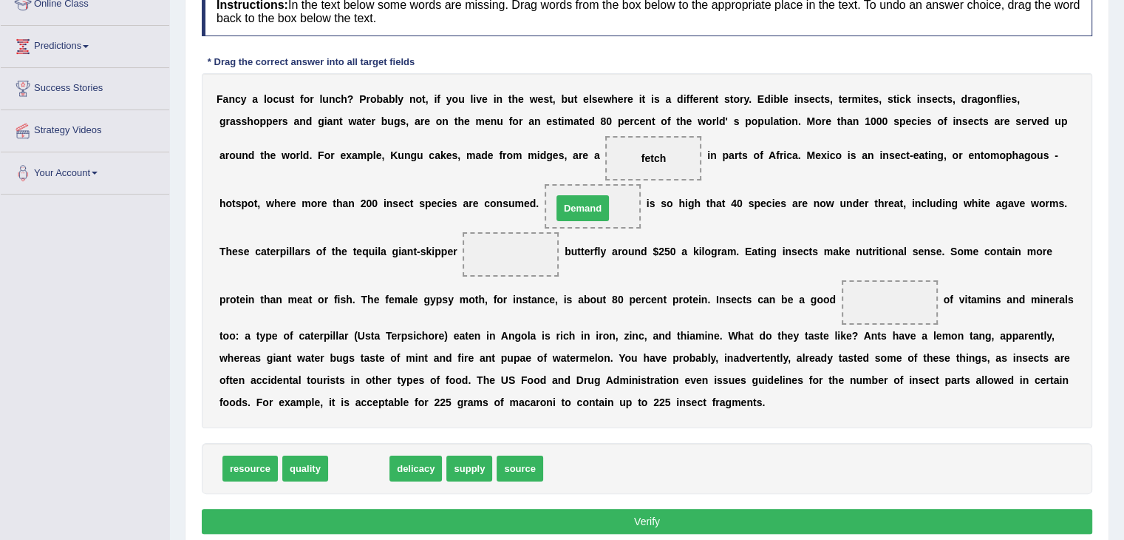
drag, startPoint x: 358, startPoint y: 468, endPoint x: 582, endPoint y: 208, distance: 343.2
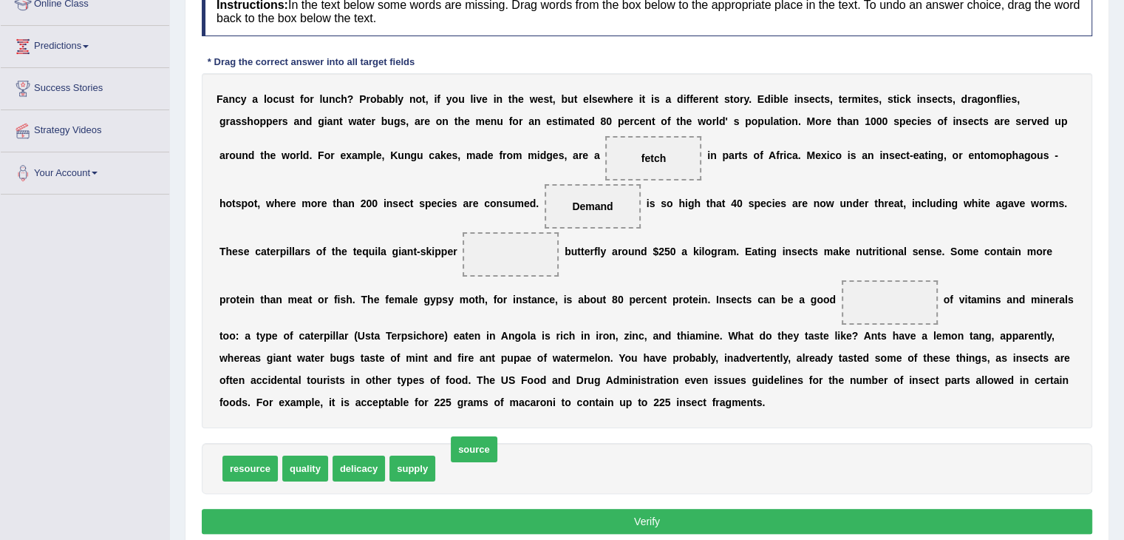
drag, startPoint x: 469, startPoint y: 463, endPoint x: 477, endPoint y: 477, distance: 15.2
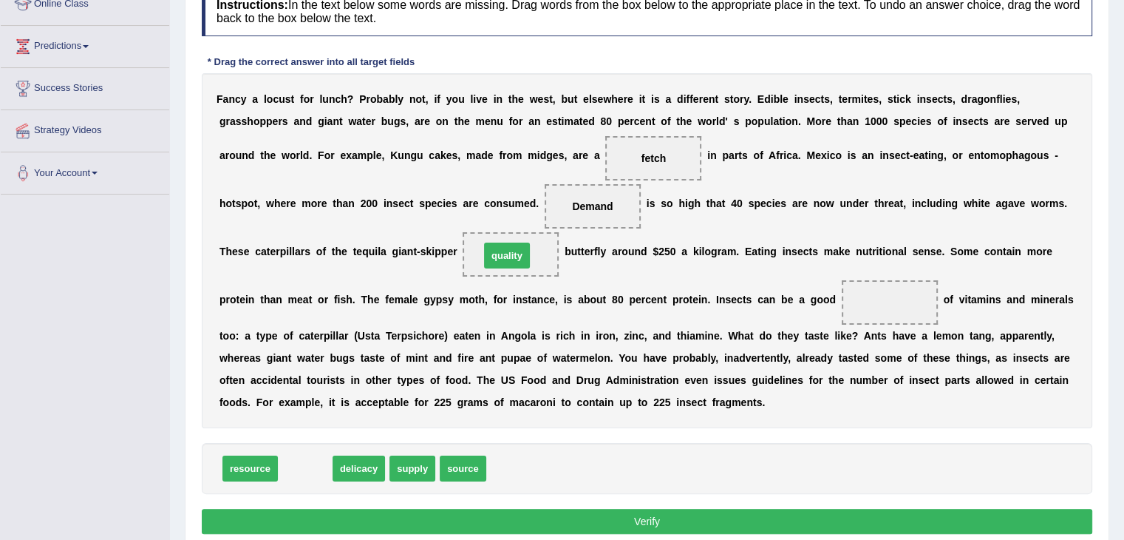
drag, startPoint x: 310, startPoint y: 465, endPoint x: 514, endPoint y: 252, distance: 295.3
click at [405, 467] on span "source" at bounding box center [412, 468] width 47 height 26
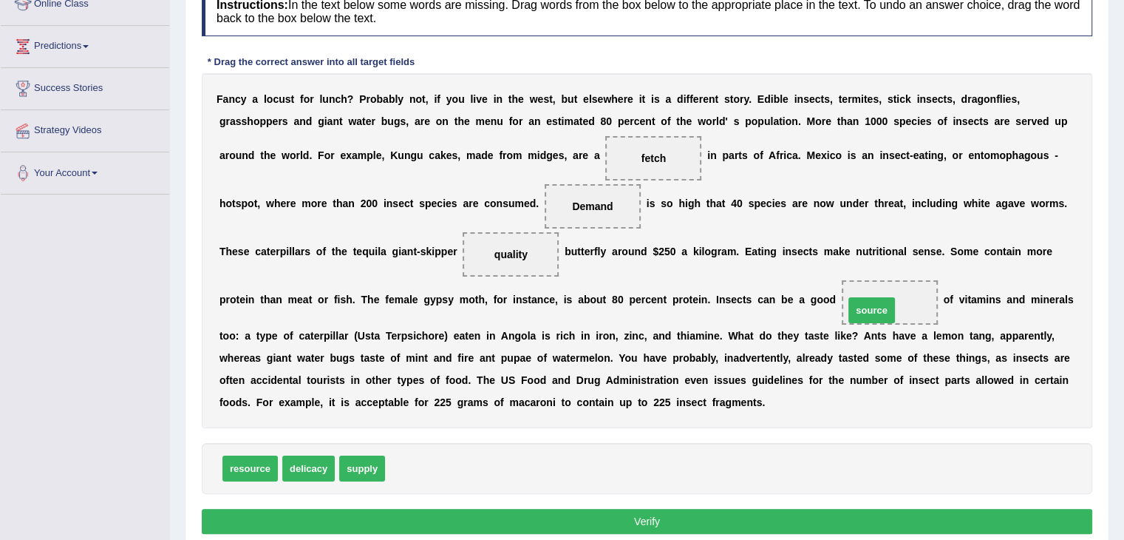
drag, startPoint x: 411, startPoint y: 463, endPoint x: 871, endPoint y: 305, distance: 486.1
click at [655, 521] on button "Verify" at bounding box center [647, 520] width 891 height 25
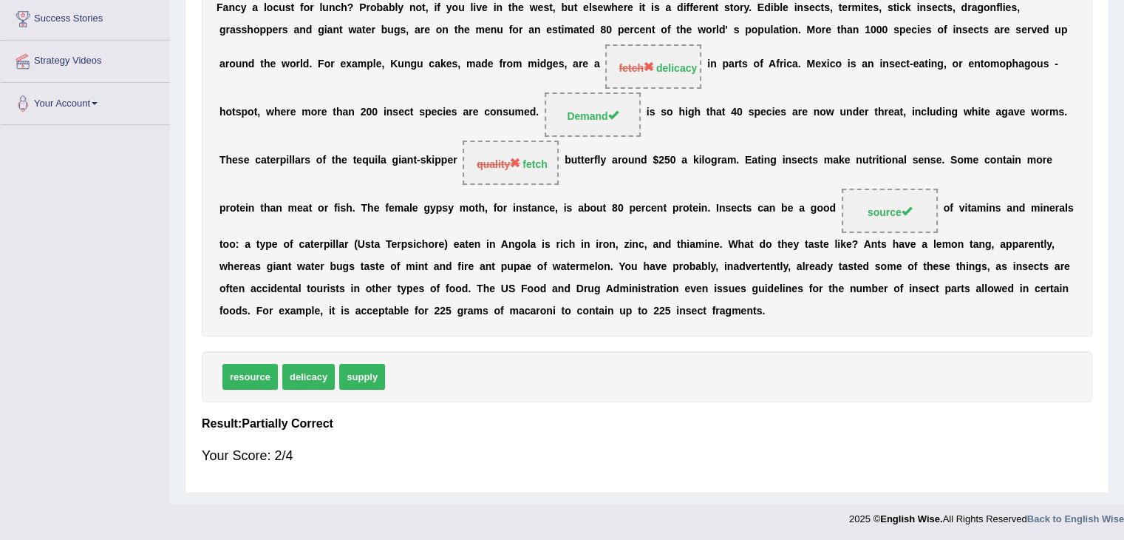
scroll to position [0, 0]
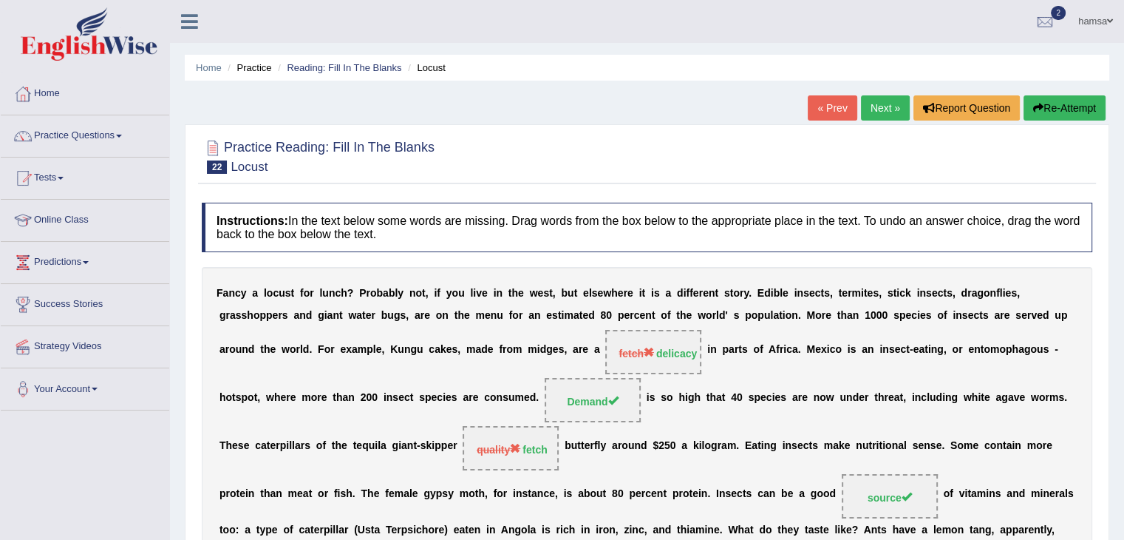
click at [888, 106] on link "Next »" at bounding box center [885, 107] width 49 height 25
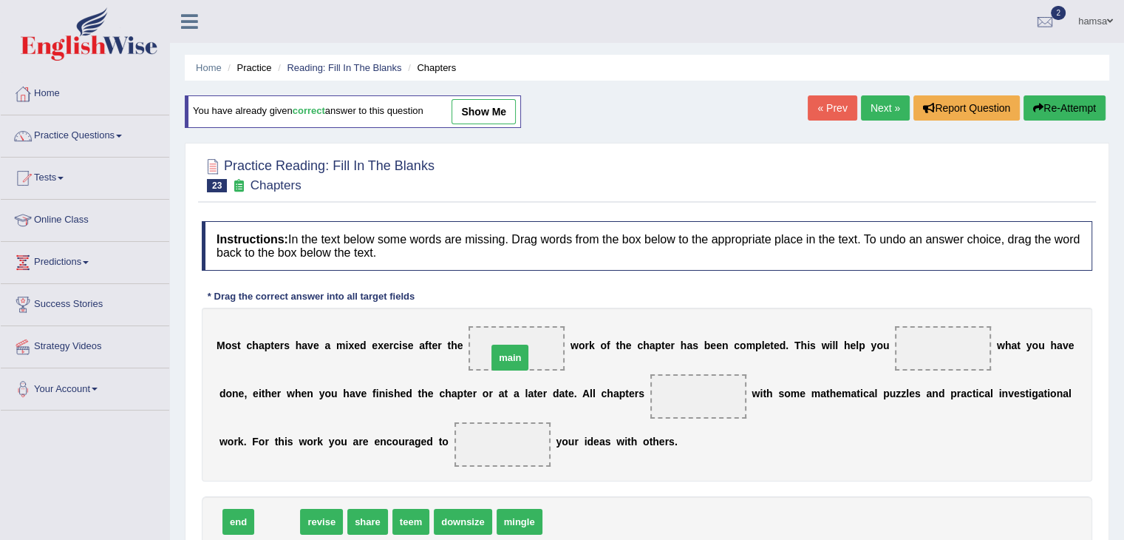
drag, startPoint x: 273, startPoint y: 523, endPoint x: 506, endPoint y: 358, distance: 284.8
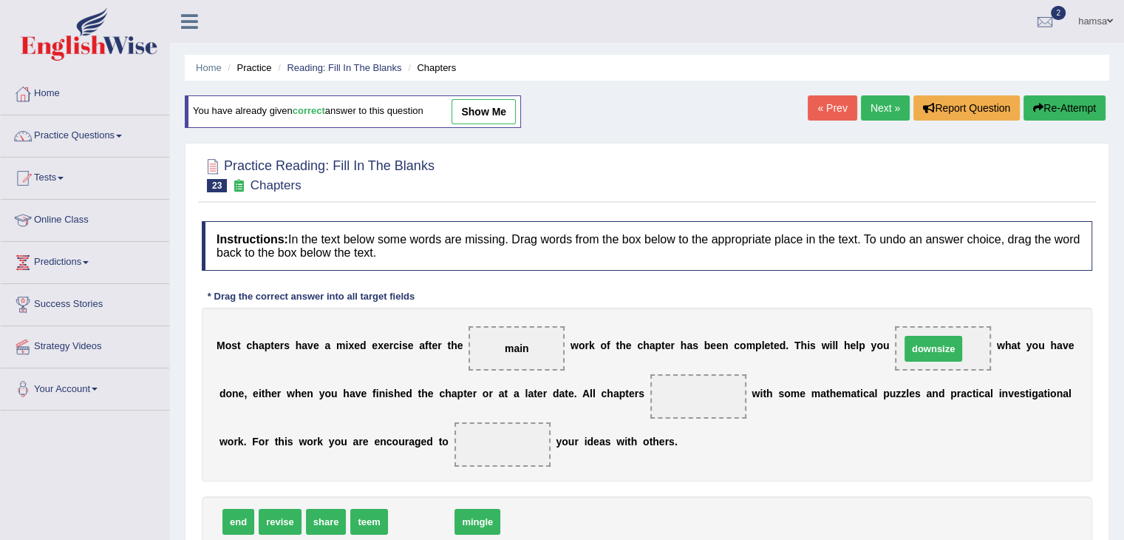
drag, startPoint x: 421, startPoint y: 517, endPoint x: 933, endPoint y: 344, distance: 541.0
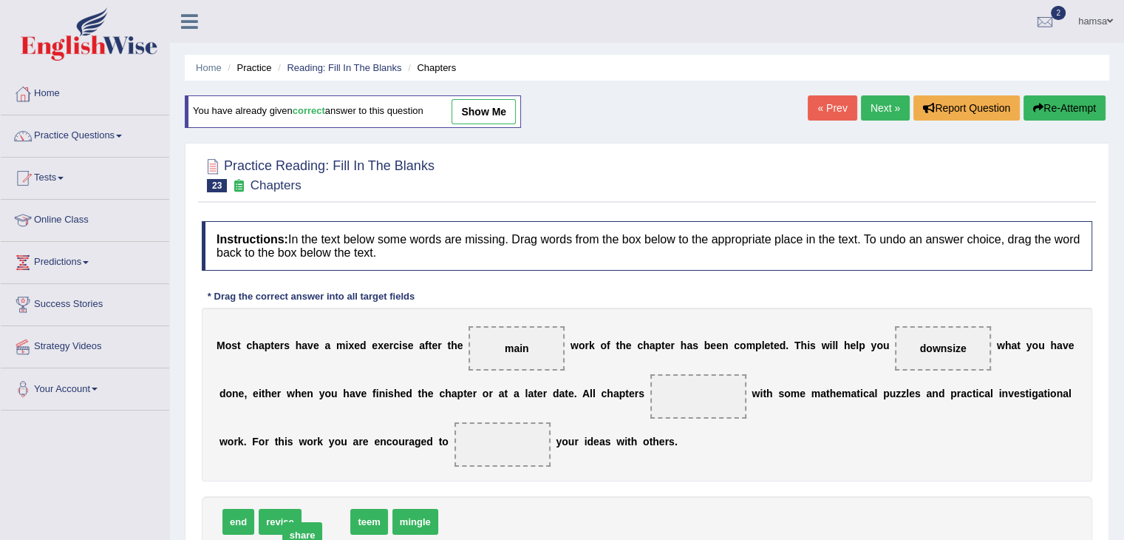
drag, startPoint x: 324, startPoint y: 522, endPoint x: 301, endPoint y: 535, distance: 27.1
drag, startPoint x: 231, startPoint y: 514, endPoint x: 677, endPoint y: 394, distance: 461.4
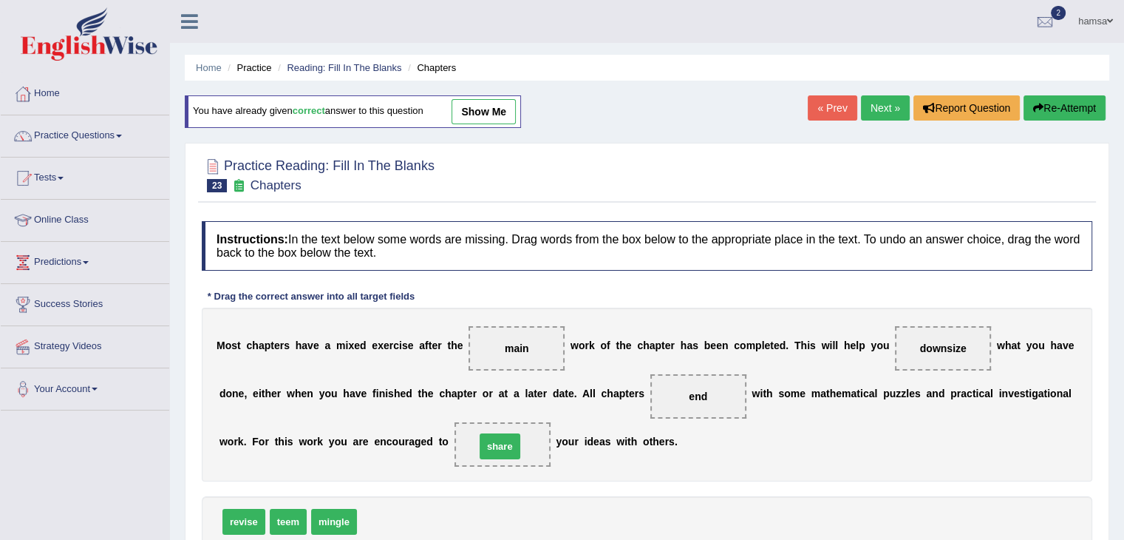
drag, startPoint x: 384, startPoint y: 514, endPoint x: 503, endPoint y: 438, distance: 140.2
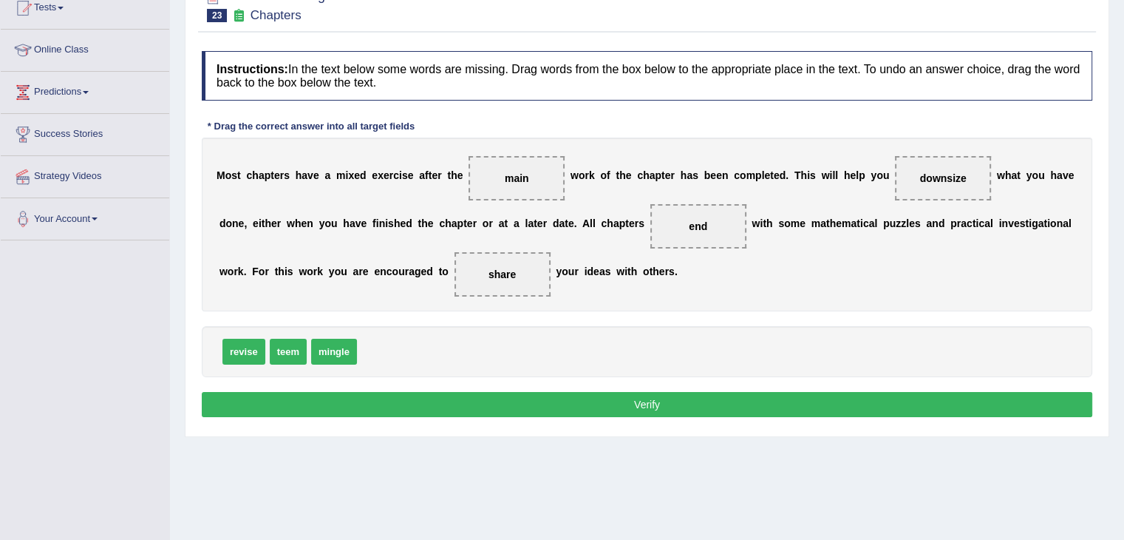
scroll to position [171, 0]
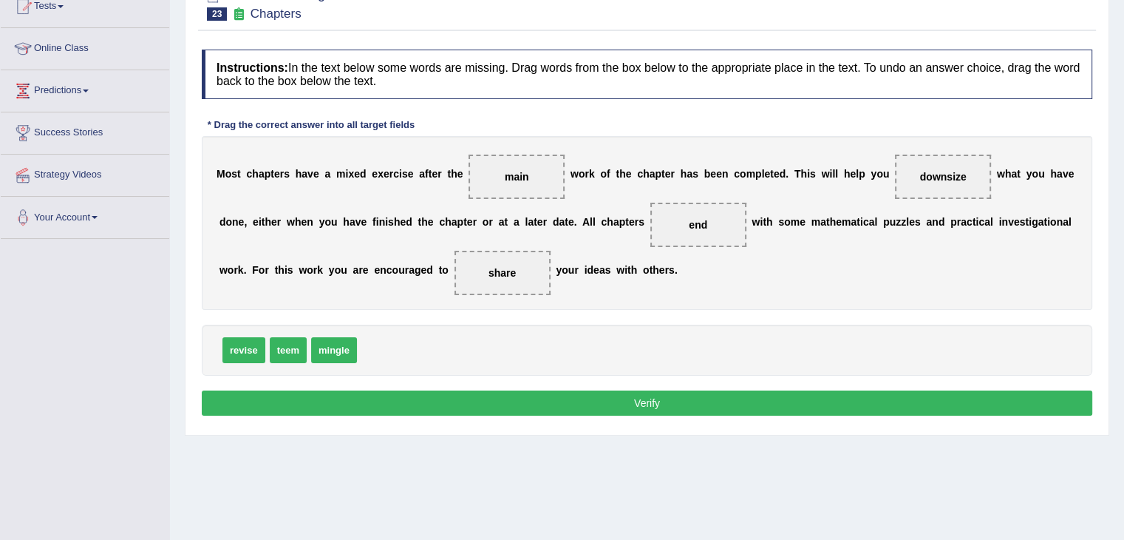
click at [641, 400] on button "Verify" at bounding box center [647, 402] width 891 height 25
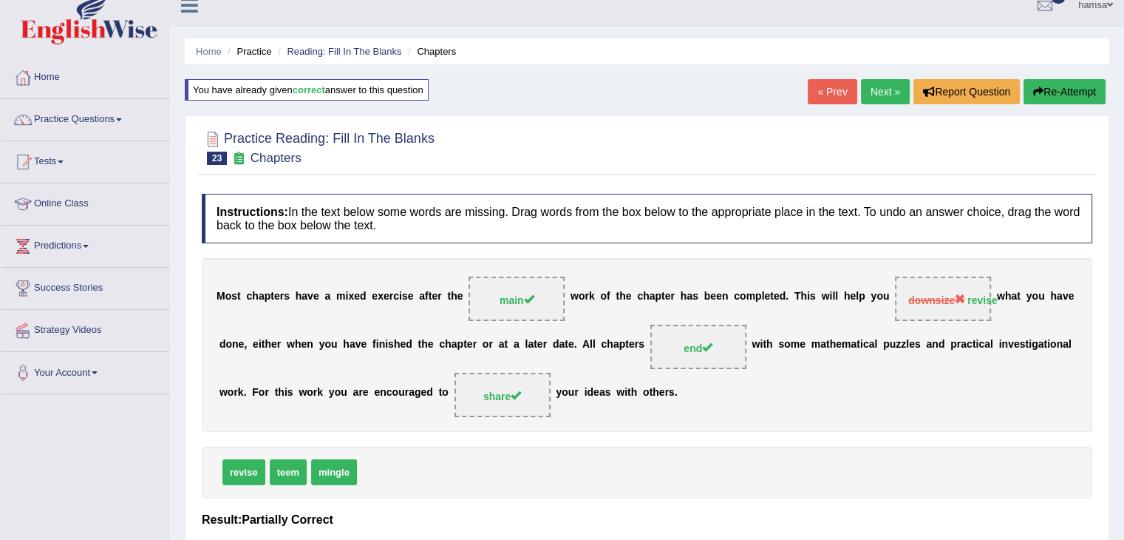
scroll to position [0, 0]
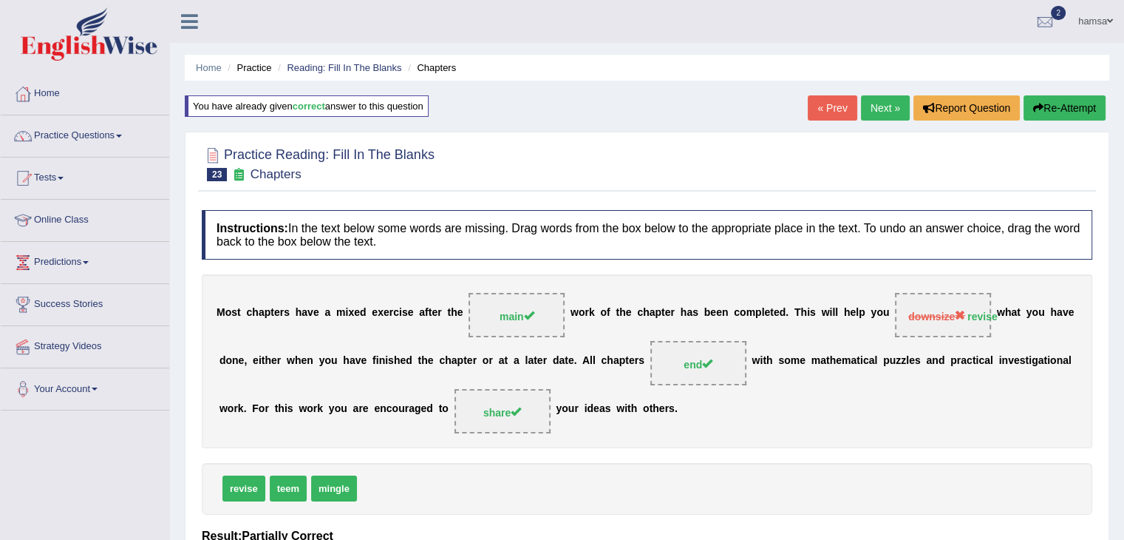
click at [887, 111] on link "Next »" at bounding box center [885, 107] width 49 height 25
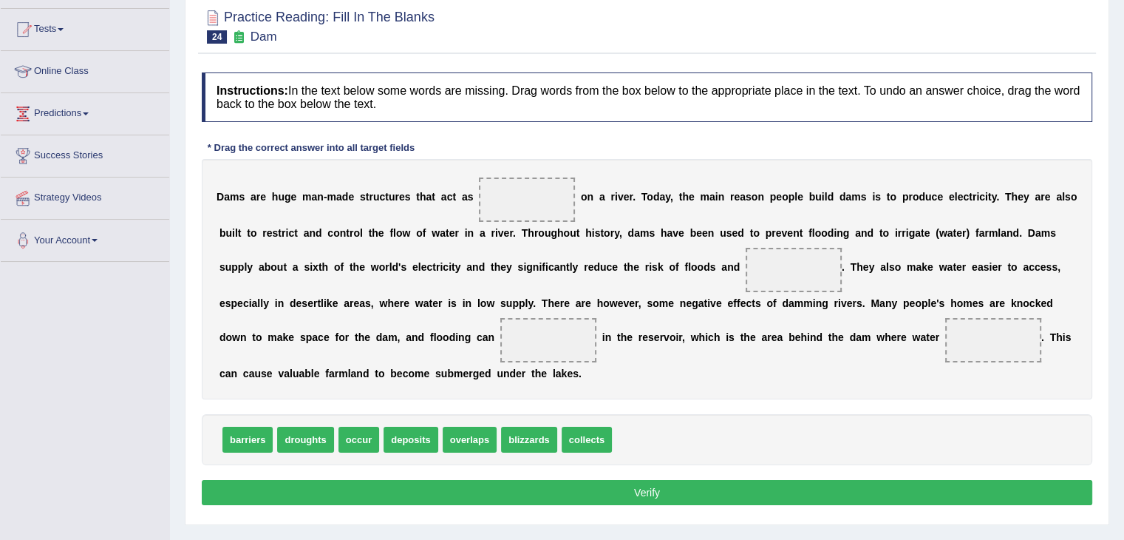
scroll to position [142, 0]
